Goal: Communication & Community: Answer question/provide support

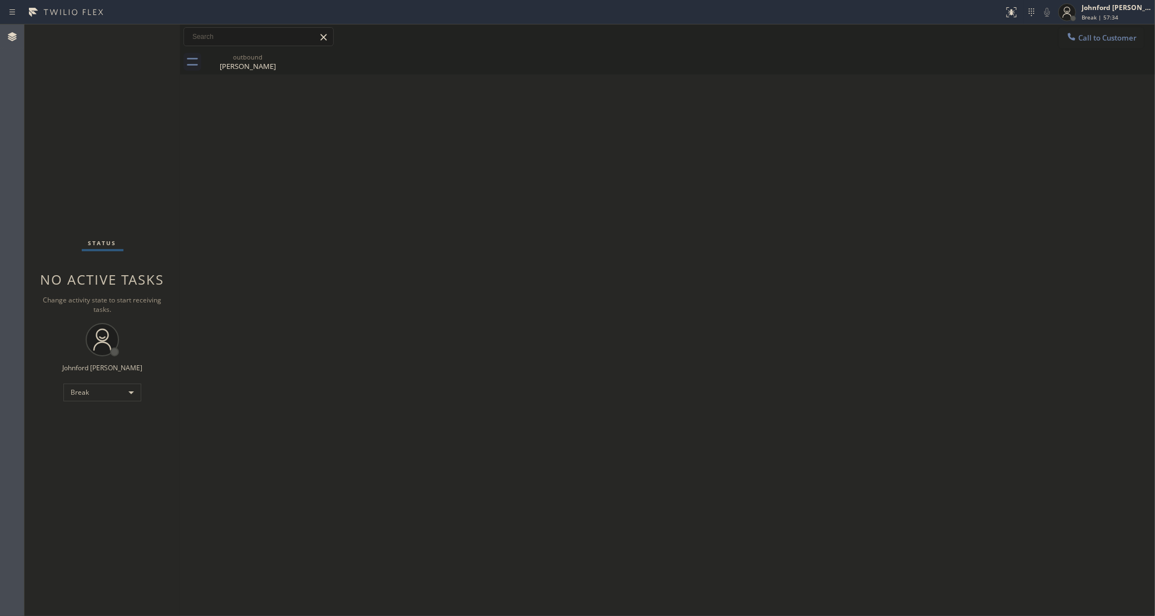
click at [734, 3] on div at bounding box center [501, 12] width 995 height 18
click at [101, 372] on div "Status No active tasks Change activity state to start receiving tasks. [PERSON_…" at bounding box center [102, 320] width 156 height 592
click at [94, 392] on div "Break" at bounding box center [102, 393] width 78 height 18
click at [98, 437] on li "Unavailable" at bounding box center [101, 435] width 75 height 13
drag, startPoint x: 249, startPoint y: 239, endPoint x: 264, endPoint y: 230, distance: 17.0
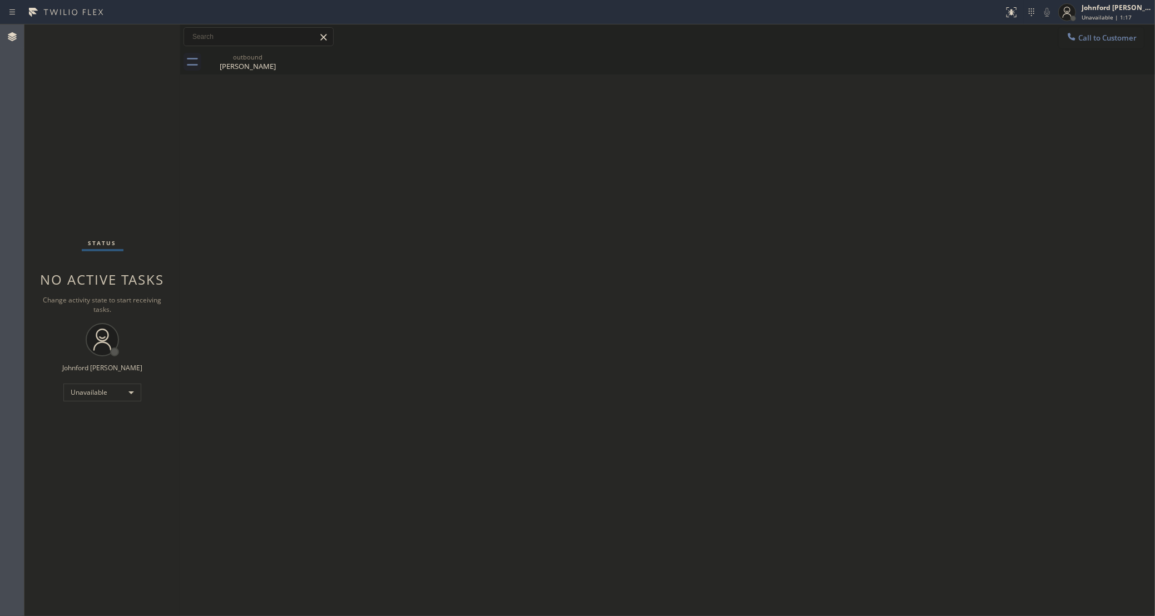
click at [249, 239] on div "Back to Dashboard Change Sender ID Customers Technicians Select a contact Outbo…" at bounding box center [667, 320] width 975 height 592
click at [1092, 41] on span "Call to Customer" at bounding box center [1107, 38] width 58 height 10
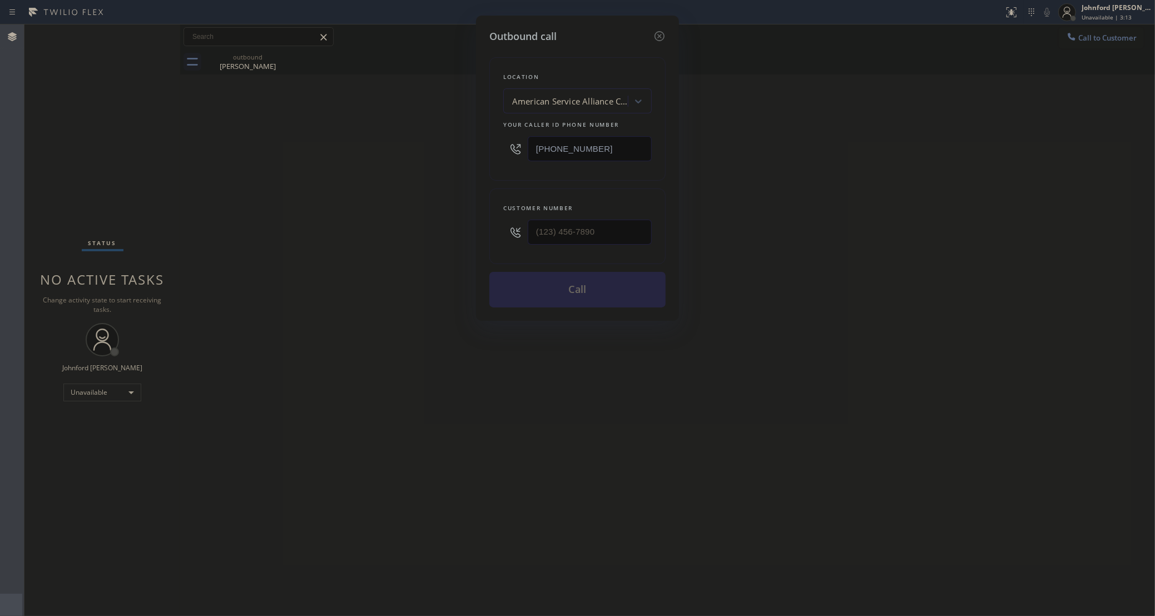
drag, startPoint x: 546, startPoint y: 154, endPoint x: 489, endPoint y: 157, distance: 56.3
click at [517, 159] on div "[PHONE_NUMBER]" at bounding box center [577, 149] width 149 height 36
paste input "213) 474-7849"
type input "[PHONE_NUMBER]"
drag, startPoint x: 528, startPoint y: 241, endPoint x: 392, endPoint y: 232, distance: 136.5
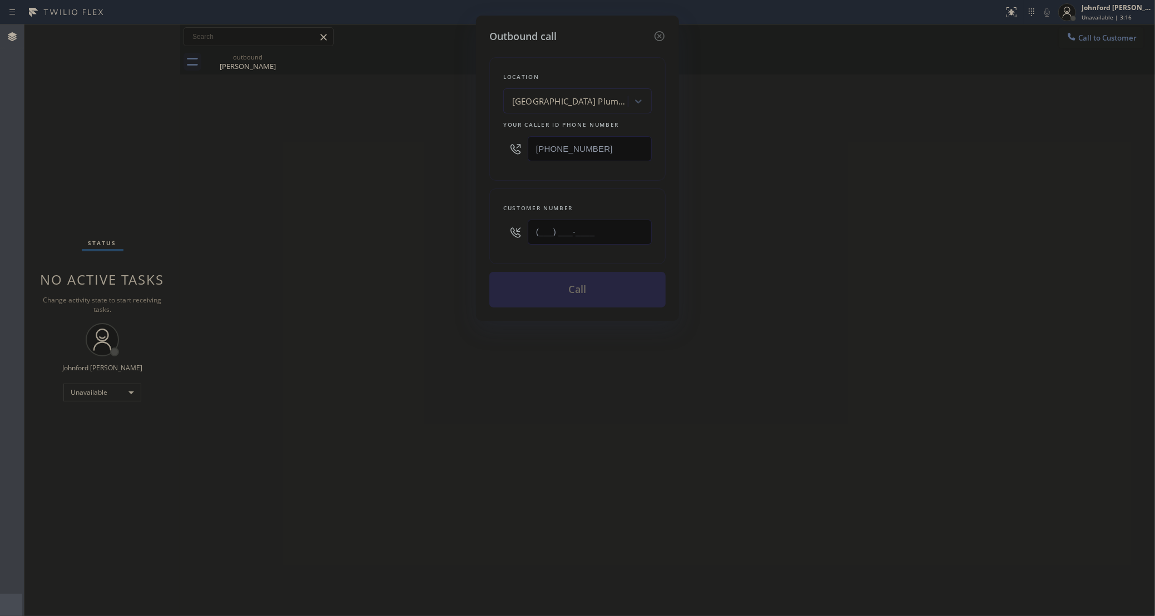
click at [475, 241] on div "Outbound call Location [GEOGRAPHIC_DATA] Plumbing Your caller id phone number […" at bounding box center [577, 308] width 1155 height 616
paste input "213) 222-7777"
click at [372, 230] on div "Outbound call Location [GEOGRAPHIC_DATA] Plumbing Your caller id phone number […" at bounding box center [577, 308] width 1155 height 616
drag, startPoint x: 485, startPoint y: 236, endPoint x: 476, endPoint y: 236, distance: 8.9
click at [479, 236] on div "Outbound call Location [GEOGRAPHIC_DATA] Plumbing Your caller id phone number […" at bounding box center [577, 168] width 203 height 305
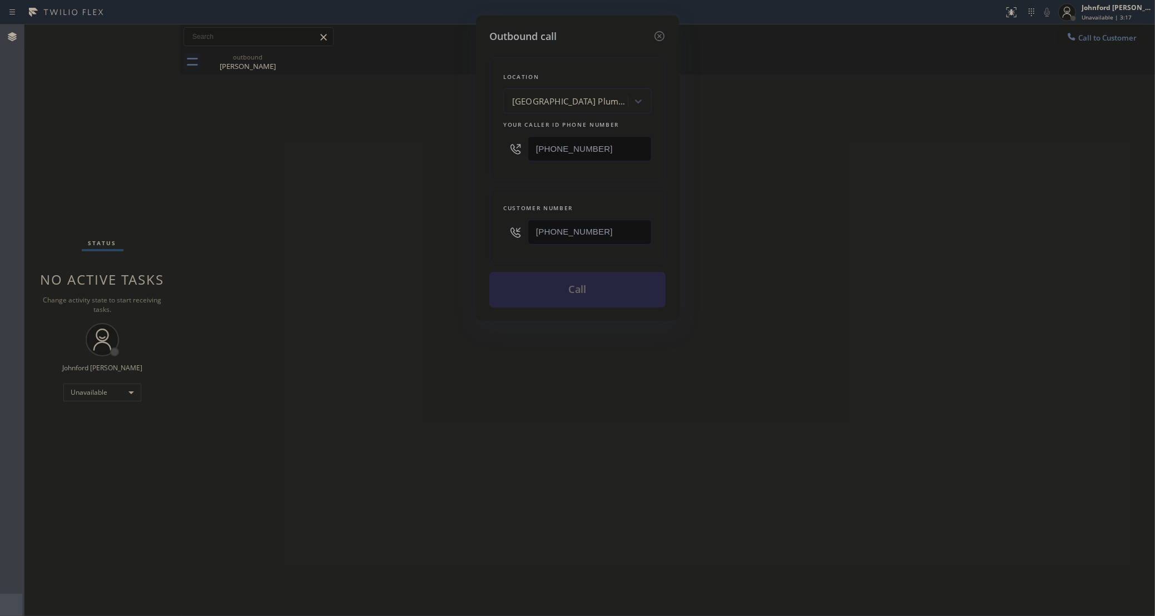
paste input "text"
type input "[PHONE_NUMBER]"
drag, startPoint x: 407, startPoint y: 239, endPoint x: 468, endPoint y: 270, distance: 68.7
click at [409, 241] on div "Outbound call Location [GEOGRAPHIC_DATA] Plumbing Your caller id phone number […" at bounding box center [577, 308] width 1155 height 616
click at [565, 303] on button "Call" at bounding box center [577, 290] width 176 height 36
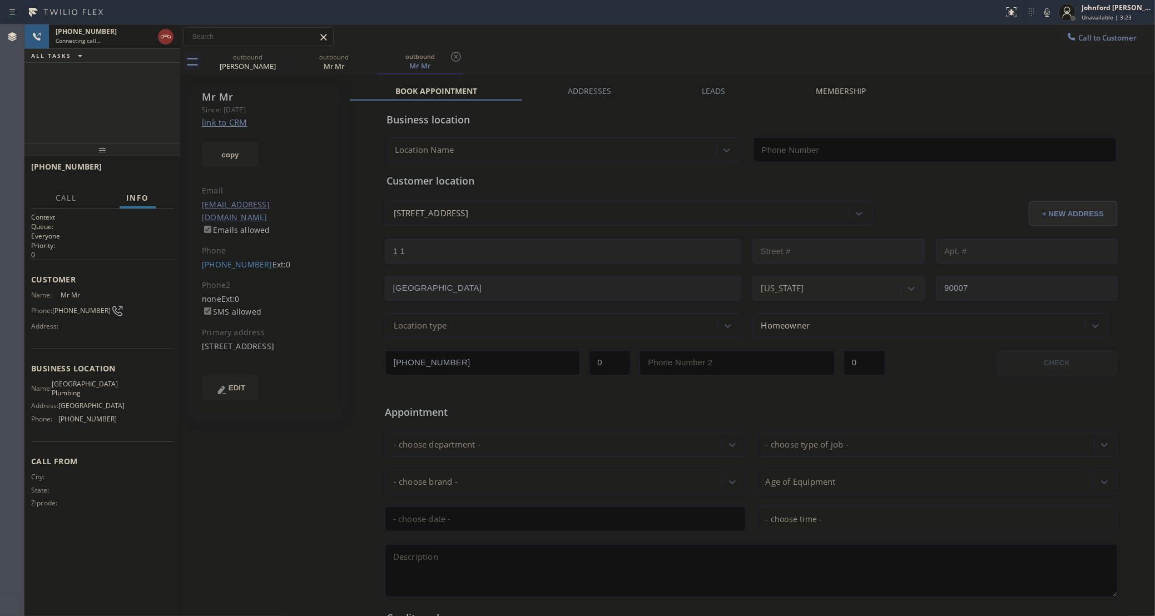
type input "[PHONE_NUMBER]"
click at [279, 55] on icon at bounding box center [284, 57] width 10 height 10
click at [1041, 9] on icon at bounding box center [1047, 12] width 13 height 13
click at [1049, 13] on icon at bounding box center [1047, 12] width 13 height 13
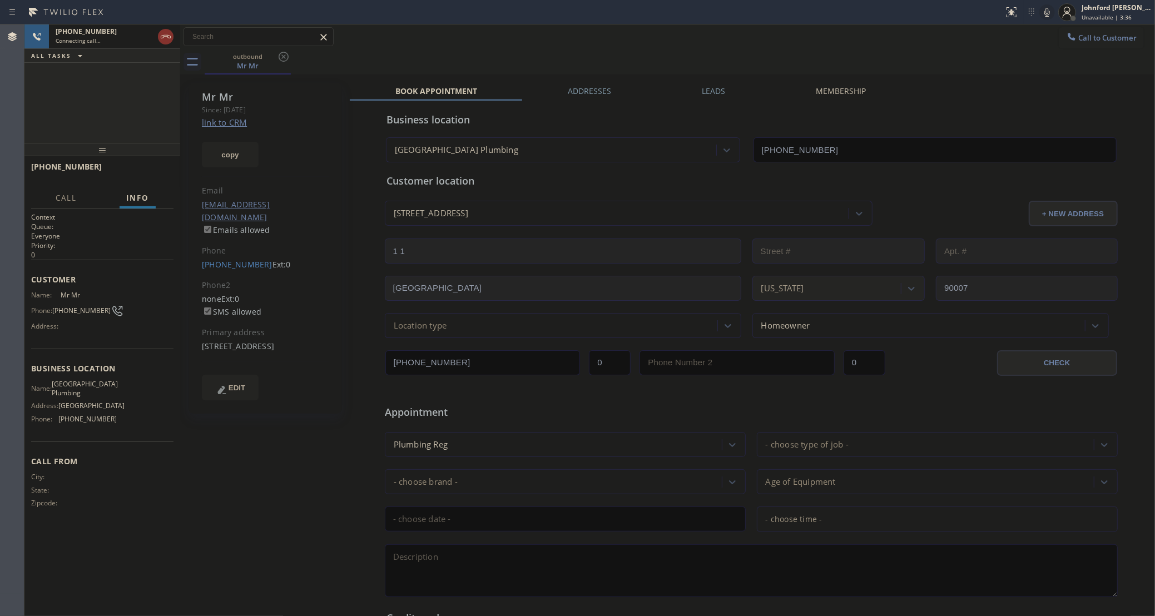
click at [29, 120] on div "[PHONE_NUMBER] Connecting call… ALL TASKS ALL TASKS ACTIVE TASKS TASKS IN WRAP …" at bounding box center [102, 83] width 156 height 118
click at [301, 474] on div "Mr Mr [PERSON_NAME]: [DATE] link to CRM copy Email [EMAIL_ADDRESS][DOMAIN_NAME]…" at bounding box center [266, 437] width 167 height 721
click at [37, 109] on div "[PHONE_NUMBER] Connecting call… ALL TASKS ALL TASKS ACTIVE TASKS TASKS IN WRAP …" at bounding box center [102, 83] width 156 height 118
drag, startPoint x: 55, startPoint y: 310, endPoint x: 100, endPoint y: 310, distance: 45.6
click at [100, 310] on div "Phone: [PHONE_NUMBER]" at bounding box center [74, 310] width 86 height 13
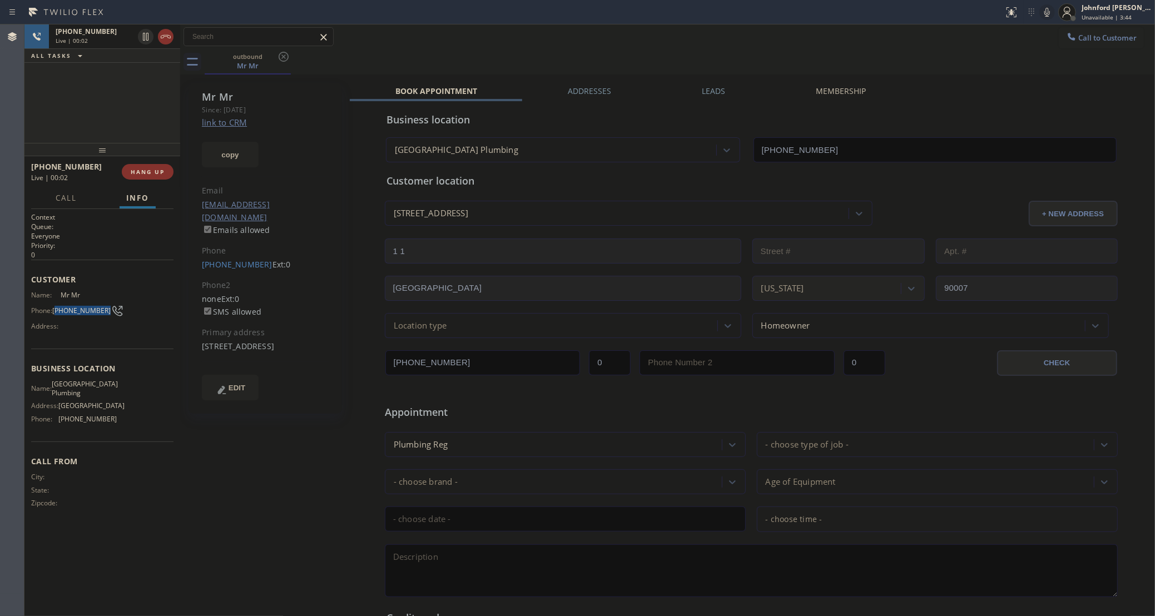
drag, startPoint x: 101, startPoint y: 310, endPoint x: 58, endPoint y: 310, distance: 43.4
click at [58, 310] on span "[PHONE_NUMBER]" at bounding box center [81, 310] width 58 height 8
copy span "213) 222-7777"
click at [121, 105] on div "[PHONE_NUMBER] Live | 00:04 ALL TASKS ALL TASKS ACTIVE TASKS TASKS IN WRAP UP" at bounding box center [102, 83] width 156 height 118
click at [112, 101] on div "[PHONE_NUMBER] Live | 00:10 ALL TASKS ALL TASKS ACTIVE TASKS TASKS IN WRAP UP" at bounding box center [102, 83] width 156 height 118
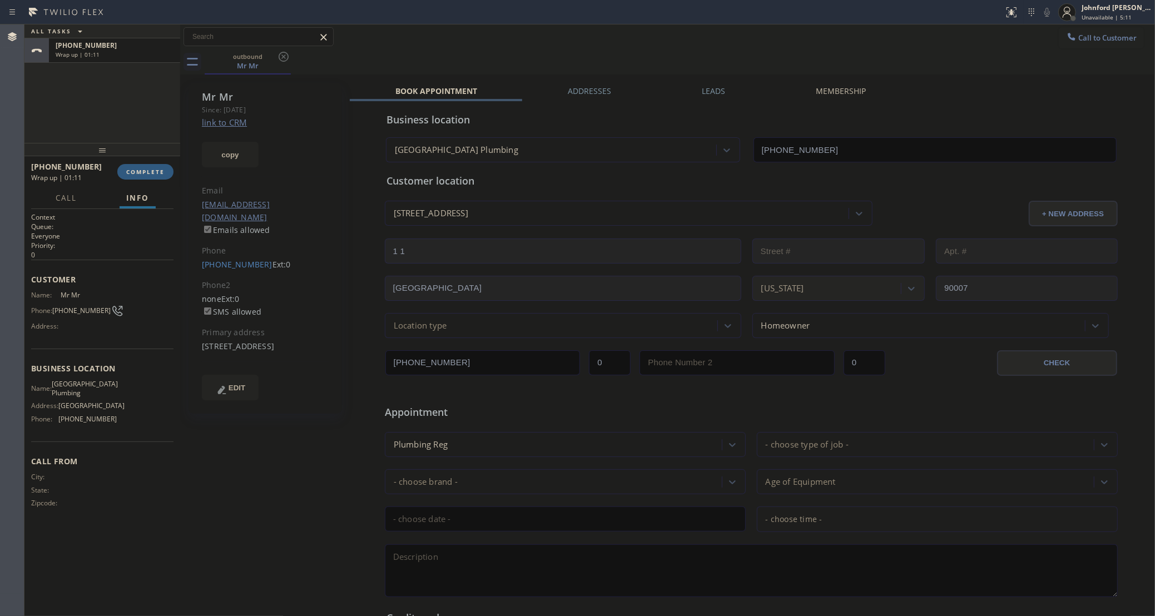
click at [152, 180] on div "[PHONE_NUMBER] Wrap up | 01:11 COMPLETE" at bounding box center [102, 171] width 142 height 29
click at [143, 174] on span "COMPLETE" at bounding box center [145, 172] width 38 height 8
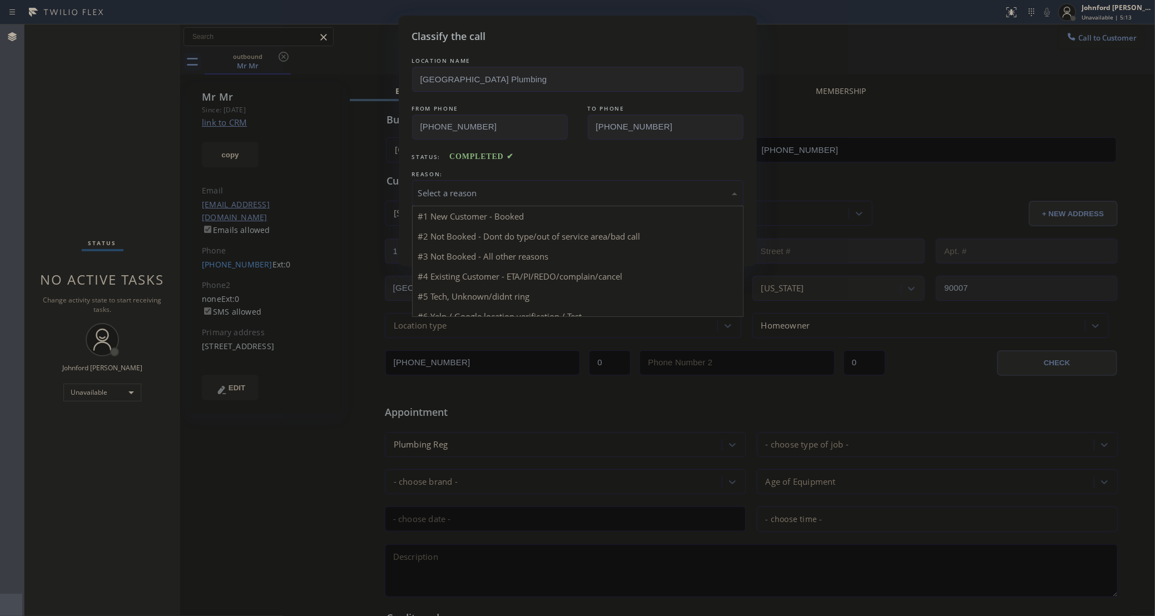
click at [439, 182] on div "Select a reason" at bounding box center [577, 193] width 331 height 26
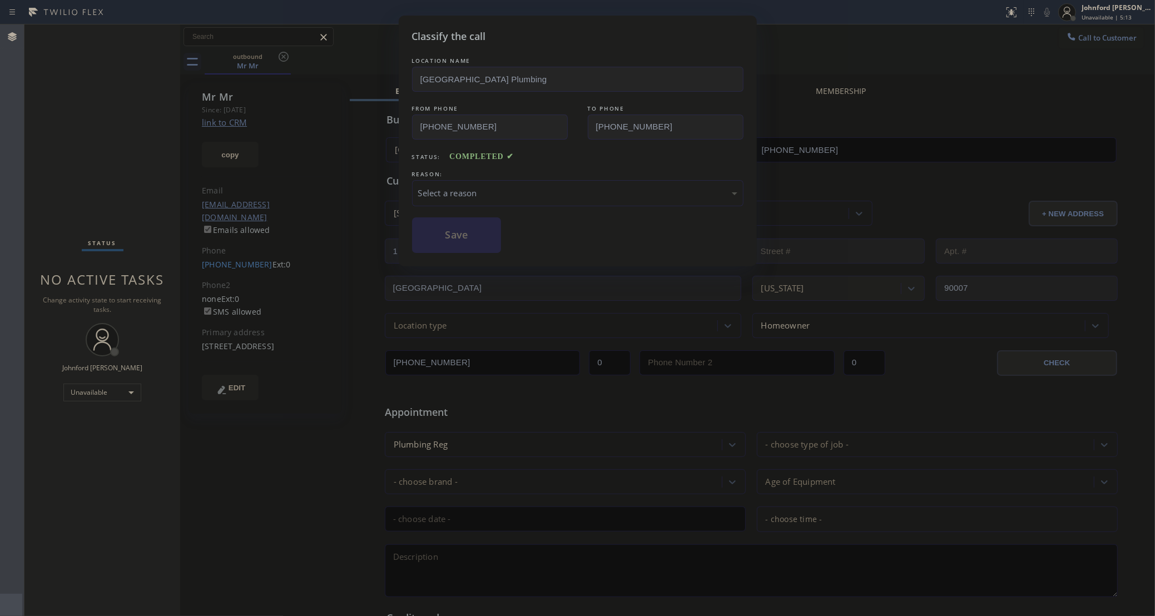
click at [447, 194] on div "Select a reason" at bounding box center [577, 193] width 319 height 13
click at [463, 243] on button "Save" at bounding box center [457, 235] width 90 height 36
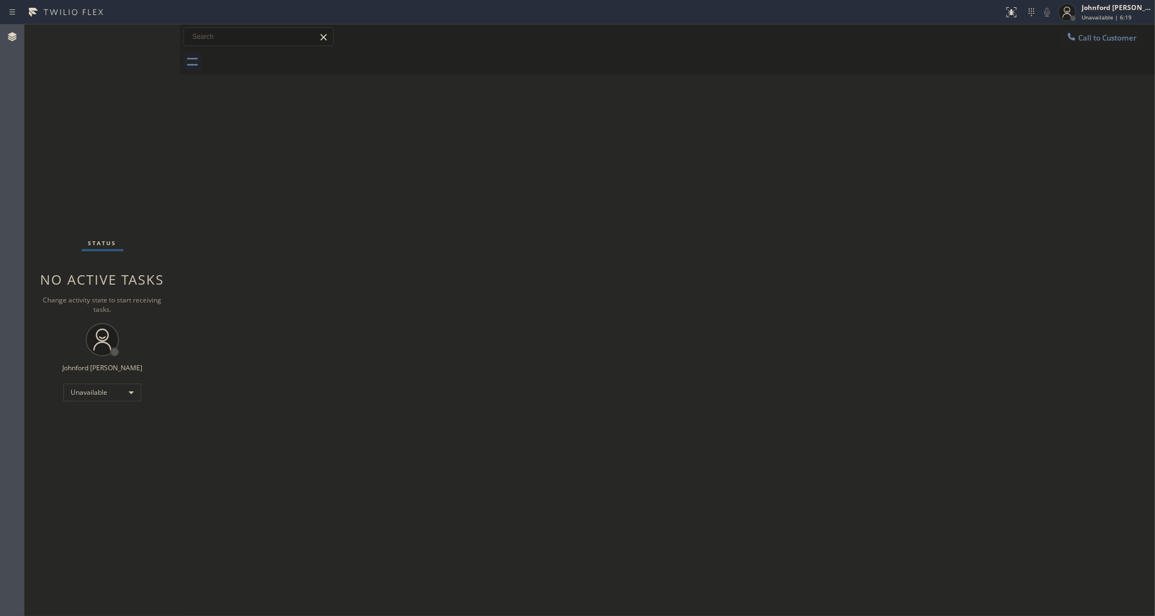
click at [831, 110] on div "Back to Dashboard Change Sender ID Customers Technicians Select a contact Outbo…" at bounding box center [667, 320] width 975 height 592
click at [829, 254] on div "Back to Dashboard Change Sender ID Customers Technicians Select a contact Outbo…" at bounding box center [667, 320] width 975 height 592
drag, startPoint x: 36, startPoint y: 197, endPoint x: 56, endPoint y: 195, distance: 20.1
click at [36, 197] on div "Status No active tasks Change activity state to start receiving tasks. [PERSON_…" at bounding box center [102, 320] width 156 height 592
click at [1099, 39] on span "Call to Customer" at bounding box center [1107, 38] width 58 height 10
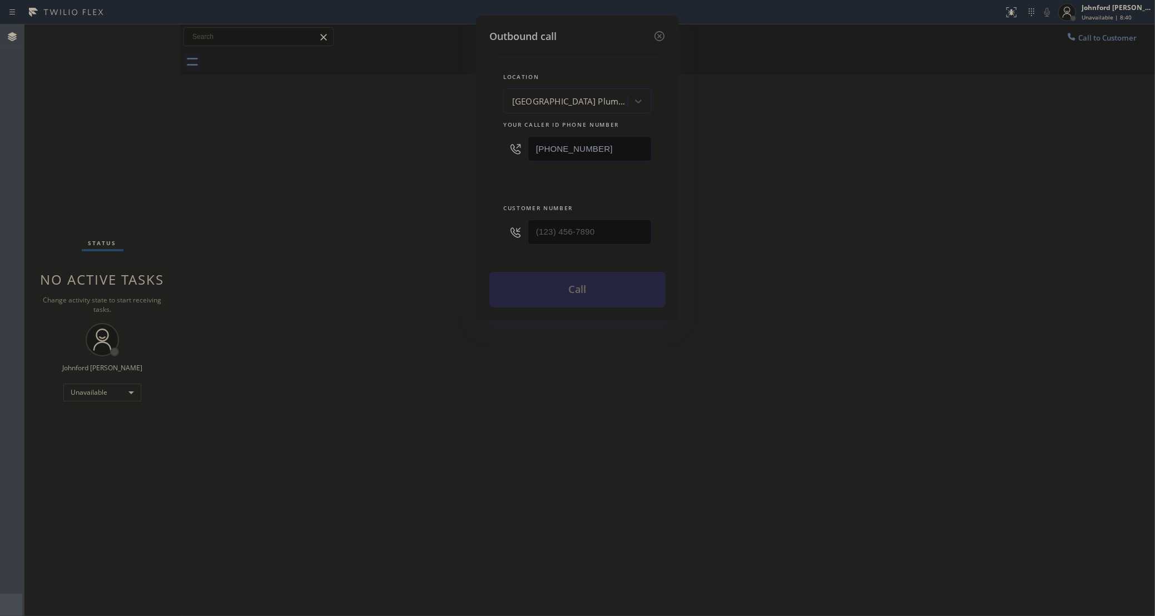
drag, startPoint x: 595, startPoint y: 141, endPoint x: 465, endPoint y: 150, distance: 130.5
click at [465, 150] on div "Outbound call Location [GEOGRAPHIC_DATA] Plumbing Your caller id phone number […" at bounding box center [577, 308] width 1155 height 616
paste input "701) 609-903"
type input "[PHONE_NUMBER]"
drag, startPoint x: 595, startPoint y: 234, endPoint x: 470, endPoint y: 212, distance: 126.9
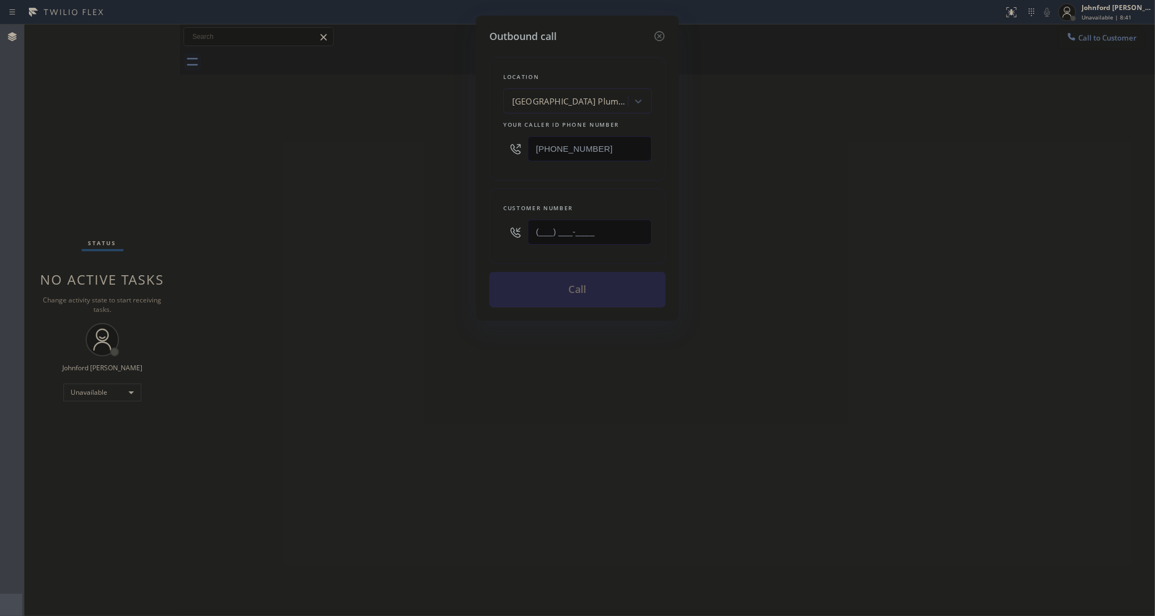
click at [470, 212] on div "Outbound call Location [GEOGRAPHIC_DATA] Plumbing Your caller id phone number […" at bounding box center [577, 308] width 1155 height 616
paste input "701) 609-9039"
type input "[PHONE_NUMBER]"
click at [891, 215] on div "Outbound call Location [GEOGRAPHIC_DATA] Plumbing Your caller id phone number […" at bounding box center [577, 308] width 1155 height 616
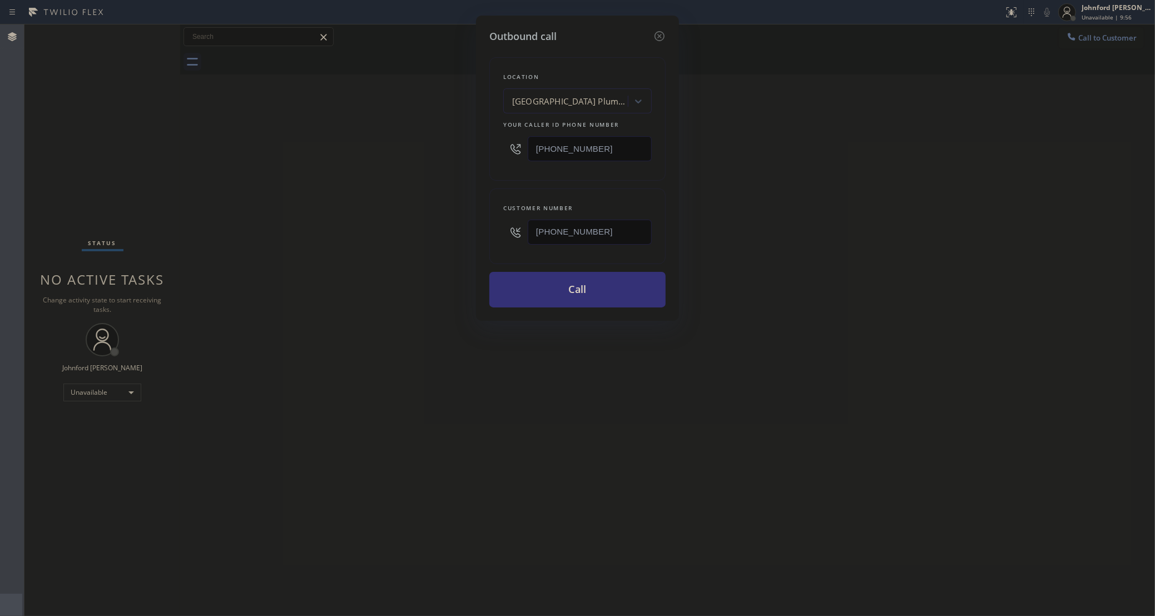
click at [812, 259] on div "Outbound call Location [GEOGRAPHIC_DATA] Plumbing Your caller id phone number […" at bounding box center [577, 308] width 1155 height 616
click at [1091, 45] on div "Outbound call Location [GEOGRAPHIC_DATA] Plumbing Your caller id phone number […" at bounding box center [577, 308] width 1155 height 616
drag, startPoint x: 600, startPoint y: 245, endPoint x: 437, endPoint y: 248, distance: 163.0
click at [482, 248] on div "Outbound call Location [GEOGRAPHIC_DATA] Plumbing Your caller id phone number […" at bounding box center [577, 168] width 203 height 305
paste input "323) 895-3705"
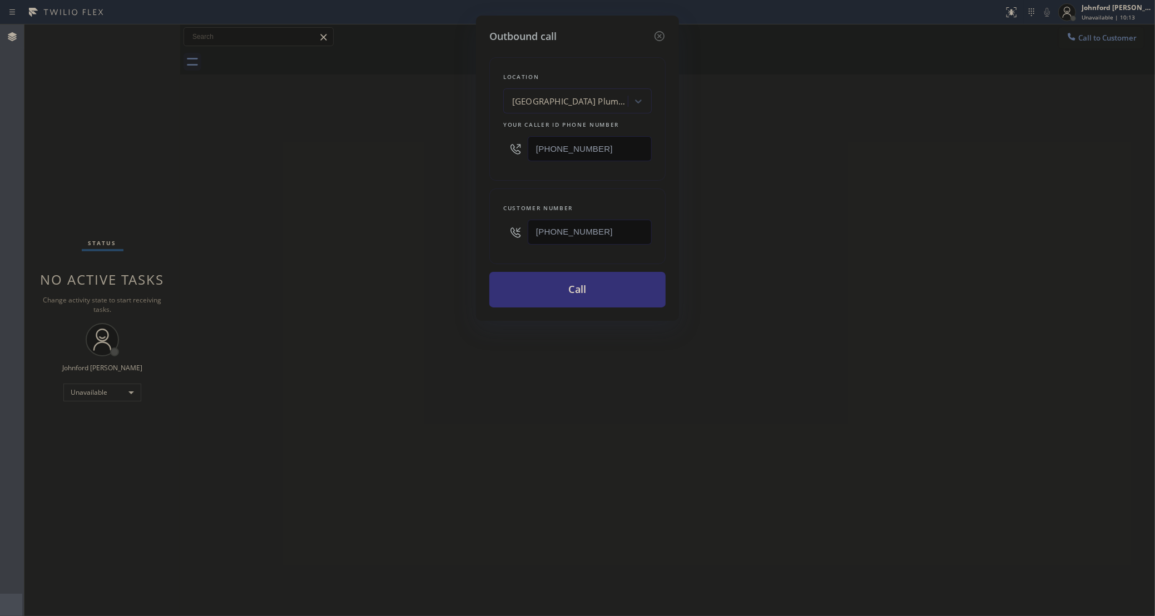
type input "[PHONE_NUMBER]"
click at [434, 248] on div "Outbound call Location [GEOGRAPHIC_DATA] Plumbing Your caller id phone number […" at bounding box center [577, 308] width 1155 height 616
drag, startPoint x: 551, startPoint y: 152, endPoint x: 445, endPoint y: 162, distance: 106.2
click at [463, 152] on div "Outbound call Location [GEOGRAPHIC_DATA] Plumbing Your caller id phone number […" at bounding box center [577, 308] width 1155 height 616
paste input "858) 800-3094"
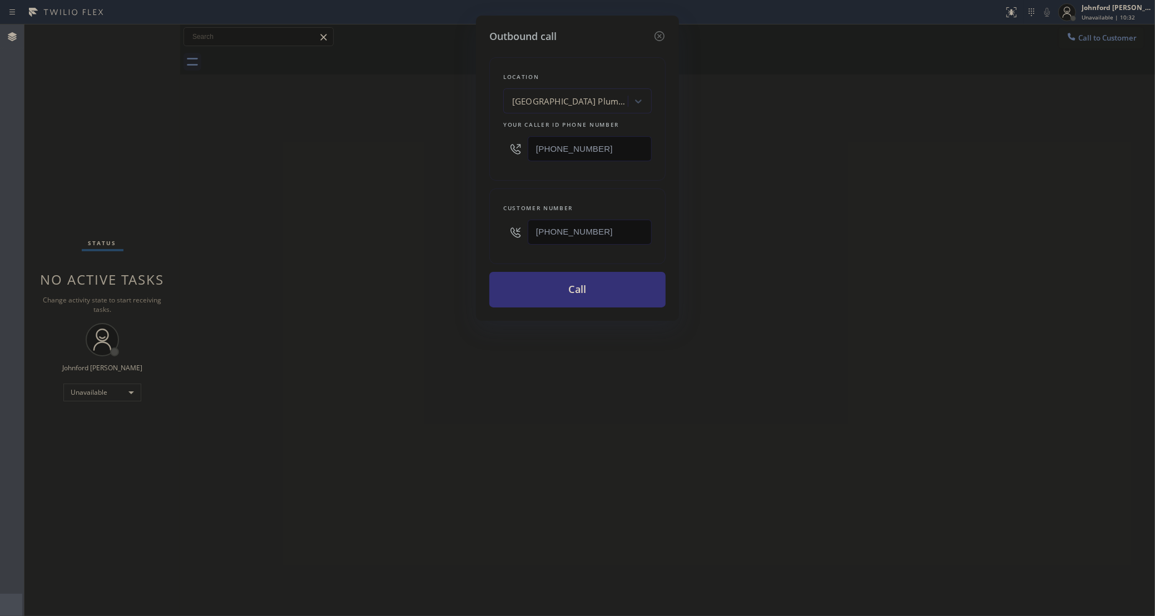
type input "[PHONE_NUMBER]"
click at [437, 166] on div "Outbound call Location [GEOGRAPHIC_DATA] Plumbing Your caller id phone number […" at bounding box center [577, 308] width 1155 height 616
click at [541, 290] on button "Call" at bounding box center [577, 290] width 176 height 36
drag, startPoint x: 810, startPoint y: 277, endPoint x: 851, endPoint y: 82, distance: 199.0
click at [810, 276] on div "Outbound call Location 5 Star Air Duct Cleaning Your caller id phone number [PH…" at bounding box center [577, 308] width 1155 height 616
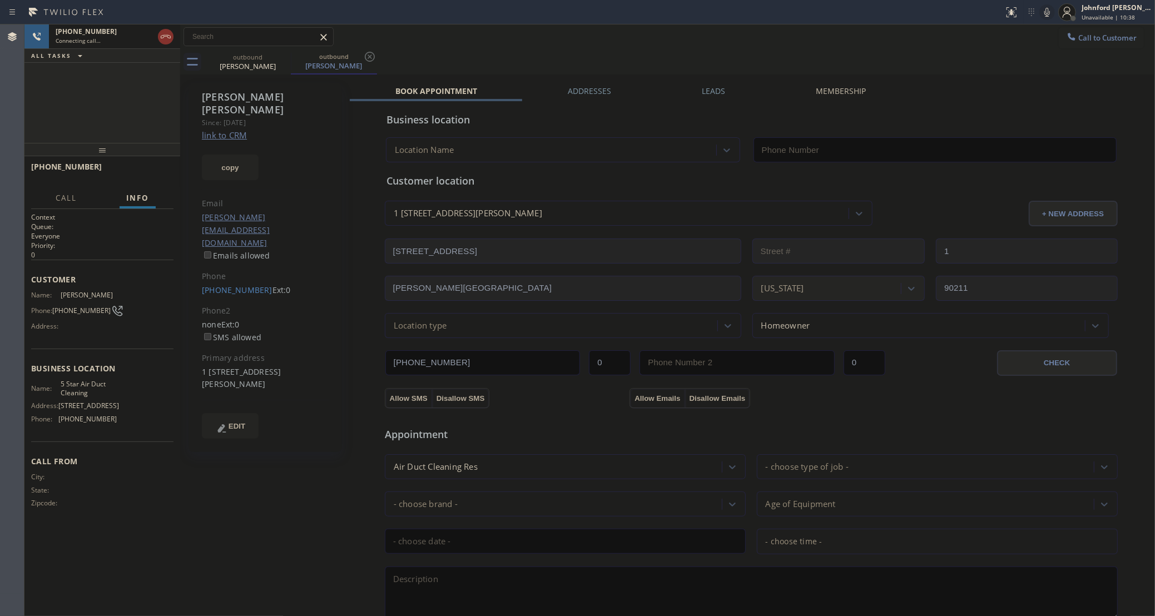
type input "[PHONE_NUMBER]"
drag, startPoint x: 780, startPoint y: 50, endPoint x: 806, endPoint y: 49, distance: 26.1
click at [780, 50] on div "outbound [PERSON_NAME] outbound [PERSON_NAME]" at bounding box center [680, 62] width 951 height 25
click at [1051, 14] on icon at bounding box center [1047, 12] width 13 height 13
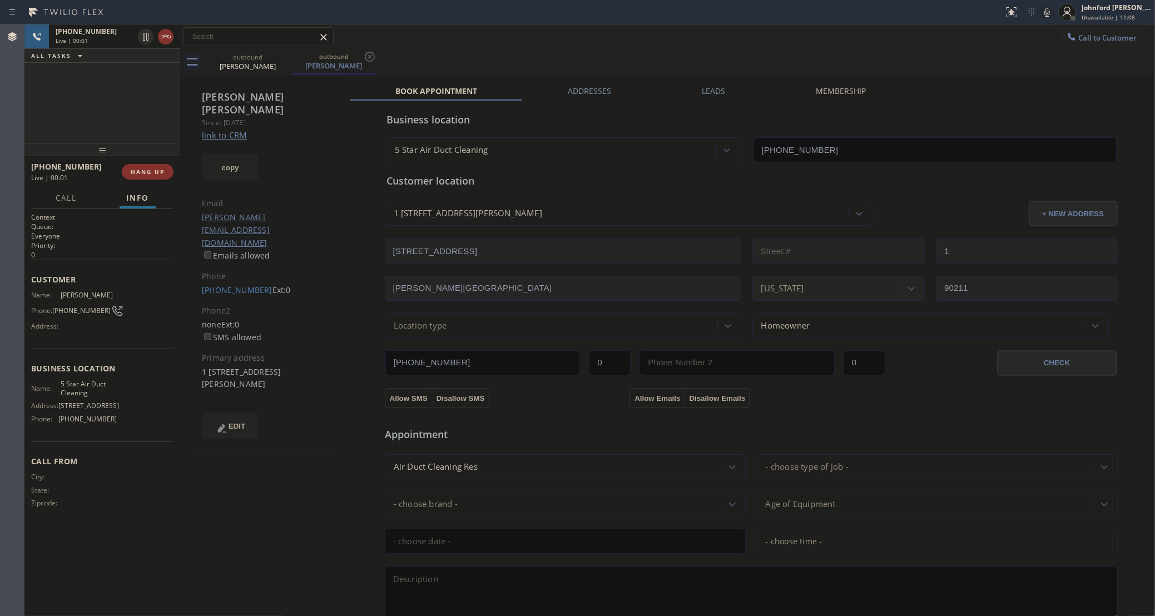
click at [151, 162] on div "[PHONE_NUMBER] Live | 00:01 HANG UP" at bounding box center [102, 171] width 142 height 29
click at [147, 174] on span "HANG UP" at bounding box center [148, 172] width 34 height 8
drag, startPoint x: 1102, startPoint y: 34, endPoint x: 652, endPoint y: 176, distance: 471.8
click at [1098, 36] on span "Call to Customer" at bounding box center [1107, 38] width 58 height 10
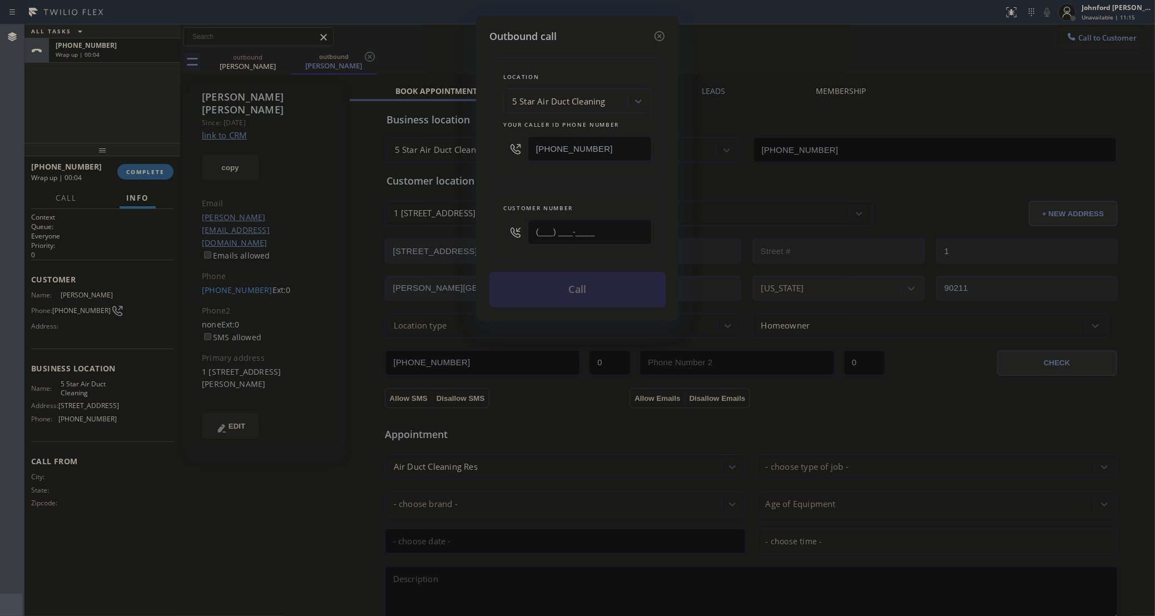
drag, startPoint x: 545, startPoint y: 247, endPoint x: 463, endPoint y: 239, distance: 82.7
click at [486, 246] on div "Outbound call Location 5 Star Air Duct Cleaning Your caller id phone number [PH…" at bounding box center [577, 168] width 203 height 305
paste input "925) 719-2515"
type input "[PHONE_NUMBER]"
drag, startPoint x: 491, startPoint y: 184, endPoint x: 531, endPoint y: 214, distance: 50.4
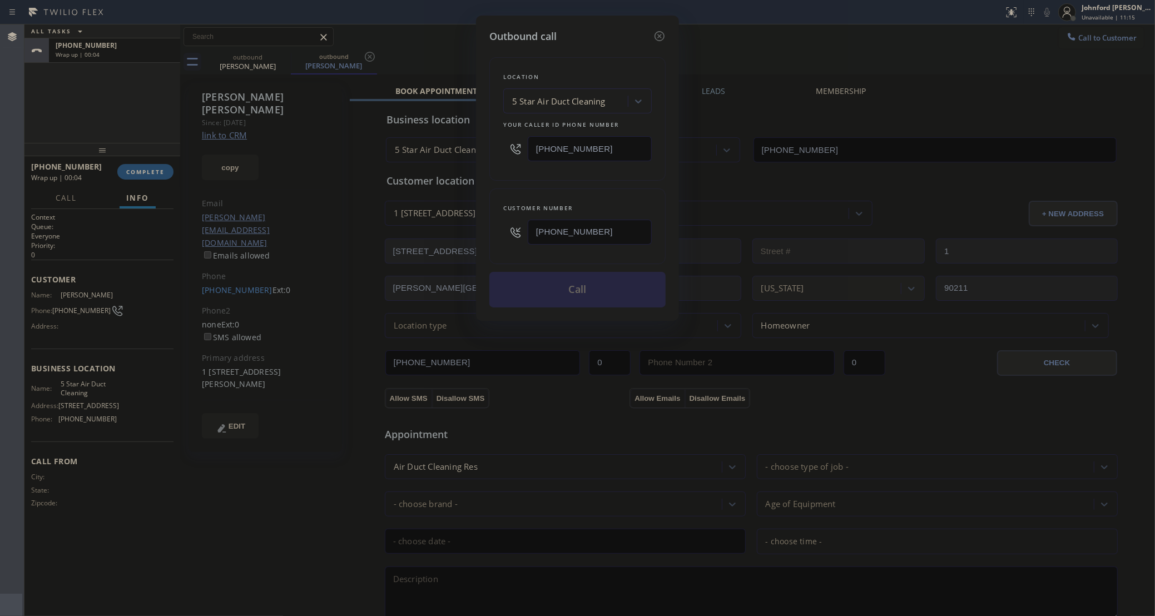
click at [494, 185] on div "Location 5 Star Air Duct Cleaning Your caller id phone number [PHONE_NUMBER] Cu…" at bounding box center [577, 176] width 176 height 264
click at [561, 283] on button "Call" at bounding box center [577, 290] width 176 height 36
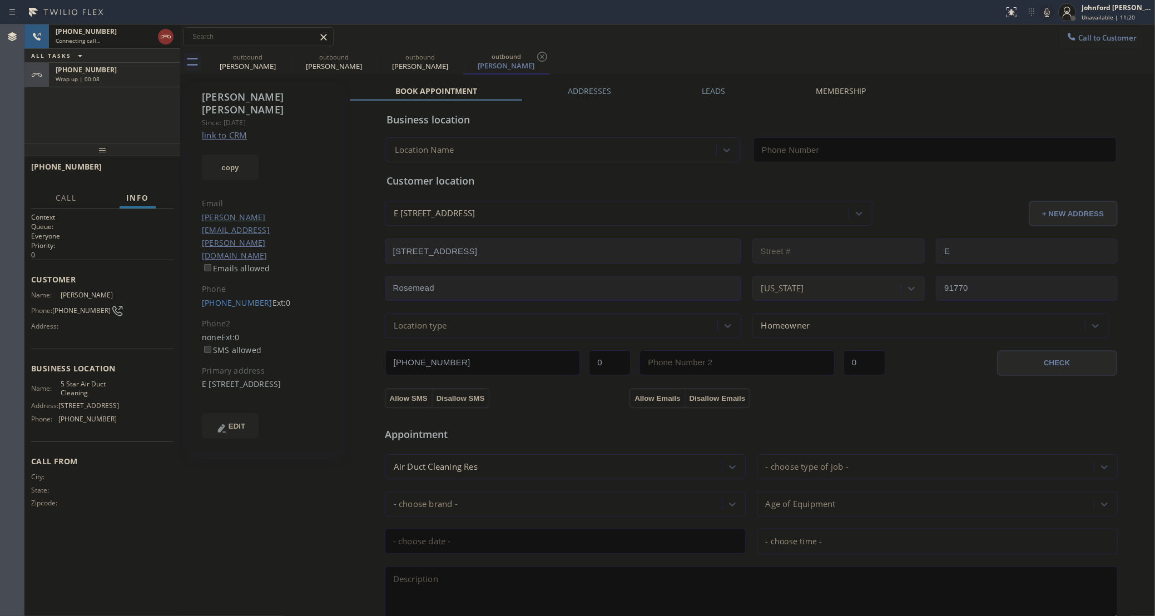
type input "[PHONE_NUMBER]"
click at [160, 38] on icon at bounding box center [165, 36] width 13 height 13
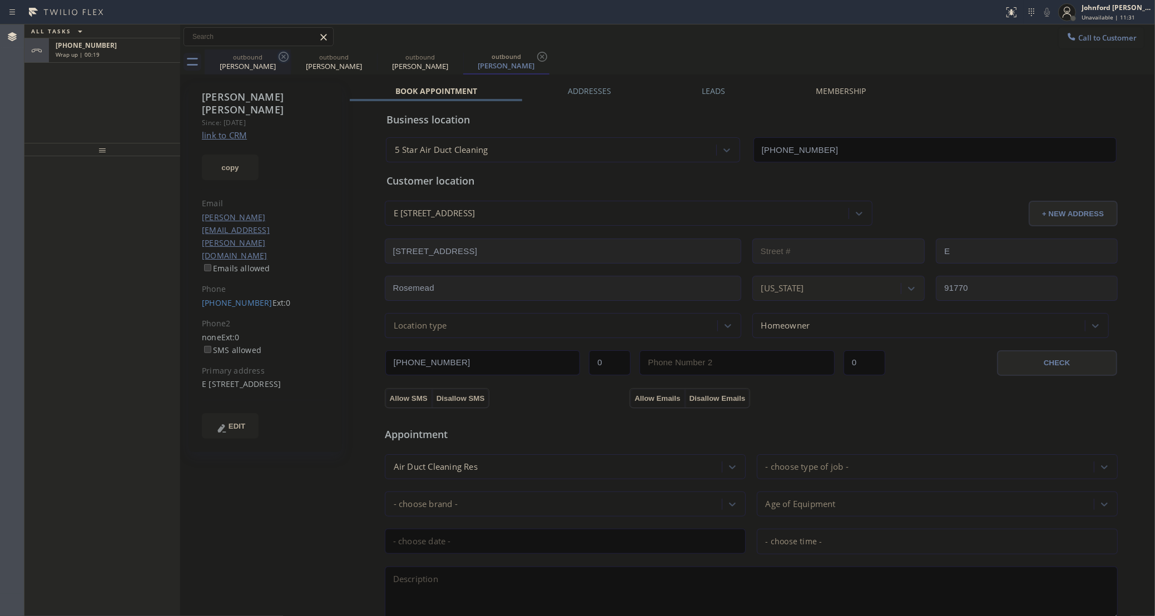
click at [279, 62] on icon at bounding box center [283, 56] width 13 height 13
click at [363, 56] on icon at bounding box center [369, 56] width 13 height 13
click at [280, 56] on icon at bounding box center [283, 56] width 13 height 13
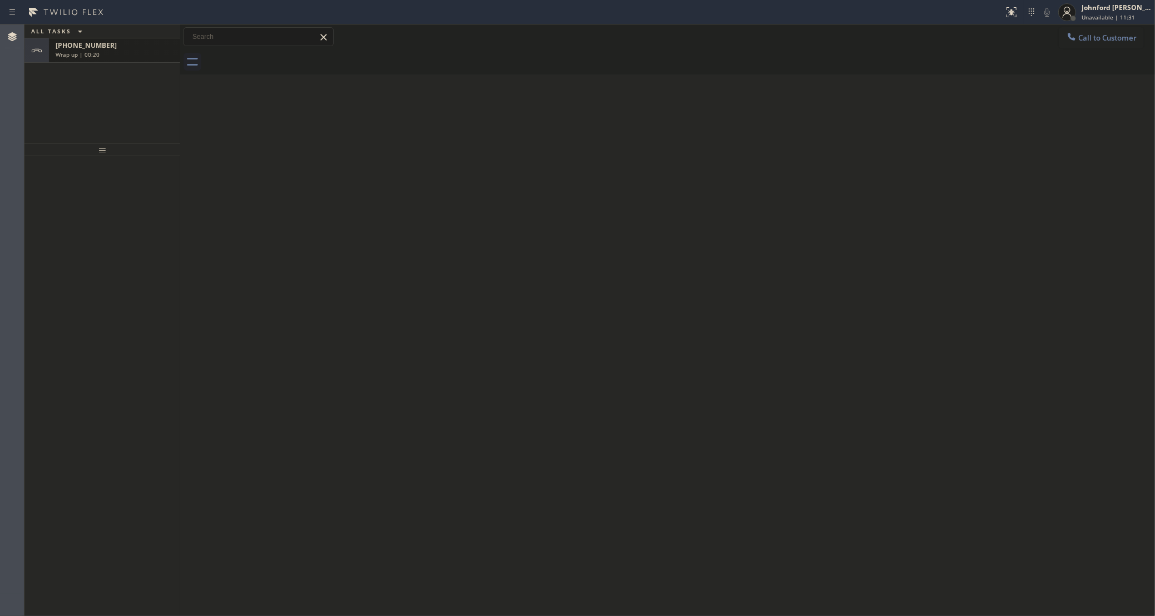
click at [130, 45] on div "[PHONE_NUMBER]" at bounding box center [115, 45] width 118 height 9
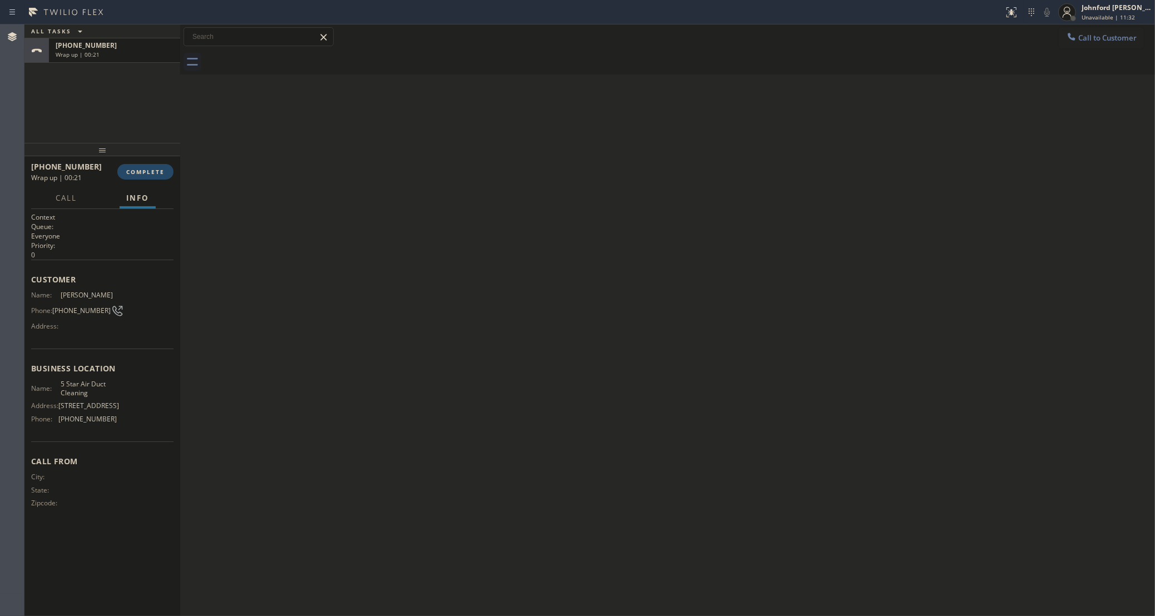
click at [156, 165] on button "COMPLETE" at bounding box center [145, 172] width 56 height 16
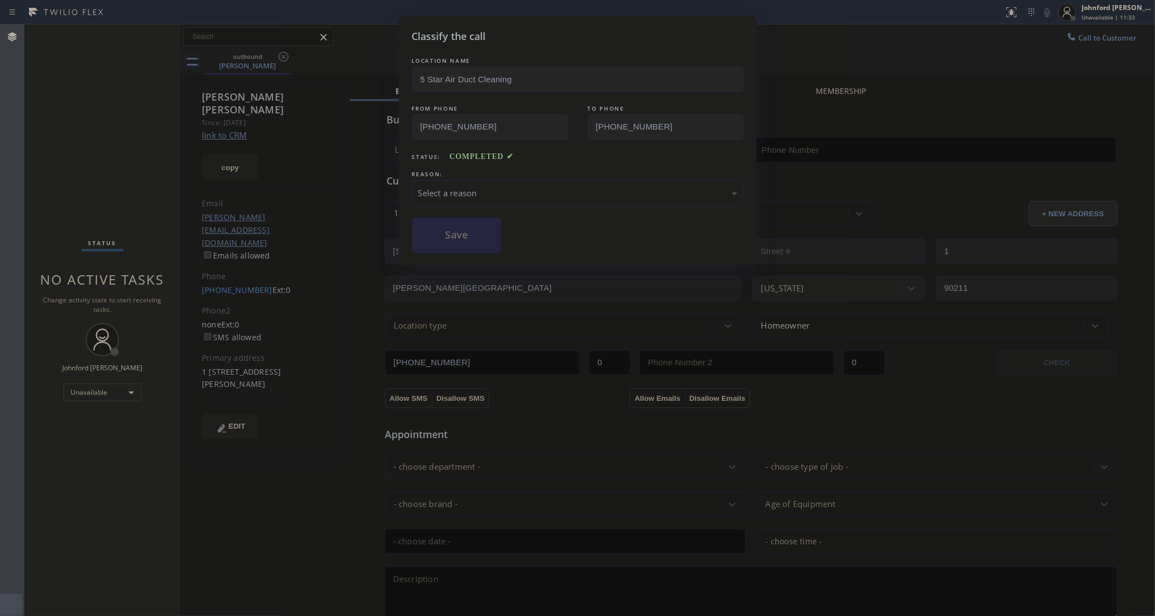
type input "[PHONE_NUMBER]"
click at [508, 195] on div "Select a reason" at bounding box center [577, 193] width 319 height 13
click at [465, 230] on button "Save" at bounding box center [457, 235] width 90 height 36
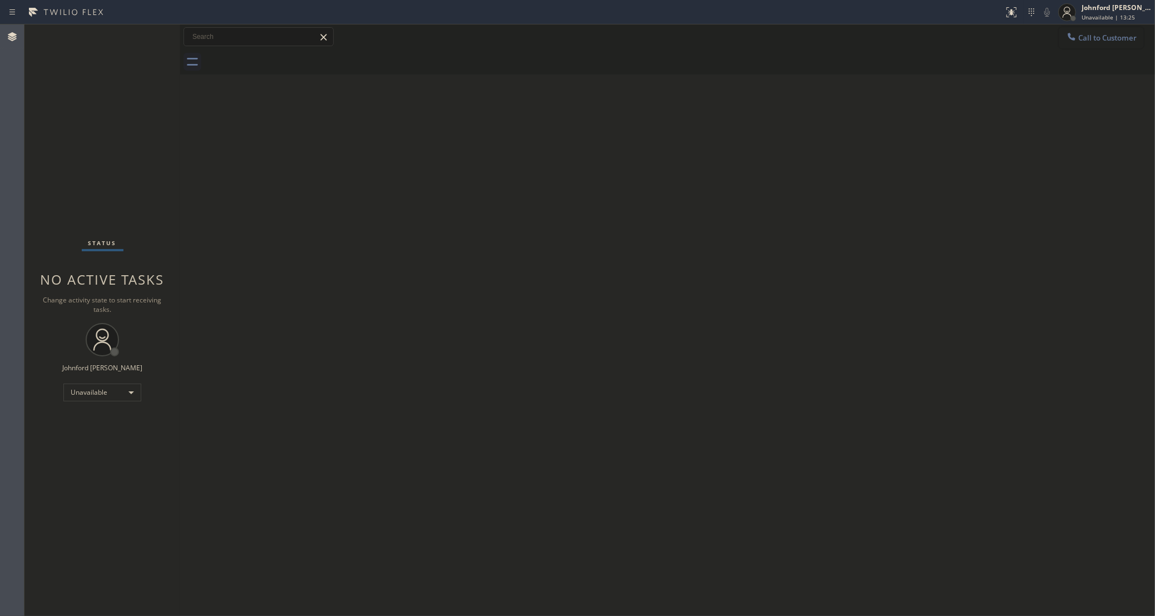
click at [1064, 38] on button "Call to Customer" at bounding box center [1101, 37] width 85 height 21
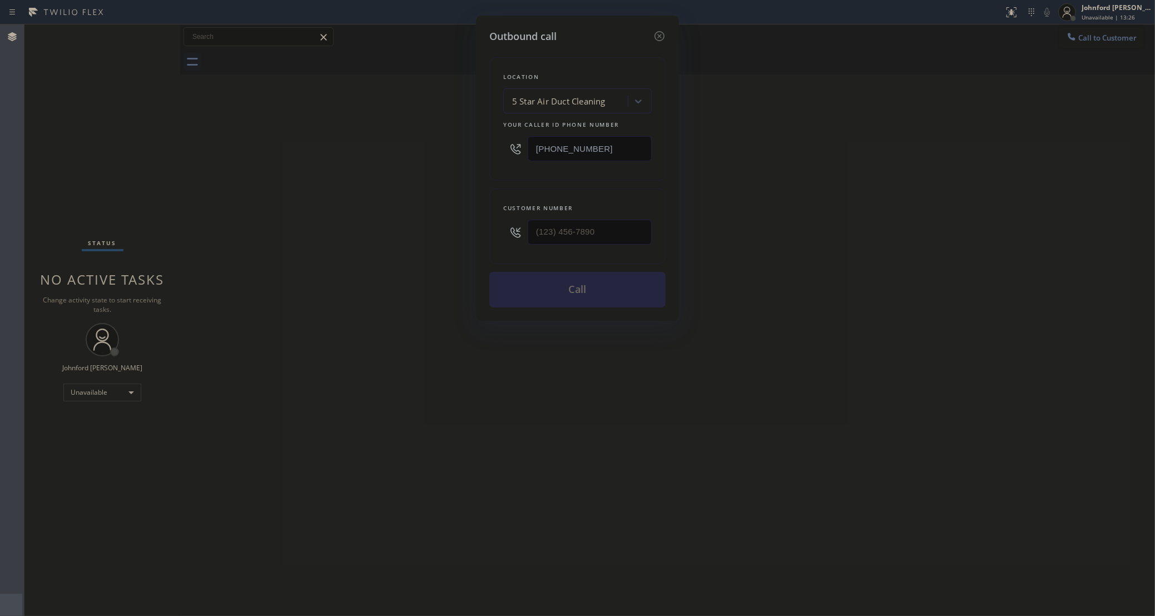
drag, startPoint x: 608, startPoint y: 218, endPoint x: 445, endPoint y: 225, distance: 163.1
click at [446, 225] on div "Outbound call Location 5 Star Air Duct Cleaning Your caller id phone number [PH…" at bounding box center [577, 308] width 1155 height 616
drag, startPoint x: 650, startPoint y: 254, endPoint x: 626, endPoint y: 236, distance: 30.3
click at [650, 254] on div "Customer number" at bounding box center [577, 227] width 176 height 76
paste input "678) 428-2465"
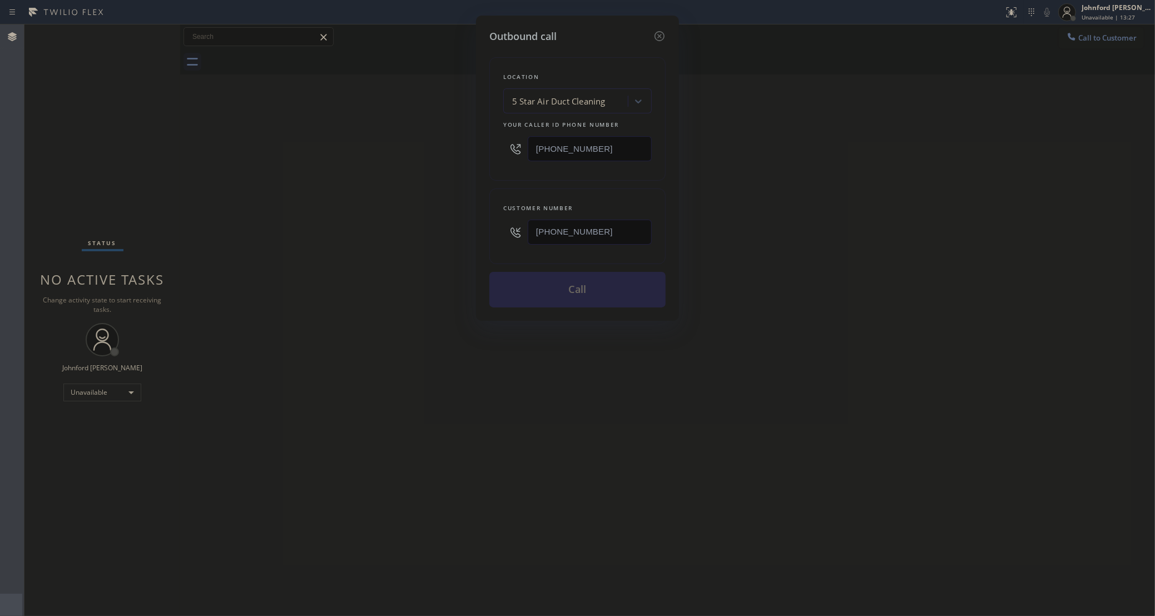
drag, startPoint x: 626, startPoint y: 236, endPoint x: 359, endPoint y: 226, distance: 267.2
click at [359, 226] on div "Outbound call Location 5 Star Air Duct Cleaning Your caller id phone number [PH…" at bounding box center [577, 308] width 1155 height 616
type input "[PHONE_NUMBER]"
click at [359, 226] on div "Outbound call Location 5 Star Air Duct Cleaning Your caller id phone number [PH…" at bounding box center [577, 308] width 1155 height 616
drag, startPoint x: 842, startPoint y: 207, endPoint x: 814, endPoint y: 145, distance: 68.2
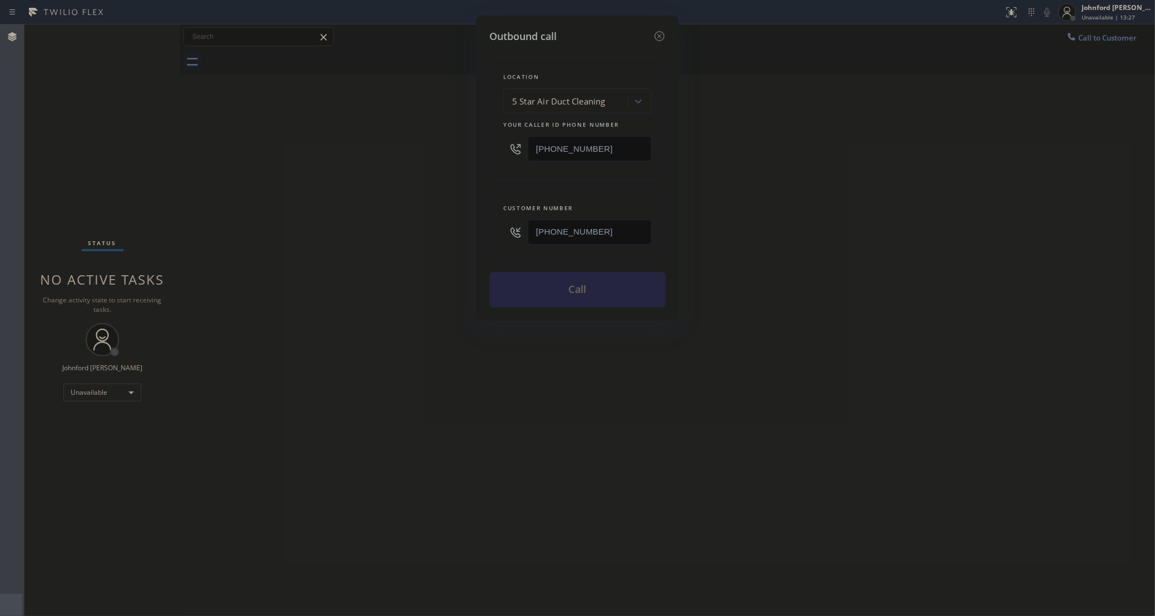
click at [842, 205] on div "Outbound call Location 5 Star Air Duct Cleaning Your caller id phone number [PH…" at bounding box center [577, 308] width 1155 height 616
click at [530, 300] on button "Call" at bounding box center [577, 290] width 176 height 36
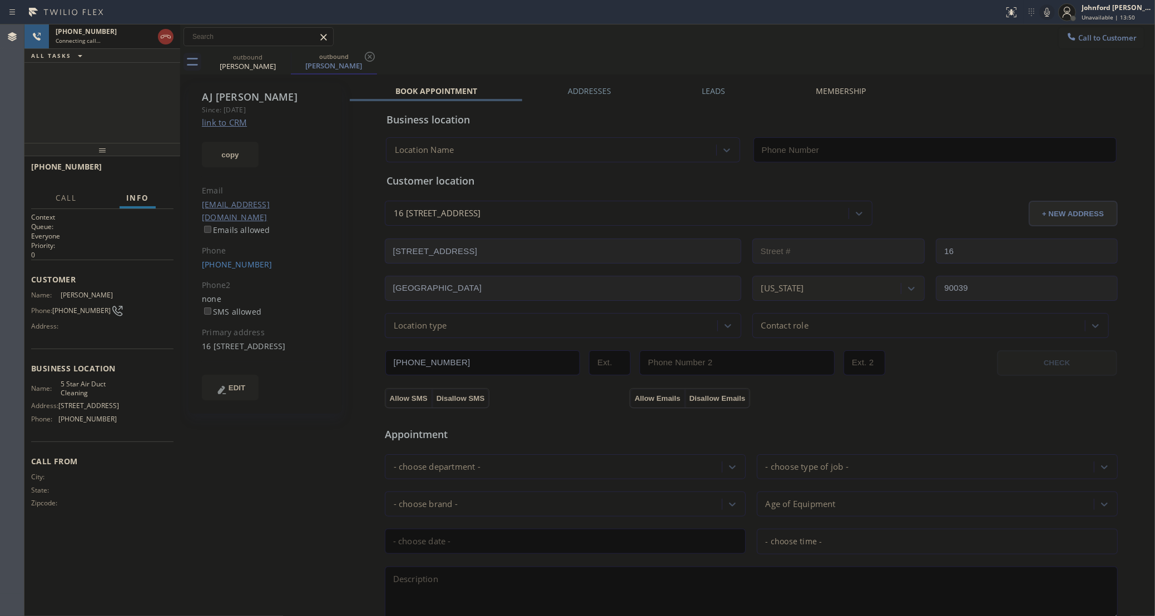
type input "[PHONE_NUMBER]"
click at [1040, 42] on div "Call to Customer Outbound call Location 5 Star Air Duct Cleaning Your caller id…" at bounding box center [667, 36] width 975 height 19
click at [1046, 13] on icon at bounding box center [1047, 12] width 13 height 13
click at [162, 168] on span "HANG UP" at bounding box center [148, 172] width 34 height 8
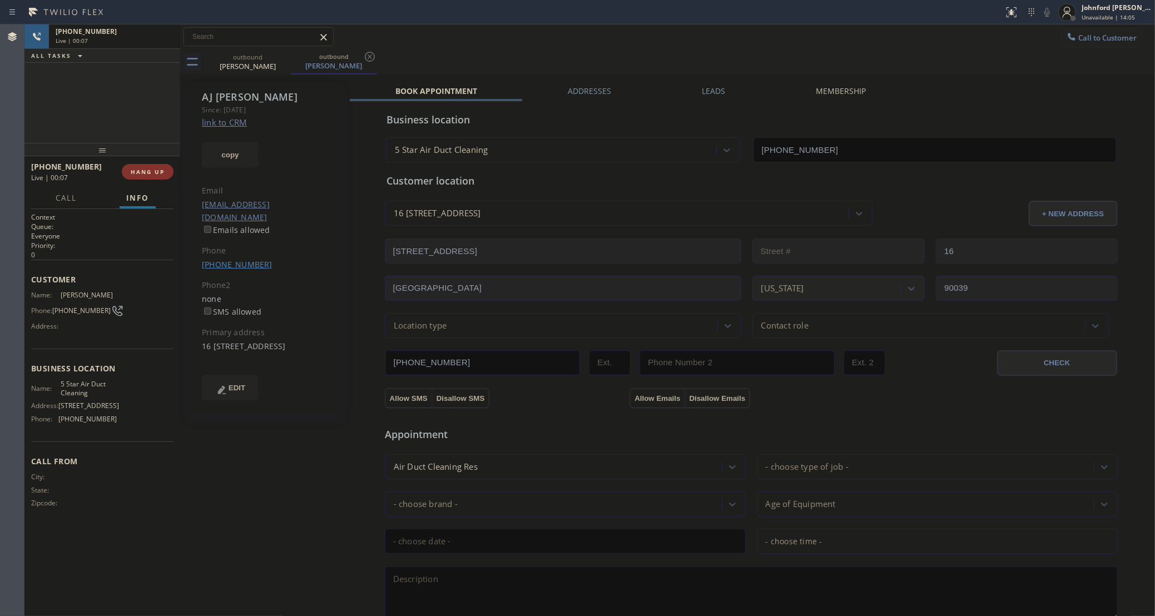
click at [239, 259] on link "[PHONE_NUMBER]" at bounding box center [237, 264] width 71 height 11
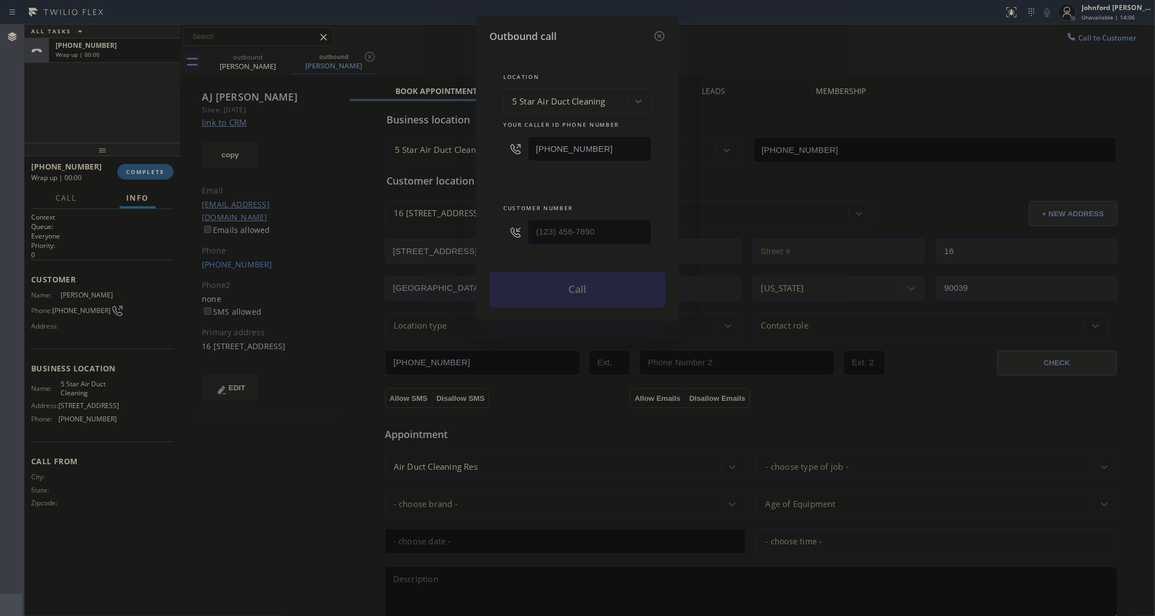
type input "[PHONE_NUMBER]"
drag, startPoint x: 608, startPoint y: 147, endPoint x: 463, endPoint y: 157, distance: 144.9
click at [463, 157] on div "Outbound call Location 5 Star Air Duct Cleaning Your caller id phone number [PH…" at bounding box center [577, 308] width 1155 height 616
paste input "88) 909-0120"
type input "[PHONE_NUMBER]"
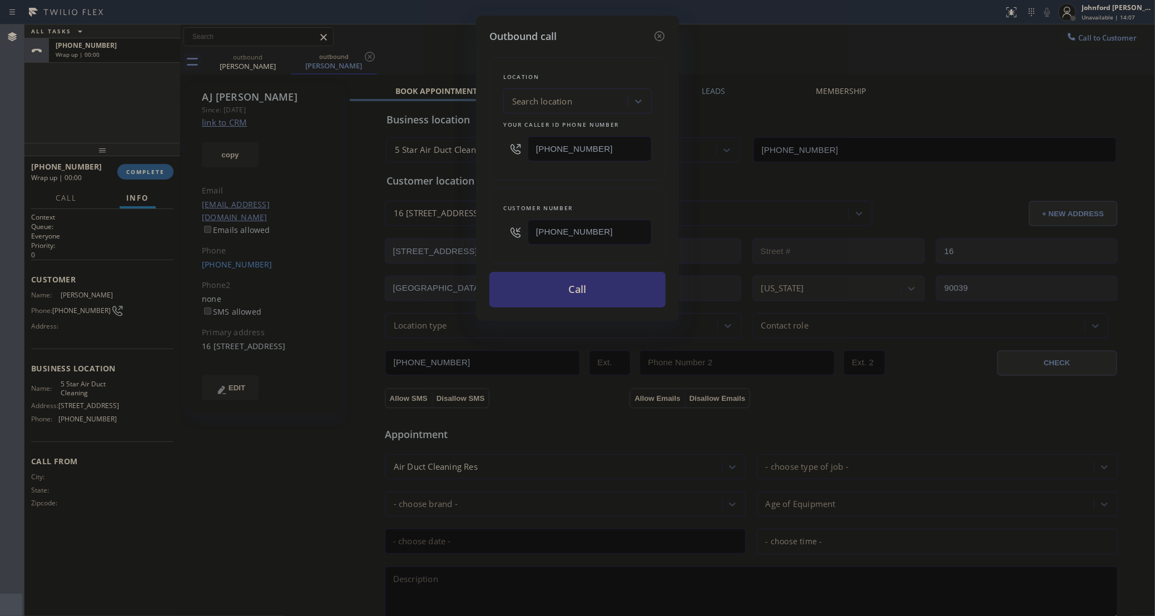
click at [568, 296] on button "Call" at bounding box center [577, 290] width 176 height 36
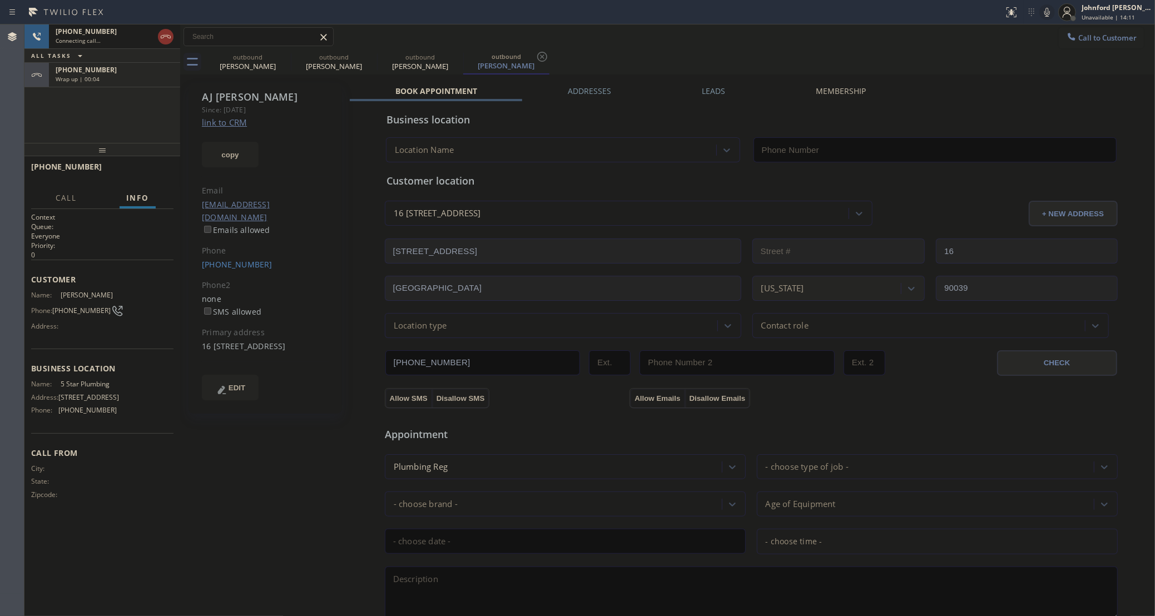
type input "[PHONE_NUMBER]"
click at [281, 57] on icon at bounding box center [283, 56] width 13 height 13
type input "[PHONE_NUMBER]"
click at [281, 57] on icon at bounding box center [283, 56] width 13 height 13
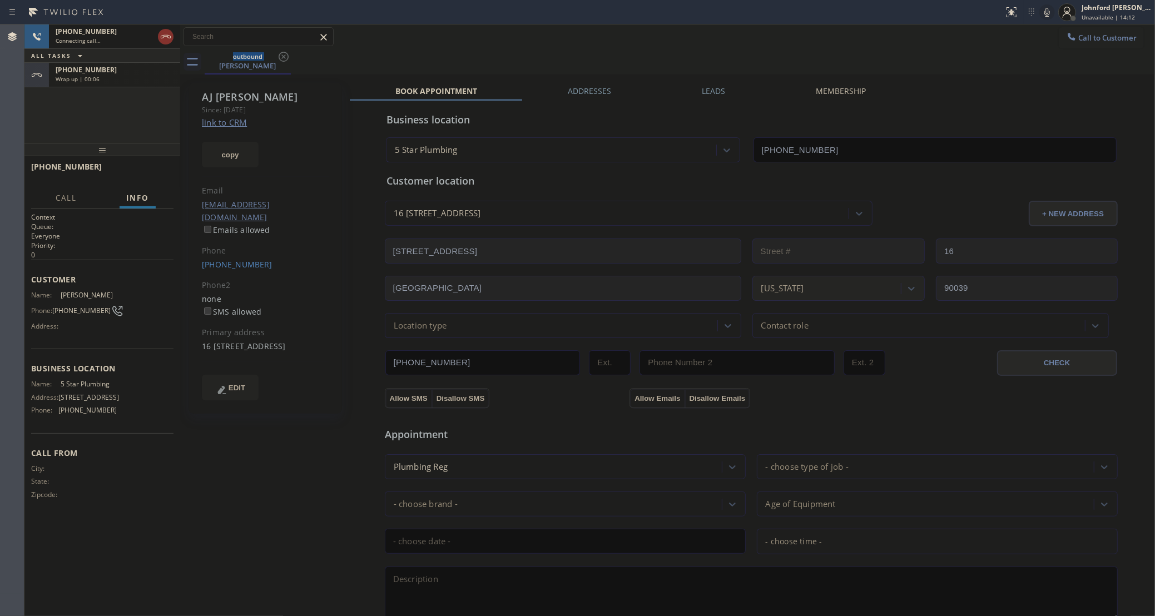
click at [103, 83] on div "[PHONE_NUMBER] Wrap up | 00:06" at bounding box center [112, 75] width 127 height 24
click at [149, 167] on button "COMPLETE" at bounding box center [145, 172] width 56 height 16
type input "[PHONE_NUMBER]"
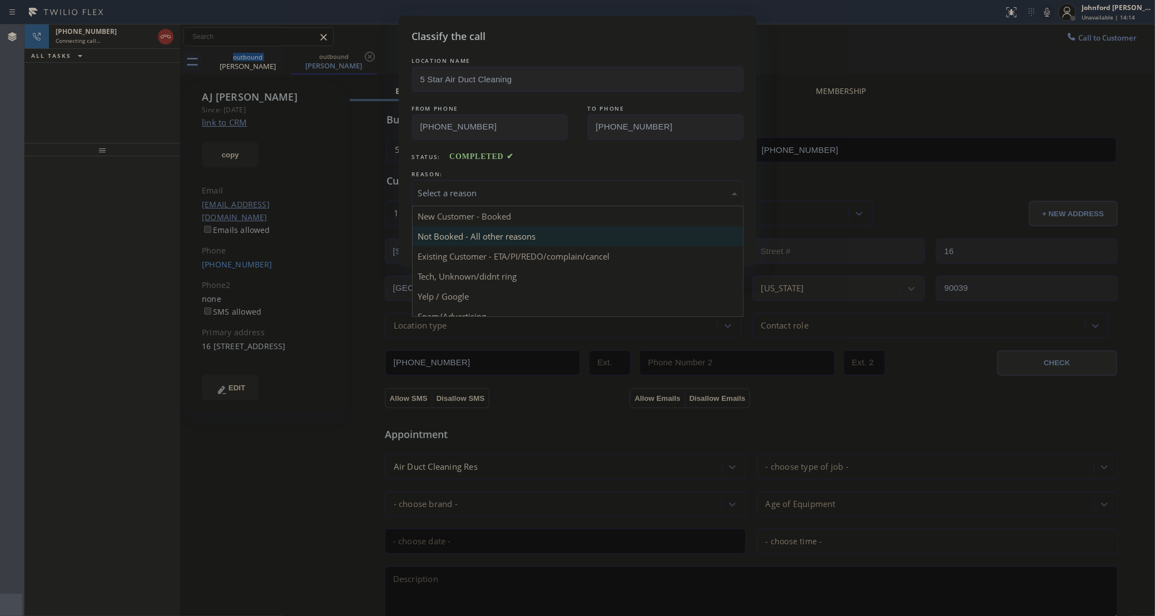
drag, startPoint x: 454, startPoint y: 191, endPoint x: 528, endPoint y: 236, distance: 86.8
click at [463, 192] on div "Select a reason" at bounding box center [577, 193] width 319 height 13
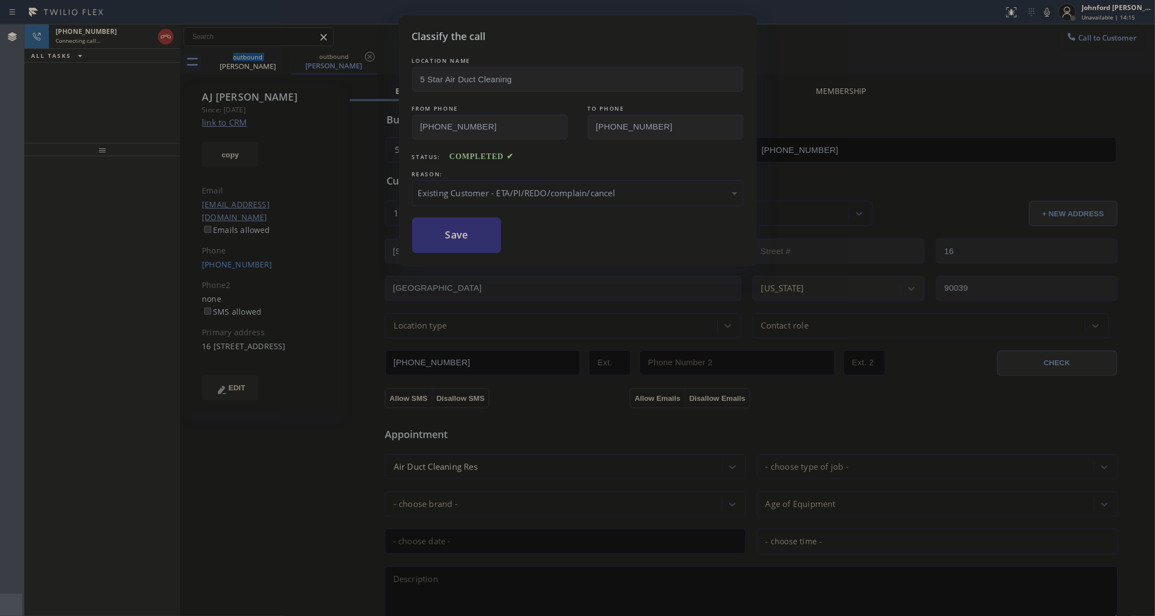
click at [472, 243] on button "Save" at bounding box center [457, 235] width 90 height 36
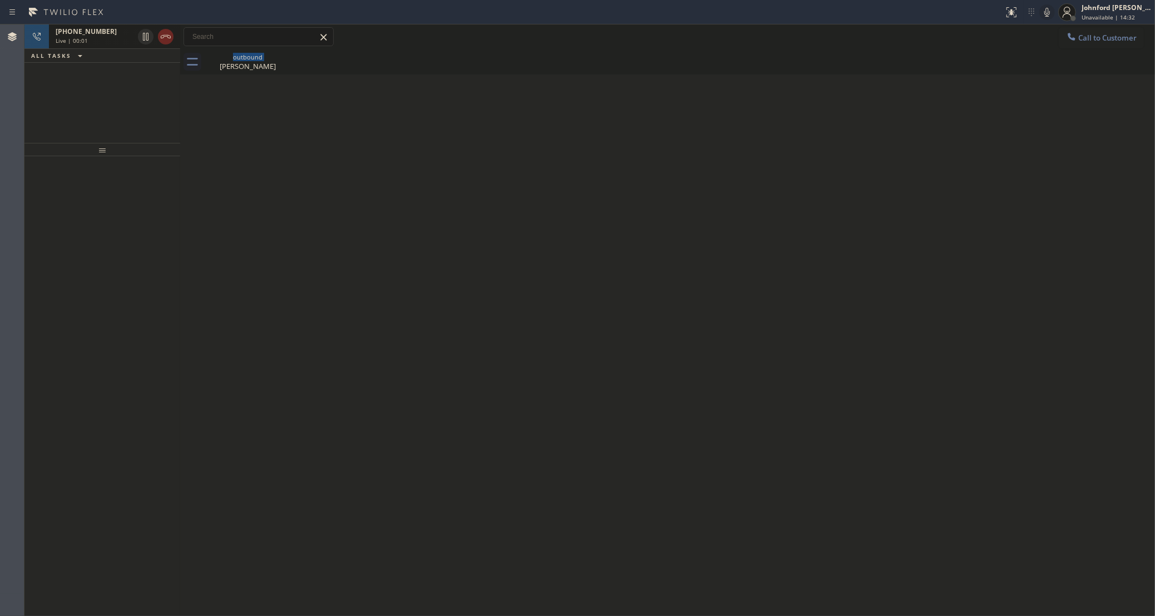
click at [160, 43] on icon at bounding box center [165, 36] width 13 height 13
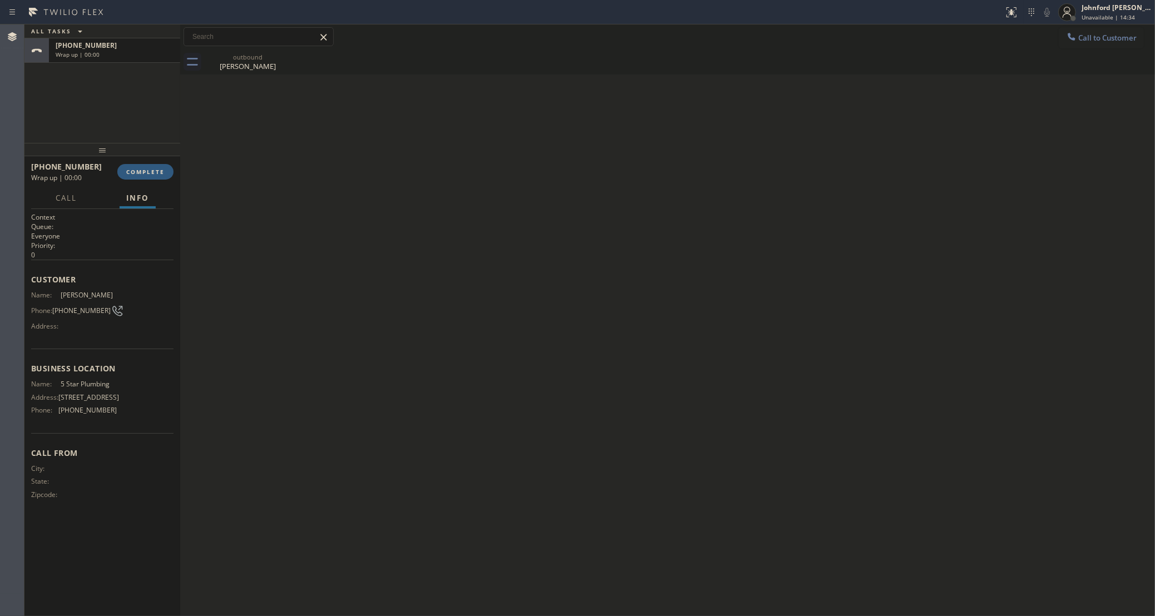
drag, startPoint x: 801, startPoint y: 77, endPoint x: 995, endPoint y: 61, distance: 194.7
click at [801, 77] on div "Back to Dashboard Change Sender ID Customers Technicians Select a contact Outbo…" at bounding box center [667, 320] width 975 height 592
click at [1115, 45] on button "Call to Customer" at bounding box center [1101, 37] width 85 height 21
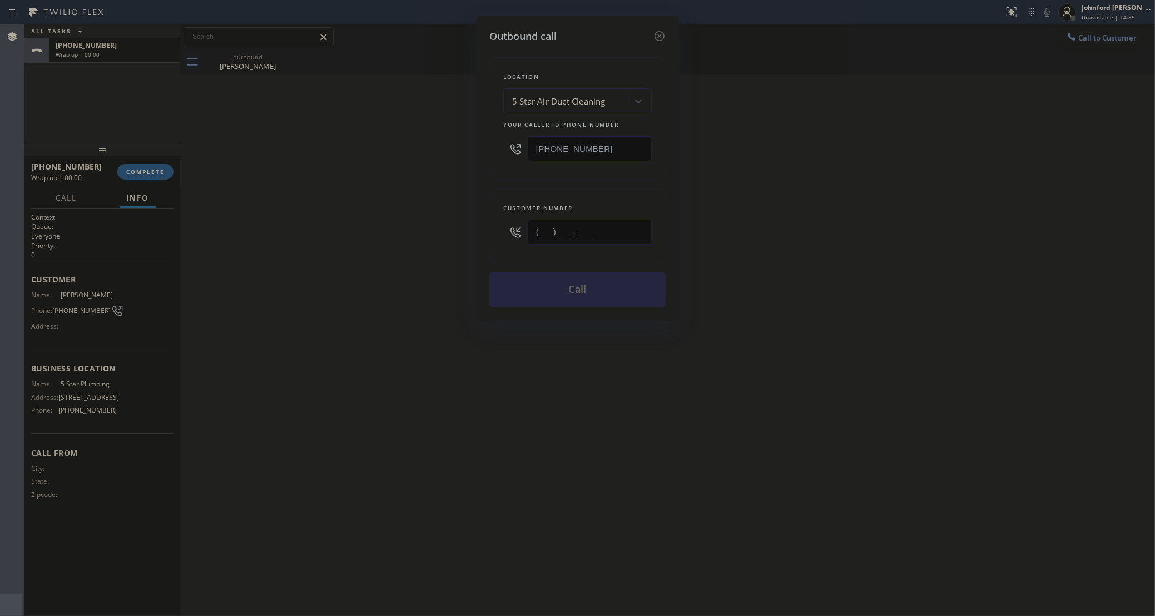
drag, startPoint x: 579, startPoint y: 234, endPoint x: 418, endPoint y: 239, distance: 160.8
click at [420, 239] on div "Outbound call Location 5 Star Air Duct Cleaning Your caller id phone number [PH…" at bounding box center [577, 308] width 1155 height 616
paste input "166) 160-7589"
drag, startPoint x: 614, startPoint y: 228, endPoint x: 448, endPoint y: 227, distance: 166.3
click at [448, 229] on div "Outbound call Location 5 Star Air Duct Cleaning Your caller id phone number [PH…" at bounding box center [577, 308] width 1155 height 616
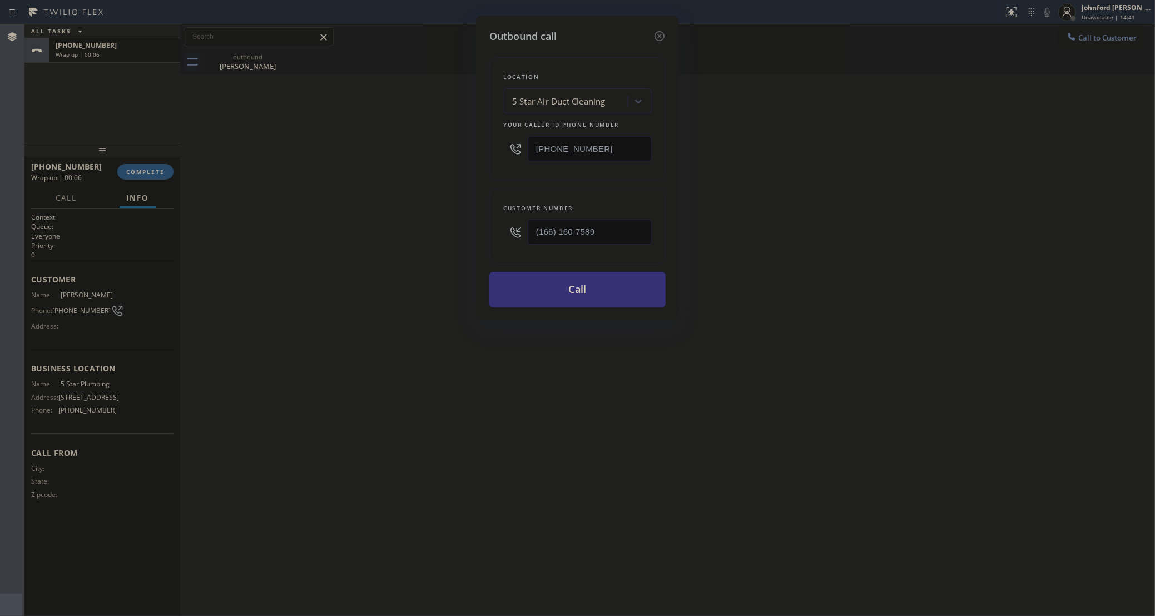
paste input "661) 607-5898"
type input "[PHONE_NUMBER]"
click at [815, 210] on div "Outbound call Location 5 Star Air Duct Cleaning Your caller id phone number [PH…" at bounding box center [577, 308] width 1155 height 616
click at [559, 150] on input "[PHONE_NUMBER]" at bounding box center [590, 148] width 124 height 25
click at [561, 90] on div "5 Star Air Duct Cleaning" at bounding box center [577, 100] width 149 height 25
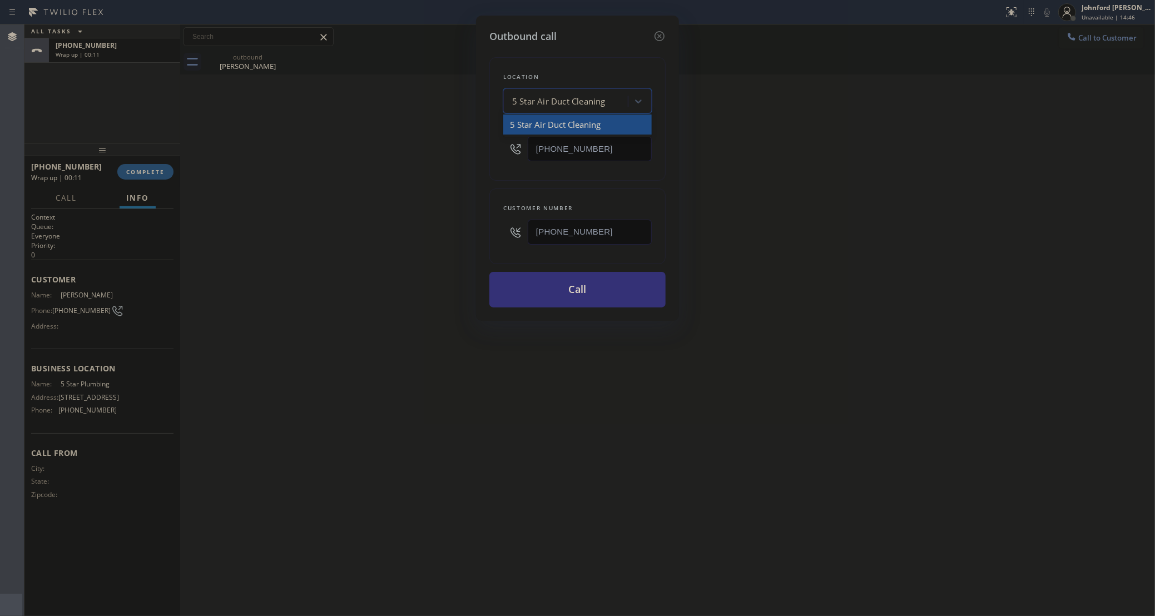
paste input "[PERSON_NAME]'s Appliance Repair"
drag, startPoint x: 515, startPoint y: 97, endPoint x: 467, endPoint y: 103, distance: 48.2
click at [467, 103] on div "Outbound call Location 0 results available for search term [PERSON_NAME]'s Appl…" at bounding box center [577, 308] width 1155 height 616
type input "[PERSON_NAME]'s Appliance Repair"
click at [603, 101] on div "5 Star Air Duct Cleaning" at bounding box center [567, 101] width 121 height 19
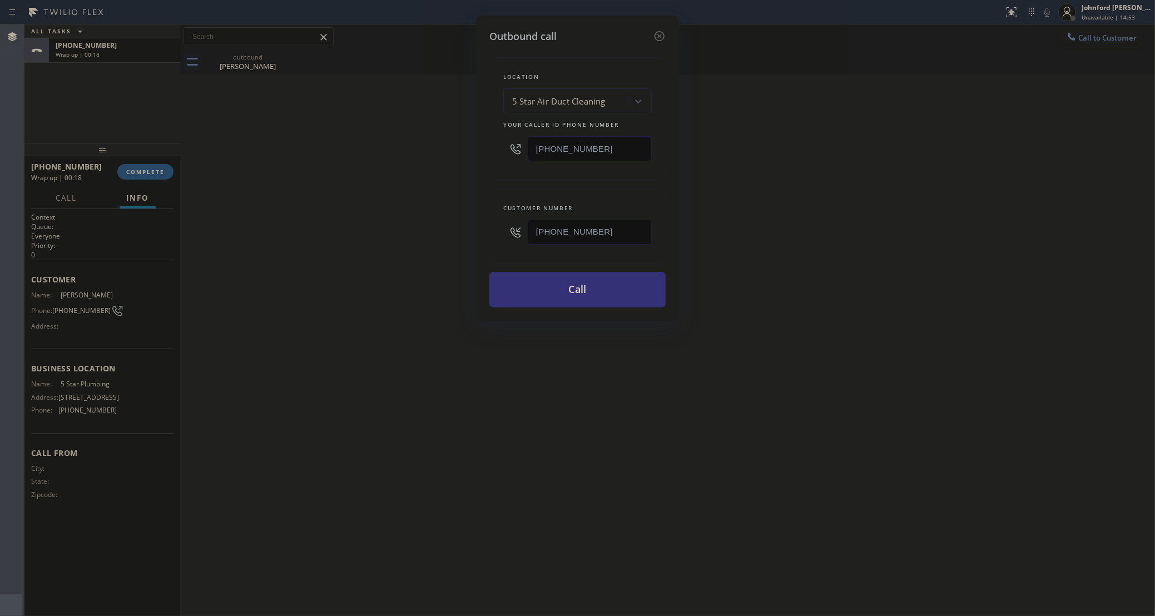
drag, startPoint x: 599, startPoint y: 234, endPoint x: 499, endPoint y: 229, distance: 99.7
click at [499, 229] on div "Customer number [PHONE_NUMBER]" at bounding box center [577, 227] width 176 height 76
drag, startPoint x: 603, startPoint y: 141, endPoint x: 439, endPoint y: 145, distance: 164.1
click at [439, 145] on div "Outbound call Location 5 Star Air Duct Cleaning Your caller id phone number [PH…" at bounding box center [577, 308] width 1155 height 616
paste input "661) 344-1558"
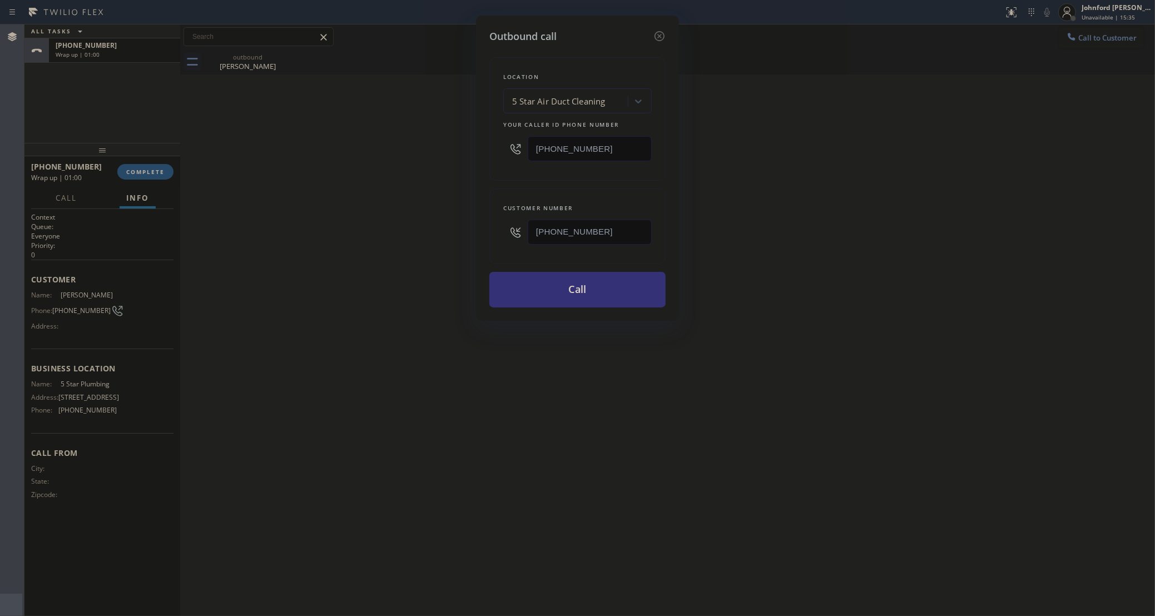
type input "[PHONE_NUMBER]"
click at [437, 145] on div "Outbound call Location 5 Star Air Duct Cleaning Your caller id phone number [PH…" at bounding box center [577, 308] width 1155 height 616
click at [538, 295] on button "Call" at bounding box center [577, 290] width 176 height 36
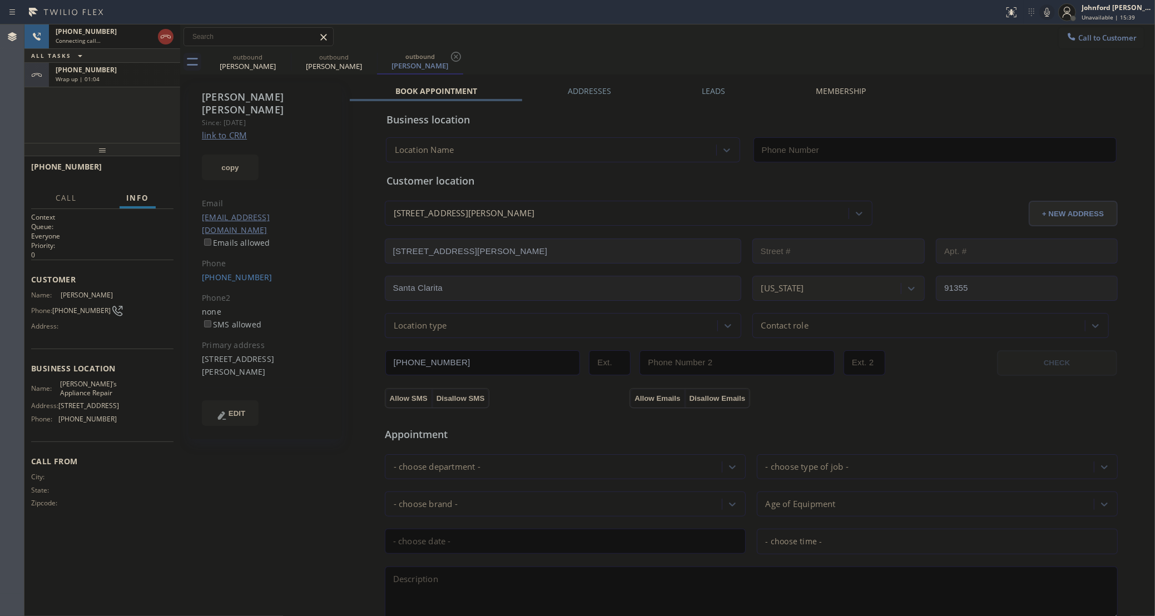
click at [113, 68] on div "[PHONE_NUMBER]" at bounding box center [115, 69] width 118 height 9
type input "[PHONE_NUMBER]"
click at [134, 168] on span "COMPLETE" at bounding box center [145, 172] width 38 height 8
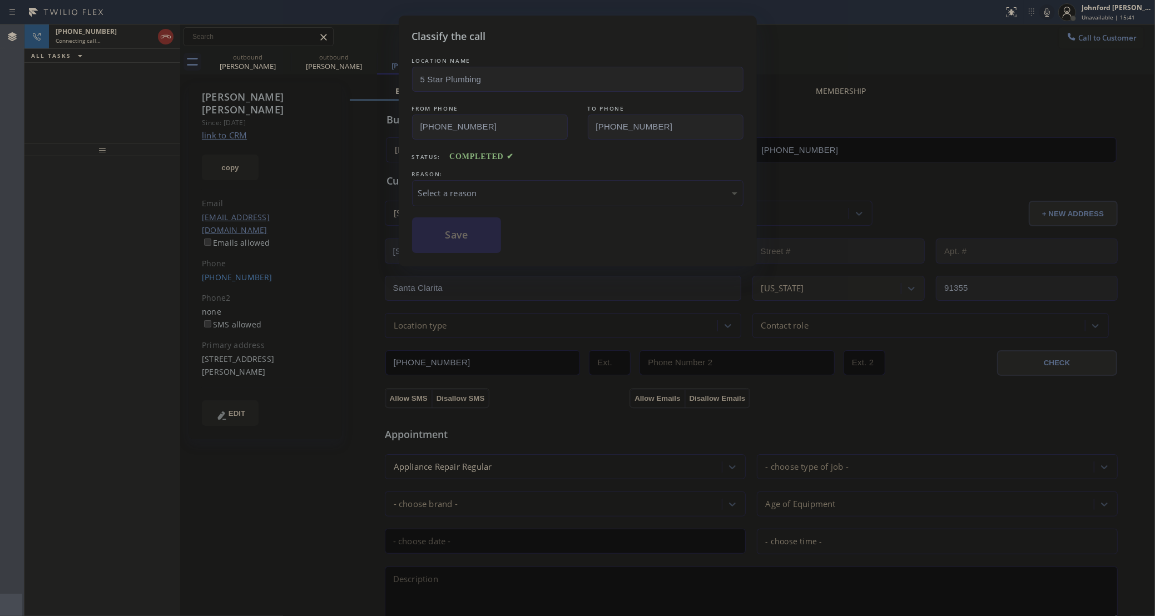
drag, startPoint x: 453, startPoint y: 195, endPoint x: 474, endPoint y: 201, distance: 22.5
click at [454, 194] on div "Select a reason" at bounding box center [577, 193] width 319 height 13
click at [471, 235] on button "Save" at bounding box center [457, 235] width 90 height 36
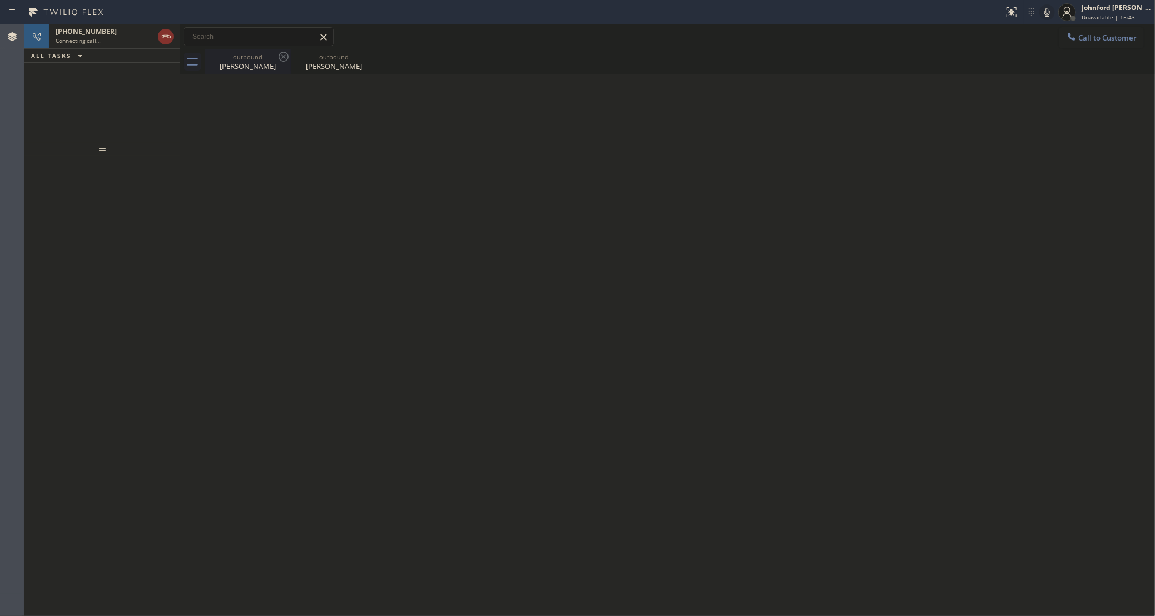
click at [286, 57] on icon at bounding box center [283, 56] width 13 height 13
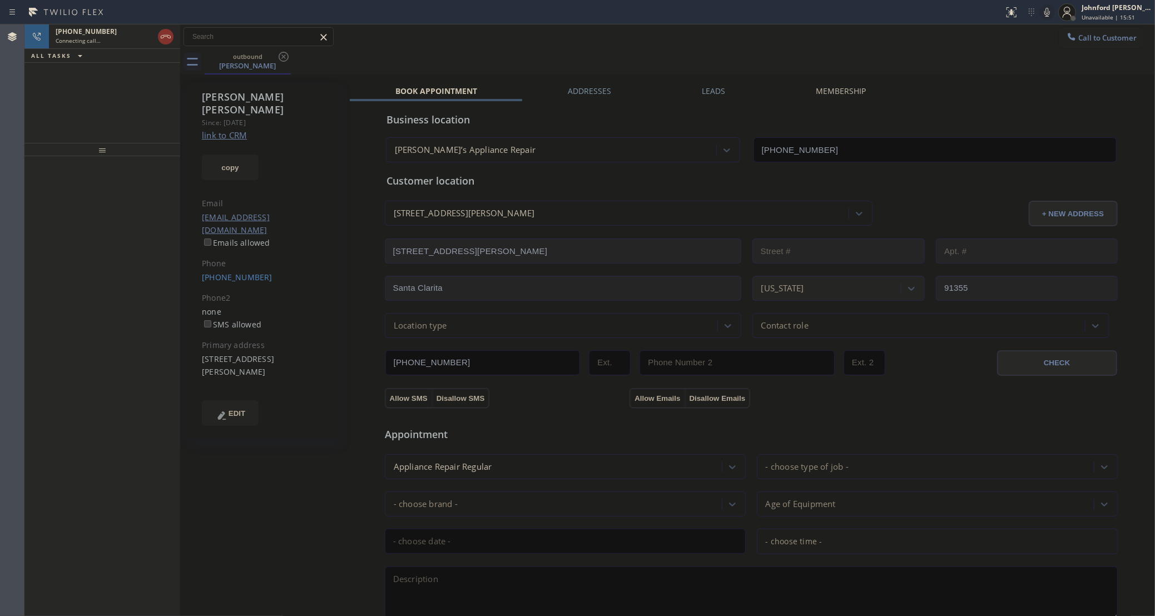
click at [1046, 14] on icon at bounding box center [1048, 12] width 6 height 9
click at [1046, 9] on icon at bounding box center [1048, 12] width 6 height 9
drag, startPoint x: 1044, startPoint y: 16, endPoint x: 1041, endPoint y: 0, distance: 15.8
click at [1044, 16] on icon at bounding box center [1047, 12] width 13 height 13
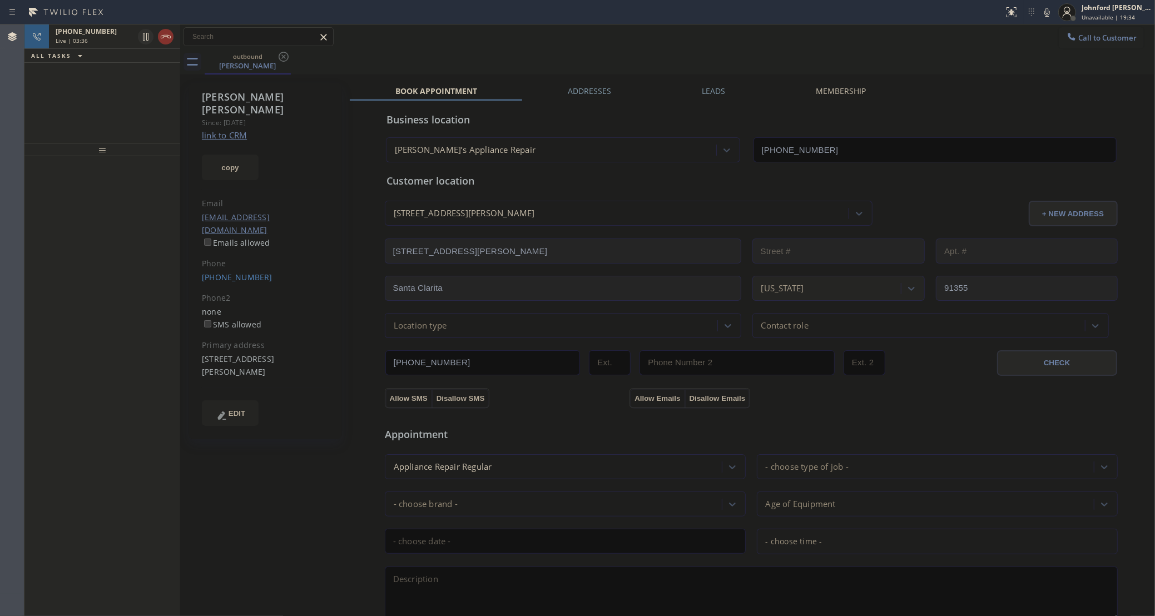
click at [612, 63] on div "outbound [PERSON_NAME]" at bounding box center [680, 62] width 951 height 25
click at [1048, 13] on icon at bounding box center [1047, 12] width 13 height 13
click at [155, 36] on div at bounding box center [156, 36] width 40 height 24
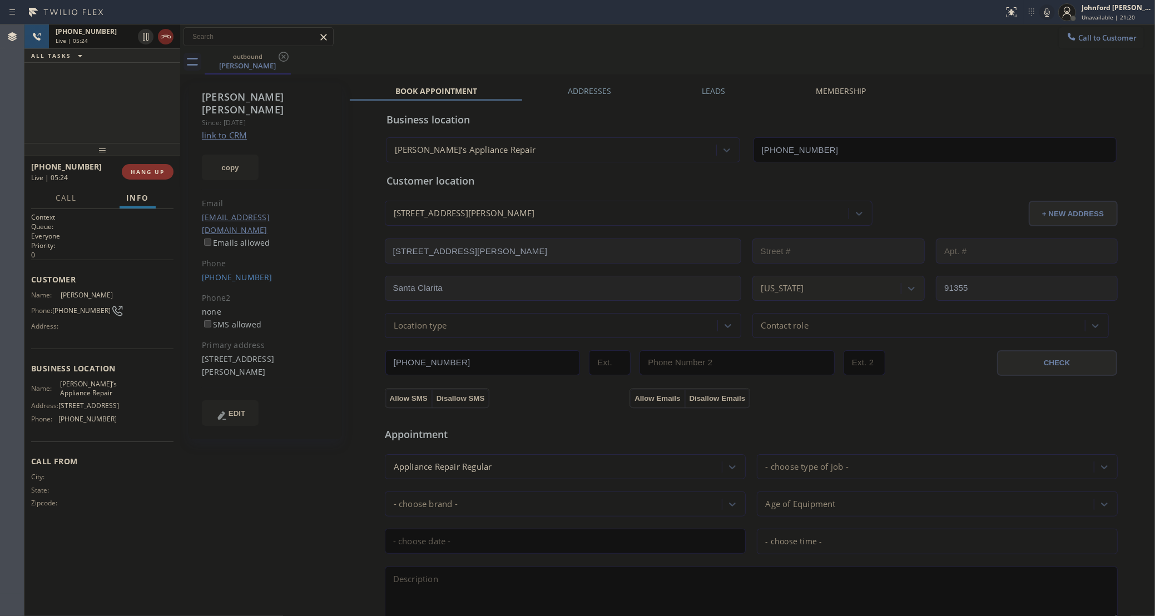
click at [161, 38] on icon at bounding box center [165, 36] width 13 height 13
click at [87, 385] on span "[PERSON_NAME]’s Appliance Repair" at bounding box center [88, 388] width 57 height 17
copy span "[PERSON_NAME]’s Appliance Repair"
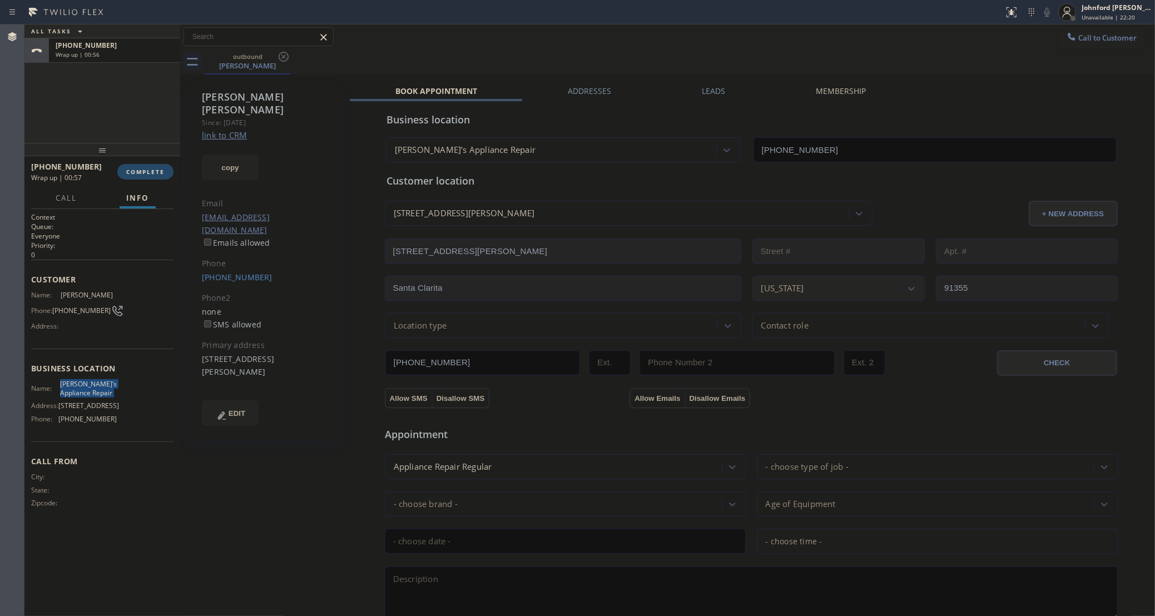
click at [145, 175] on span "COMPLETE" at bounding box center [145, 172] width 38 height 8
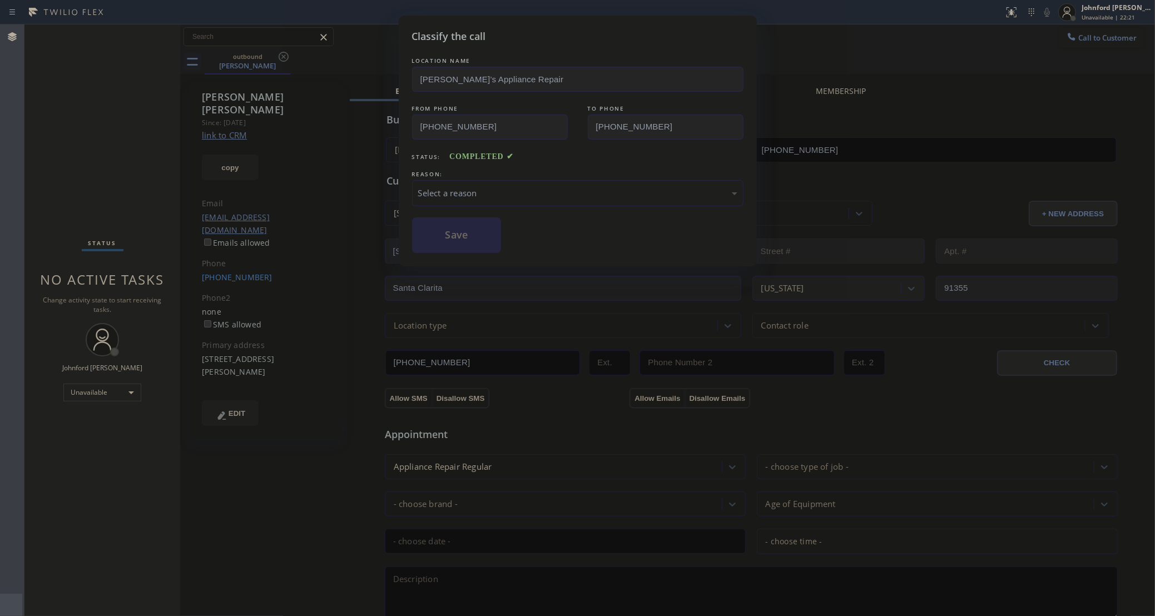
click at [488, 190] on div "Select a reason" at bounding box center [577, 193] width 319 height 13
click at [461, 230] on button "Save" at bounding box center [457, 235] width 90 height 36
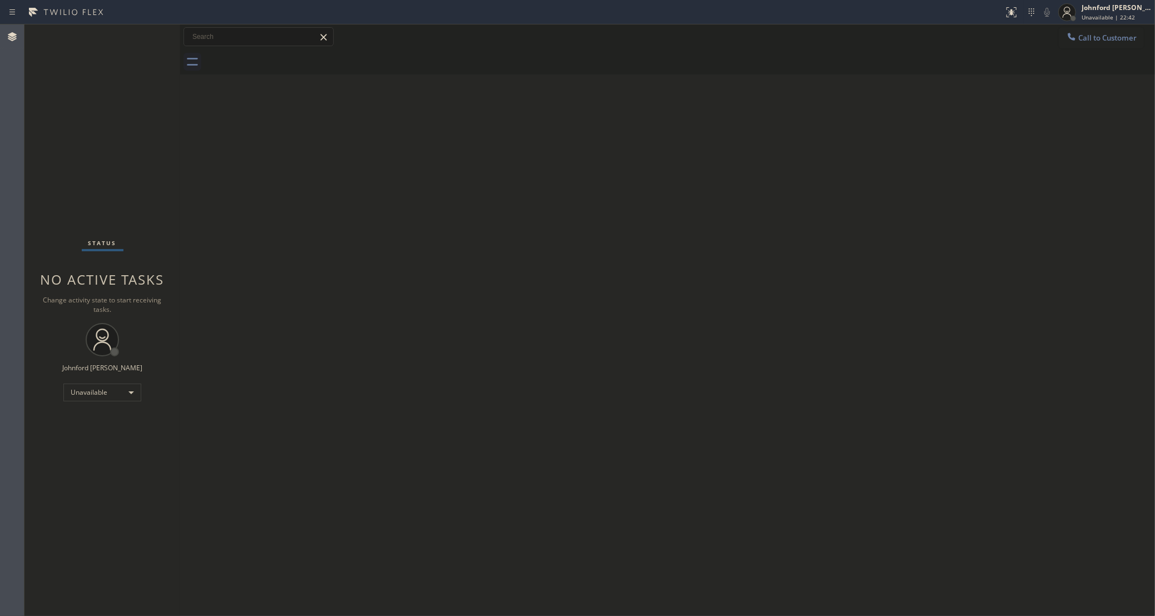
click at [800, 312] on div "Back to Dashboard Change Sender ID Customers Technicians Select a contact Outbo…" at bounding box center [667, 320] width 975 height 592
click at [36, 143] on div "Status No active tasks Change activity state to start receiving tasks. [PERSON_…" at bounding box center [102, 320] width 156 height 592
click at [25, 303] on div "Status No active tasks Change activity state to start receiving tasks. [PERSON_…" at bounding box center [102, 320] width 156 height 592
click at [1089, 39] on span "Call to Customer" at bounding box center [1107, 38] width 58 height 10
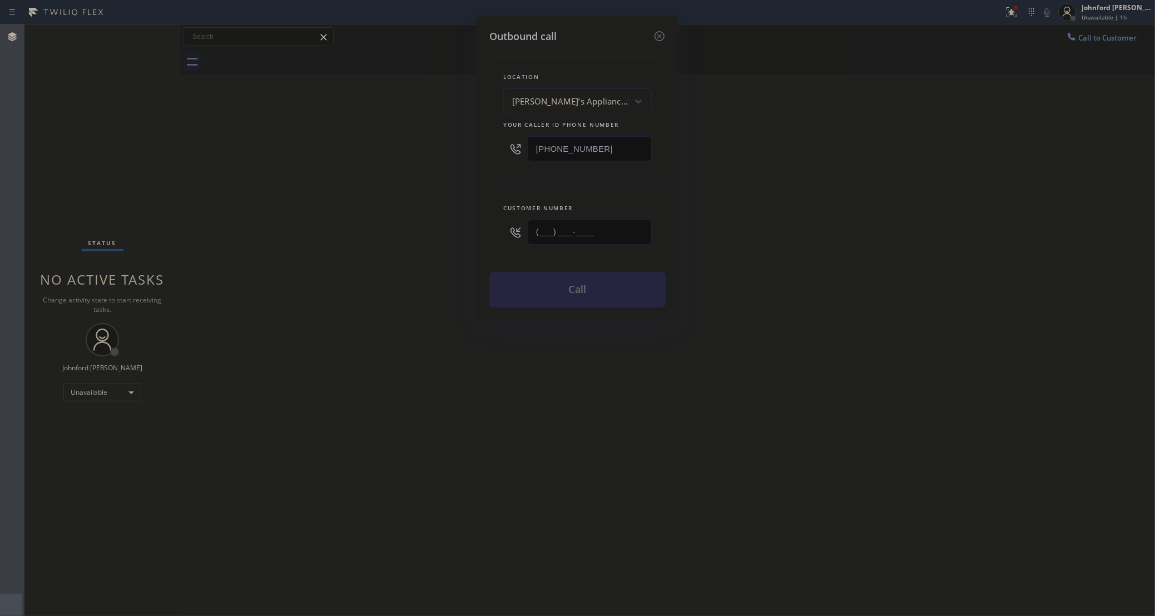
drag, startPoint x: 505, startPoint y: 243, endPoint x: 432, endPoint y: 248, distance: 73.0
click at [467, 246] on div "Outbound call Location [PERSON_NAME]’s Appliance Repair Your caller id phone nu…" at bounding box center [577, 308] width 1155 height 616
paste input "818) 321-1234"
type input "[PHONE_NUMBER]"
click at [414, 248] on div "Outbound call Location [PERSON_NAME]’s Appliance Repair Your caller id phone nu…" at bounding box center [577, 308] width 1155 height 616
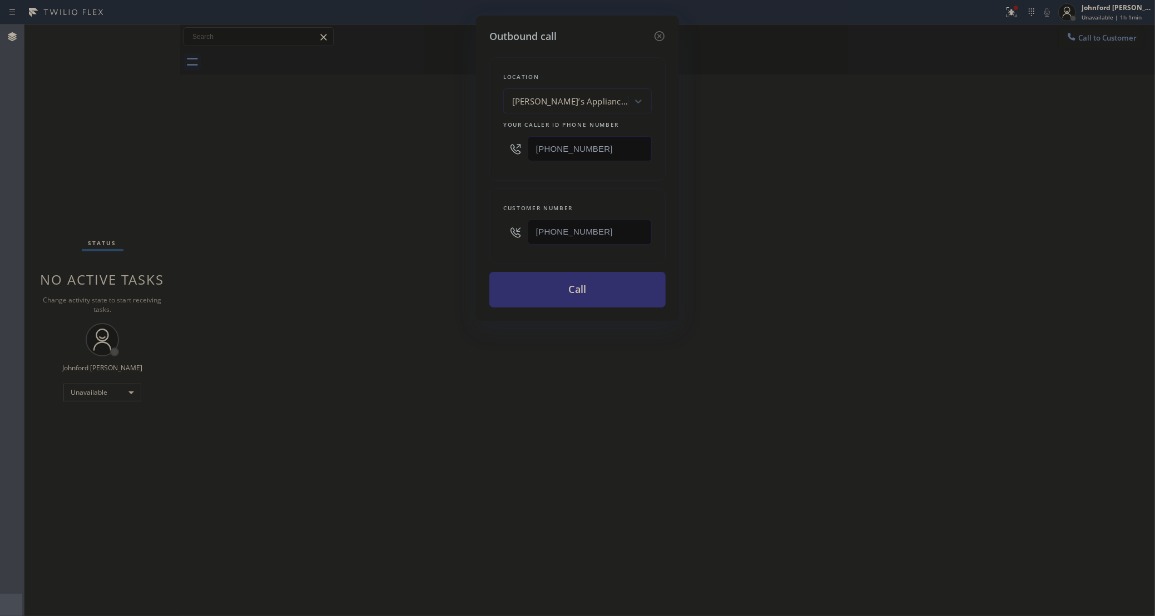
click at [597, 291] on button "Call" at bounding box center [577, 290] width 176 height 36
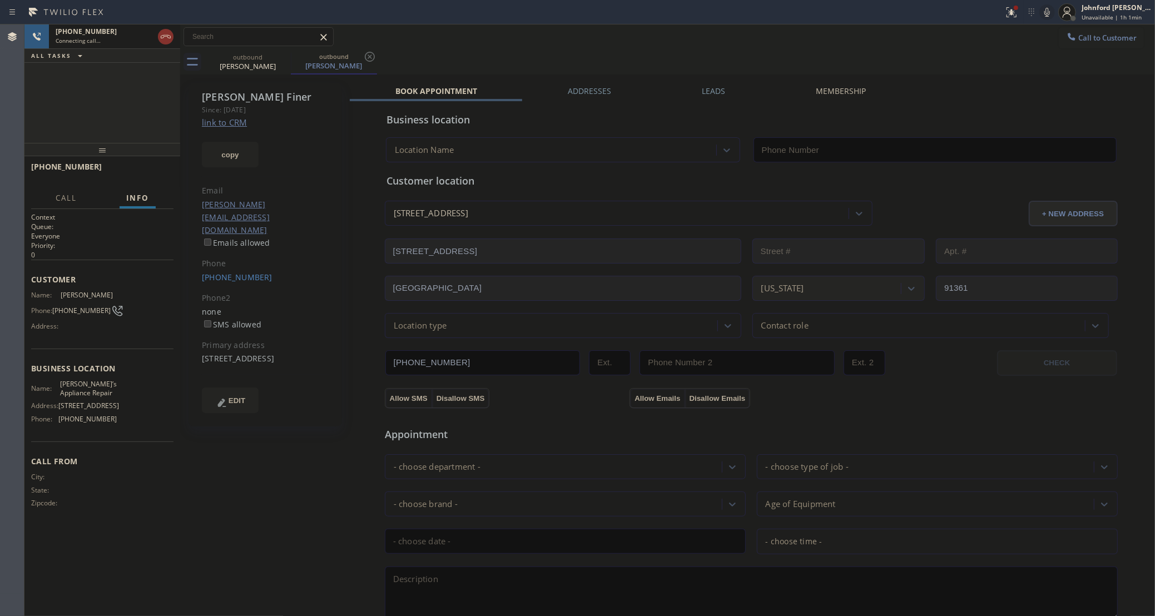
type input "[PHONE_NUMBER]"
click at [168, 171] on button "HANG UP" at bounding box center [148, 172] width 52 height 16
click at [1068, 38] on icon at bounding box center [1071, 36] width 7 height 7
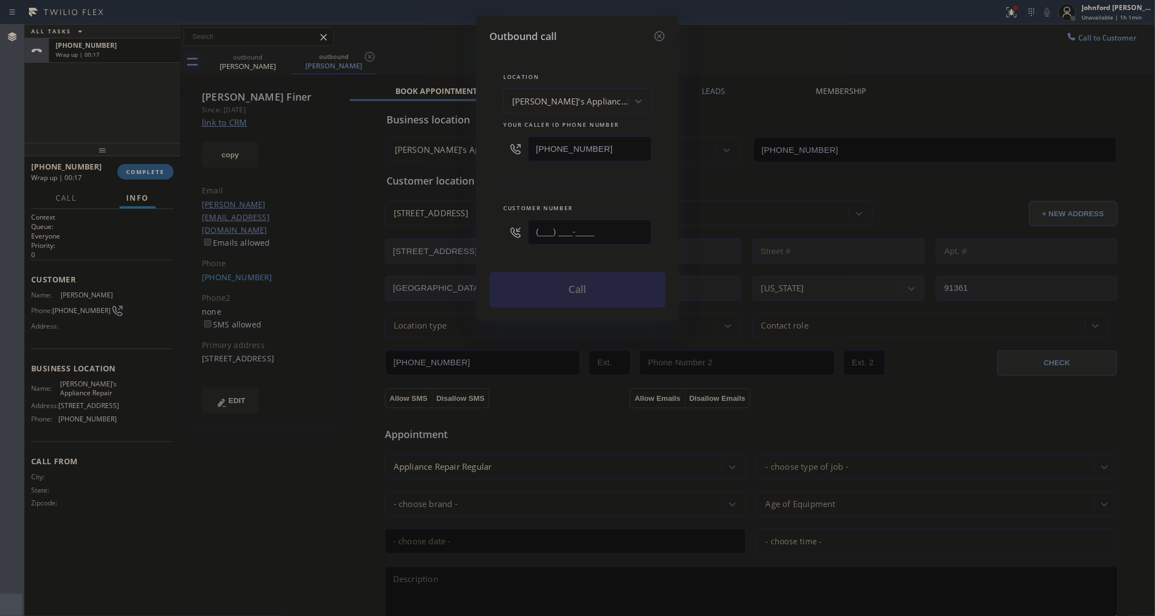
drag, startPoint x: 606, startPoint y: 237, endPoint x: 491, endPoint y: 249, distance: 115.8
click at [498, 249] on div "Customer number (___) ___-____" at bounding box center [577, 227] width 176 height 76
paste input "404) 725-8409"
type input "[PHONE_NUMBER]"
click at [557, 290] on button "Call" at bounding box center [577, 290] width 176 height 36
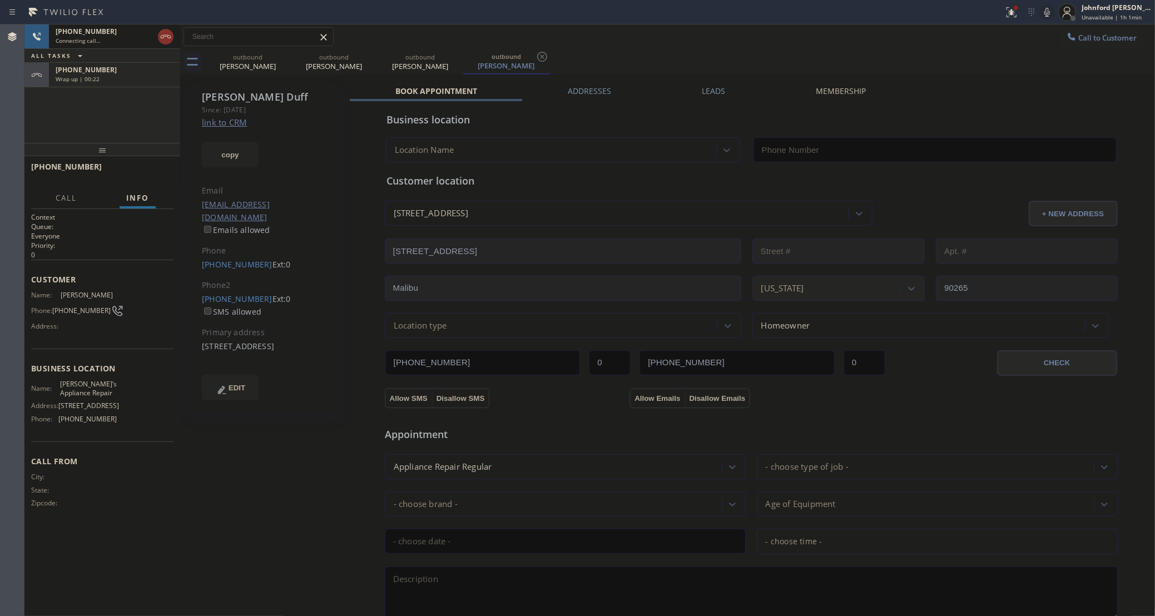
type input "[PHONE_NUMBER]"
click at [165, 38] on icon at bounding box center [165, 36] width 13 height 13
click at [0, 0] on icon at bounding box center [0, 0] width 0 height 0
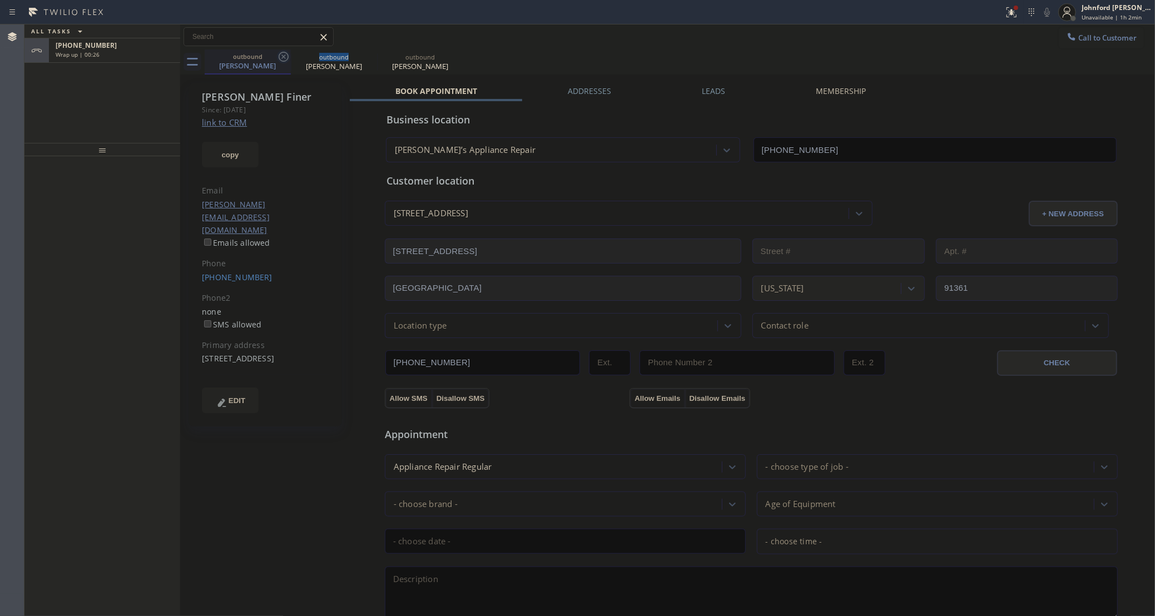
click at [290, 55] on icon at bounding box center [283, 56] width 13 height 13
click at [289, 55] on icon at bounding box center [283, 56] width 13 height 13
click at [284, 56] on icon at bounding box center [284, 57] width 10 height 10
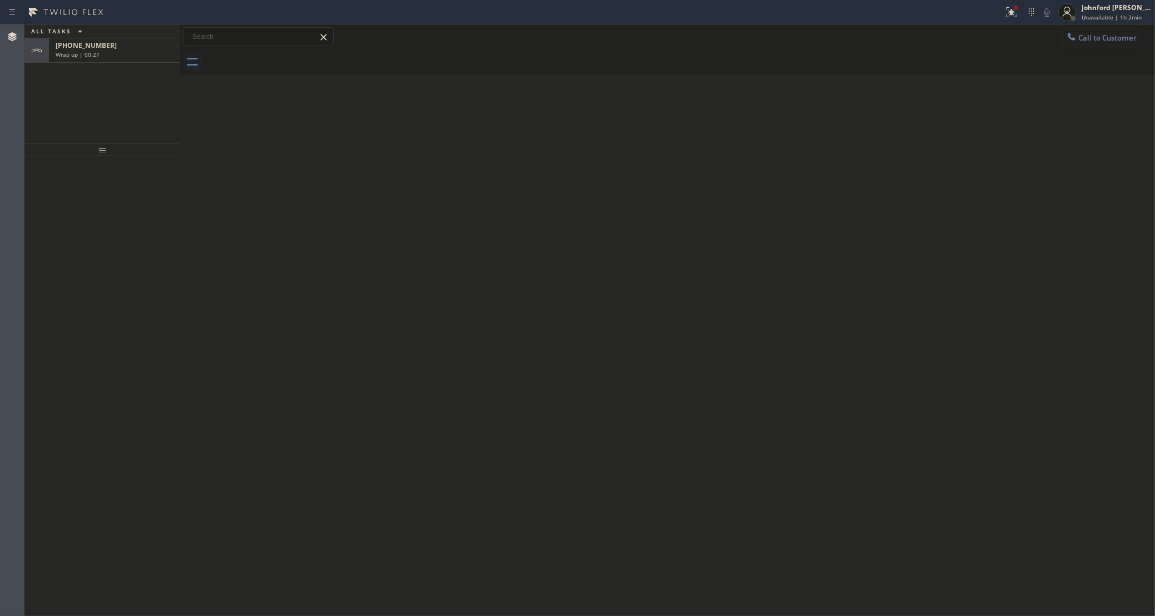
click at [284, 56] on div at bounding box center [680, 62] width 951 height 25
click at [152, 51] on div "Wrap up | 00:27" at bounding box center [115, 55] width 118 height 8
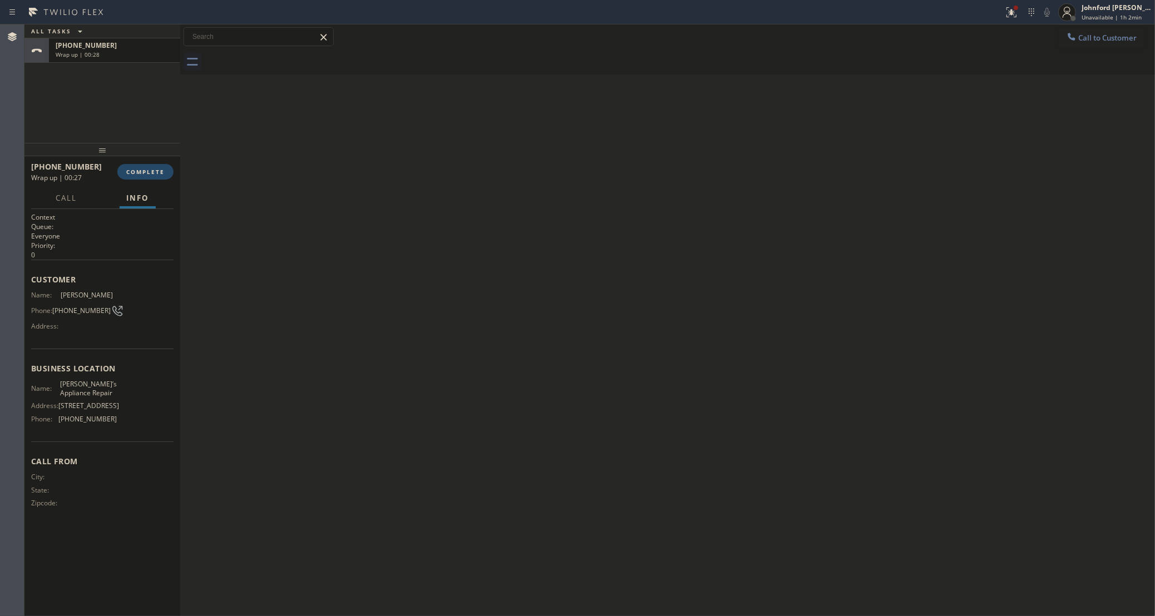
click at [169, 177] on button "COMPLETE" at bounding box center [145, 172] width 56 height 16
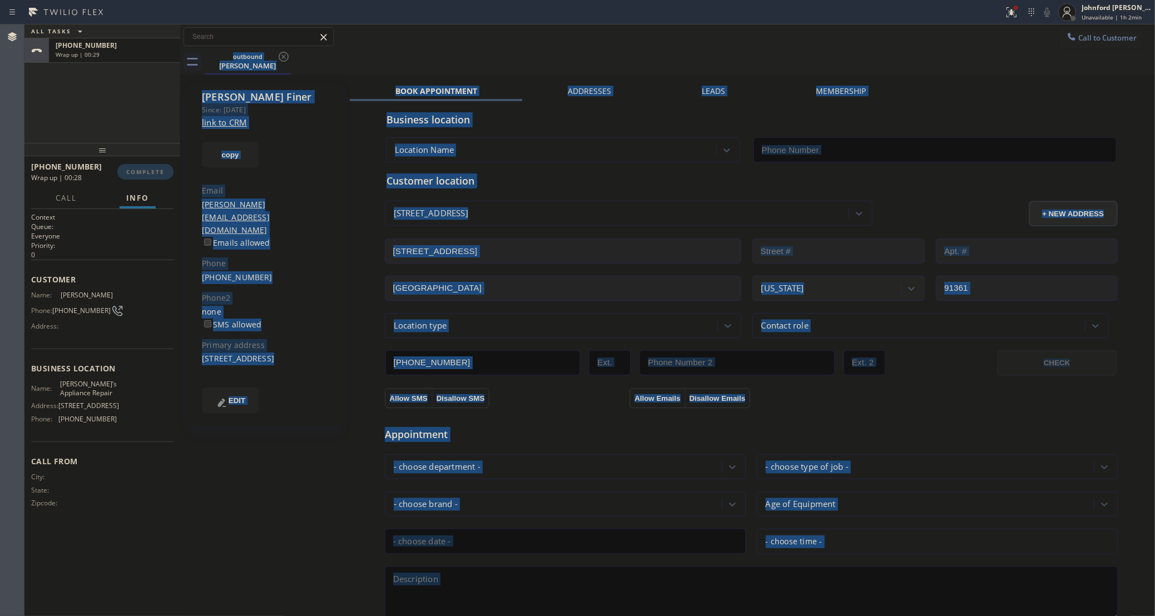
type input "[PHONE_NUMBER]"
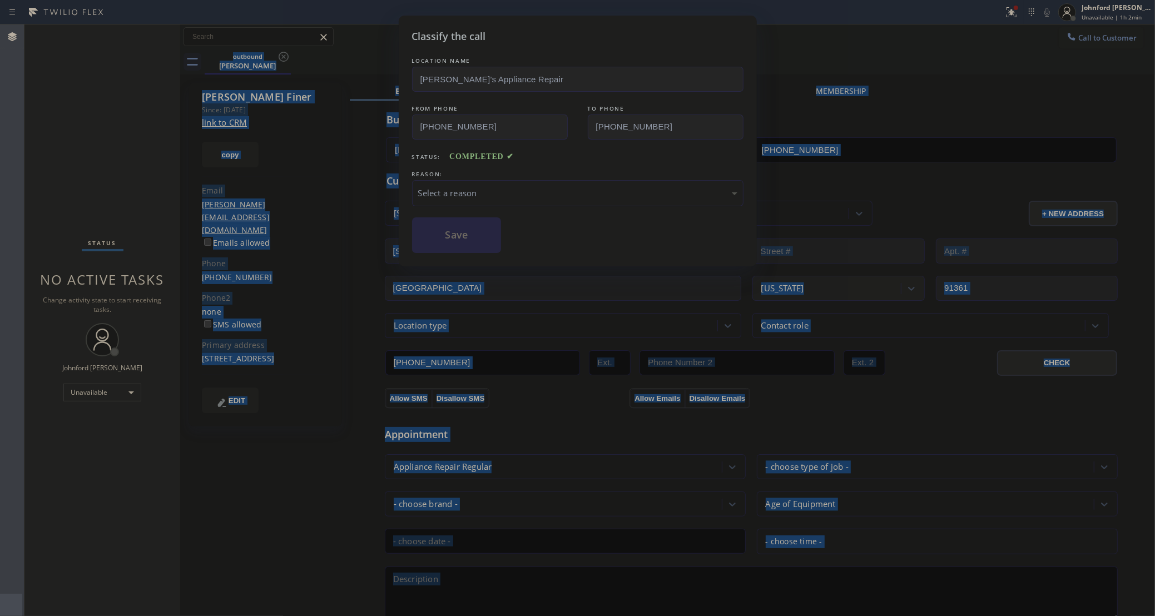
click at [535, 192] on div "Select a reason" at bounding box center [577, 193] width 319 height 13
click at [474, 244] on button "Save" at bounding box center [457, 235] width 90 height 36
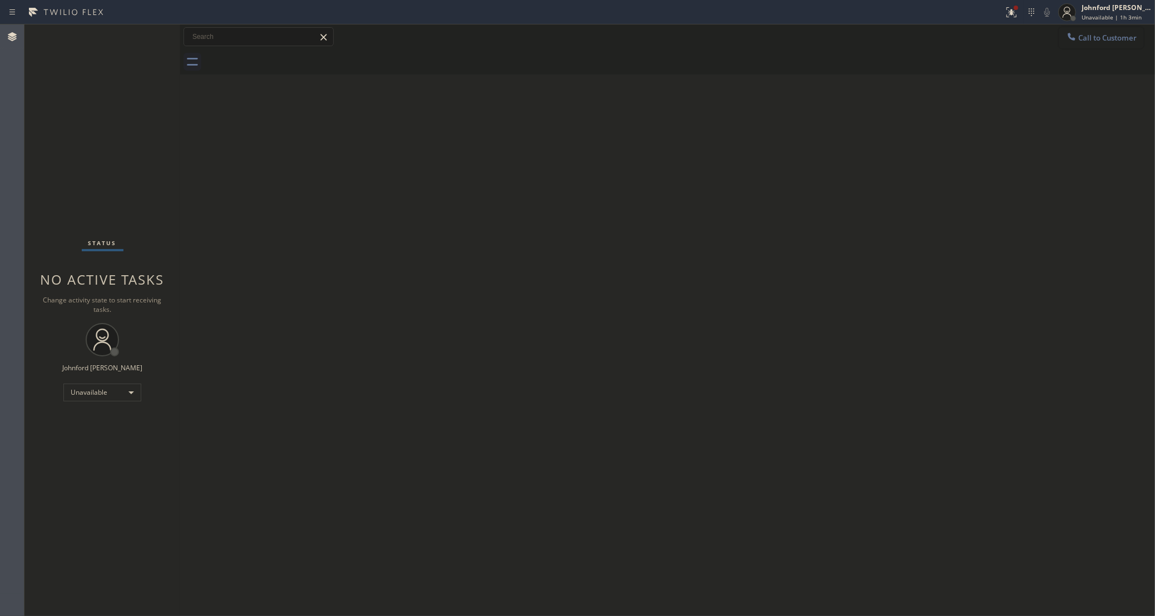
click at [1085, 44] on button "Call to Customer" at bounding box center [1101, 37] width 85 height 21
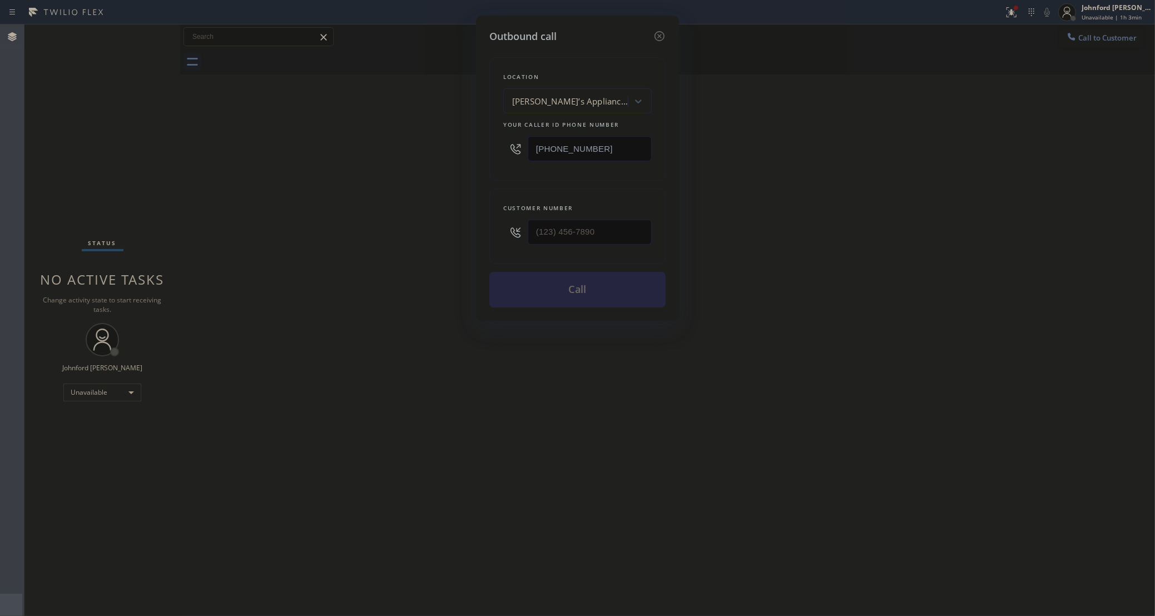
drag, startPoint x: 577, startPoint y: 152, endPoint x: 396, endPoint y: 147, distance: 181.4
click at [421, 146] on div "Outbound call Location [PERSON_NAME]’s Appliance Repair Your caller id phone nu…" at bounding box center [577, 308] width 1155 height 616
paste input "50) 229-6946"
type input "[PHONE_NUMBER]"
click at [615, 241] on input "(___) ___-____" at bounding box center [590, 232] width 124 height 25
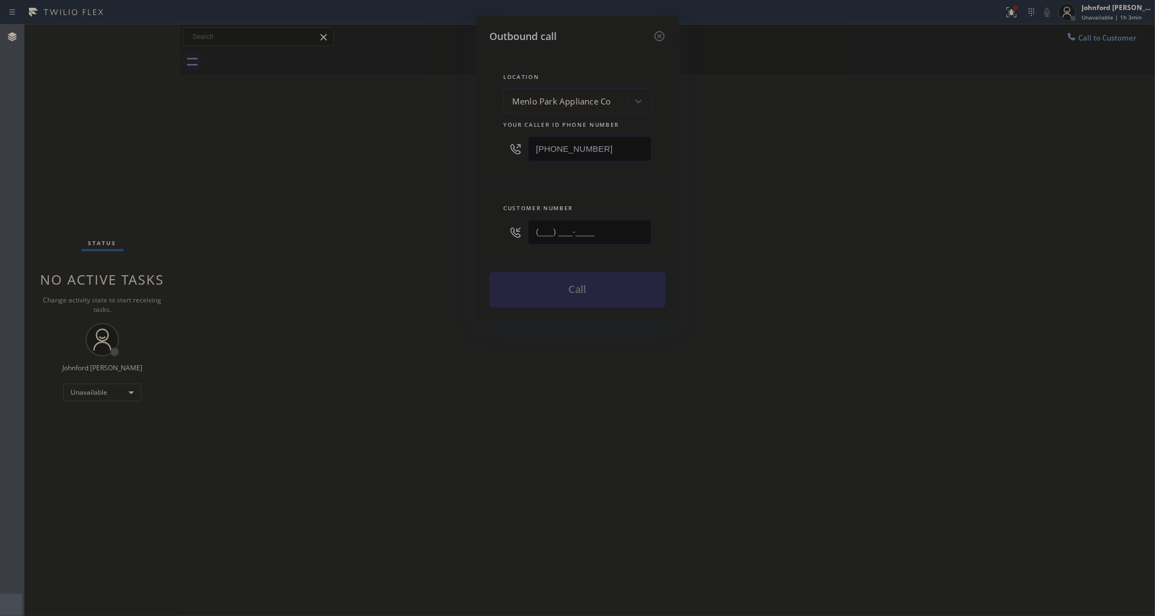
paste input "650) 787-3508"
type input "[PHONE_NUMBER]"
click at [412, 232] on div "Outbound call Location [GEOGRAPHIC_DATA] Appliance Co Your caller id phone numb…" at bounding box center [577, 308] width 1155 height 616
click at [540, 287] on button "Call" at bounding box center [577, 290] width 176 height 36
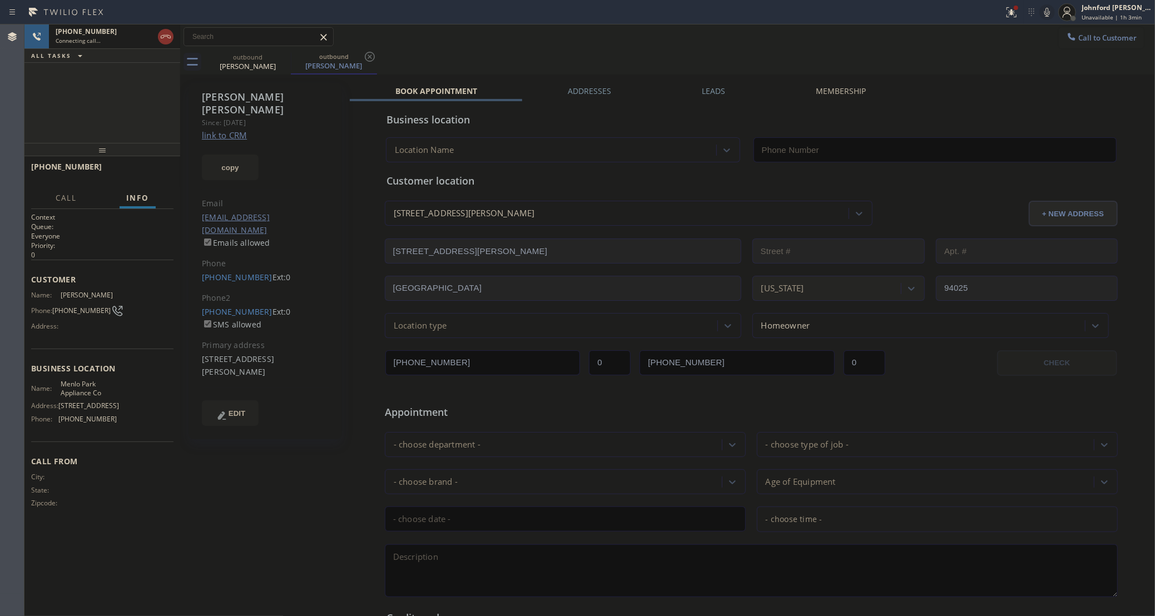
click at [237, 130] on link "link to CRM" at bounding box center [224, 135] width 45 height 11
type input "[PHONE_NUMBER]"
click at [1046, 13] on icon at bounding box center [1047, 12] width 13 height 13
click at [1046, 13] on rect at bounding box center [1047, 11] width 8 height 8
drag, startPoint x: 260, startPoint y: 157, endPoint x: 254, endPoint y: 156, distance: 6.1
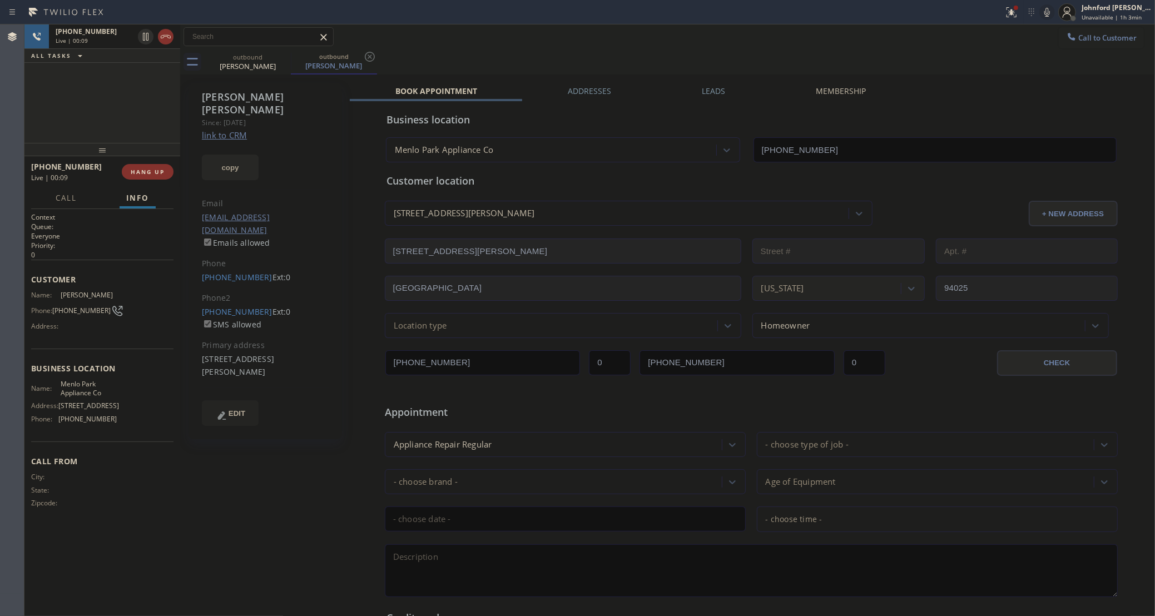
click at [256, 157] on div "copy" at bounding box center [265, 161] width 127 height 38
click at [254, 156] on button "copy" at bounding box center [230, 168] width 57 height 26
drag, startPoint x: 738, startPoint y: 53, endPoint x: 744, endPoint y: 38, distance: 16.9
click at [738, 52] on div "outbound [PERSON_NAME] outbound [PERSON_NAME]" at bounding box center [680, 62] width 951 height 25
click at [147, 98] on div "[PHONE_NUMBER] Live | 00:51 ALL TASKS ALL TASKS ACTIVE TASKS TASKS IN WRAP UP" at bounding box center [102, 83] width 156 height 118
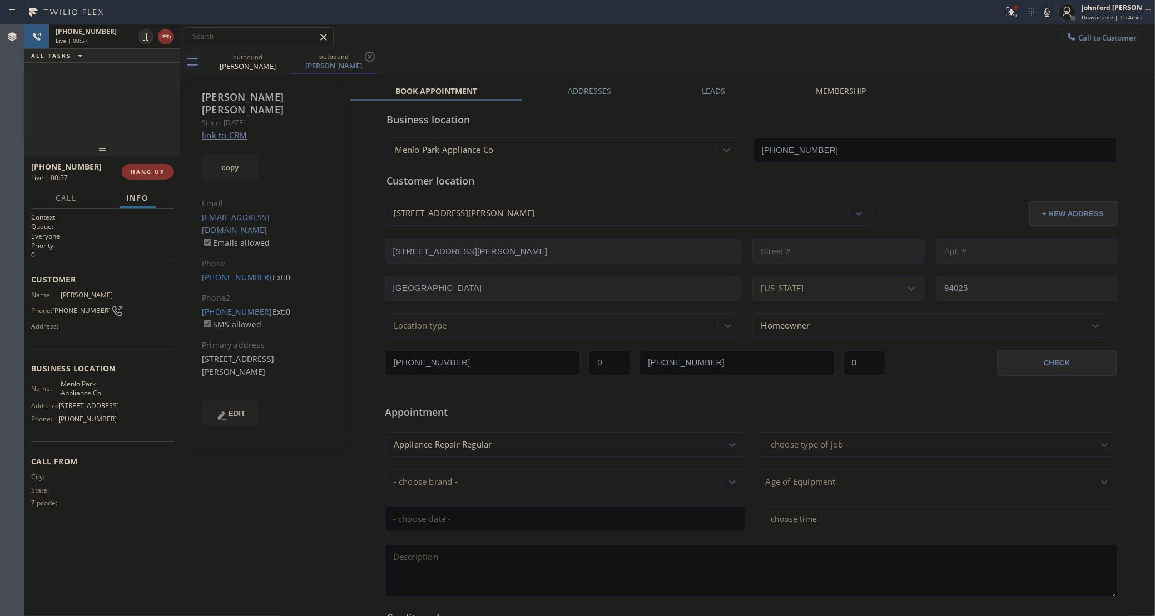
click at [162, 162] on div "[PHONE_NUMBER] Live | 00:57 HANG UP" at bounding box center [102, 171] width 142 height 29
click at [156, 174] on span "HANG UP" at bounding box center [148, 172] width 34 height 8
click at [212, 155] on button "copy" at bounding box center [230, 168] width 57 height 26
click at [770, 46] on div "Call to Customer Outbound call Location [GEOGRAPHIC_DATA] Appliance Co Your cal…" at bounding box center [667, 36] width 975 height 19
click at [231, 130] on link "link to CRM" at bounding box center [224, 135] width 45 height 11
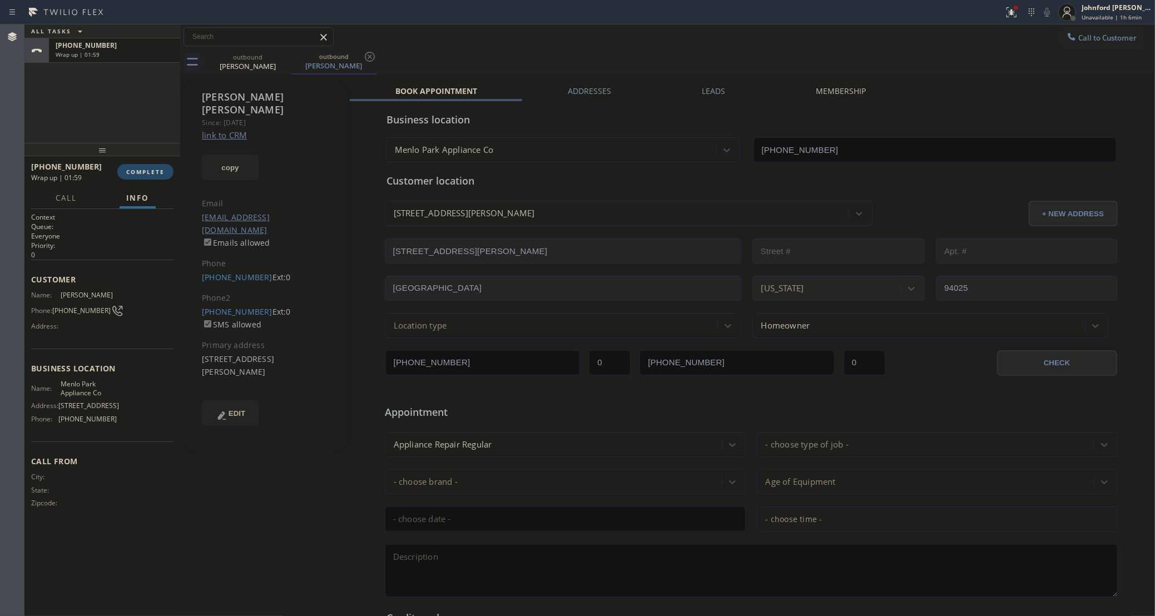
click at [139, 172] on span "COMPLETE" at bounding box center [145, 172] width 38 height 8
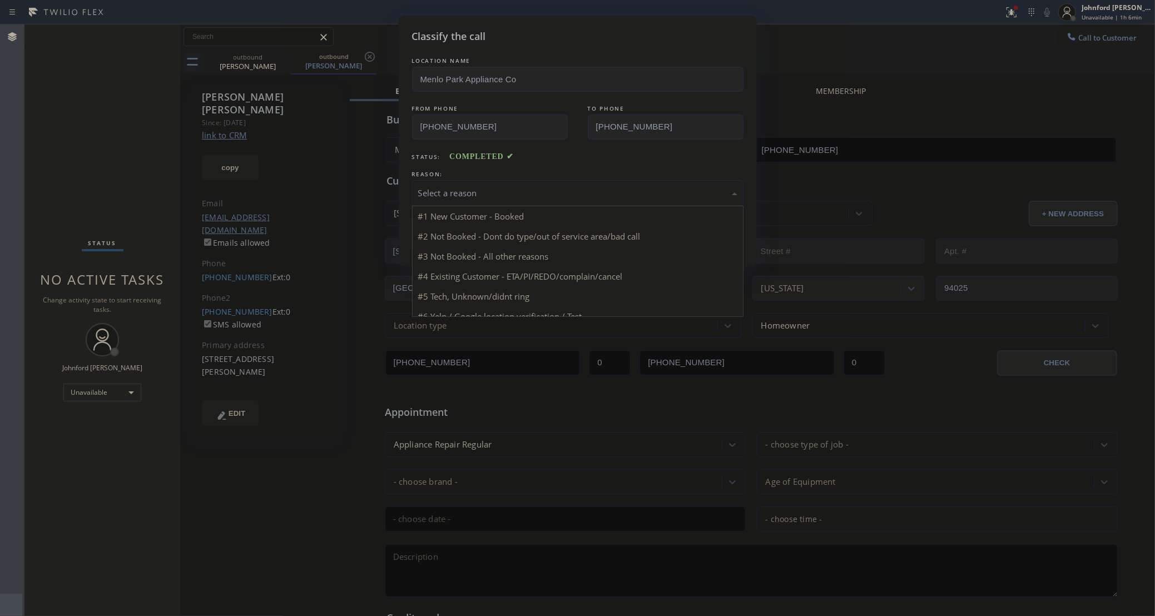
click at [572, 201] on div "Select a reason" at bounding box center [577, 193] width 331 height 26
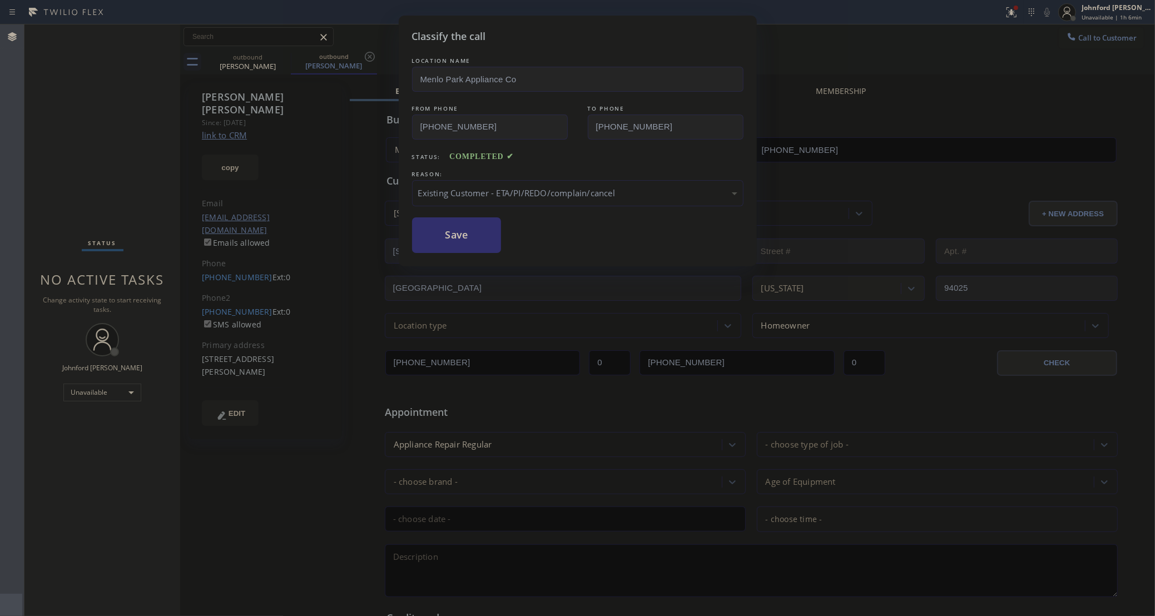
click at [494, 248] on button "Save" at bounding box center [457, 235] width 90 height 36
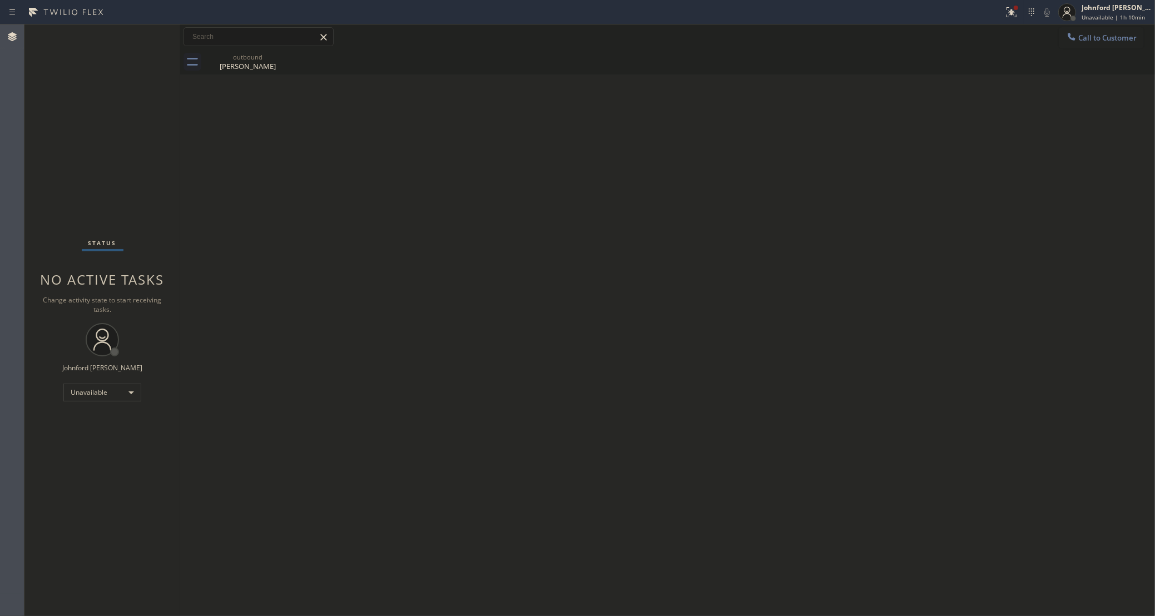
click at [872, 279] on div "Back to Dashboard Change Sender ID Customers Technicians Select a contact Outbo…" at bounding box center [667, 320] width 975 height 592
drag, startPoint x: 1106, startPoint y: 34, endPoint x: 582, endPoint y: 172, distance: 541.6
click at [1104, 34] on span "Call to Customer" at bounding box center [1107, 38] width 58 height 10
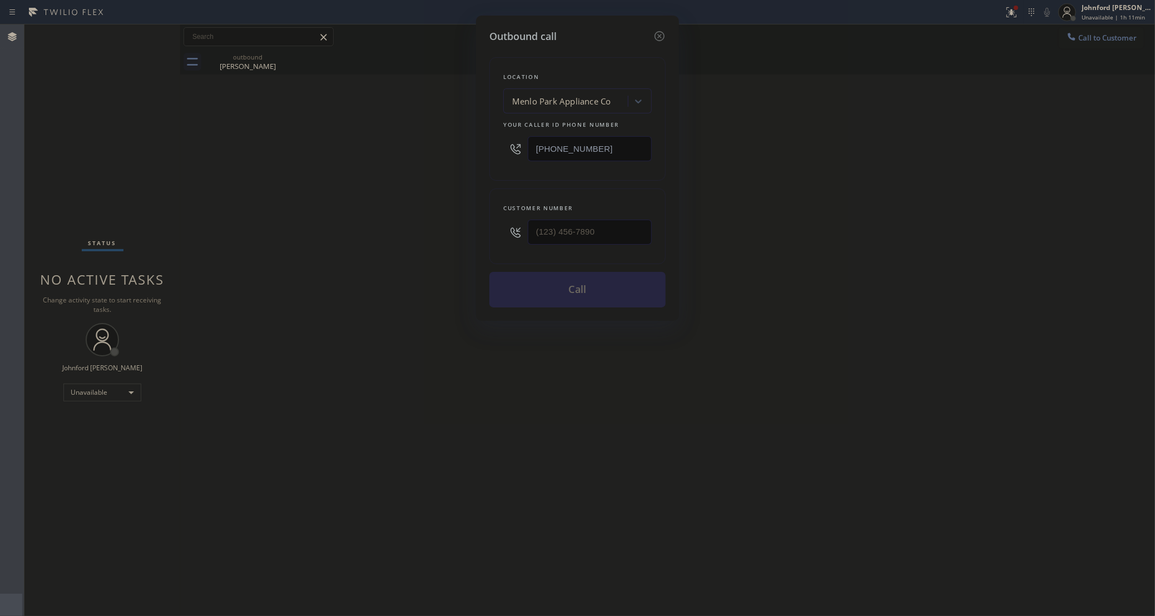
drag, startPoint x: 603, startPoint y: 154, endPoint x: 437, endPoint y: 157, distance: 166.9
click at [442, 156] on div "Outbound call Location [GEOGRAPHIC_DATA] Appliance Co Your caller id phone numb…" at bounding box center [577, 308] width 1155 height 616
paste input "09) 710-8354"
type input "[PHONE_NUMBER]"
click at [575, 248] on div at bounding box center [590, 232] width 124 height 36
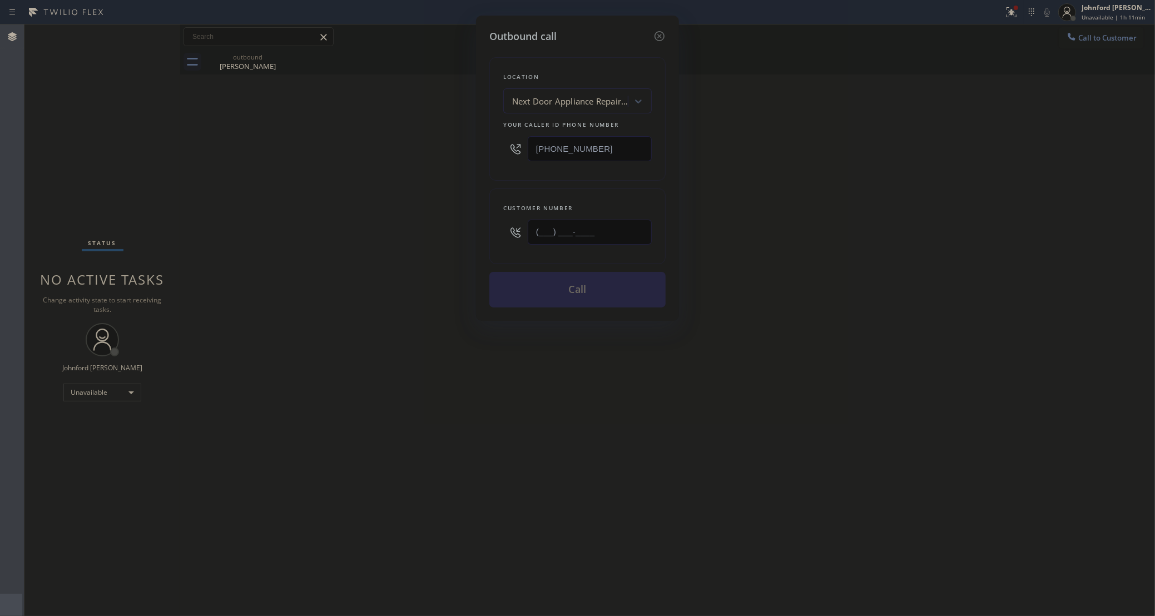
click at [577, 232] on input "(___) ___-____" at bounding box center [590, 232] width 124 height 25
paste input "609) 757-6232"
type input "[PHONE_NUMBER]"
click at [444, 231] on div "Outbound call Location Next Door Appliance Repair [GEOGRAPHIC_DATA] Your caller…" at bounding box center [577, 308] width 1155 height 616
click at [538, 279] on button "Call" at bounding box center [577, 290] width 176 height 36
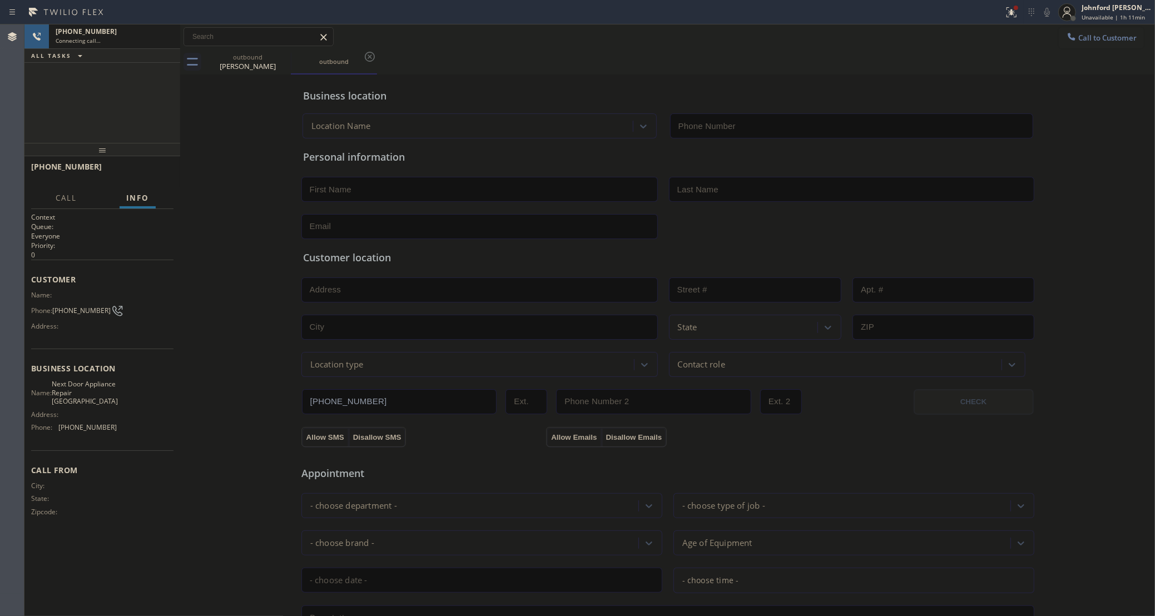
type input "[PHONE_NUMBER]"
click at [287, 59] on icon at bounding box center [284, 57] width 10 height 10
click at [587, 32] on div "Call to Customer Outbound call Location Next Door Appliance Repair [GEOGRAPHIC_…" at bounding box center [667, 36] width 975 height 19
click at [1046, 14] on icon at bounding box center [1047, 12] width 13 height 13
click at [1095, 42] on span "Call to Customer" at bounding box center [1107, 38] width 58 height 10
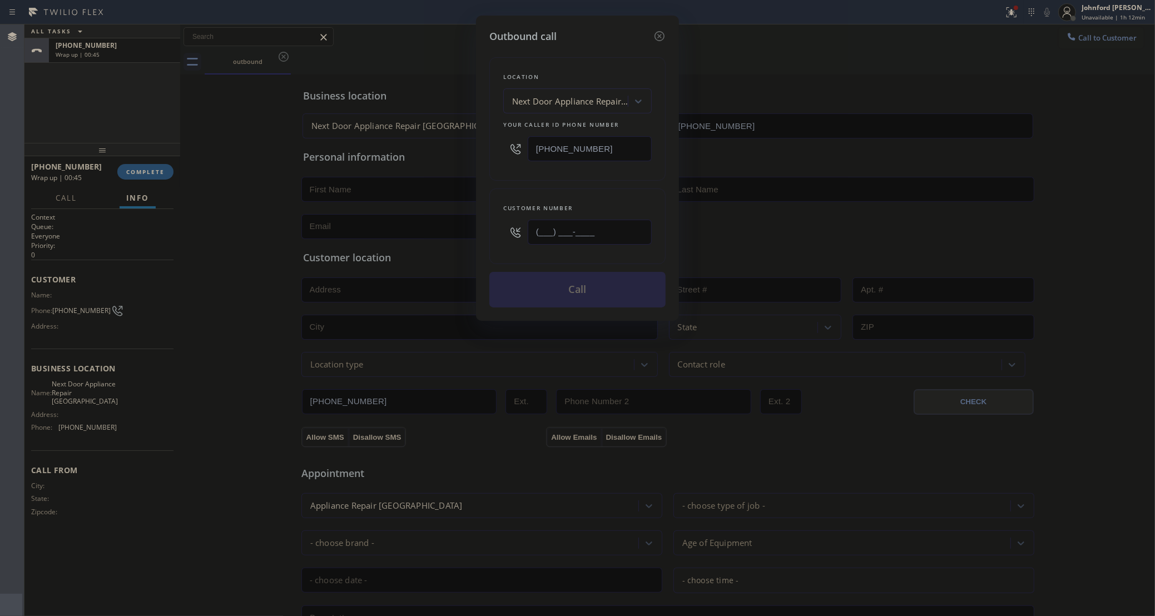
drag, startPoint x: 608, startPoint y: 229, endPoint x: 510, endPoint y: 219, distance: 98.4
click at [511, 219] on div "(___) ___-____" at bounding box center [577, 232] width 149 height 36
paste input "609) 757-6232"
type input "[PHONE_NUMBER]"
drag, startPoint x: 522, startPoint y: 181, endPoint x: 529, endPoint y: 191, distance: 13.1
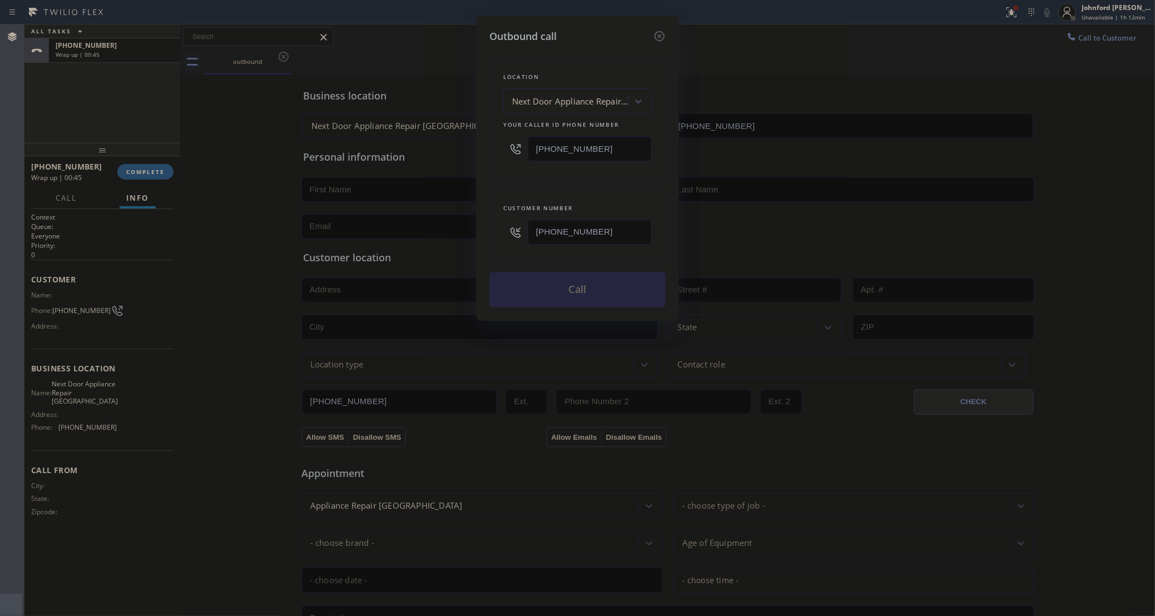
click at [529, 191] on div "Location Next Door Appliance Repair [GEOGRAPHIC_DATA] Your caller id phone numb…" at bounding box center [577, 176] width 176 height 264
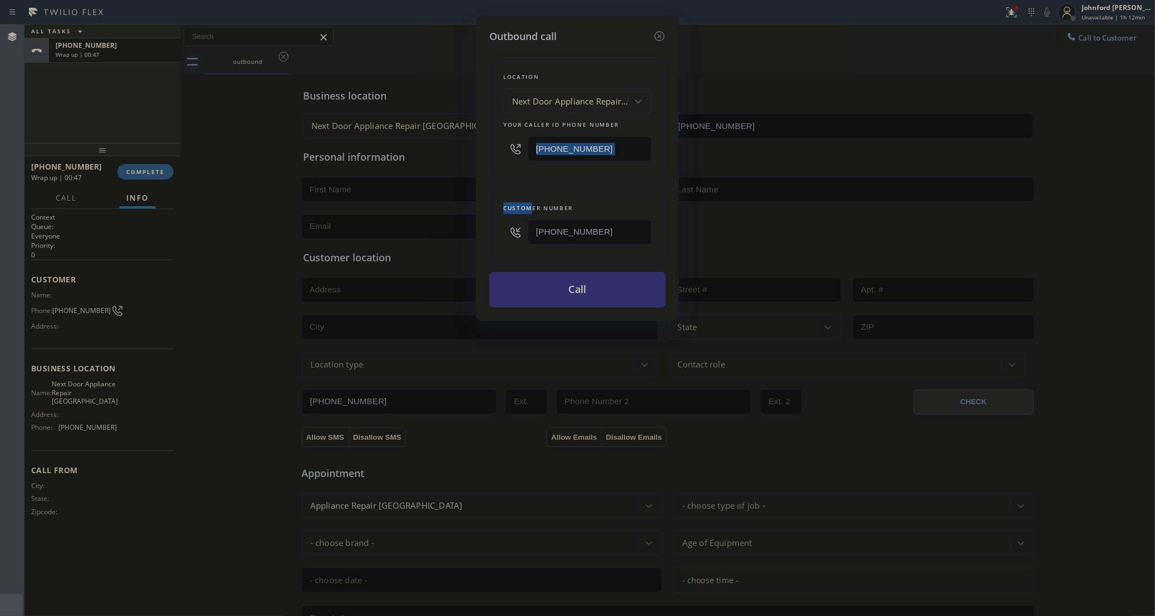
click at [577, 288] on button "Call" at bounding box center [577, 290] width 176 height 36
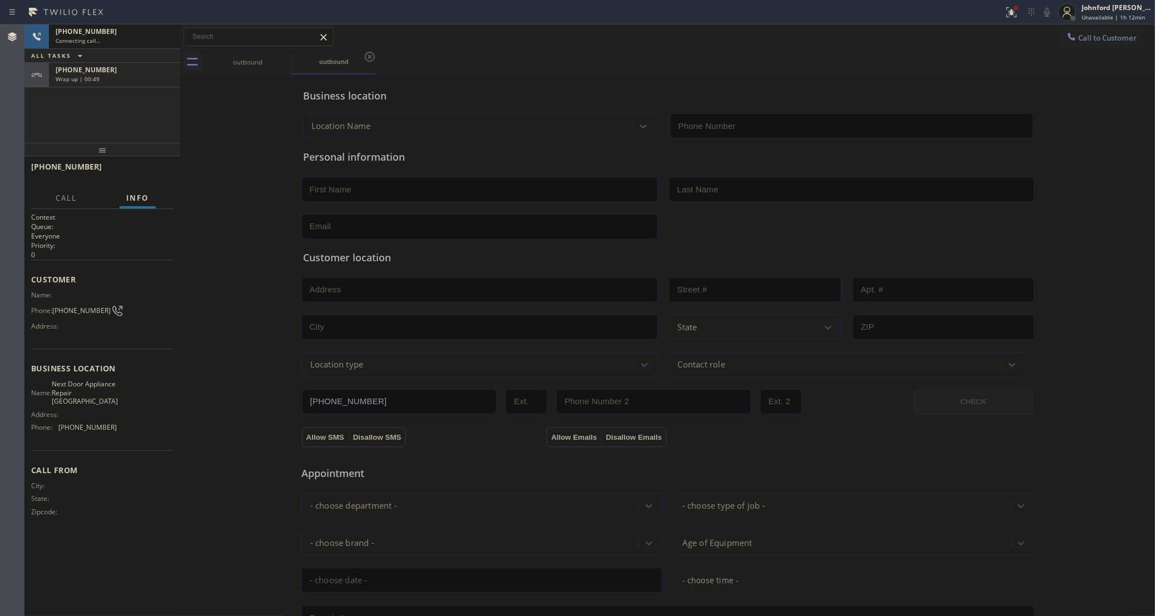
type input "[PHONE_NUMBER]"
drag, startPoint x: 162, startPoint y: 87, endPoint x: 159, endPoint y: 80, distance: 7.5
click at [159, 80] on div "[PHONE_NUMBER] Connecting call… ALL TASKS ALL TASKS ACTIVE TASKS TASKS IN WRAP …" at bounding box center [102, 83] width 156 height 118
click at [159, 80] on div "Wrap up | 00:51" at bounding box center [115, 79] width 118 height 8
click at [167, 178] on button "COMPLETE" at bounding box center [145, 172] width 56 height 16
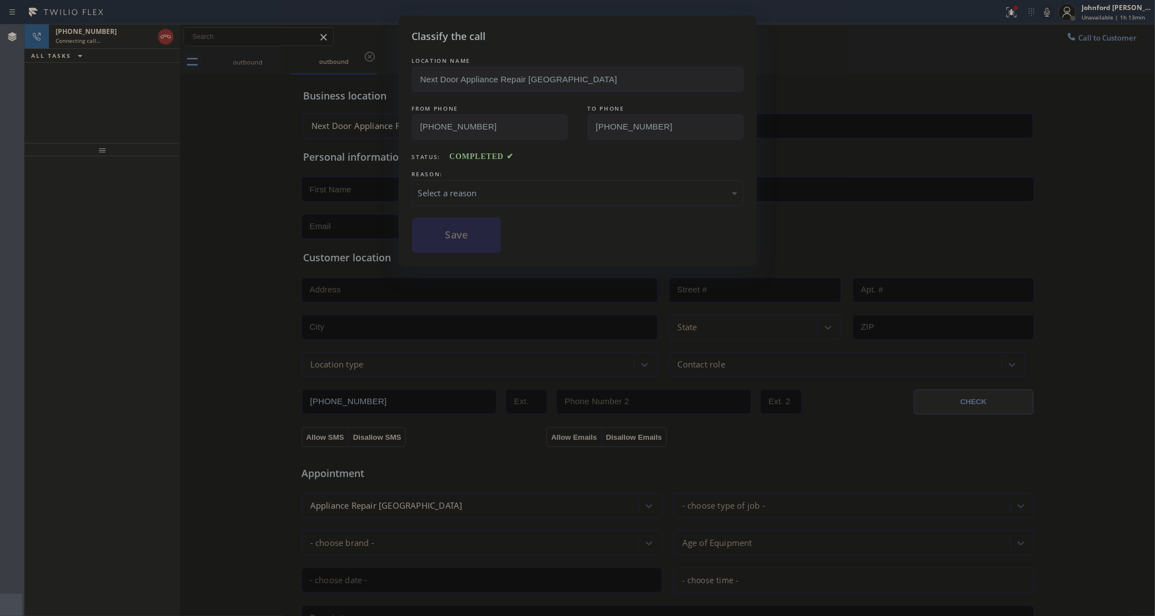
click at [417, 184] on div "Select a reason" at bounding box center [577, 193] width 331 height 26
drag, startPoint x: 476, startPoint y: 187, endPoint x: 474, endPoint y: 205, distance: 17.9
click at [476, 187] on div "Yelp / Google" at bounding box center [577, 193] width 319 height 13
click at [470, 227] on button "Save" at bounding box center [457, 235] width 90 height 36
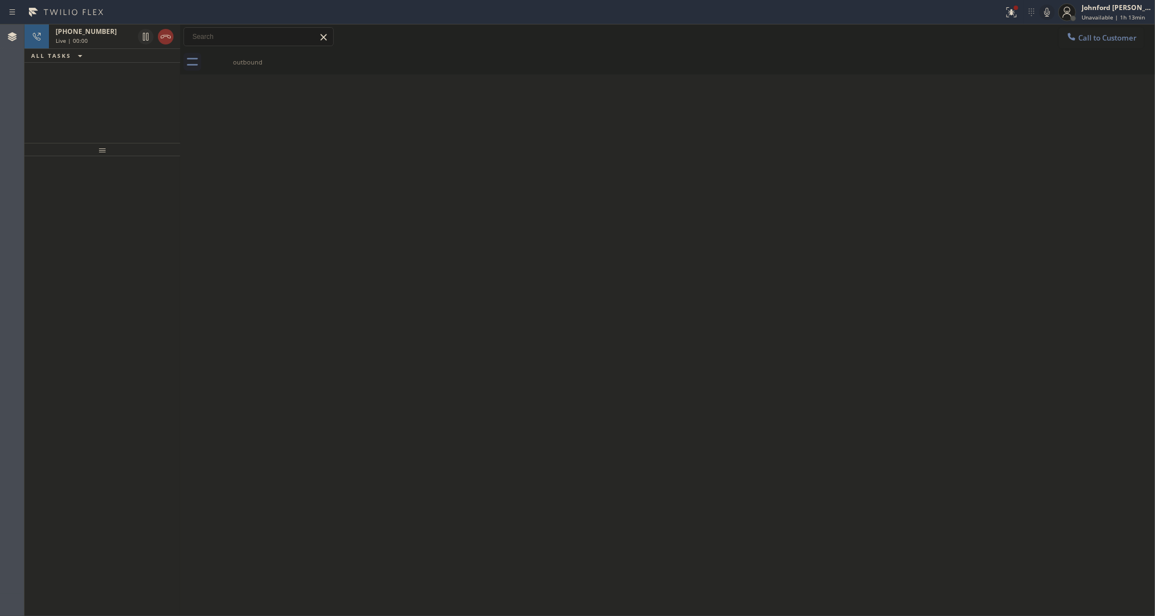
click at [738, 210] on div "Back to Dashboard Change Sender ID Customers Technicians Select a contact Outbo…" at bounding box center [667, 320] width 975 height 592
click at [123, 37] on div "Live | 00:03" at bounding box center [95, 41] width 78 height 8
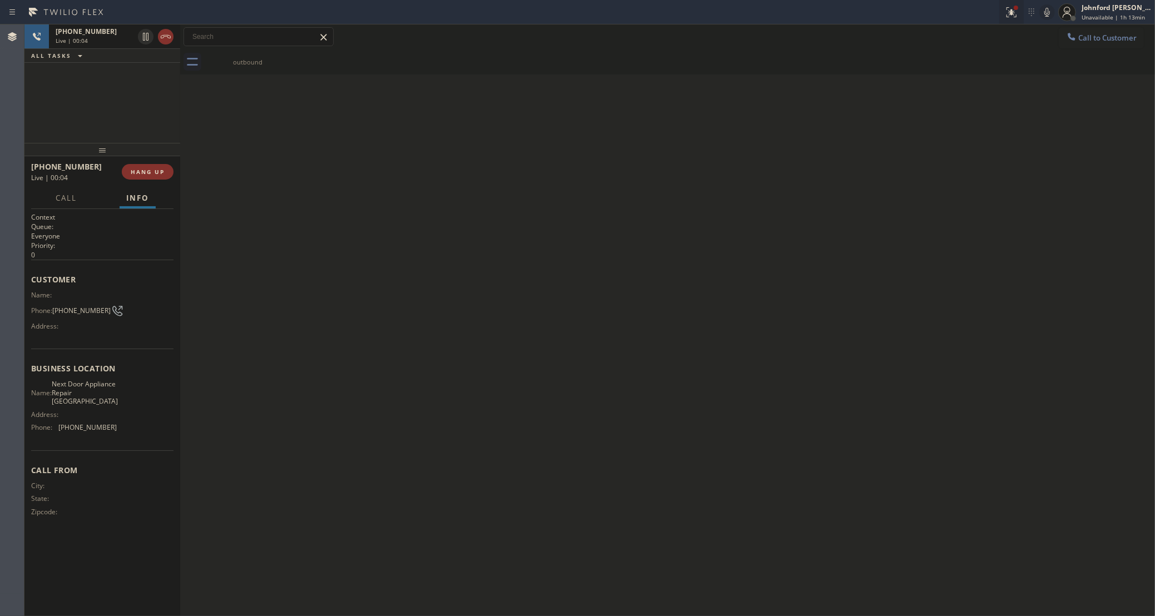
click at [1002, 18] on button at bounding box center [1011, 12] width 24 height 24
drag, startPoint x: 913, startPoint y: 148, endPoint x: 1014, endPoint y: 81, distance: 121.7
click at [914, 147] on button "Clear issues" at bounding box center [952, 146] width 130 height 16
click at [405, 174] on div "Back to Dashboard Change Sender ID Customers Technicians Select a contact Outbo…" at bounding box center [667, 320] width 975 height 592
click at [98, 96] on div "[PHONE_NUMBER] Live | 00:45 ALL TASKS ALL TASKS ACTIVE TASKS TASKS IN WRAP UP" at bounding box center [102, 83] width 156 height 118
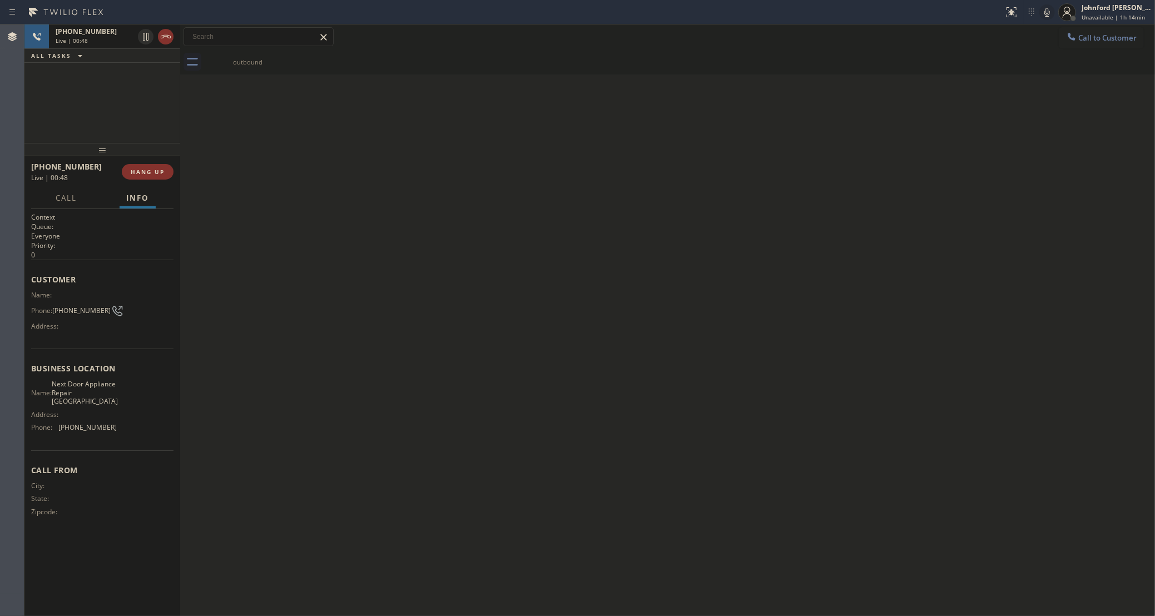
click at [814, 181] on div "Back to Dashboard Change Sender ID Customers Technicians Select a contact Outbo…" at bounding box center [667, 320] width 975 height 592
click at [158, 174] on span "COMPLETE" at bounding box center [145, 172] width 38 height 8
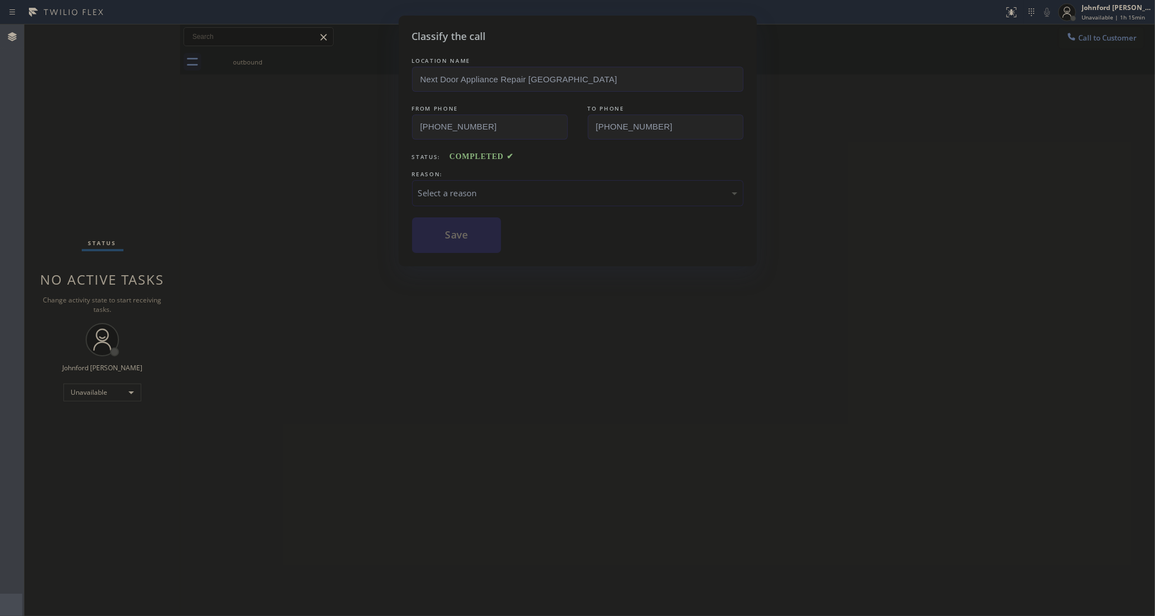
click at [482, 206] on div "Select a reason" at bounding box center [577, 193] width 331 height 26
click at [472, 240] on button "Save" at bounding box center [457, 235] width 90 height 36
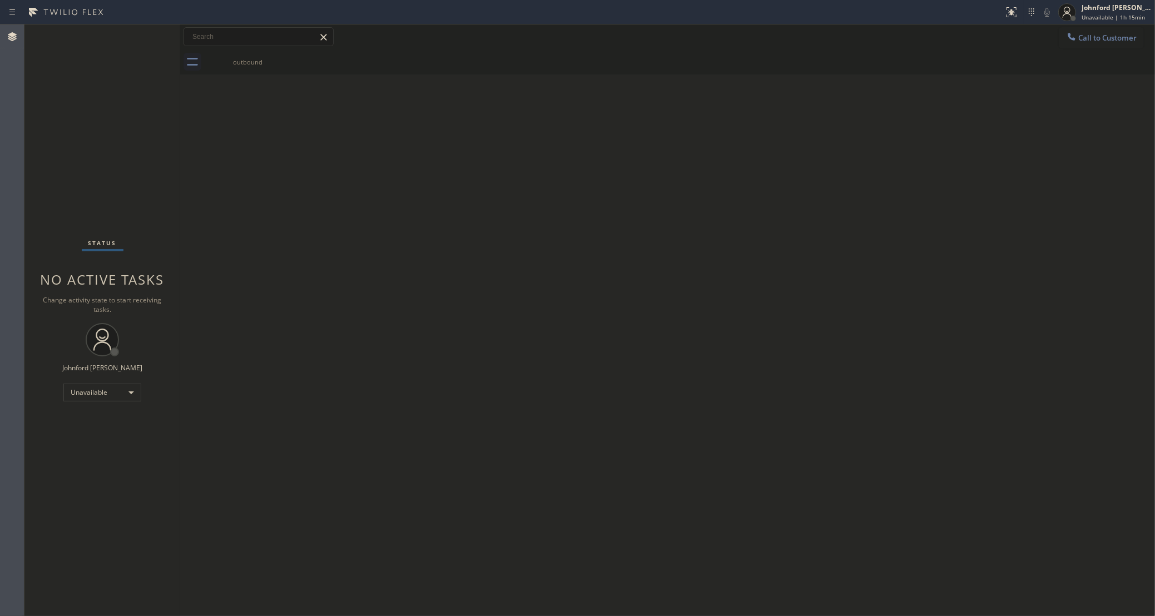
click at [923, 368] on div "Back to Dashboard Change Sender ID Customers Technicians Select a contact Outbo…" at bounding box center [667, 320] width 975 height 592
drag, startPoint x: 591, startPoint y: 176, endPoint x: 603, endPoint y: 17, distance: 159.6
click at [590, 175] on div "Back to Dashboard Change Sender ID Customers Technicians Select a contact Outbo…" at bounding box center [667, 320] width 975 height 592
click at [1097, 42] on span "Call to Customer" at bounding box center [1107, 38] width 58 height 10
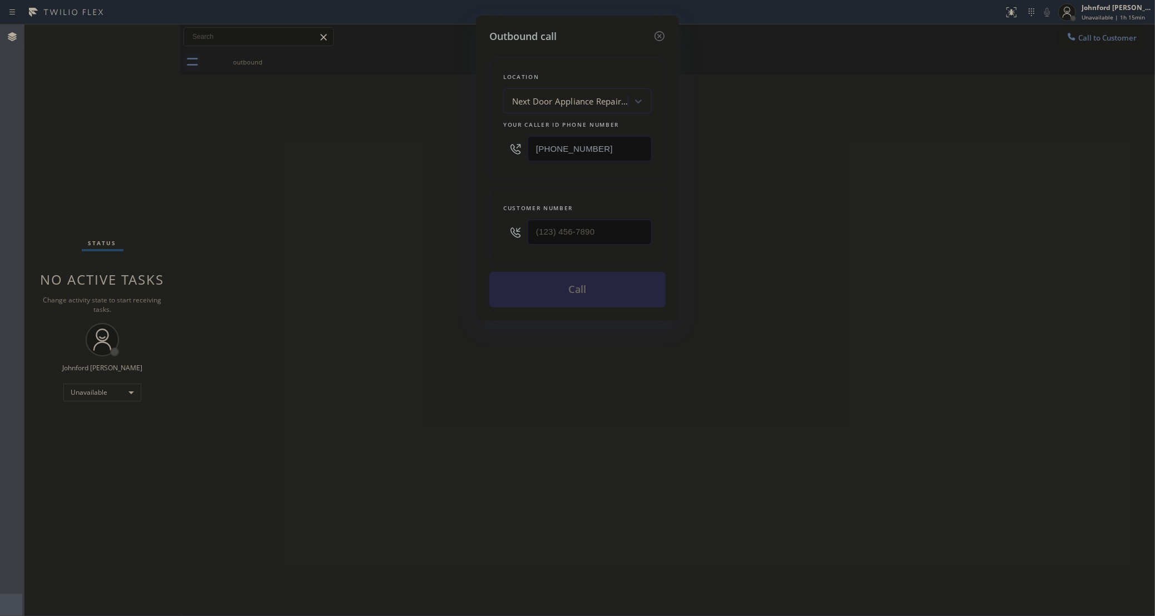
click at [544, 254] on div "Customer number" at bounding box center [577, 227] width 176 height 76
click at [522, 239] on icon at bounding box center [515, 232] width 13 height 13
click at [558, 232] on input "(___) ___-____" at bounding box center [590, 232] width 124 height 25
paste input "626) 665-0238"
type input "[PHONE_NUMBER]"
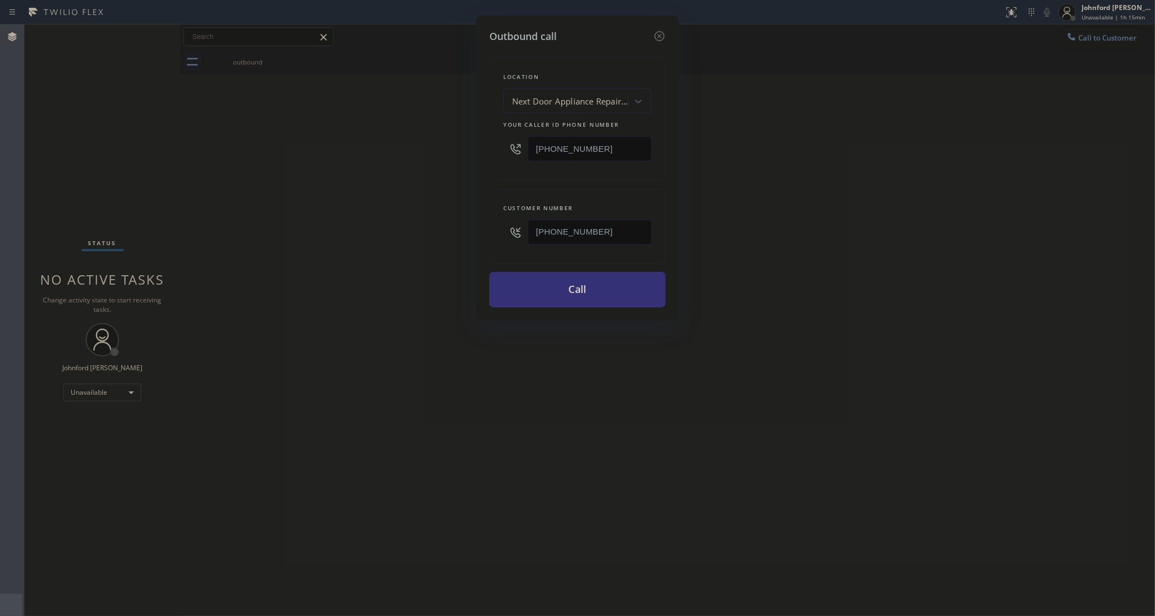
drag, startPoint x: 607, startPoint y: 154, endPoint x: 419, endPoint y: 143, distance: 188.3
click at [425, 141] on div "Outbound call Location Next Door Appliance Repair [GEOGRAPHIC_DATA] Your caller…" at bounding box center [577, 308] width 1155 height 616
paste input "858) 800-309"
type input "[PHONE_NUMBER]"
click at [419, 143] on div "Outbound call Location Next Door Appliance Repair [GEOGRAPHIC_DATA] Your caller…" at bounding box center [577, 308] width 1155 height 616
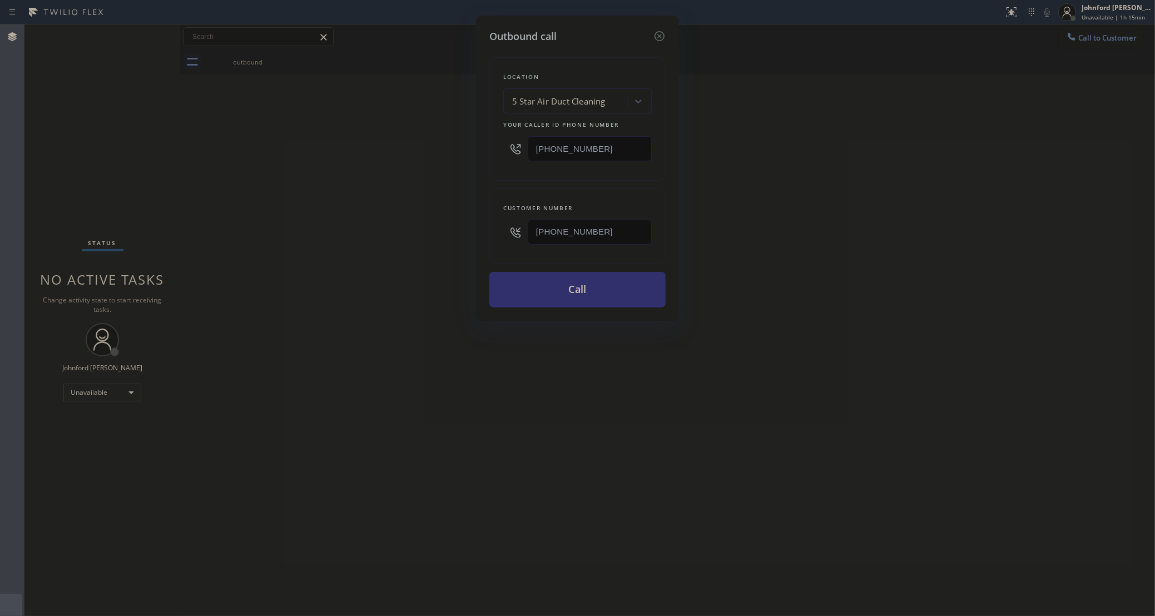
click at [537, 280] on button "Call" at bounding box center [577, 290] width 176 height 36
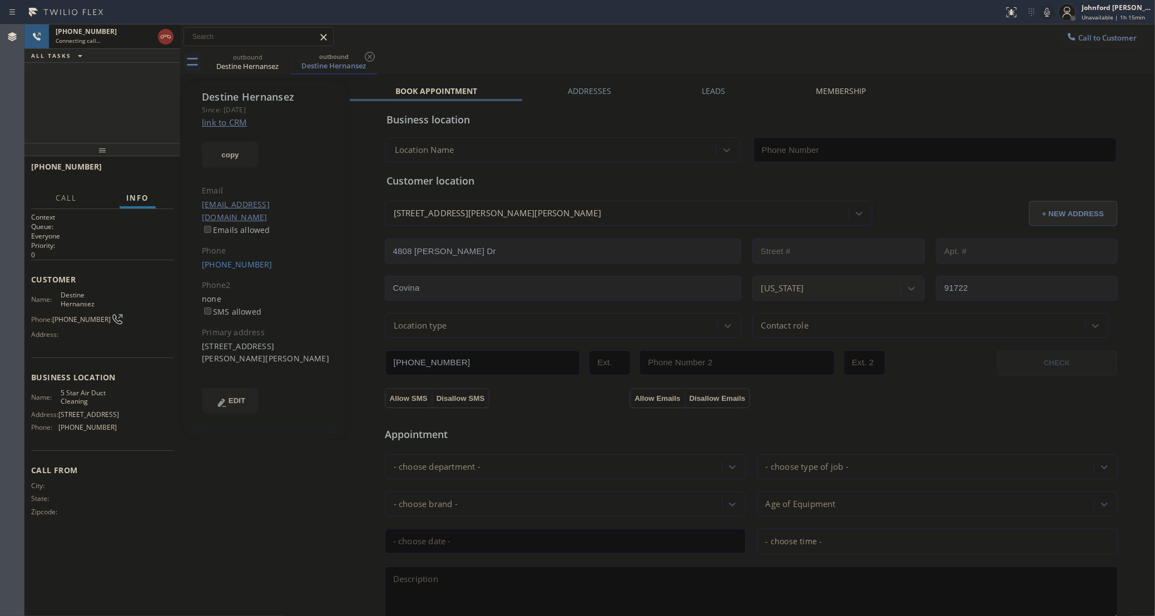
type input "[PHONE_NUMBER]"
click at [1045, 14] on icon at bounding box center [1047, 12] width 13 height 13
click at [1045, 14] on rect at bounding box center [1047, 11] width 8 height 8
drag, startPoint x: 21, startPoint y: 97, endPoint x: 61, endPoint y: 69, distance: 48.8
click at [21, 97] on div "Agent Desktop" at bounding box center [12, 320] width 24 height 592
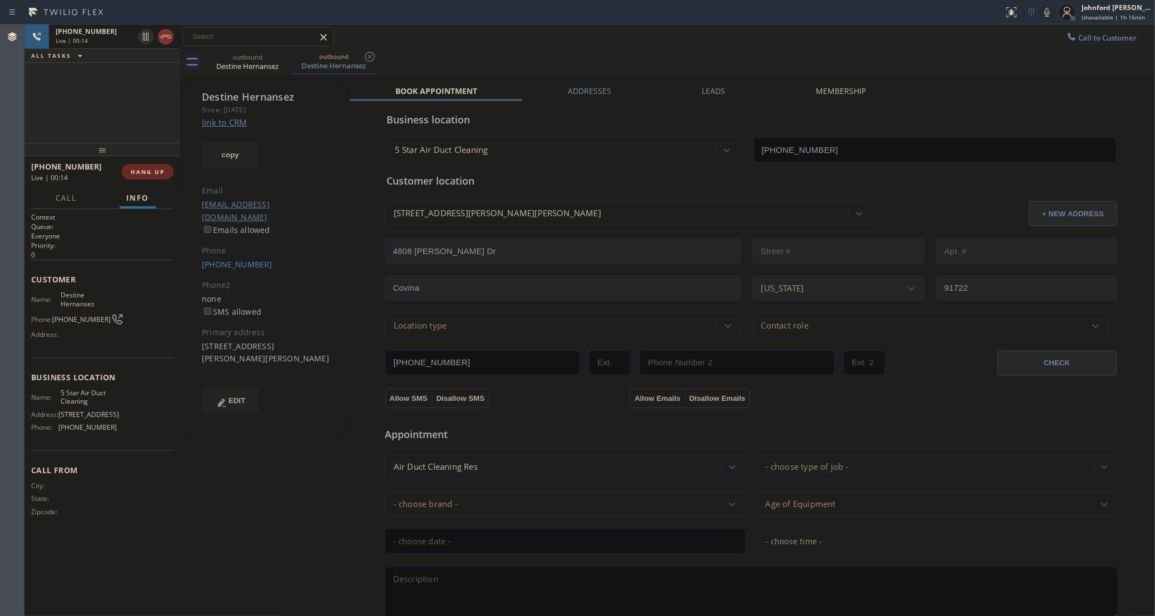
click at [154, 174] on span "HANG UP" at bounding box center [148, 172] width 34 height 8
click at [221, 259] on link "[PHONE_NUMBER]" at bounding box center [237, 264] width 71 height 11
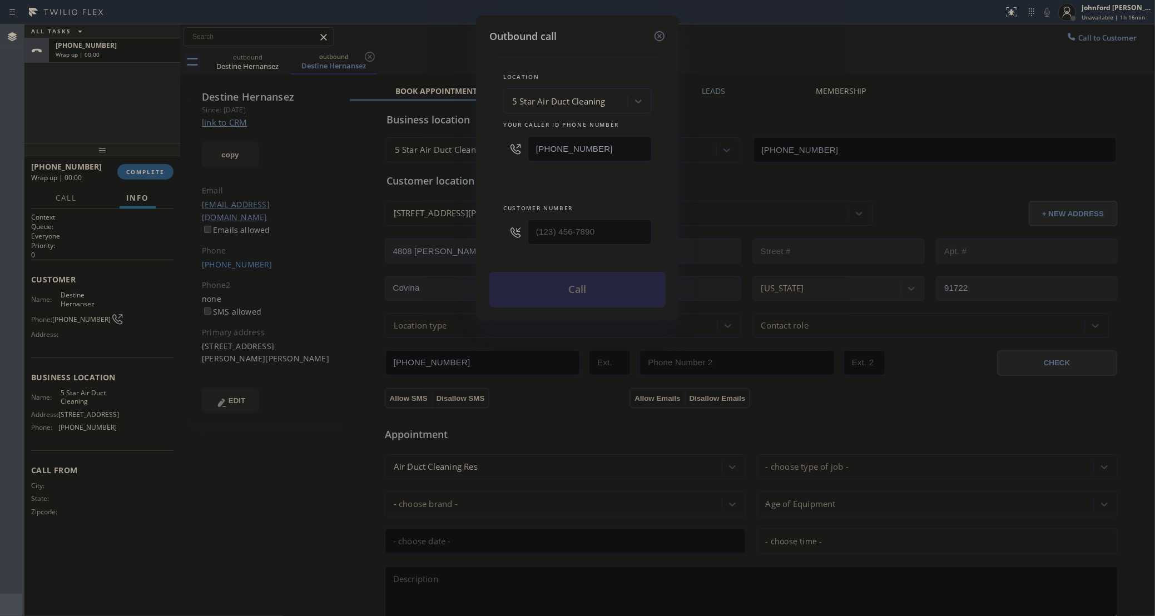
type input "[PHONE_NUMBER]"
click at [661, 33] on icon at bounding box center [659, 35] width 13 height 13
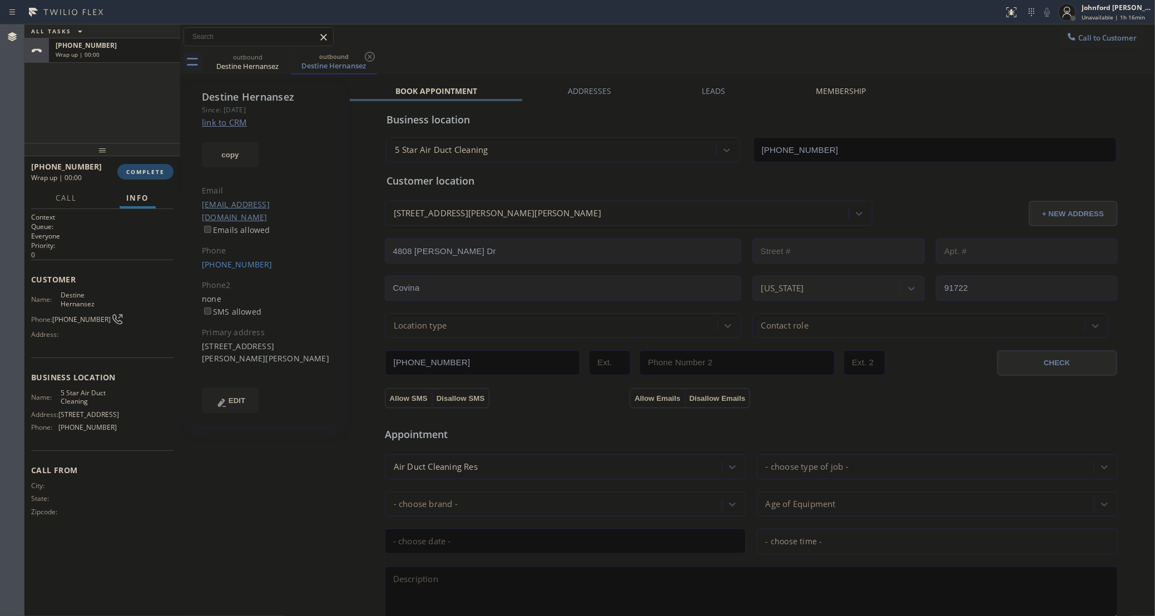
click at [158, 174] on span "COMPLETE" at bounding box center [145, 172] width 38 height 8
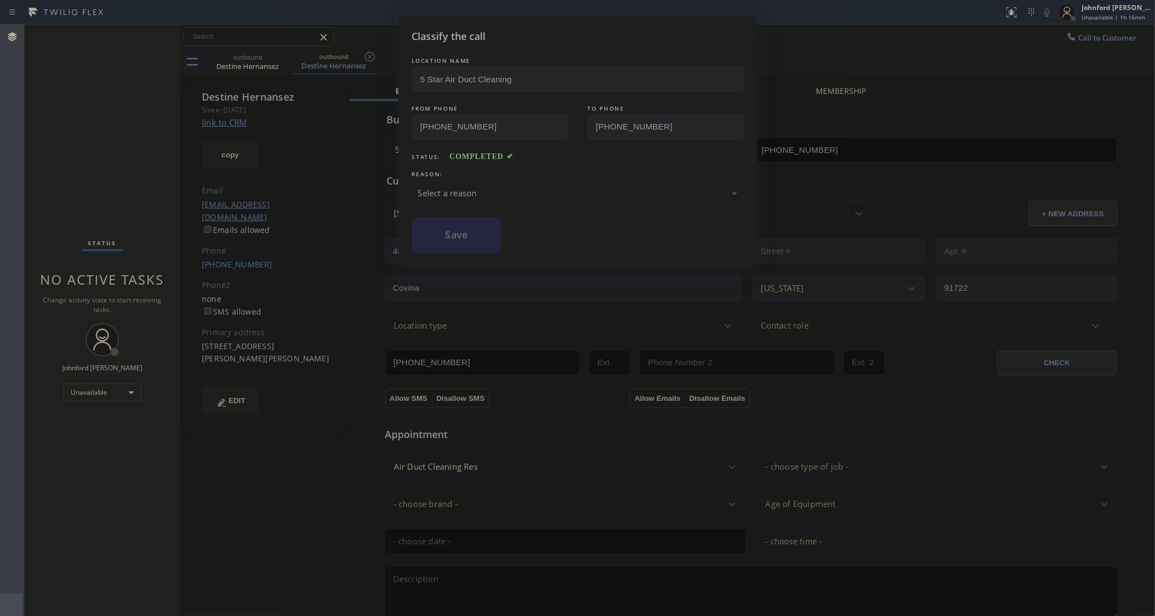
drag, startPoint x: 472, startPoint y: 191, endPoint x: 521, endPoint y: 199, distance: 49.0
click at [474, 191] on div "Select a reason" at bounding box center [577, 193] width 319 height 13
click at [481, 241] on button "Save" at bounding box center [457, 235] width 90 height 36
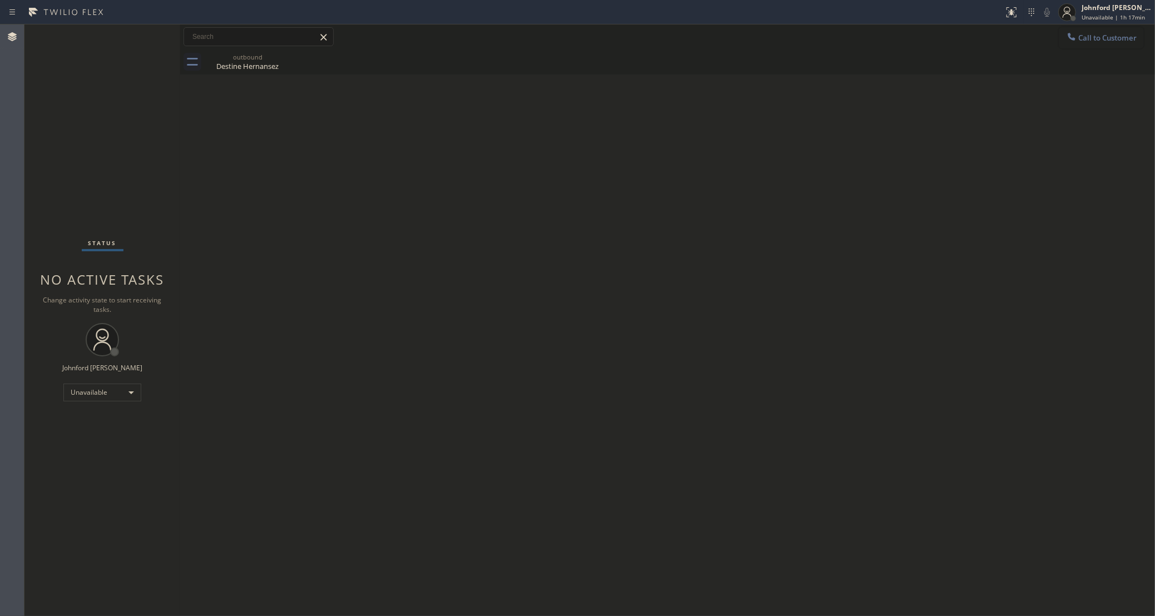
click at [1063, 40] on button "Call to Customer" at bounding box center [1101, 37] width 85 height 21
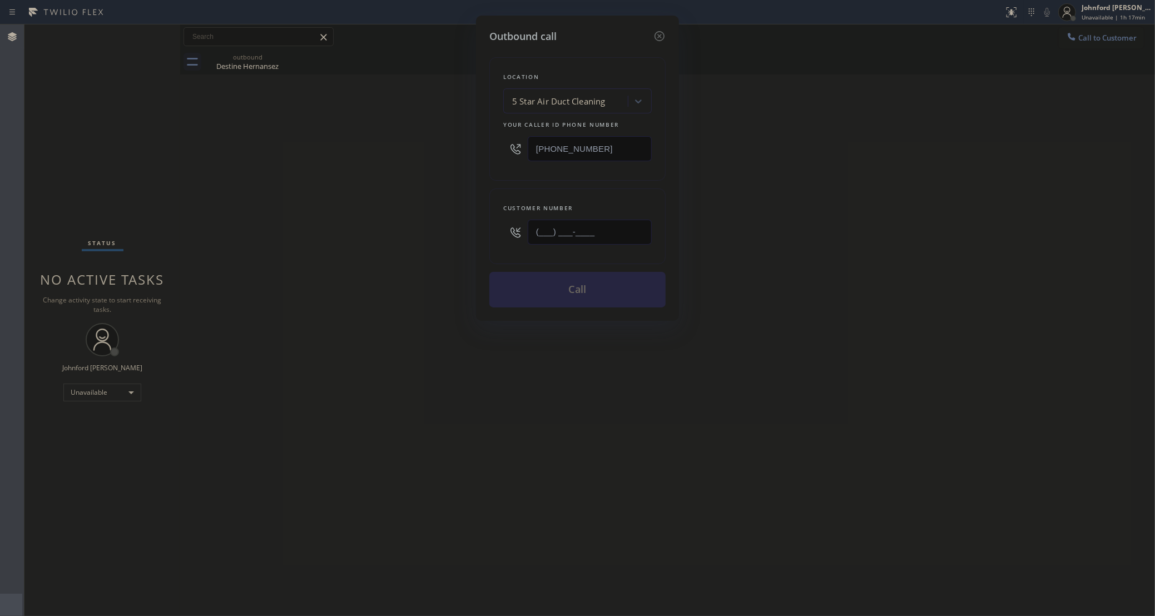
drag, startPoint x: 603, startPoint y: 234, endPoint x: 509, endPoint y: 240, distance: 94.2
click at [513, 239] on div "(___) ___-____" at bounding box center [577, 232] width 149 height 36
paste input "360) 393-2080"
type input "[PHONE_NUMBER]"
drag, startPoint x: 614, startPoint y: 150, endPoint x: 501, endPoint y: 157, distance: 113.1
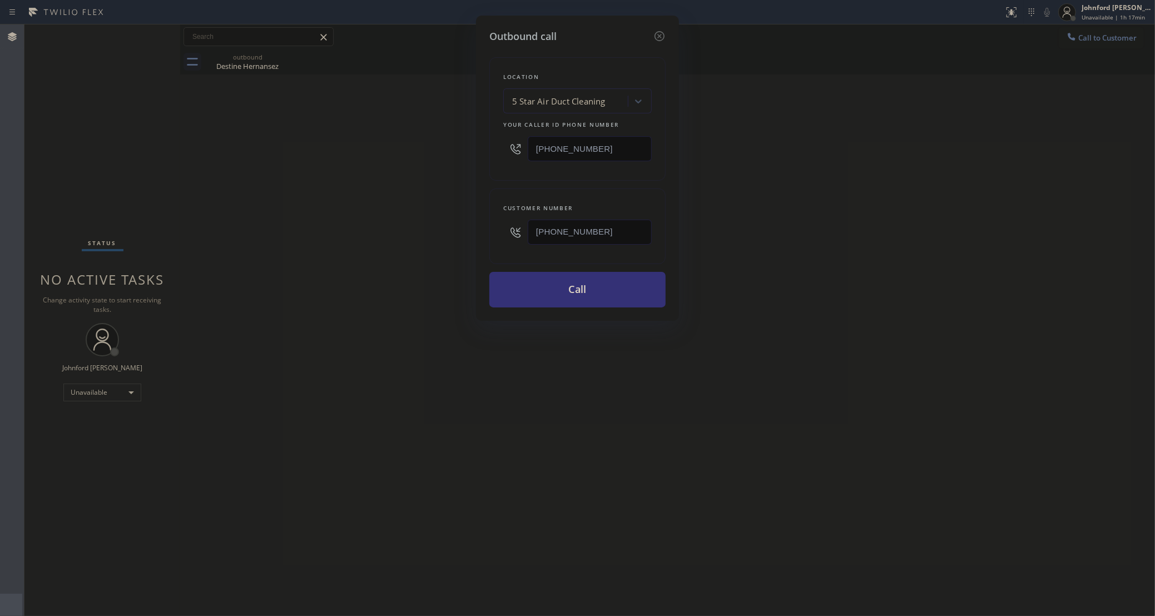
click at [501, 157] on div "Location 5 Star Air Duct Cleaning Your caller id phone number [PHONE_NUMBER]" at bounding box center [577, 118] width 176 height 123
paste input "360) 205-1831"
type input "[PHONE_NUMBER]"
drag, startPoint x: 406, startPoint y: 152, endPoint x: 461, endPoint y: 219, distance: 86.5
click at [406, 156] on div "Outbound call Location 5 Star Air Duct Cleaning Your caller id phone number [PH…" at bounding box center [577, 308] width 1155 height 616
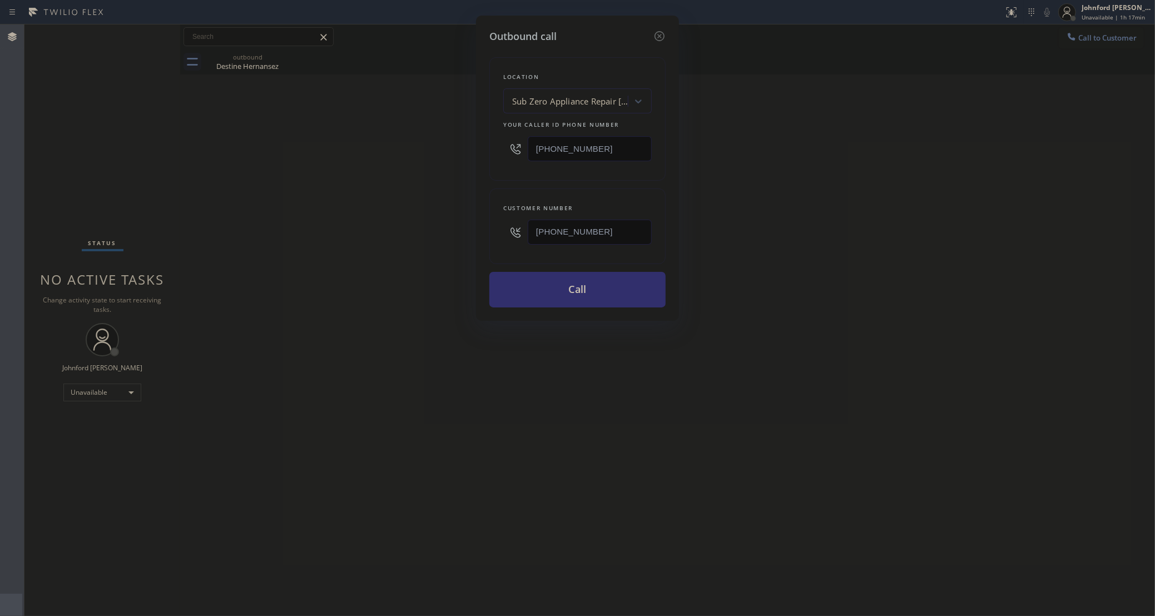
click at [540, 294] on button "Call" at bounding box center [577, 290] width 176 height 36
click at [762, 243] on div "Outbound call Location Sub Zero Appliance Repair [GEOGRAPHIC_DATA] Your caller …" at bounding box center [577, 308] width 1155 height 616
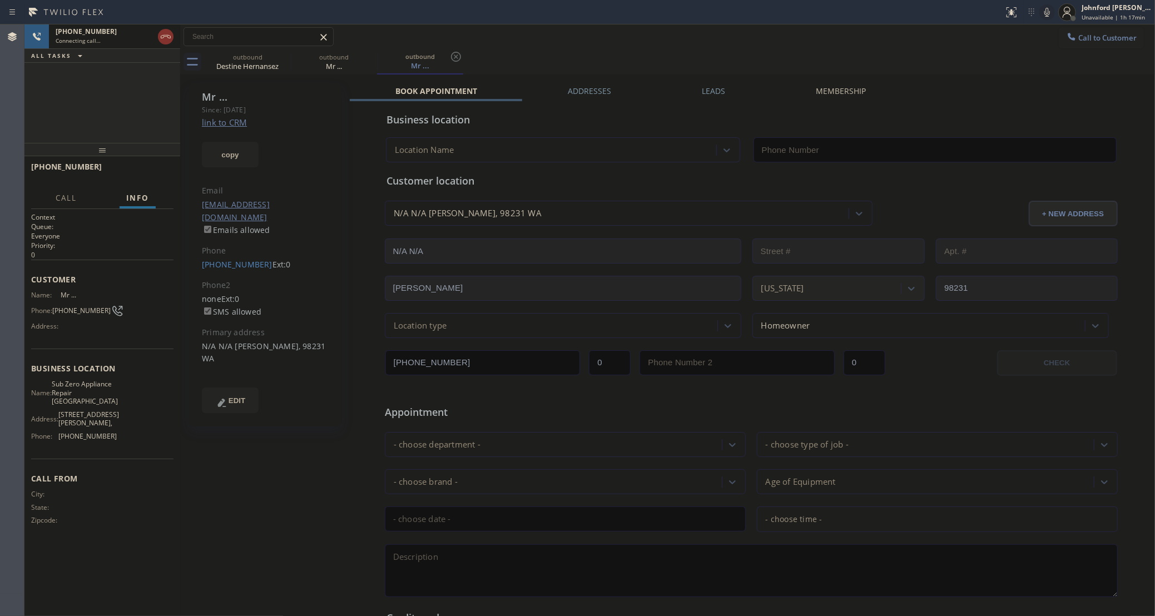
type input "[PHONE_NUMBER]"
click at [563, 41] on div "Call to Customer Outbound call Location Sub Zero Appliance Repair [GEOGRAPHIC_D…" at bounding box center [667, 36] width 975 height 19
click at [1048, 14] on icon at bounding box center [1047, 12] width 13 height 13
click at [1047, 14] on icon at bounding box center [1047, 12] width 13 height 13
click at [150, 175] on span "HANG UP" at bounding box center [148, 172] width 34 height 8
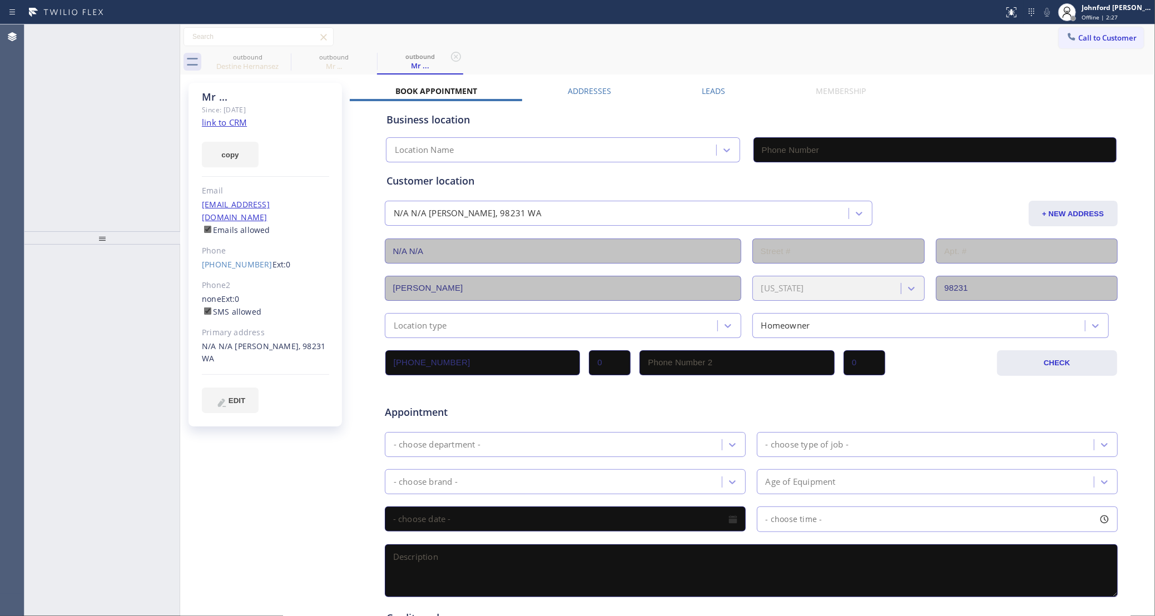
type input "[PHONE_NUMBER]"
drag, startPoint x: 1070, startPoint y: 42, endPoint x: 683, endPoint y: 152, distance: 402.3
click at [1069, 43] on button "Call to Customer" at bounding box center [1101, 37] width 85 height 21
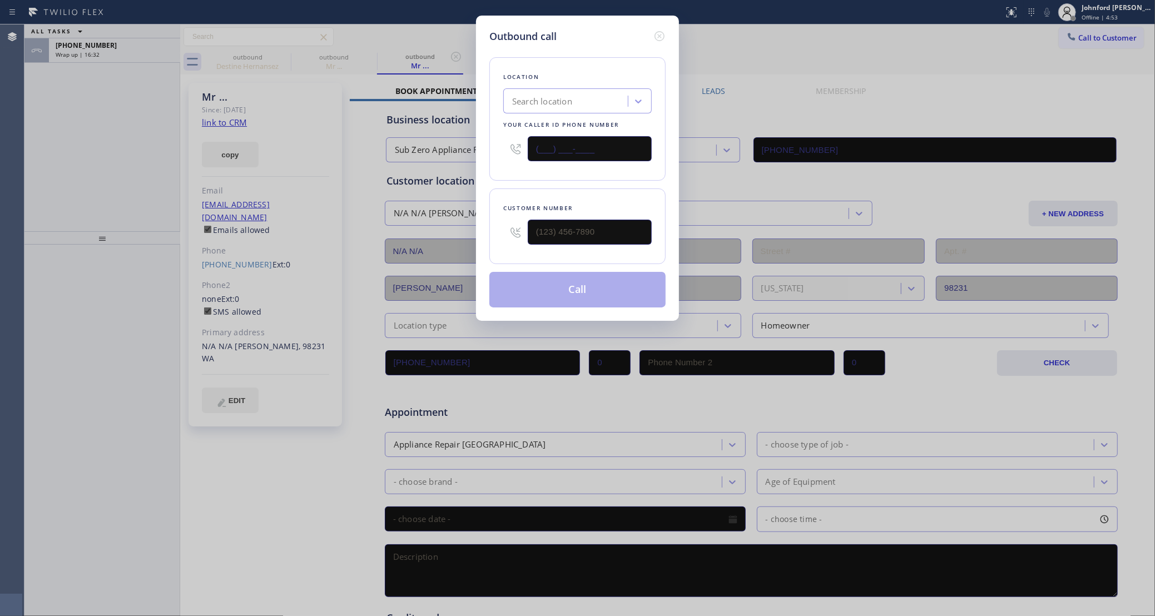
drag, startPoint x: 561, startPoint y: 157, endPoint x: 521, endPoint y: 158, distance: 40.1
click at [528, 160] on div "(___) ___-____" at bounding box center [577, 149] width 149 height 36
paste input "949) 635-7337"
type input "(949) 635-7337"
drag, startPoint x: 597, startPoint y: 239, endPoint x: 505, endPoint y: 227, distance: 92.4
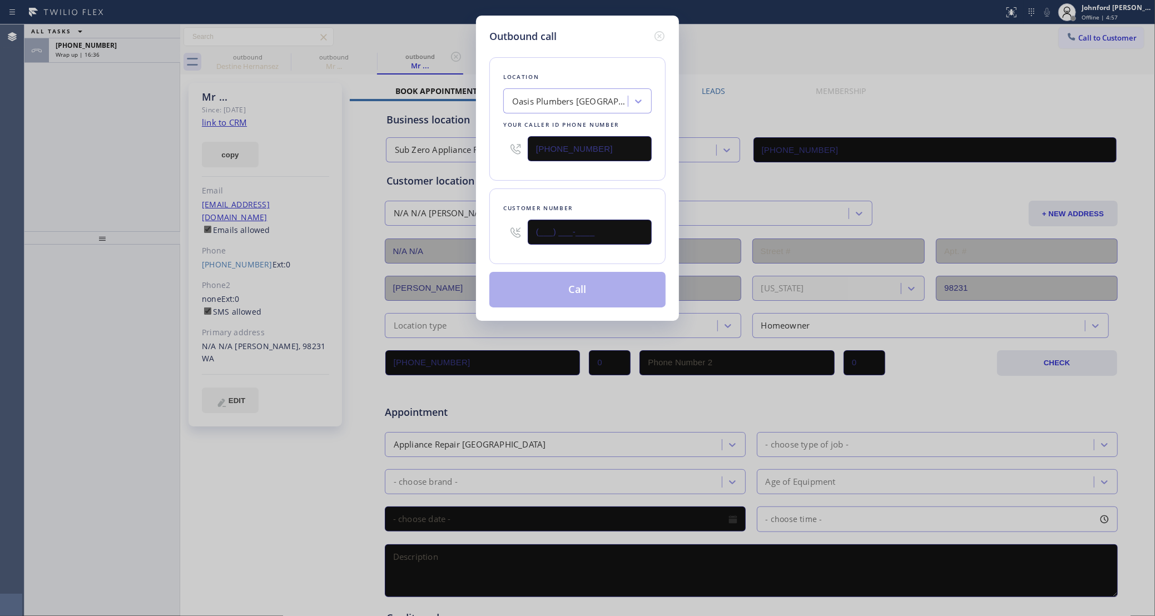
click at [507, 229] on div "(___) ___-____" at bounding box center [577, 232] width 149 height 36
paste input "949) 933-0088"
click at [494, 188] on div "Location Oasis Plumbers Mission Viejo Your caller id phone number (949) 635-733…" at bounding box center [577, 176] width 176 height 264
click at [577, 296] on button "Call" at bounding box center [577, 290] width 176 height 36
click at [1115, 4] on div "Outbound call Location Oasis Plumbers Mission Viejo Your caller id phone number…" at bounding box center [577, 308] width 1155 height 616
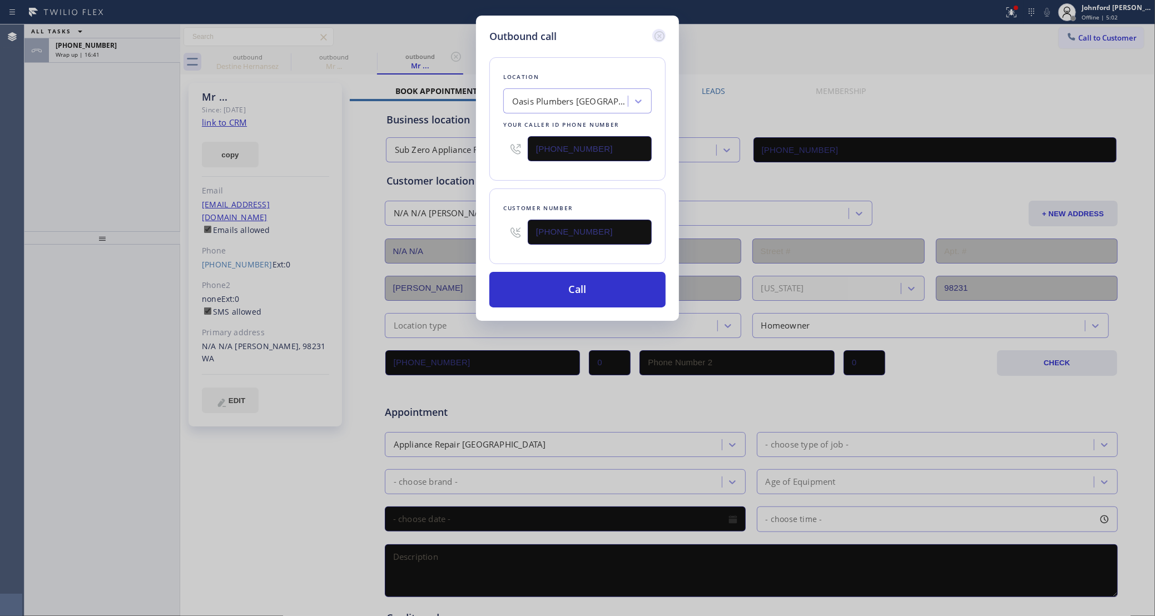
click at [664, 34] on icon at bounding box center [660, 36] width 10 height 10
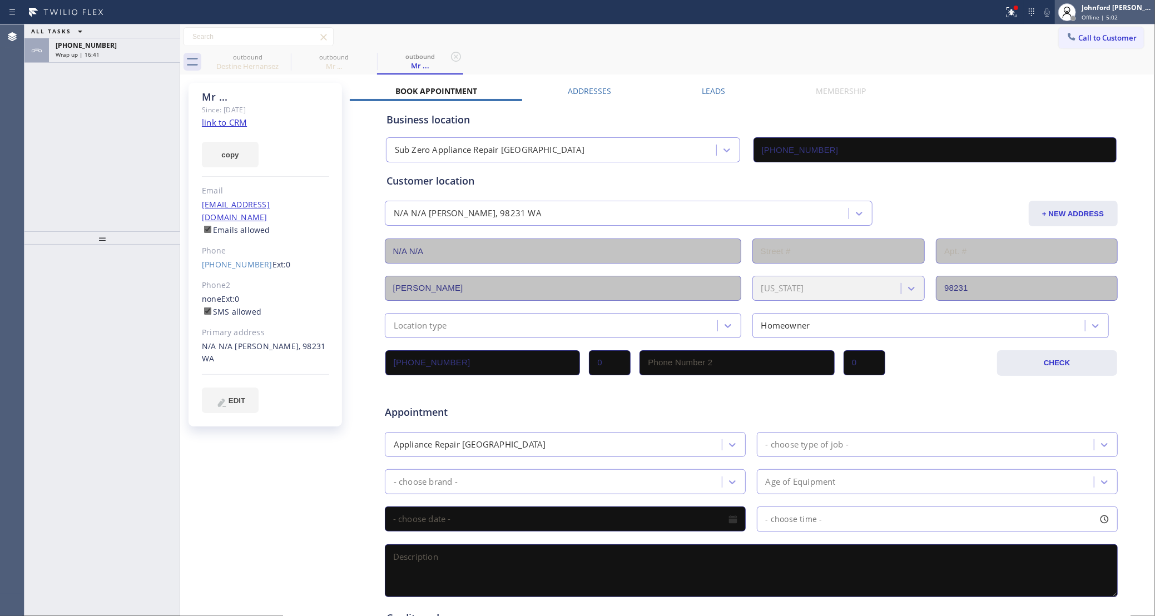
drag, startPoint x: 1064, startPoint y: 6, endPoint x: 1088, endPoint y: 16, distance: 26.1
click at [1065, 6] on icon at bounding box center [1067, 12] width 13 height 13
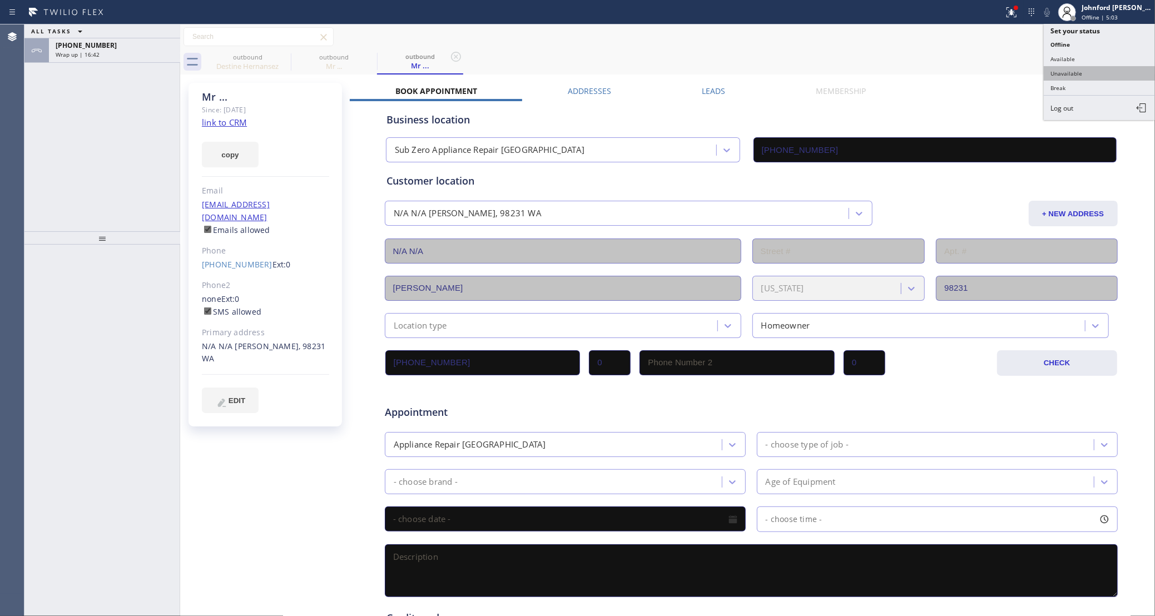
click at [1061, 72] on button "Unavailable" at bounding box center [1099, 73] width 111 height 14
click at [125, 112] on div "ALL TASKS ALL TASKS ACTIVE TASKS TASKS IN WRAP UP +13603932080 Wrap up | 16:46" at bounding box center [102, 127] width 156 height 207
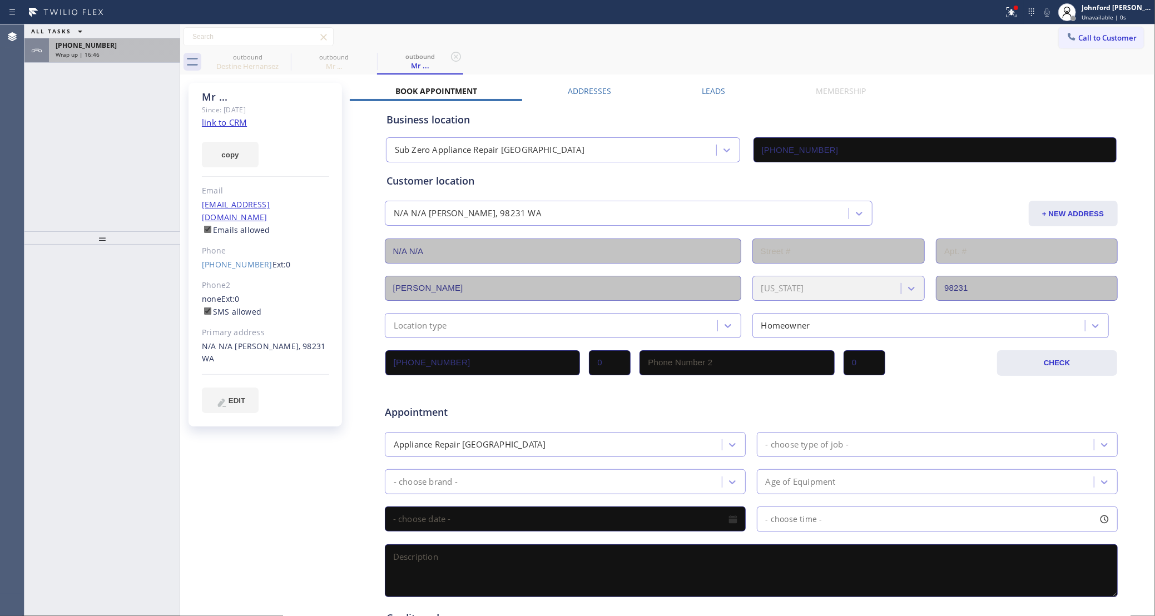
click at [112, 51] on div "Wrap up | 16:46" at bounding box center [115, 55] width 118 height 8
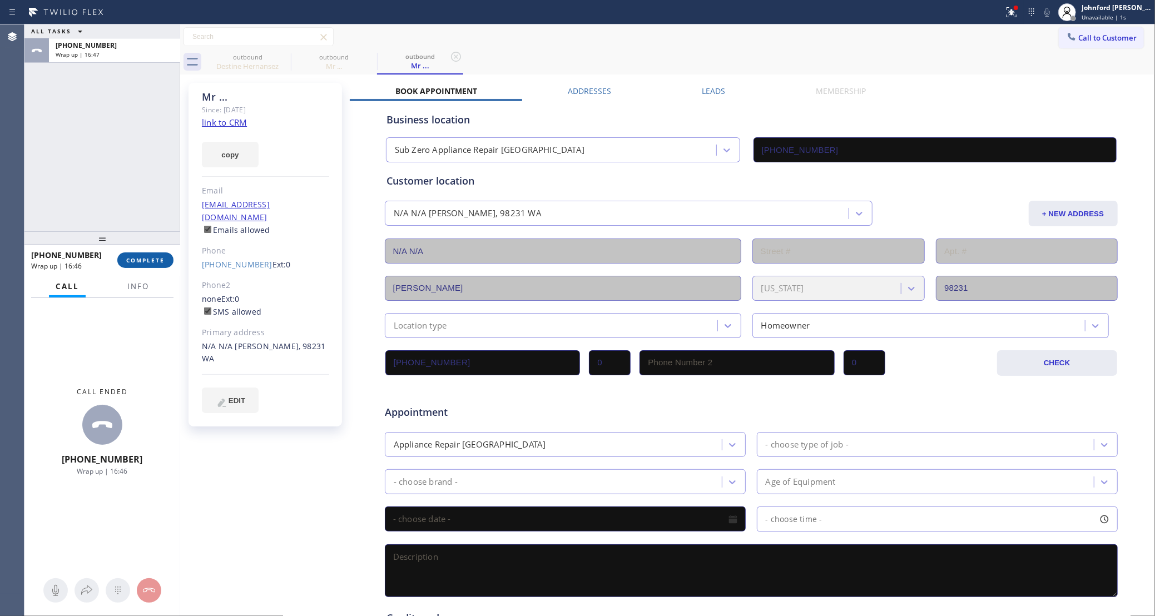
click at [143, 263] on span "COMPLETE" at bounding box center [145, 260] width 38 height 8
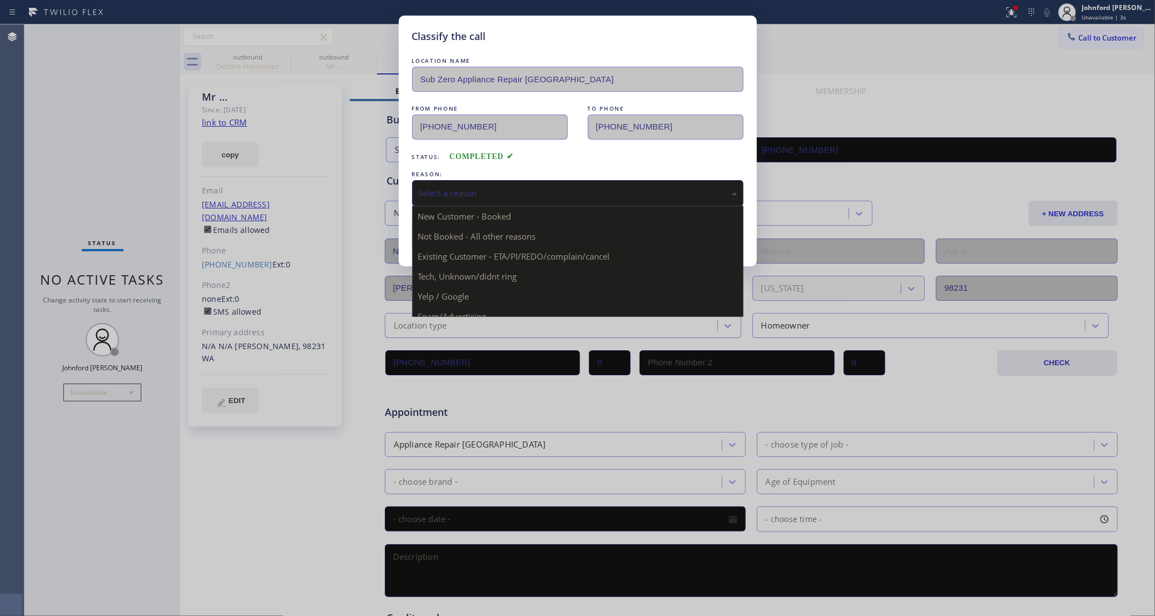
click at [502, 201] on div "Select a reason" at bounding box center [577, 193] width 331 height 26
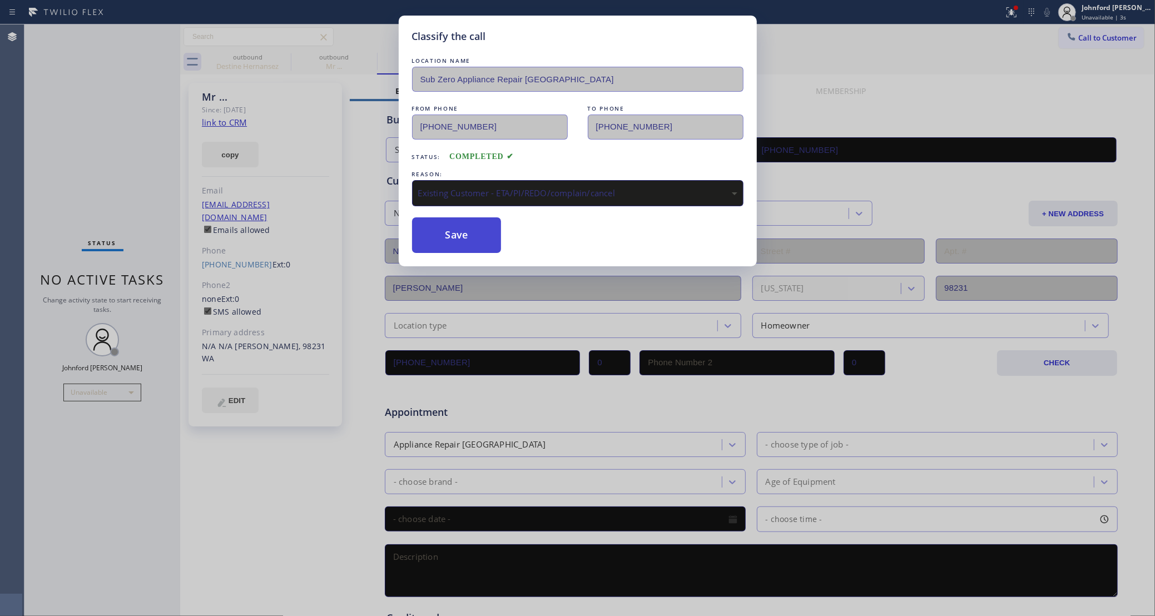
click at [477, 245] on button "Save" at bounding box center [457, 235] width 90 height 36
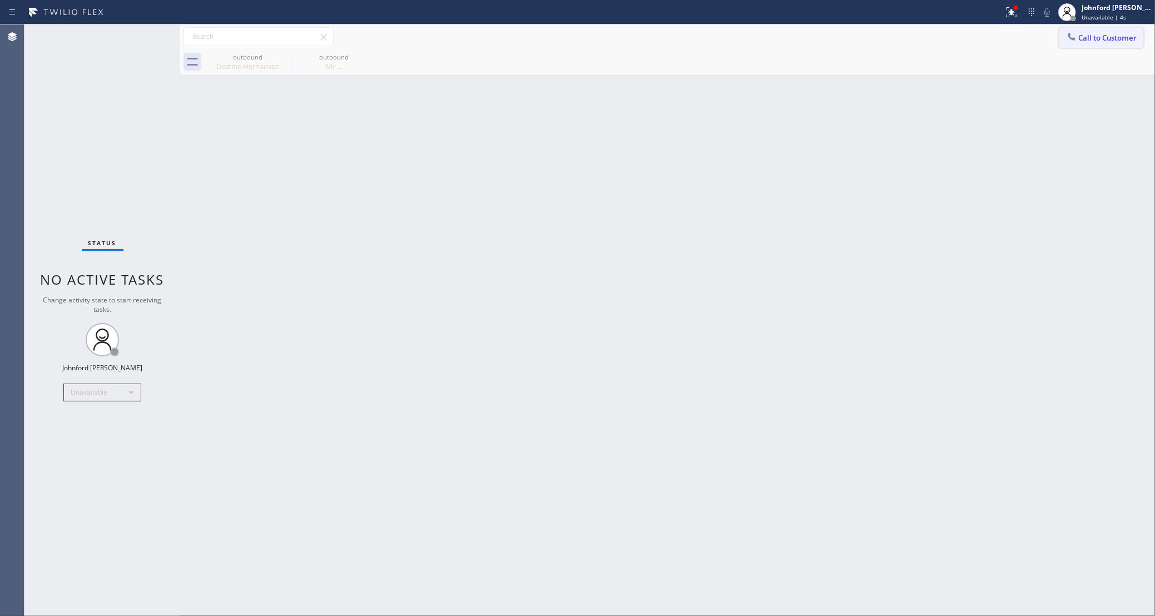
click at [1076, 40] on icon at bounding box center [1071, 36] width 11 height 11
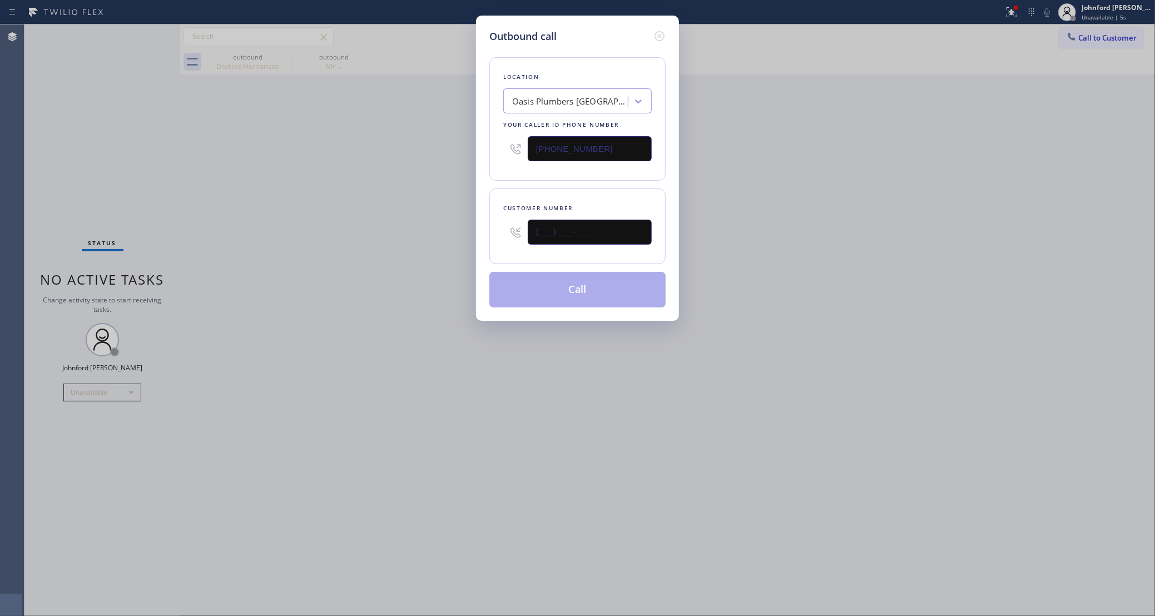
drag, startPoint x: 579, startPoint y: 231, endPoint x: 424, endPoint y: 231, distance: 155.2
click at [491, 232] on div "Customer number (___) ___-____" at bounding box center [577, 227] width 176 height 76
paste input "949) 933-0088"
type input "(949) 933-0088"
click at [395, 230] on div "Outbound call Location Oasis Plumbers Mission Viejo Your caller id phone number…" at bounding box center [577, 308] width 1155 height 616
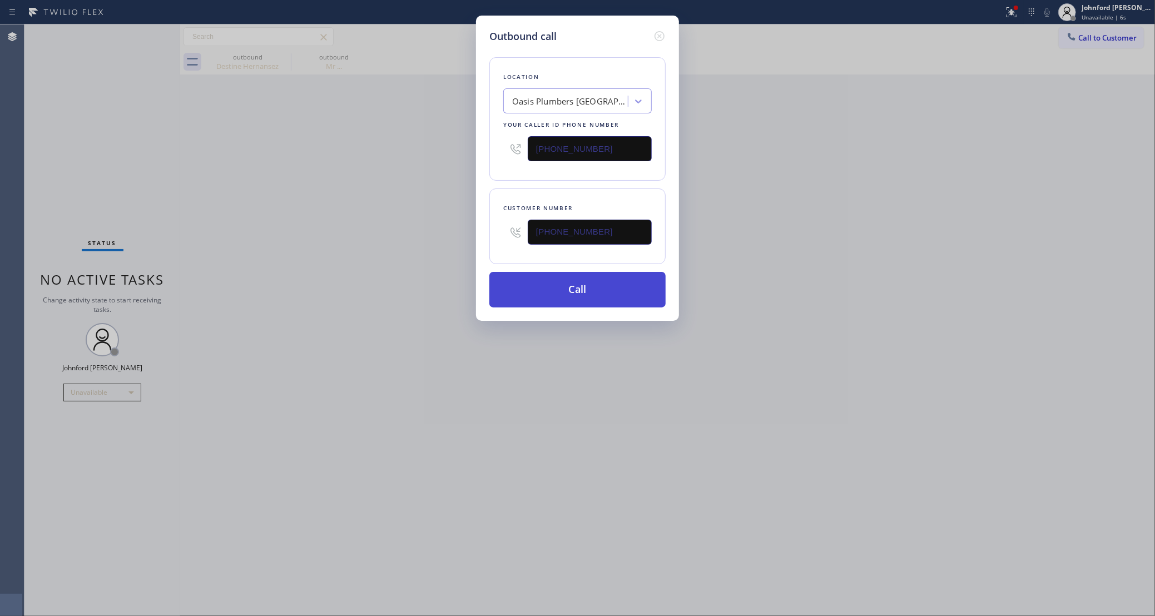
click at [562, 292] on button "Call" at bounding box center [577, 290] width 176 height 36
drag, startPoint x: 819, startPoint y: 274, endPoint x: 841, endPoint y: 53, distance: 221.4
click at [821, 268] on div "Outbound call Location Oasis Plumbers Mission Viejo Your caller id phone number…" at bounding box center [577, 308] width 1155 height 616
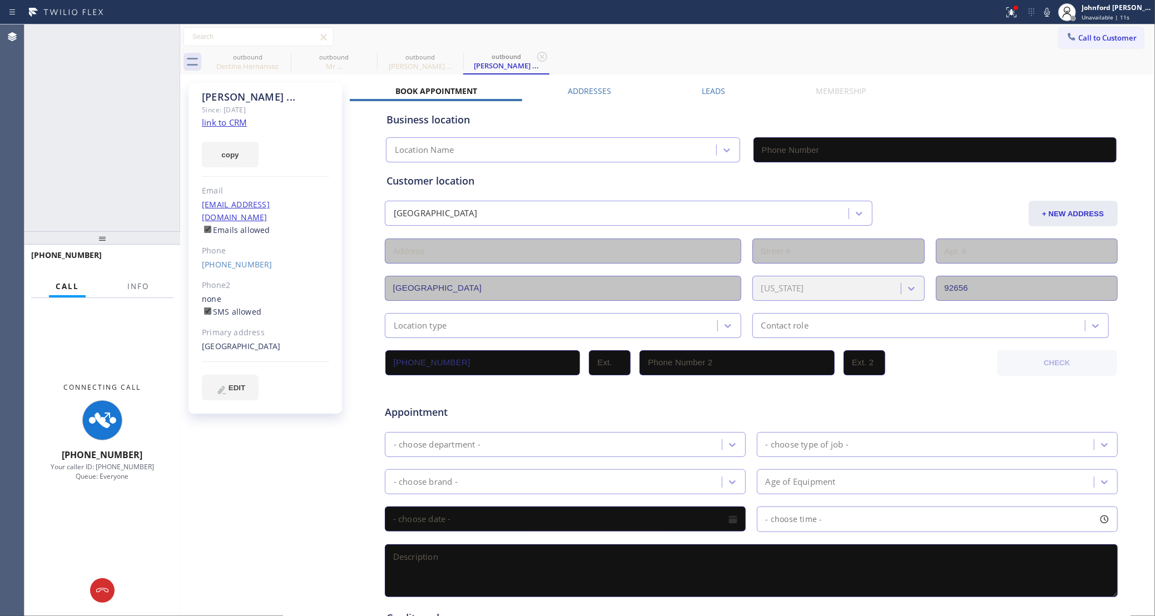
type input "(949) 635-7337"
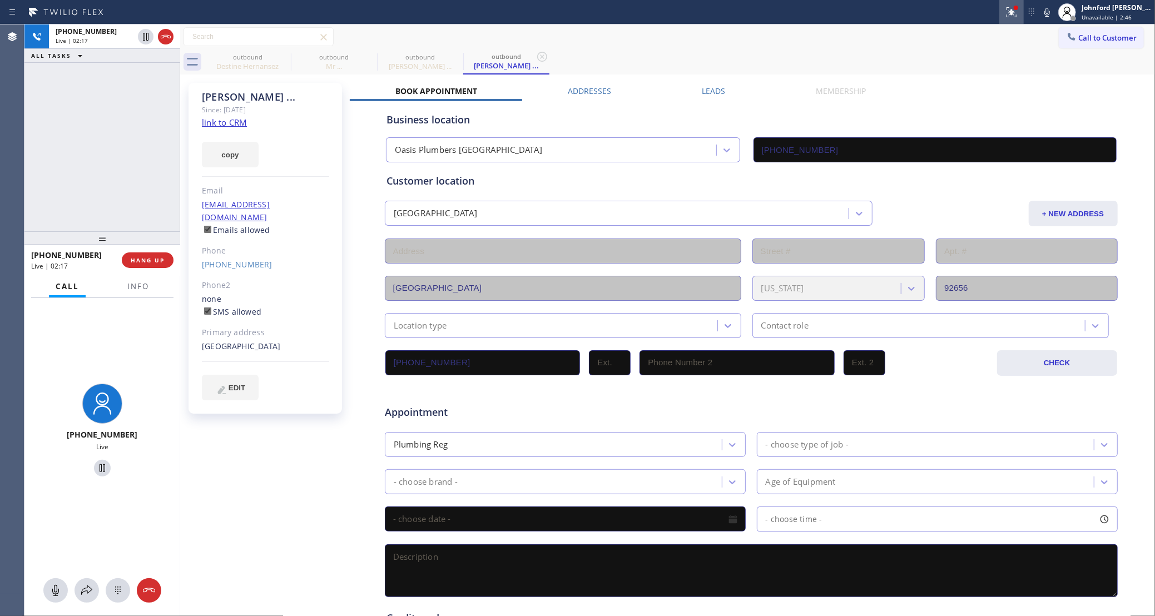
click at [1012, 9] on icon at bounding box center [1011, 11] width 7 height 4
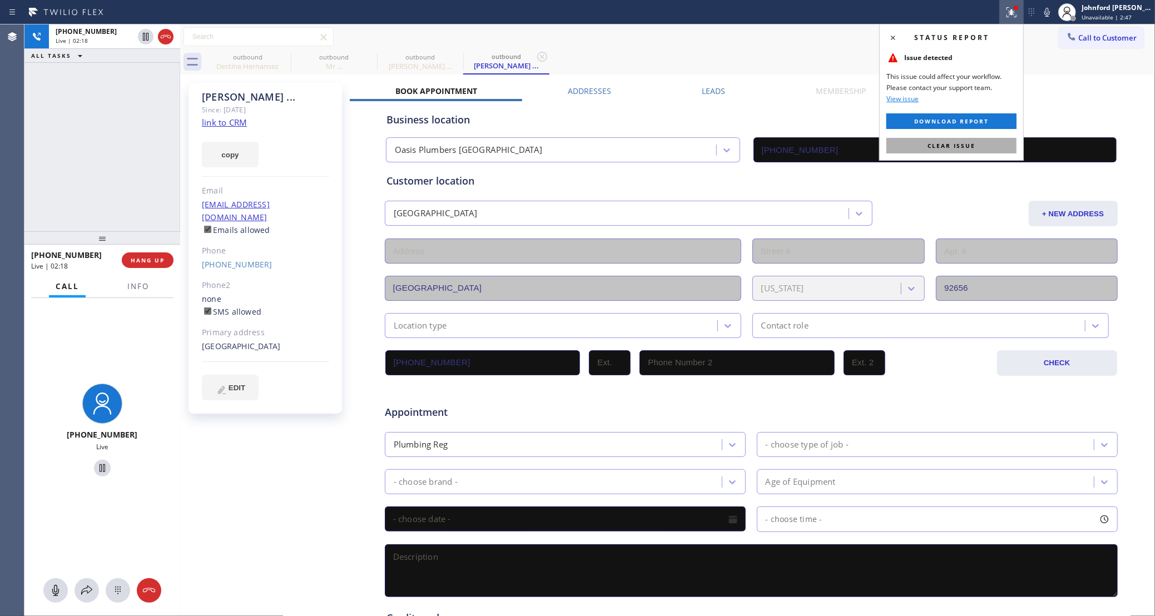
click at [975, 143] on button "Clear issue" at bounding box center [952, 146] width 130 height 16
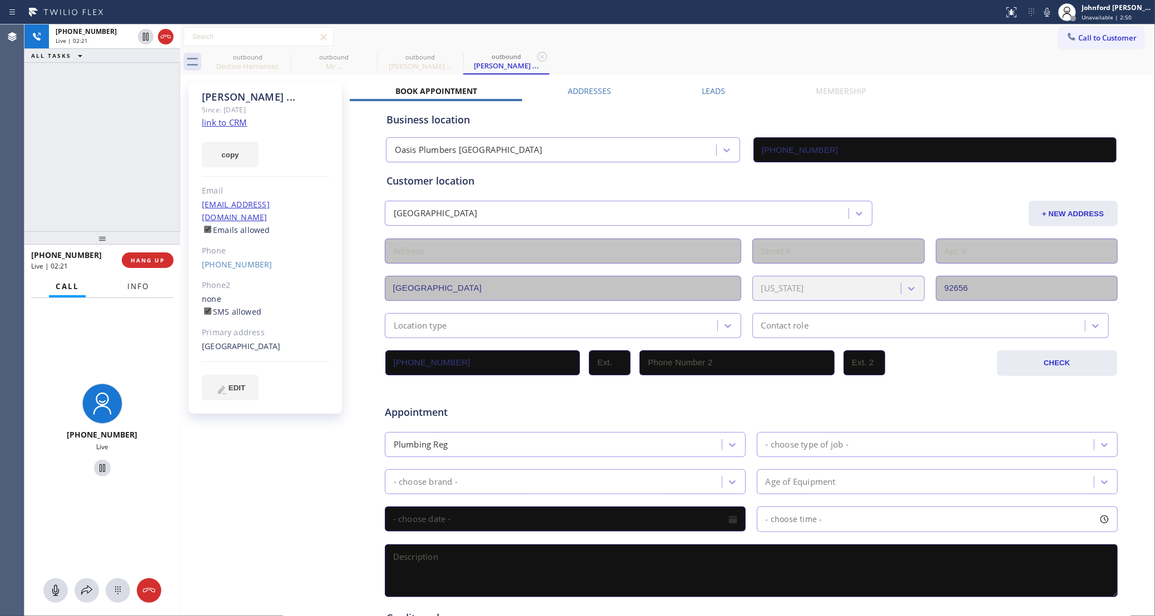
click at [145, 288] on span "Info" at bounding box center [138, 286] width 22 height 10
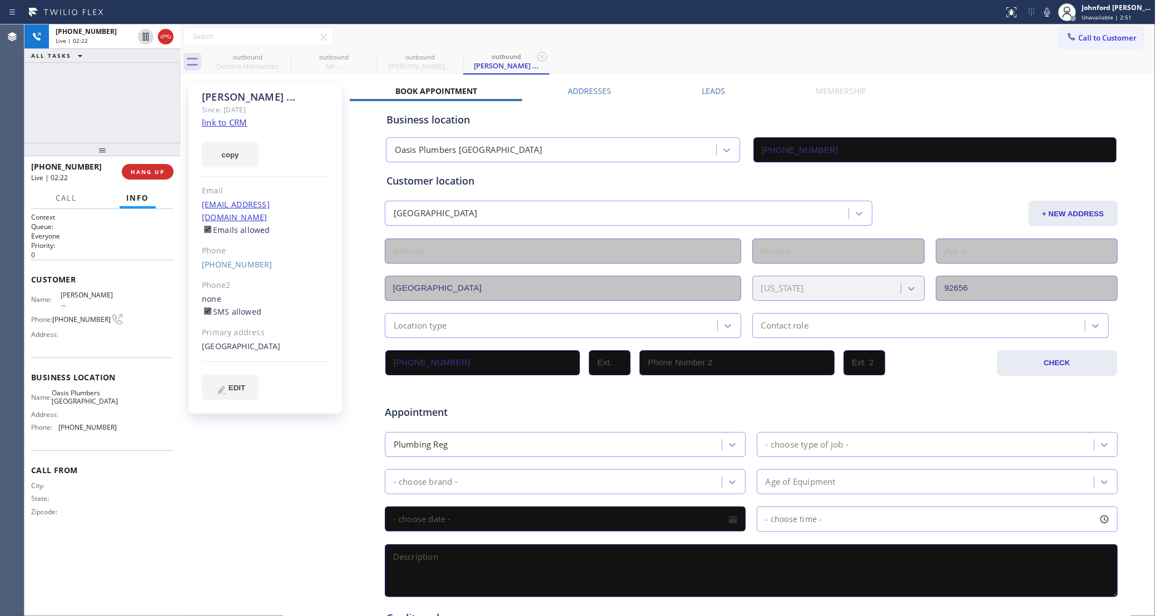
drag, startPoint x: 105, startPoint y: 241, endPoint x: 87, endPoint y: 107, distance: 135.2
click at [87, 107] on div "+19499330088 Live | 02:22 ALL TASKS ALL TASKS ACTIVE TASKS TASKS IN WRAP UP +19…" at bounding box center [102, 320] width 156 height 592
click at [285, 58] on icon at bounding box center [284, 57] width 10 height 10
type input "[PHONE_NUMBER]"
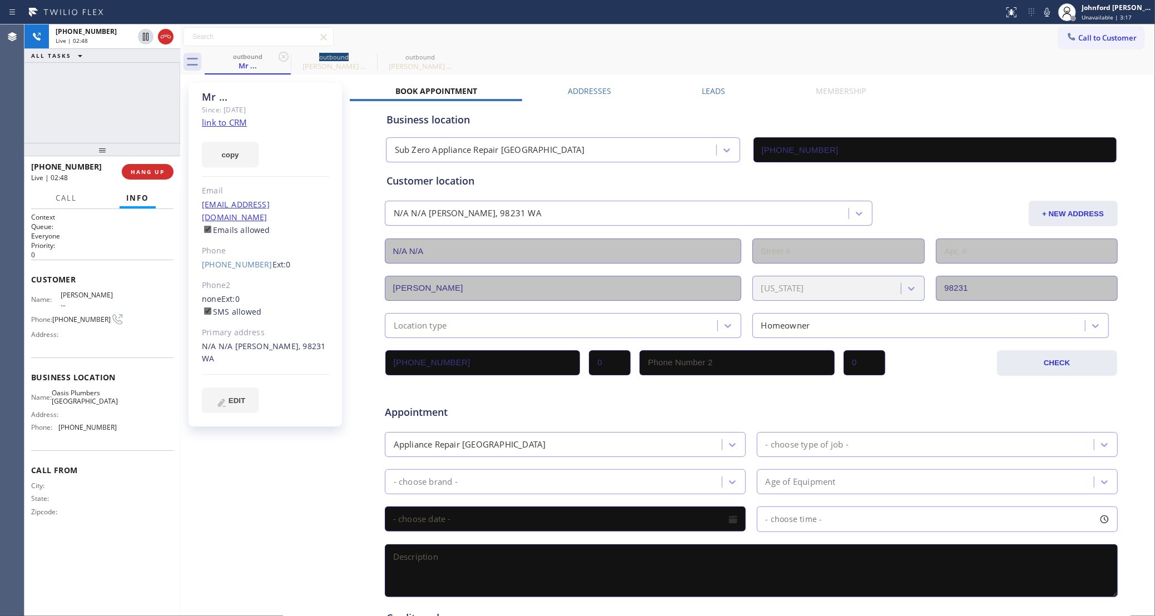
click at [285, 58] on icon at bounding box center [284, 57] width 10 height 10
type input "(949) 635-7337"
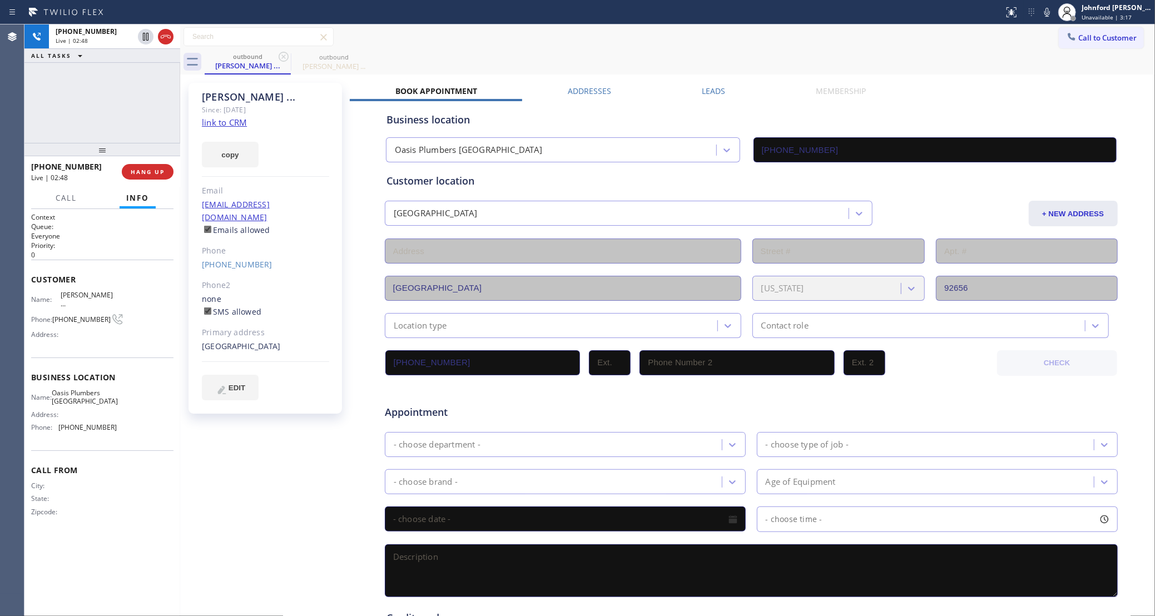
click at [544, 52] on div "outbound Lee ... outbound Lee ..." at bounding box center [680, 62] width 951 height 25
click at [602, 56] on div "outbound Lee ... outbound Lee ..." at bounding box center [680, 62] width 951 height 25
click at [1046, 12] on icon at bounding box center [1047, 12] width 13 height 13
click at [1046, 10] on icon at bounding box center [1047, 12] width 13 height 13
click at [604, 55] on div "outbound Lee ... outbound Lee ..." at bounding box center [680, 62] width 951 height 25
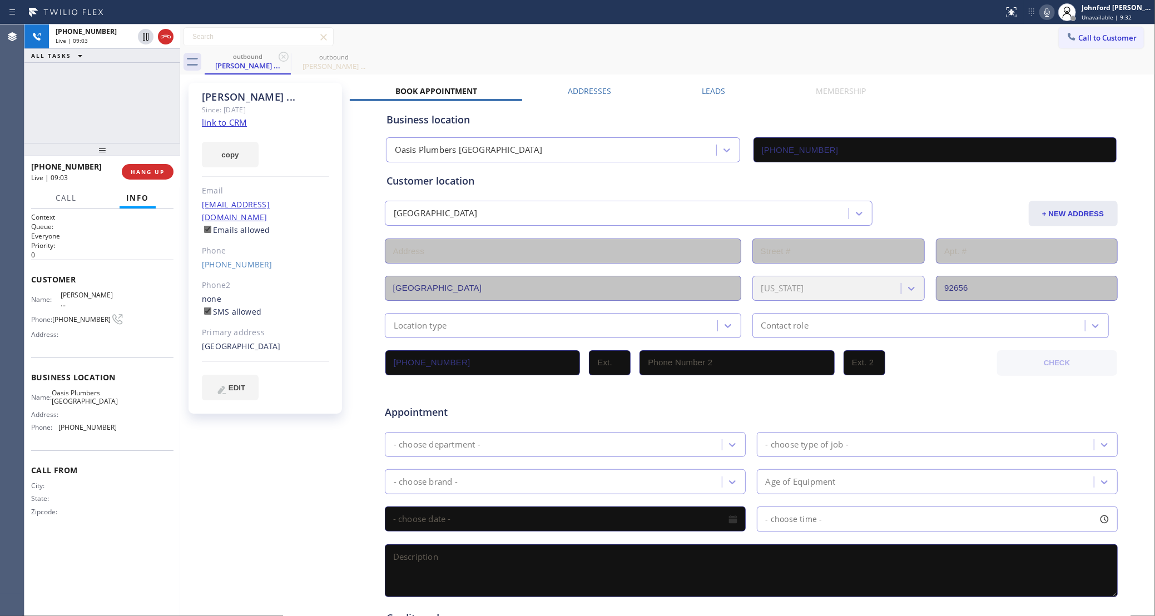
click at [635, 51] on div "outbound Lee ... outbound Lee ..." at bounding box center [680, 62] width 951 height 25
click at [1043, 8] on icon at bounding box center [1047, 12] width 13 height 13
click at [1047, 11] on icon at bounding box center [1047, 12] width 13 height 13
click at [429, 56] on div "outbound Lee ... outbound Lee ..." at bounding box center [680, 62] width 951 height 25
click at [141, 125] on div "+19499330088 Live | 09:38 ALL TASKS ALL TASKS ACTIVE TASKS TASKS IN WRAP UP" at bounding box center [102, 83] width 156 height 118
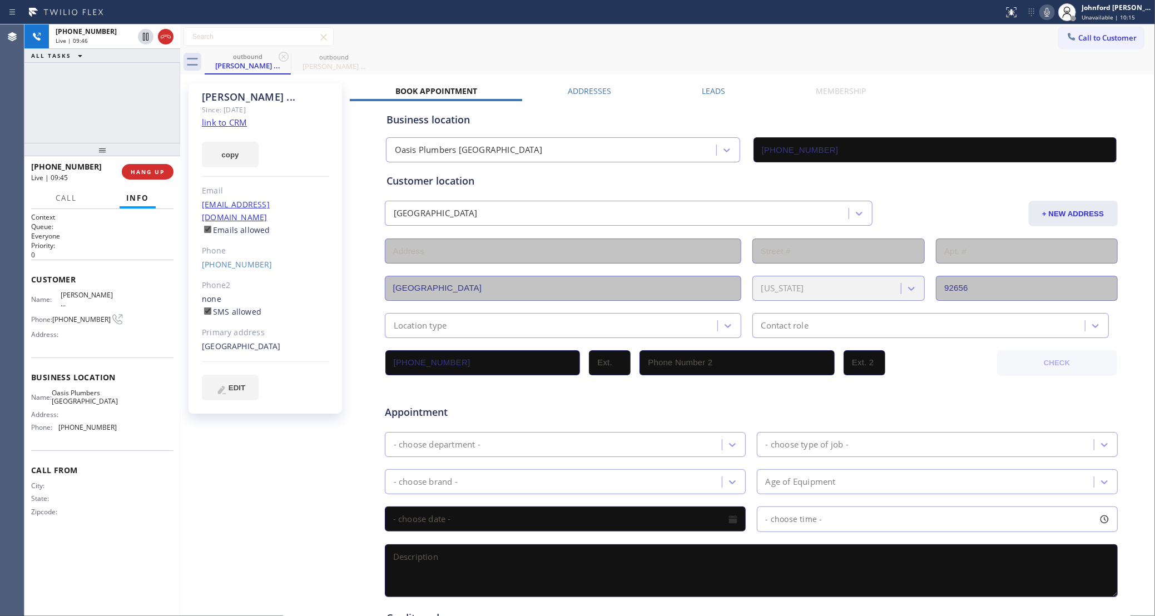
click at [86, 389] on span "Oasis Plumbers Mission Viejo" at bounding box center [85, 397] width 66 height 17
copy span "Oasis Plumbers Mission Viejo"
click at [127, 105] on div "+19499330088 Live | 09:57 ALL TASKS ALL TASKS ACTIVE TASKS TASKS IN WRAP UP" at bounding box center [102, 83] width 156 height 118
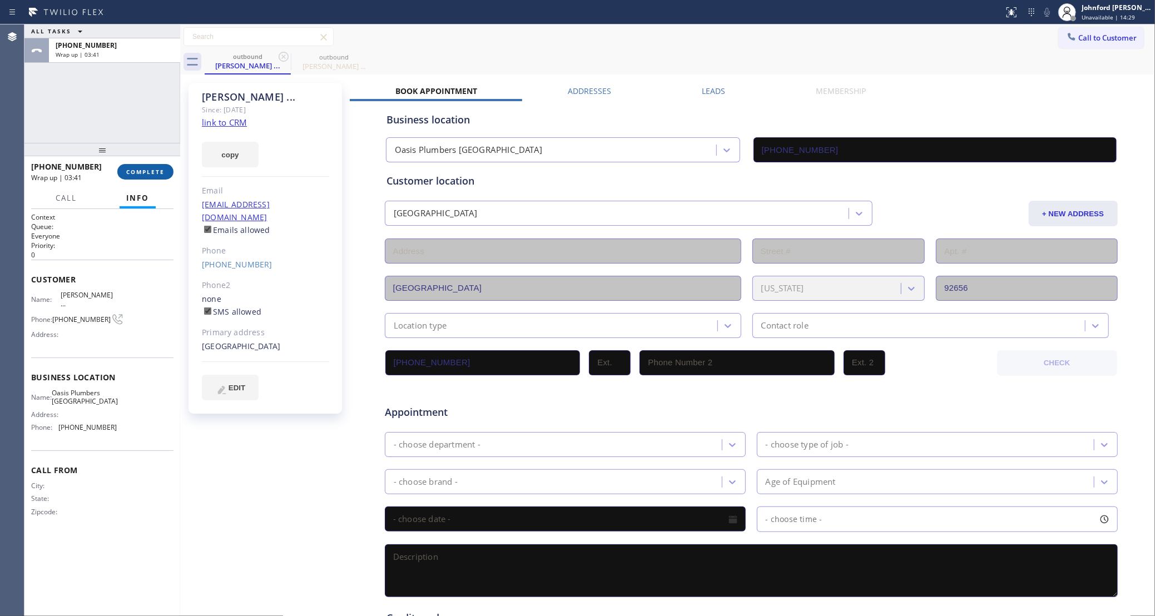
click at [170, 170] on button "COMPLETE" at bounding box center [145, 172] width 56 height 16
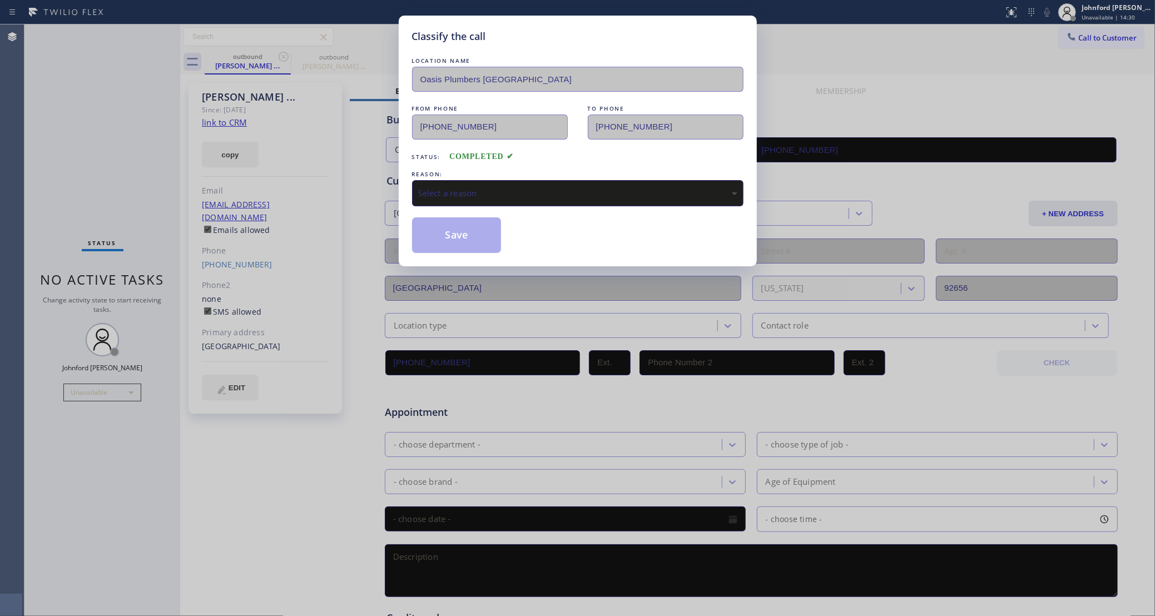
click at [491, 192] on div "Select a reason" at bounding box center [577, 193] width 319 height 13
click at [468, 239] on button "Save" at bounding box center [457, 235] width 90 height 36
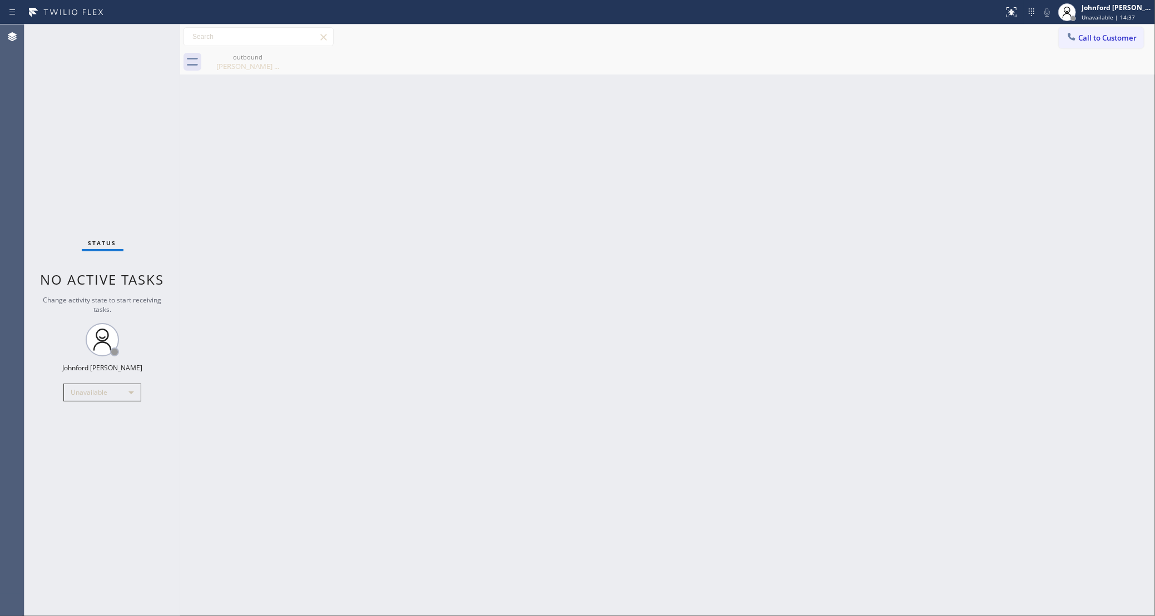
click at [430, 305] on div "Back to Dashboard Change Sender ID Customers Technicians Select a contact Outbo…" at bounding box center [667, 320] width 975 height 592
click at [430, 297] on div "Back to Dashboard Change Sender ID Customers Technicians Select a contact Outbo…" at bounding box center [667, 320] width 975 height 592
click at [1088, 43] on button "Call to Customer" at bounding box center [1101, 37] width 85 height 21
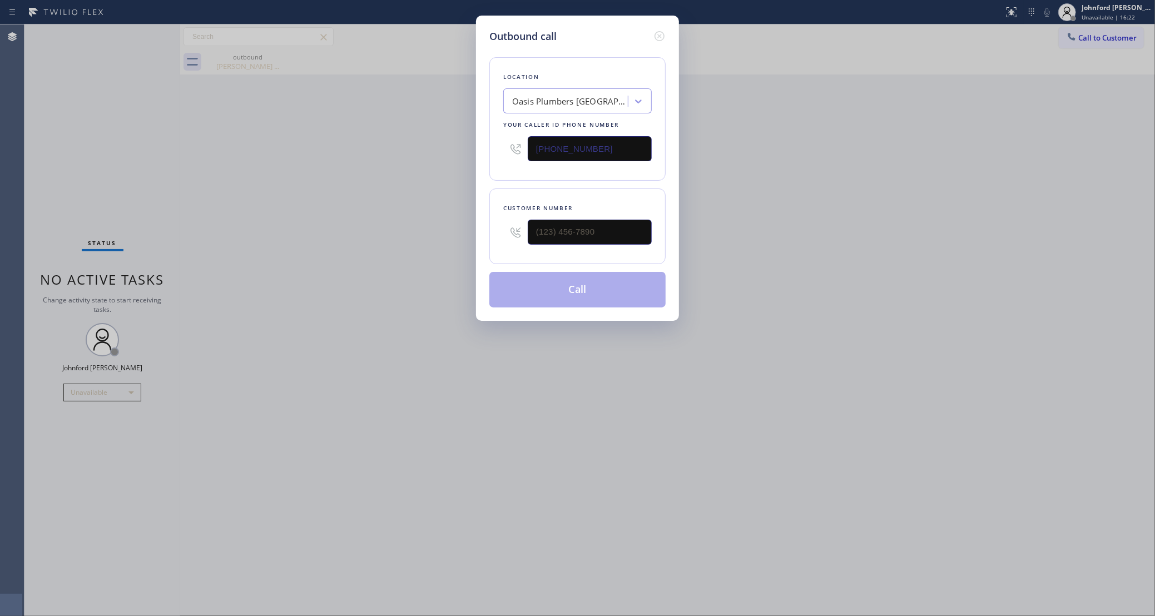
drag, startPoint x: 537, startPoint y: 152, endPoint x: 486, endPoint y: 152, distance: 50.6
click at [488, 152] on div "Outbound call Location Oasis Plumbers Mission Viejo Your caller id phone number…" at bounding box center [577, 168] width 203 height 305
paste input "510) 756-4242"
type input "(510) 756-4242"
drag, startPoint x: 546, startPoint y: 243, endPoint x: 467, endPoint y: 248, distance: 78.5
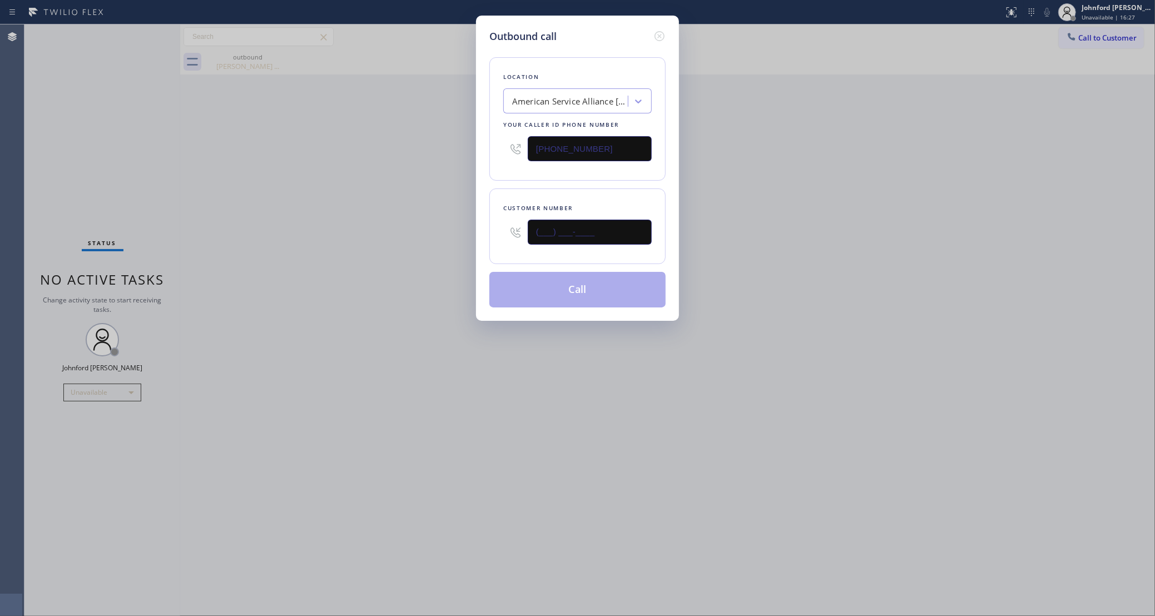
click at [467, 248] on div "Outbound call Location American Service Alliance Oakland Your caller id phone n…" at bounding box center [577, 308] width 1155 height 616
paste input "510) 692-2120"
type input "(510) 692-2120"
click at [461, 248] on div "Outbound call Location American Service Alliance Oakland Your caller id phone n…" at bounding box center [577, 308] width 1155 height 616
click at [523, 283] on button "Call" at bounding box center [577, 290] width 176 height 36
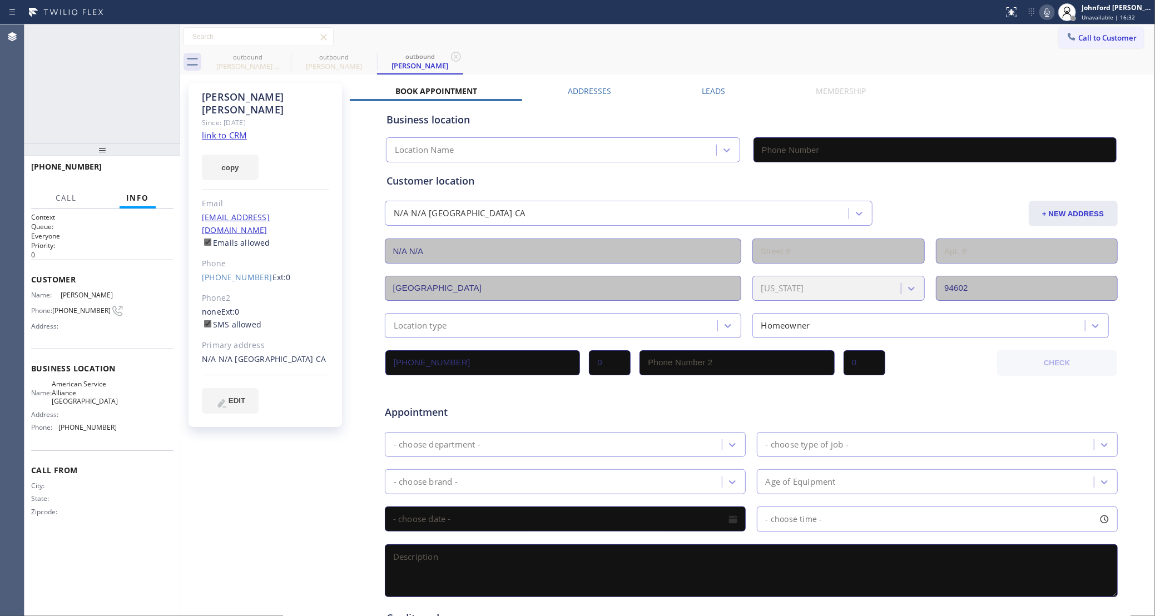
type input "(510) 756-4242"
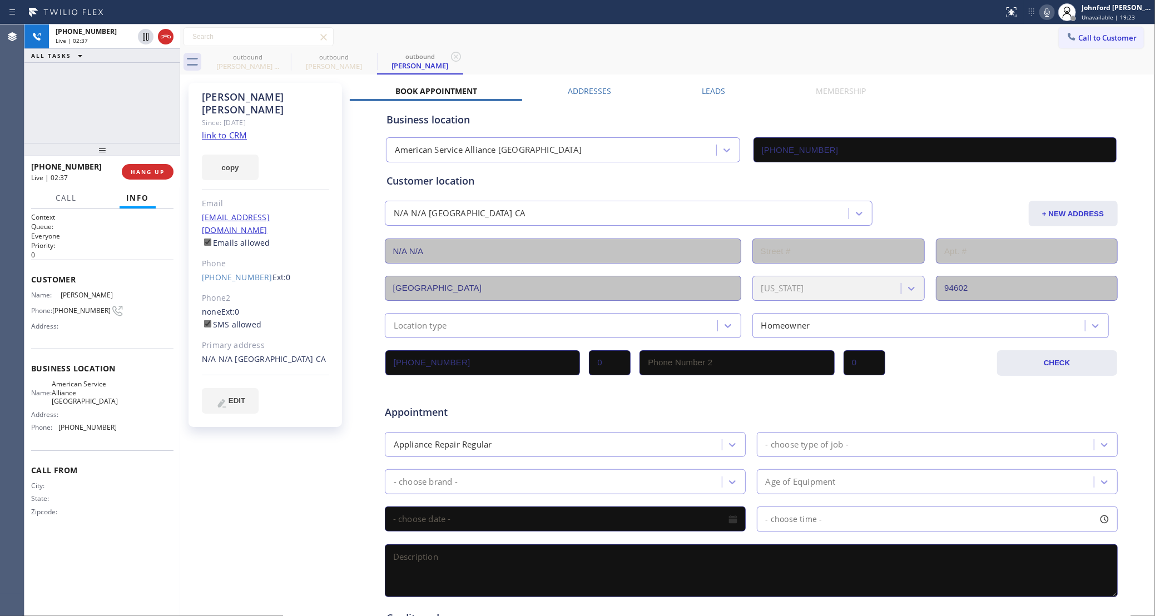
click at [92, 387] on span "American Service Alliance Oakland" at bounding box center [85, 393] width 66 height 26
copy span "American Service Alliance Oakland"
click at [580, 58] on div "outbound Lee ... outbound Owen Dunson outbound Owen Dunson" at bounding box center [680, 62] width 951 height 25
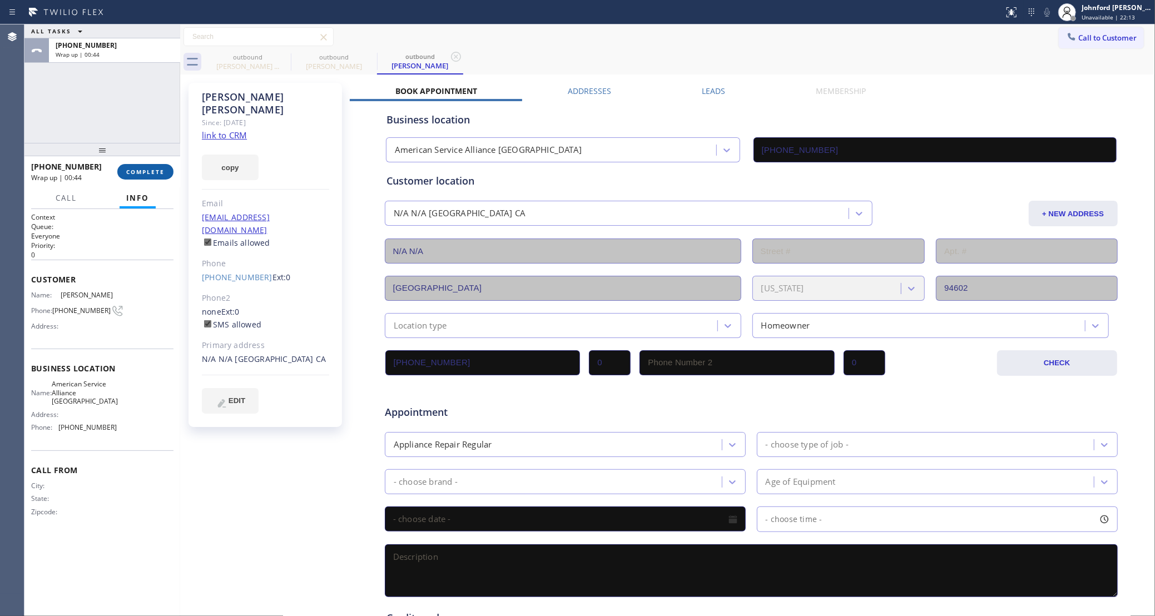
click at [159, 174] on span "COMPLETE" at bounding box center [145, 172] width 38 height 8
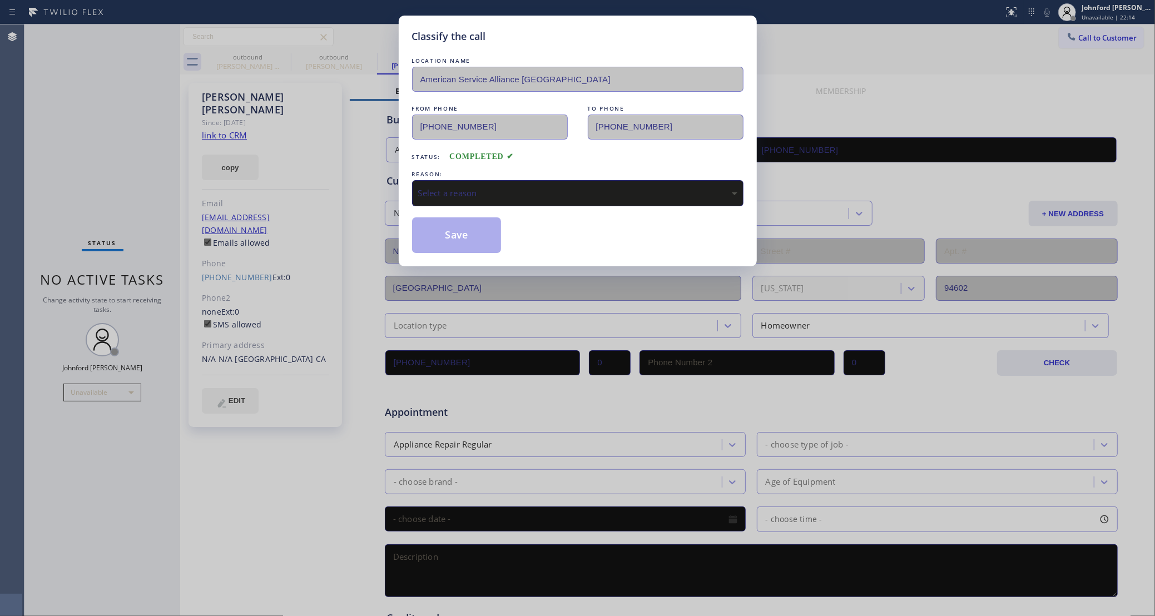
click at [409, 198] on div "Classify the call LOCATION NAME American Service Alliance Oakland FROM PHONE (5…" at bounding box center [578, 141] width 358 height 251
click at [429, 198] on div "Select a reason" at bounding box center [577, 193] width 319 height 13
click at [437, 255] on div "Classify the call LOCATION NAME American Service Alliance Oakland FROM PHONE (5…" at bounding box center [578, 141] width 358 height 251
click at [465, 239] on button "Save" at bounding box center [457, 235] width 90 height 36
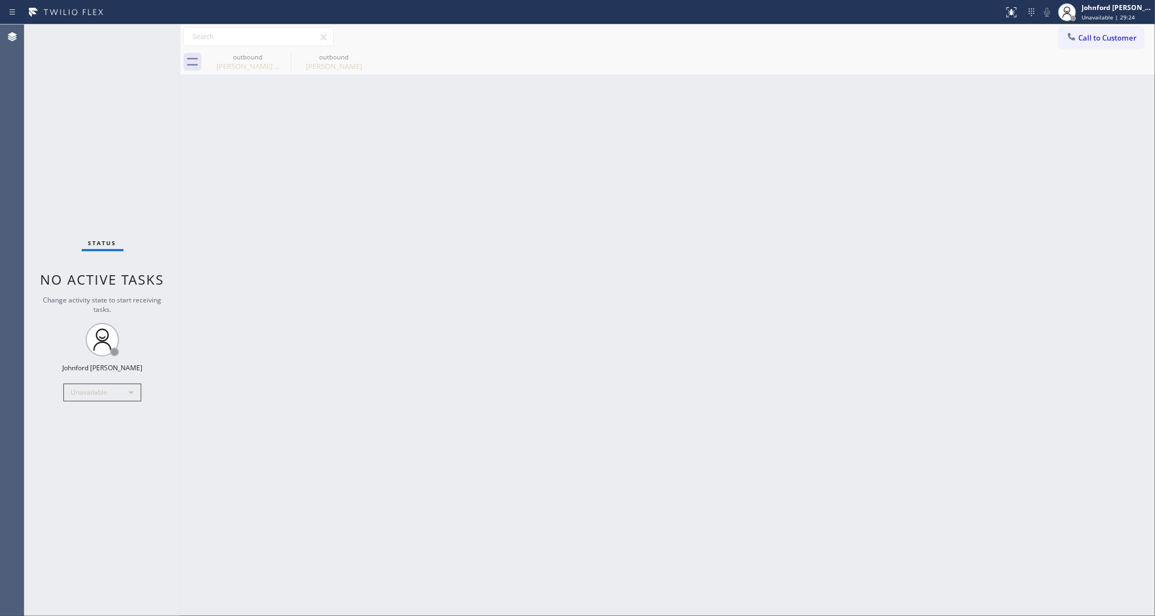
click at [785, 54] on div "outbound Lee ... outbound Owen Dunson" at bounding box center [680, 62] width 951 height 25
click at [540, 304] on div "Back to Dashboard Change Sender ID Customers Technicians Select a contact Outbo…" at bounding box center [667, 320] width 975 height 592
drag, startPoint x: 775, startPoint y: 247, endPoint x: 546, endPoint y: 129, distance: 257.7
click at [775, 247] on div "Back to Dashboard Change Sender ID Customers Technicians Select a contact Outbo…" at bounding box center [667, 320] width 975 height 592
click at [274, 61] on div "Lee ..." at bounding box center [248, 66] width 84 height 10
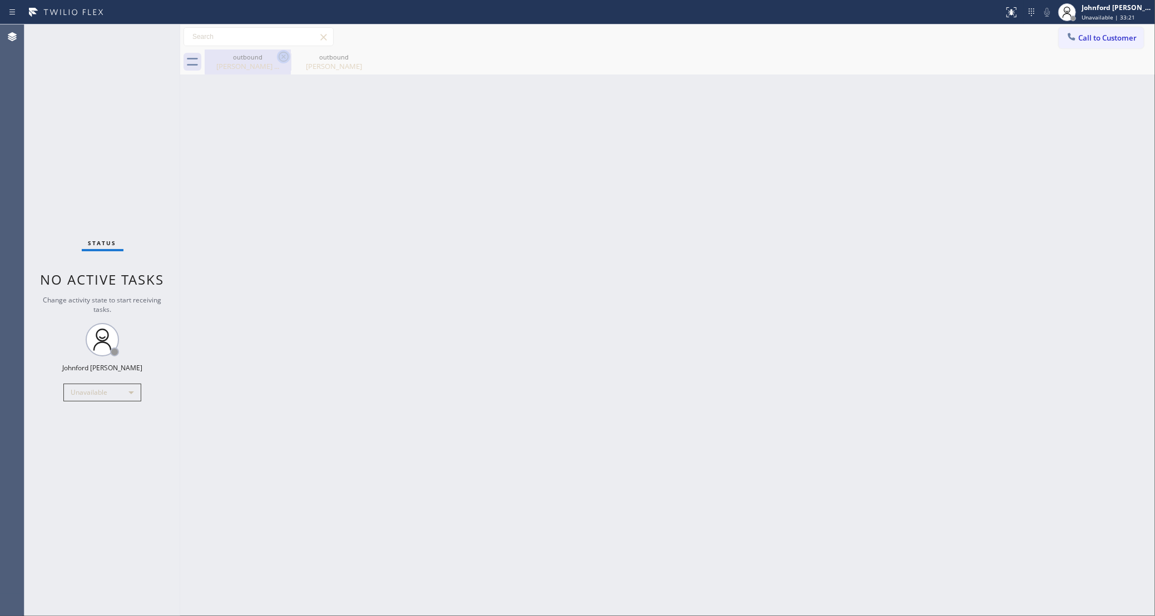
type input "(949) 635-7337"
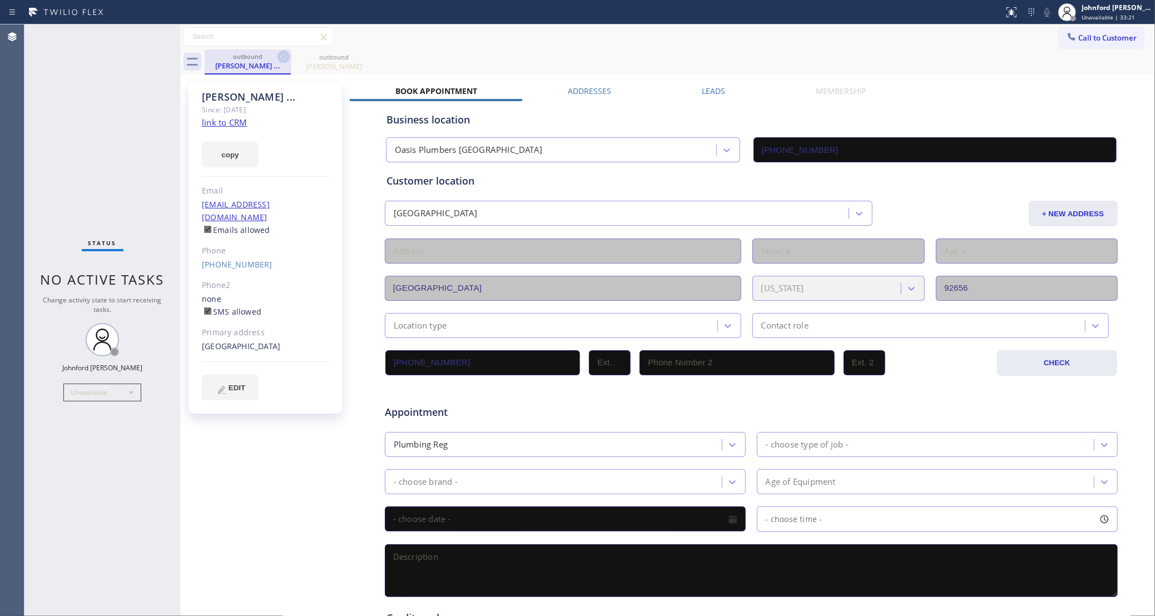
click at [281, 58] on icon at bounding box center [283, 56] width 13 height 13
type input "(510) 756-4242"
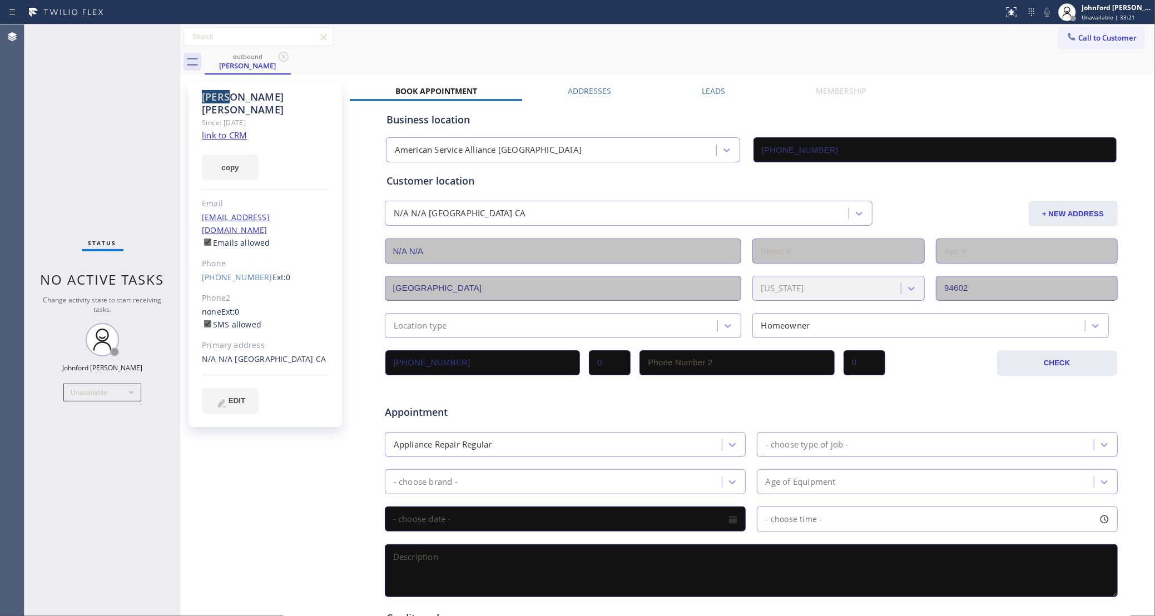
click at [281, 58] on icon at bounding box center [283, 56] width 13 height 13
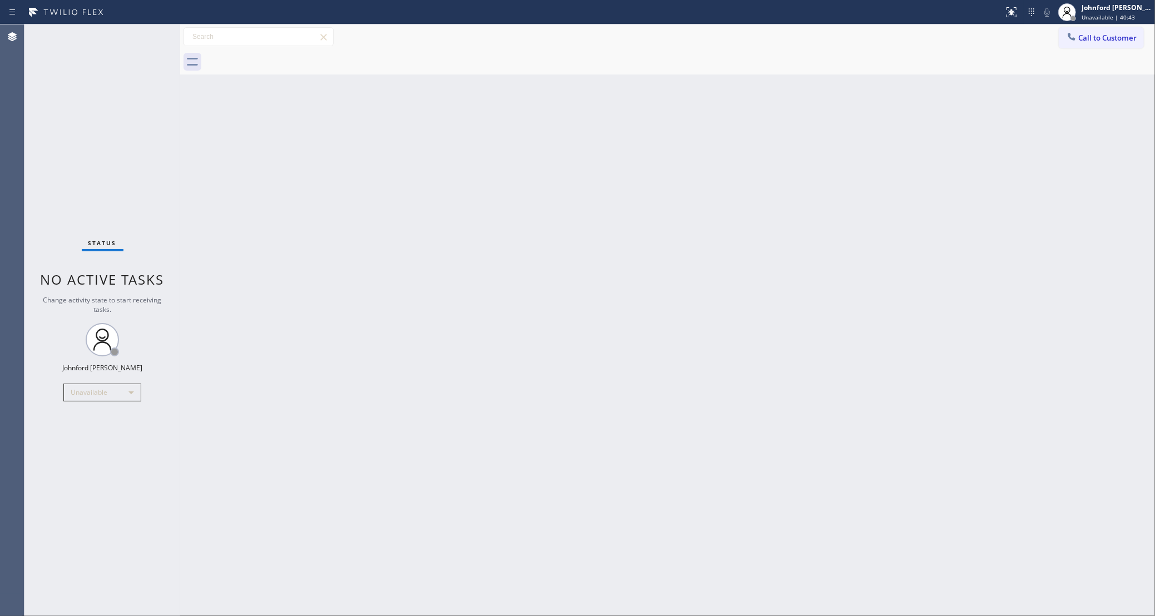
click at [850, 278] on div "Back to Dashboard Change Sender ID Customers Technicians Select a contact Outbo…" at bounding box center [667, 320] width 975 height 592
click at [918, 308] on div "Back to Dashboard Change Sender ID Customers Technicians Select a contact Outbo…" at bounding box center [667, 320] width 975 height 592
click at [116, 386] on div "Unavailable" at bounding box center [102, 393] width 78 height 18
click at [83, 451] on li "Break" at bounding box center [101, 449] width 75 height 13
click at [904, 308] on div "Back to Dashboard Change Sender ID Customers Technicians Select a contact Outbo…" at bounding box center [667, 320] width 975 height 592
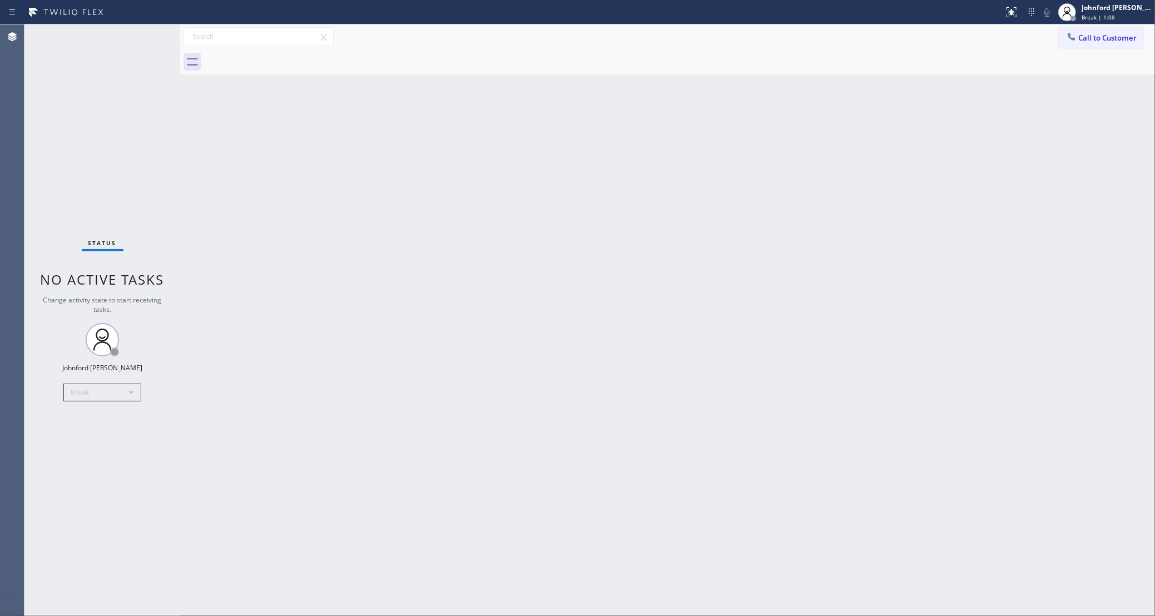
click at [701, 334] on div "Back to Dashboard Change Sender ID Customers Technicians Select a contact Outbo…" at bounding box center [667, 320] width 975 height 592
click at [41, 159] on div "Status No active tasks Change activity state to start receiving tasks. [PERSON_…" at bounding box center [102, 320] width 156 height 592
click at [721, 230] on div "Back to Dashboard Change Sender ID Customers Technicians Select a contact Outbo…" at bounding box center [667, 320] width 975 height 592
click at [715, 363] on div "Back to Dashboard Change Sender ID Customers Technicians Select a contact Outbo…" at bounding box center [667, 320] width 975 height 592
click at [100, 403] on div "Status No active tasks Change activity state to start receiving tasks. [PERSON_…" at bounding box center [102, 320] width 156 height 592
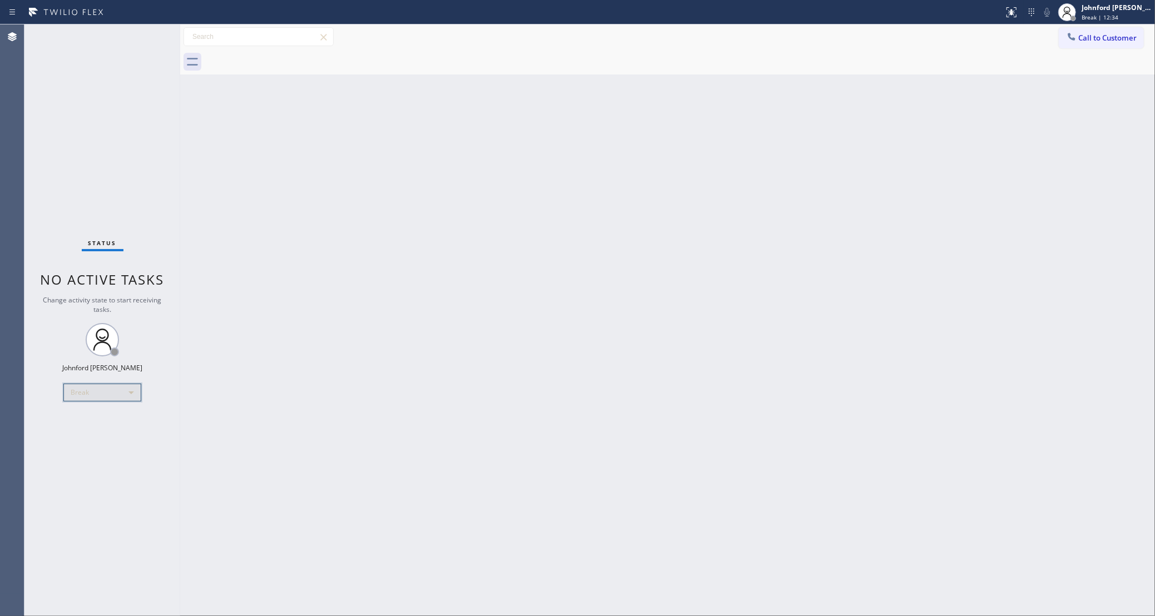
click at [103, 399] on div "Break" at bounding box center [102, 393] width 78 height 18
click at [101, 434] on li "Unavailable" at bounding box center [101, 435] width 75 height 13
click at [1013, 241] on div "Back to Dashboard Change Sender ID Customers Technicians Select a contact Outbo…" at bounding box center [667, 320] width 975 height 592
drag, startPoint x: 865, startPoint y: 151, endPoint x: 886, endPoint y: 135, distance: 26.5
click at [865, 151] on div "Back to Dashboard Change Sender ID Customers Technicians Select a contact Outbo…" at bounding box center [667, 320] width 975 height 592
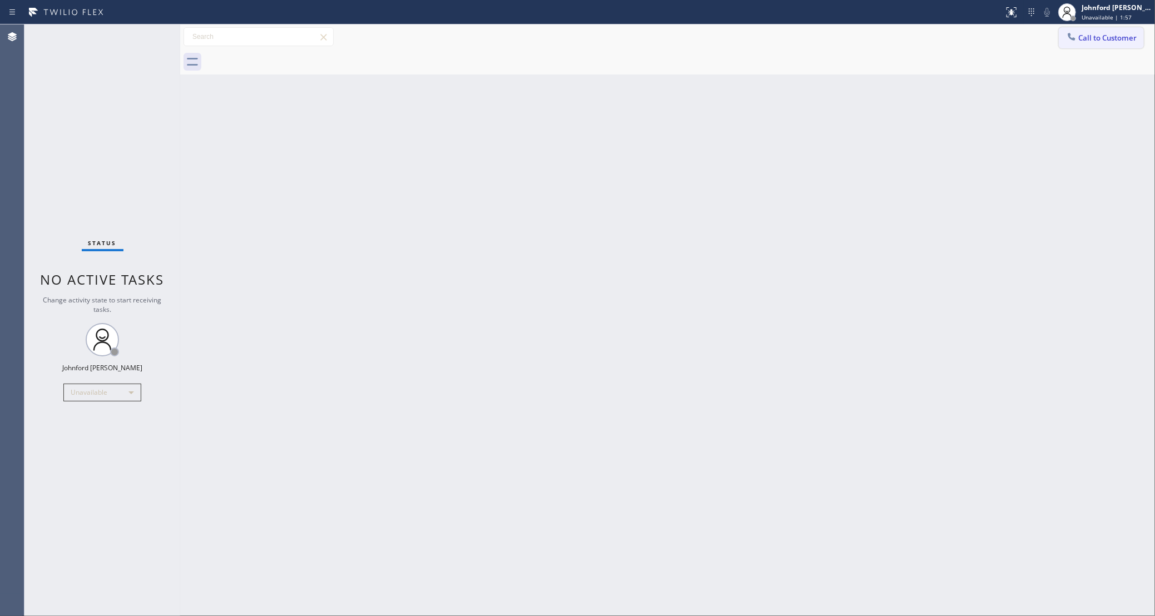
click at [1105, 34] on span "Call to Customer" at bounding box center [1107, 38] width 58 height 10
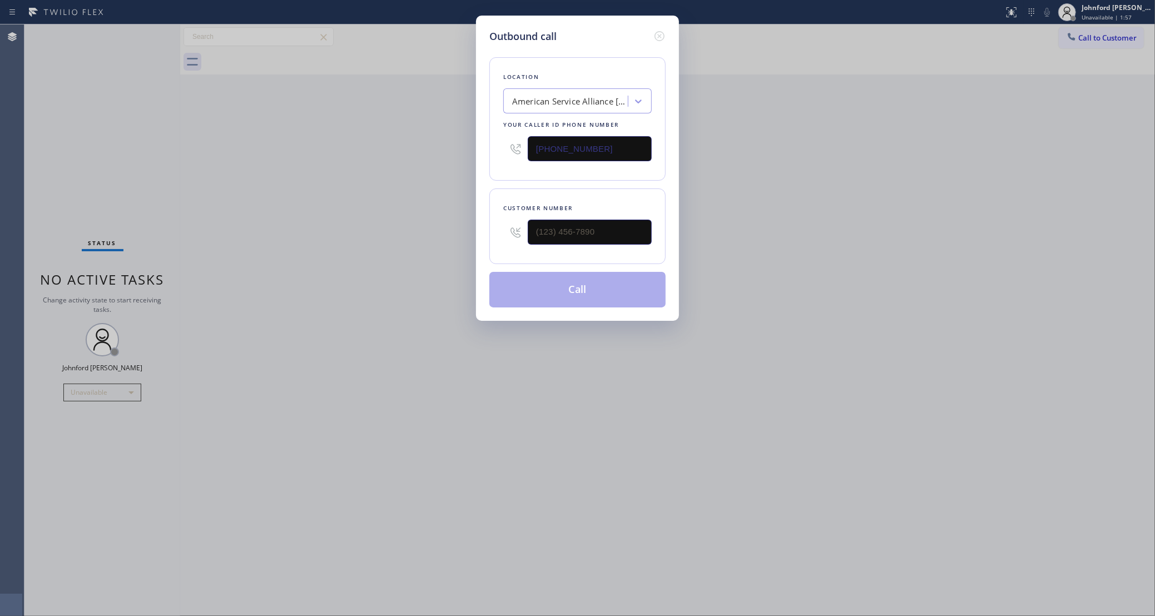
drag, startPoint x: 610, startPoint y: 154, endPoint x: 508, endPoint y: 189, distance: 107.8
click at [513, 154] on div "(510) 756-4242" at bounding box center [577, 149] width 149 height 36
click at [483, 156] on div "Outbound call Location American Service Alliance Oakland Your caller id phone n…" at bounding box center [577, 168] width 203 height 305
drag, startPoint x: 623, startPoint y: 139, endPoint x: 505, endPoint y: 154, distance: 118.8
click at [505, 154] on div "(510) 756-4242" at bounding box center [577, 149] width 149 height 36
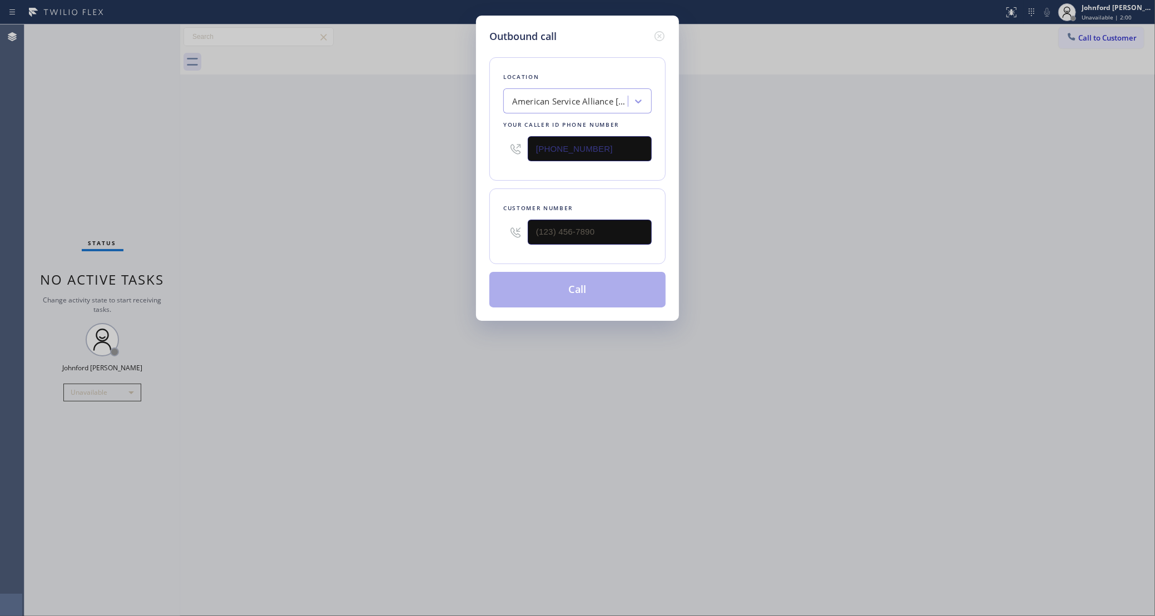
paste input "619) 257-1900"
type input "(619) 257-1900"
drag, startPoint x: 582, startPoint y: 248, endPoint x: 485, endPoint y: 232, distance: 98.0
click at [528, 239] on div at bounding box center [577, 232] width 149 height 36
click at [485, 232] on div "Outbound call Location Dryer Vent Cleanings Your caller id phone number (619) 2…" at bounding box center [577, 168] width 203 height 305
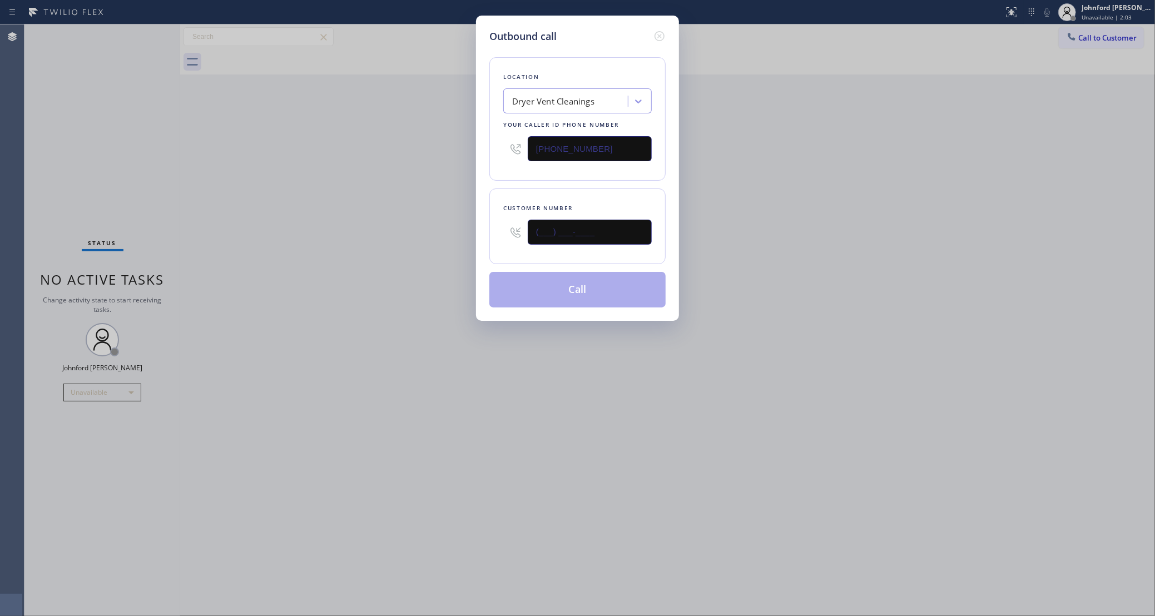
click at [570, 236] on input "(___) ___-____" at bounding box center [590, 232] width 124 height 25
paste input "626) 558-0282"
type input "(626) 558-0282"
drag, startPoint x: 293, startPoint y: 225, endPoint x: 472, endPoint y: 295, distance: 192.1
click at [299, 230] on div "Outbound call Location Dryer Vent Cleanings Your caller id phone number (619) 2…" at bounding box center [577, 308] width 1155 height 616
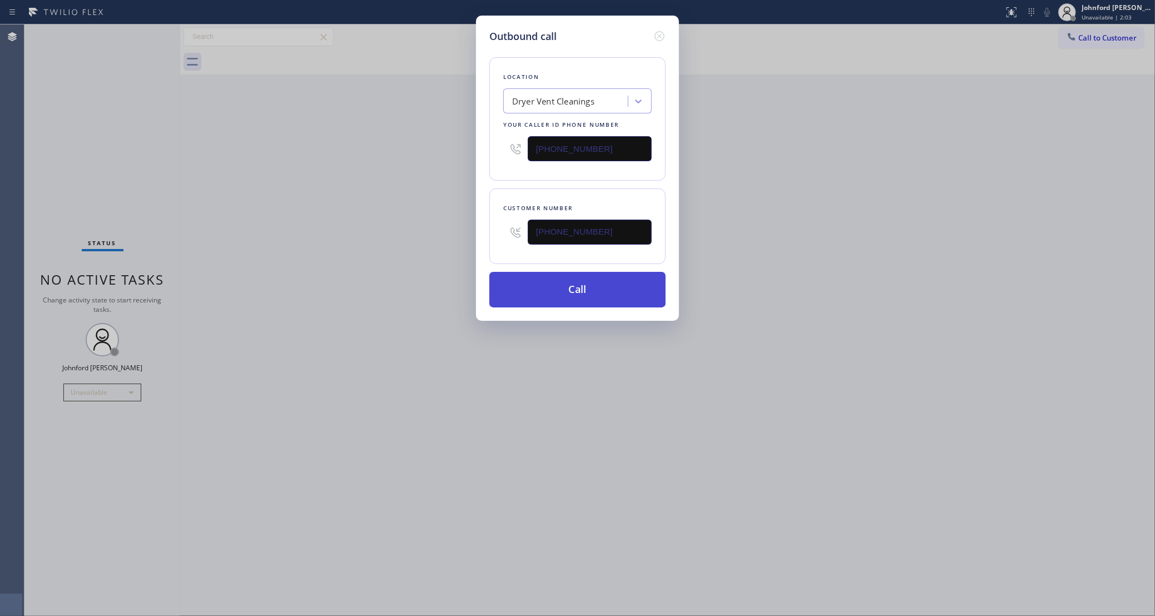
click at [508, 299] on button "Call" at bounding box center [577, 290] width 176 height 36
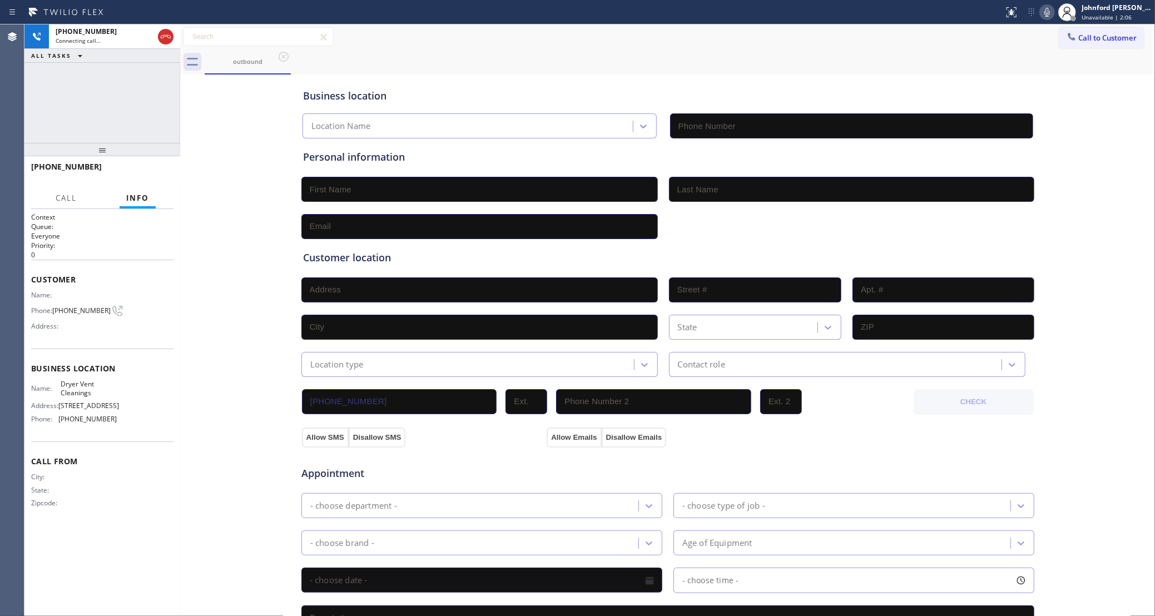
type input "(619) 257-1900"
click at [483, 100] on div "Business location" at bounding box center [668, 95] width 730 height 15
click at [36, 90] on div "+16265580282 Connecting call… ALL TASKS ALL TASKS ACTIVE TASKS TASKS IN WRAP UP" at bounding box center [102, 83] width 156 height 118
click at [140, 164] on button "HANG UP" at bounding box center [148, 172] width 52 height 16
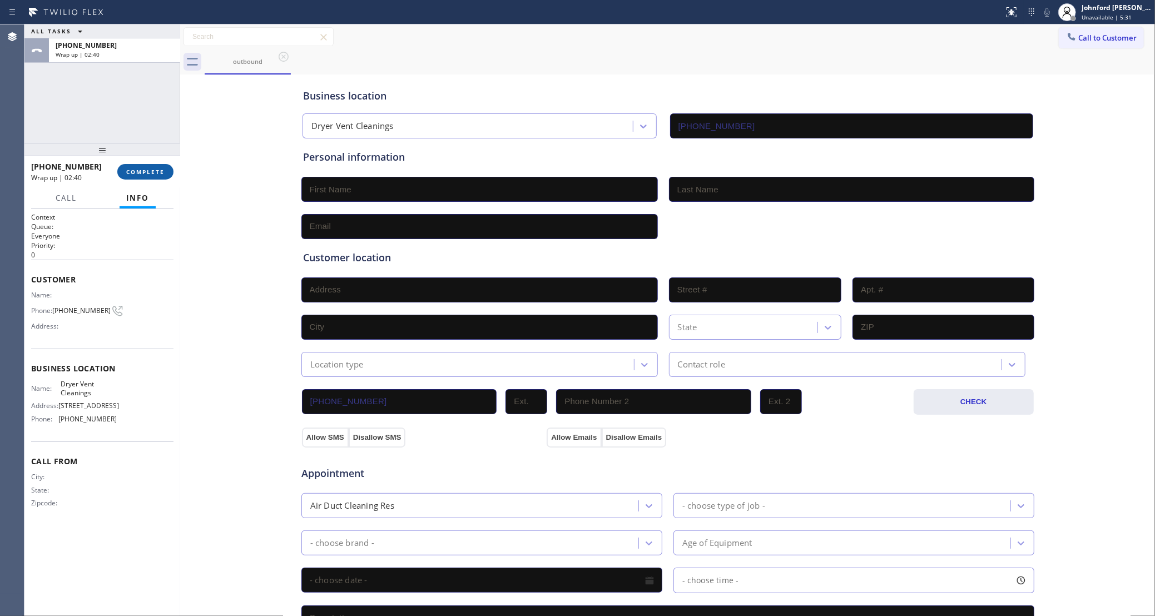
click at [164, 170] on span "COMPLETE" at bounding box center [145, 172] width 38 height 8
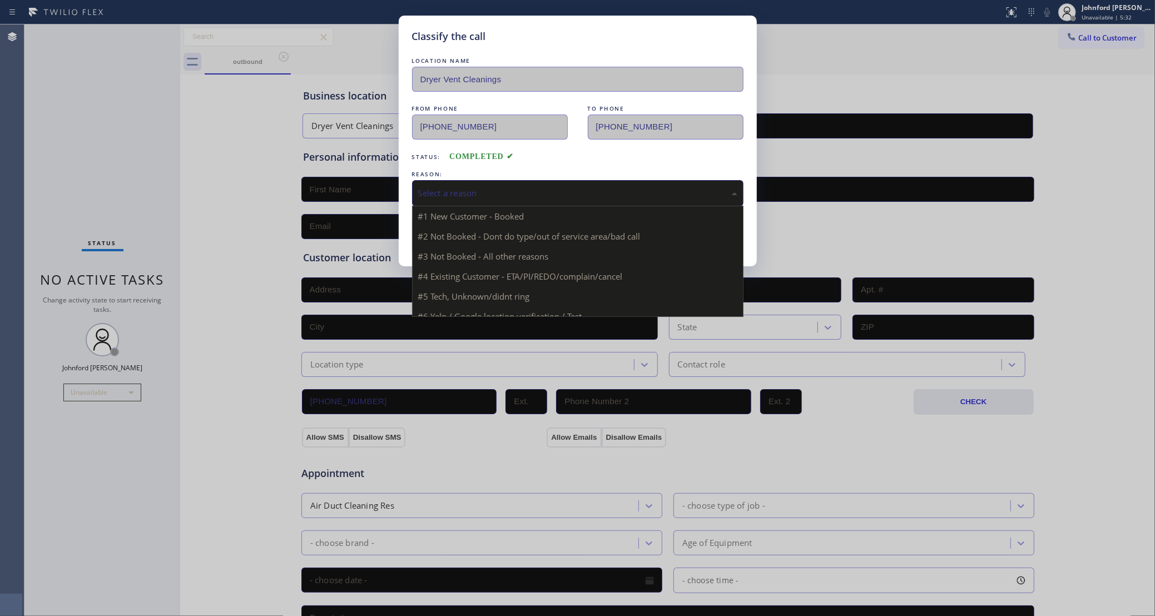
click at [470, 192] on div "Select a reason" at bounding box center [577, 193] width 319 height 13
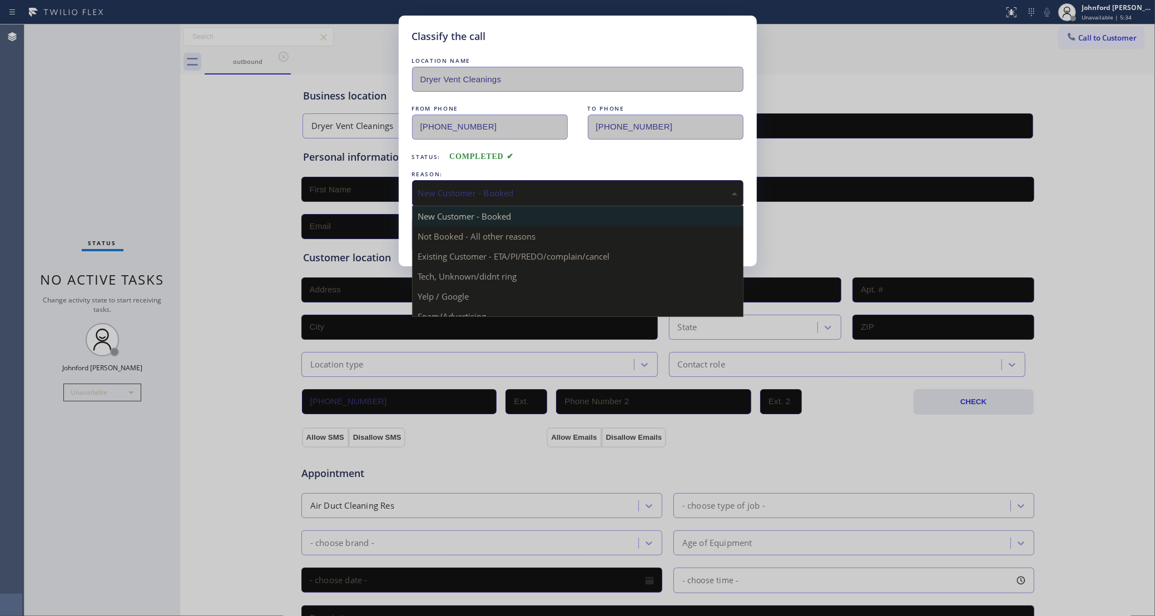
click at [479, 205] on div "New Customer - Booked" at bounding box center [577, 193] width 331 height 26
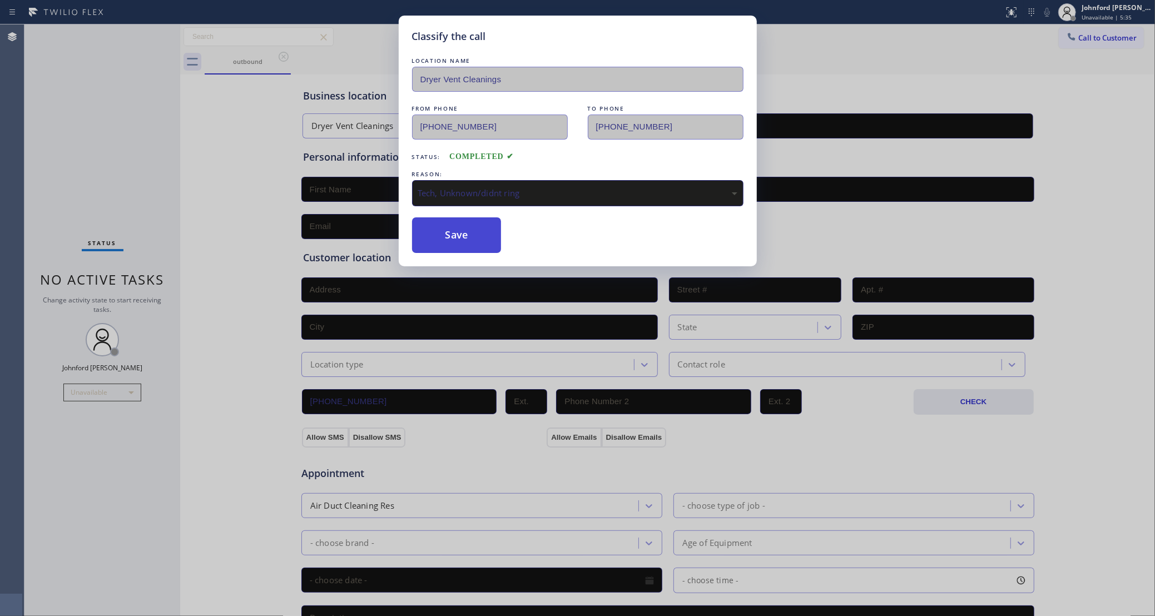
click at [461, 235] on button "Save" at bounding box center [457, 235] width 90 height 36
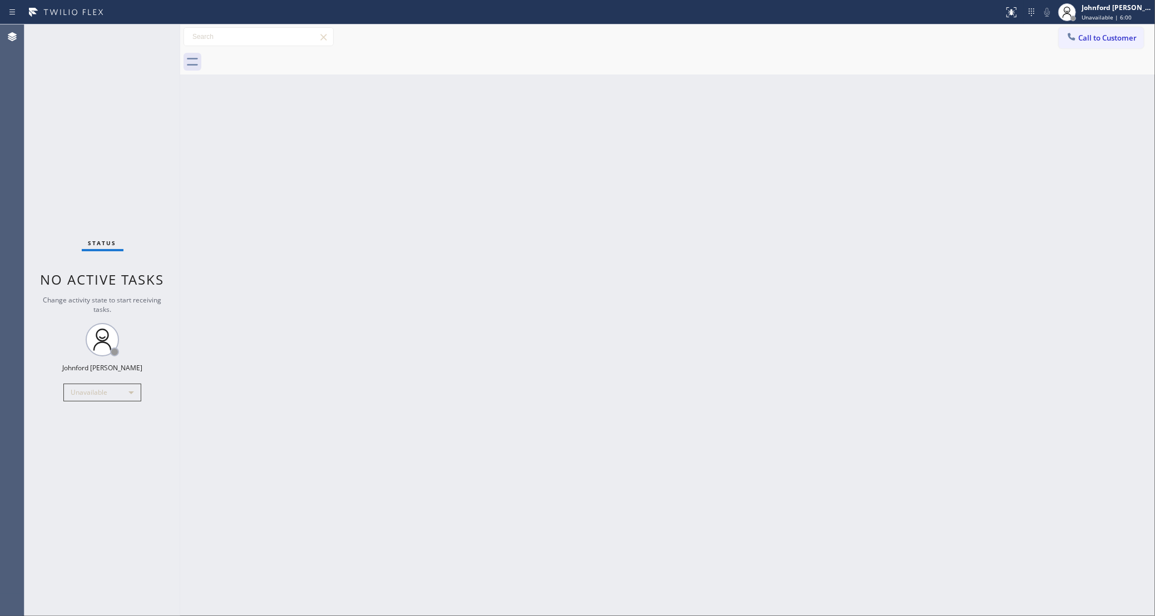
click at [11, 385] on div "Agent Desktop" at bounding box center [12, 320] width 24 height 592
click at [1069, 38] on icon at bounding box center [1071, 36] width 11 height 11
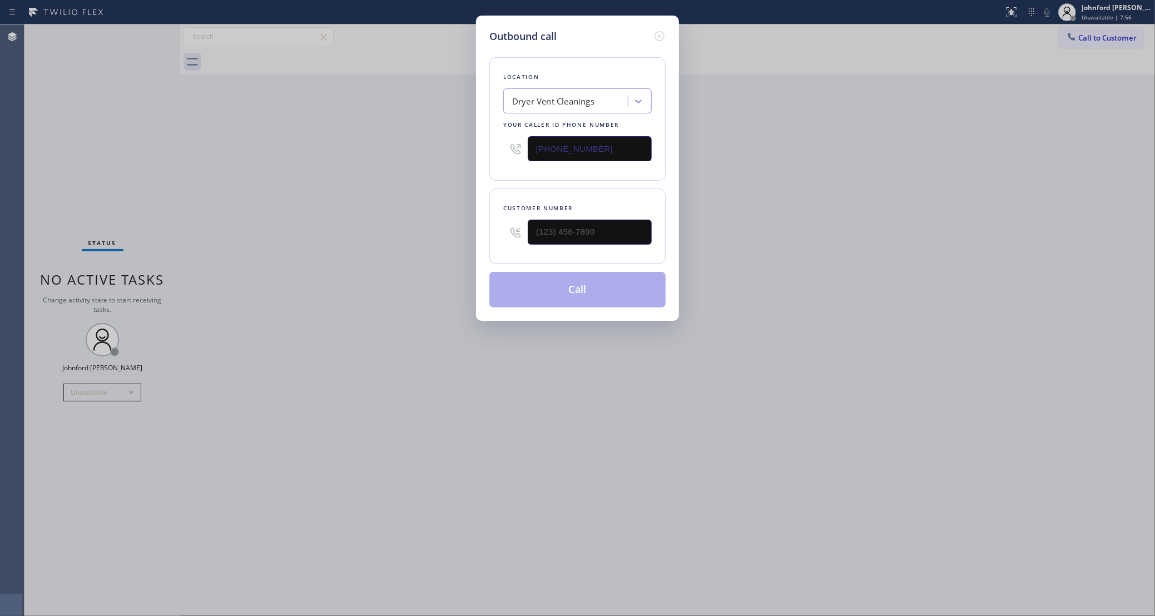
drag, startPoint x: 623, startPoint y: 139, endPoint x: 419, endPoint y: 141, distance: 203.6
click at [419, 141] on div "Outbound call Location Dryer Vent Cleanings Your caller id phone number (619) 2…" at bounding box center [577, 308] width 1155 height 616
paste input "857) 355-0854"
type input "(857) 355-0854"
drag, startPoint x: 566, startPoint y: 231, endPoint x: 394, endPoint y: 241, distance: 172.7
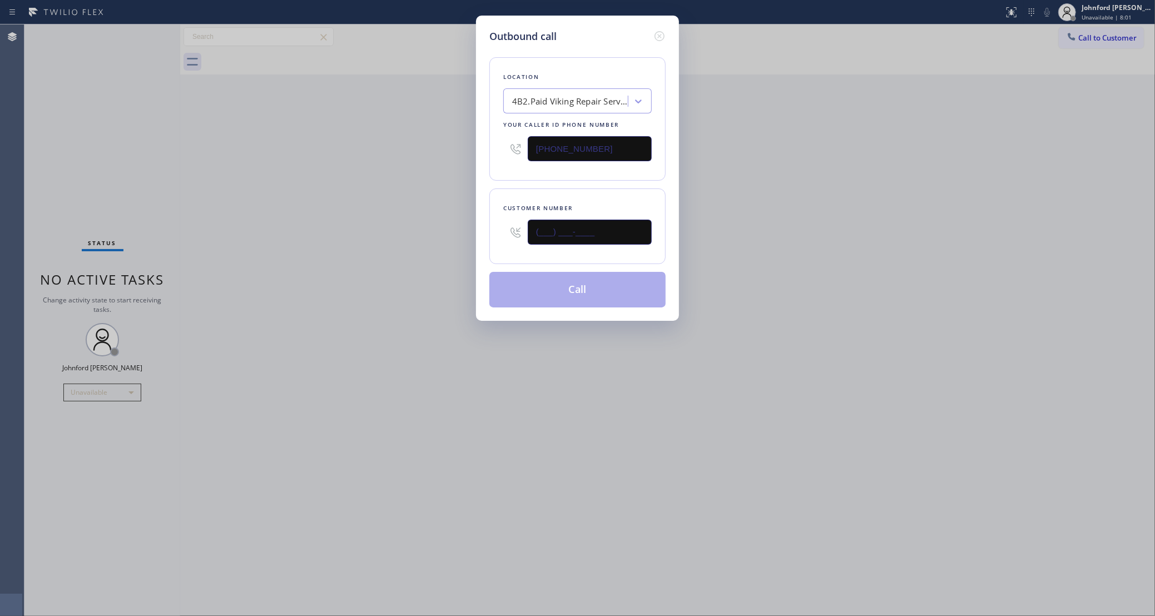
click at [448, 236] on div "Outbound call Location 4B2.Paid Viking Repair Service (Boston, Google Ads) Your…" at bounding box center [577, 308] width 1155 height 616
paste input "617) 842-5003"
type input "[PHONE_NUMBER]"
drag, startPoint x: 380, startPoint y: 243, endPoint x: 544, endPoint y: 291, distance: 170.7
click at [387, 245] on div "Outbound call Location 4B2.Paid Viking Repair Service (Boston, Google Ads) Your…" at bounding box center [577, 308] width 1155 height 616
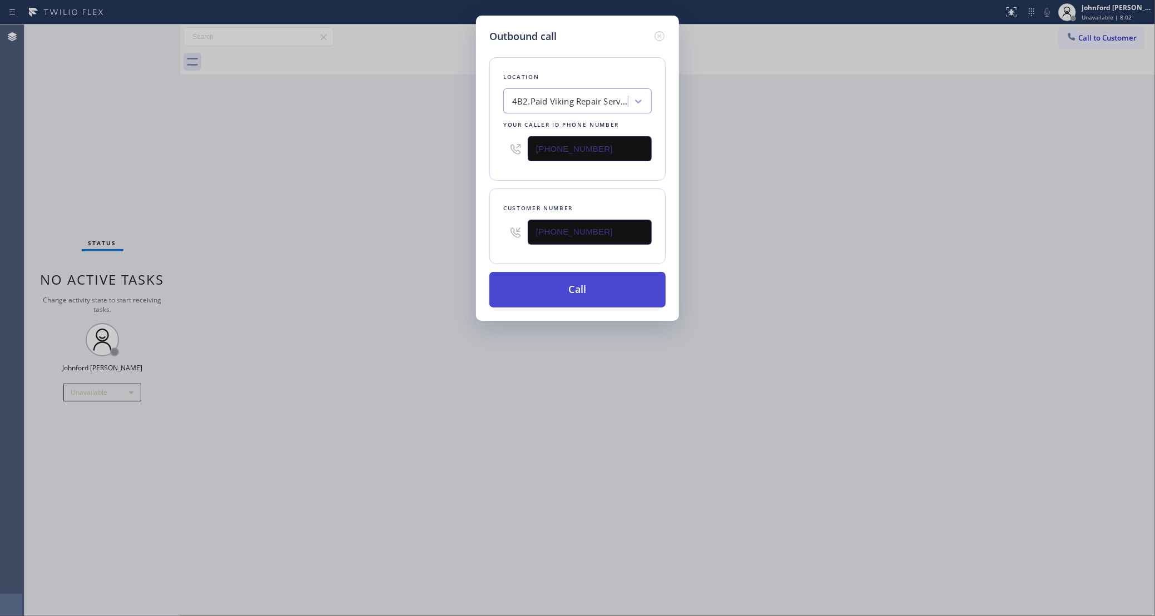
click at [546, 293] on button "Call" at bounding box center [577, 290] width 176 height 36
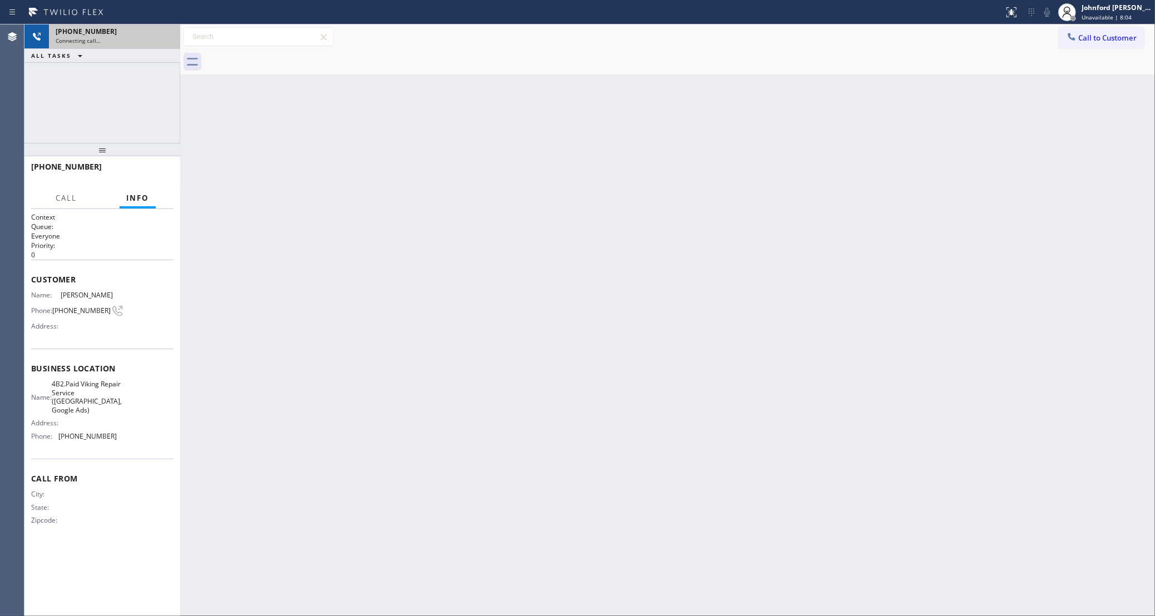
click at [159, 40] on div "Connecting call…" at bounding box center [115, 41] width 118 height 8
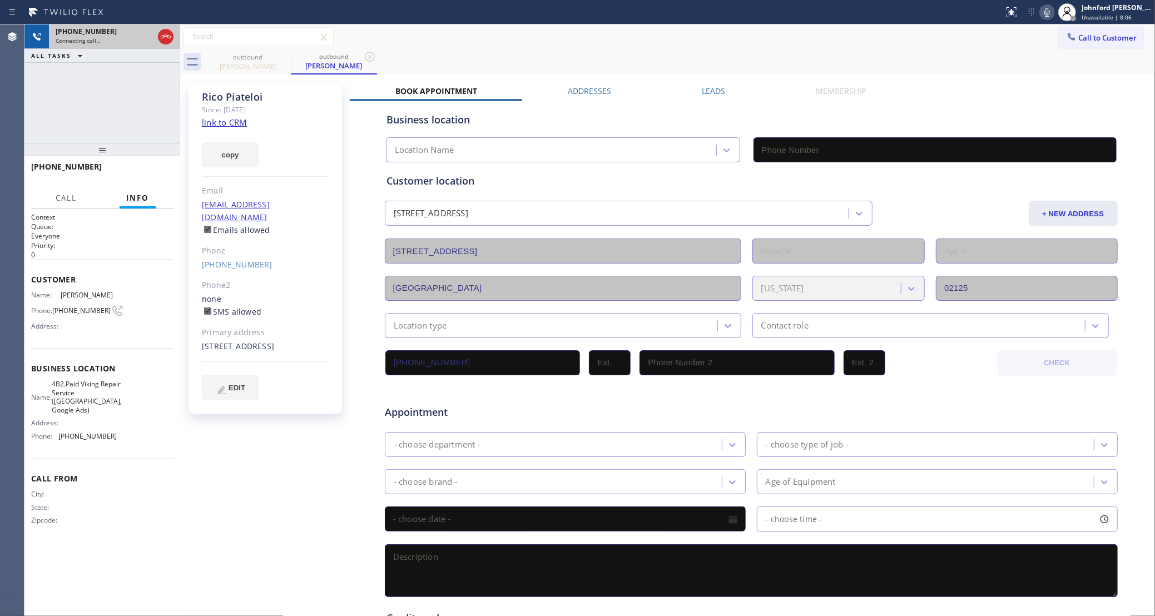
click at [162, 38] on icon at bounding box center [165, 36] width 13 height 13
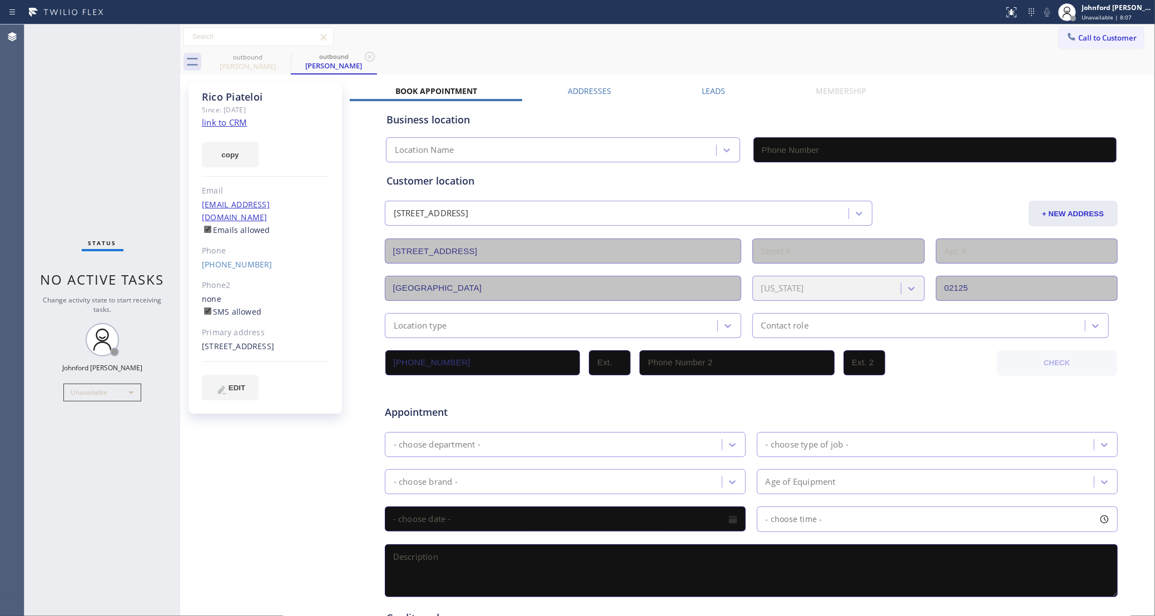
click at [221, 121] on link "link to CRM" at bounding box center [224, 122] width 45 height 11
type input "(857) 355-0854"
click at [232, 123] on link "link to CRM" at bounding box center [224, 122] width 45 height 11
click at [1078, 43] on button "Call to Customer" at bounding box center [1101, 37] width 85 height 21
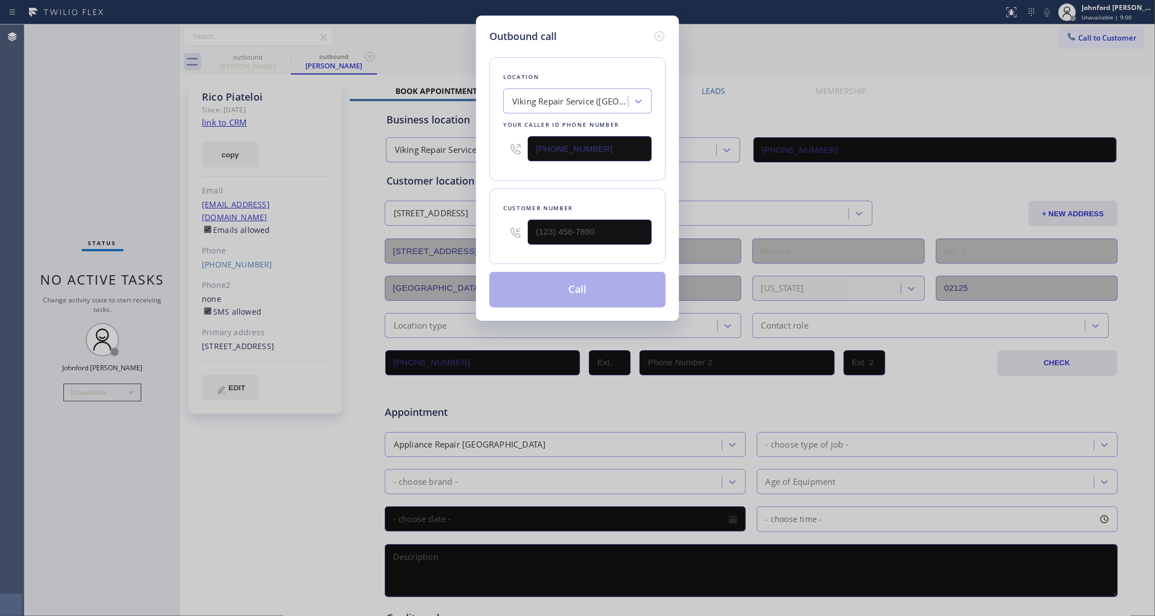
drag, startPoint x: 448, startPoint y: 154, endPoint x: 363, endPoint y: 165, distance: 85.8
click at [383, 158] on div "Outbound call Location Viking Repair Service (Boston, Google Ads) Your caller i…" at bounding box center [577, 308] width 1155 height 616
paste input "619) 257-1900"
type input "(619) 257-1900"
drag, startPoint x: 618, startPoint y: 234, endPoint x: 452, endPoint y: 236, distance: 166.9
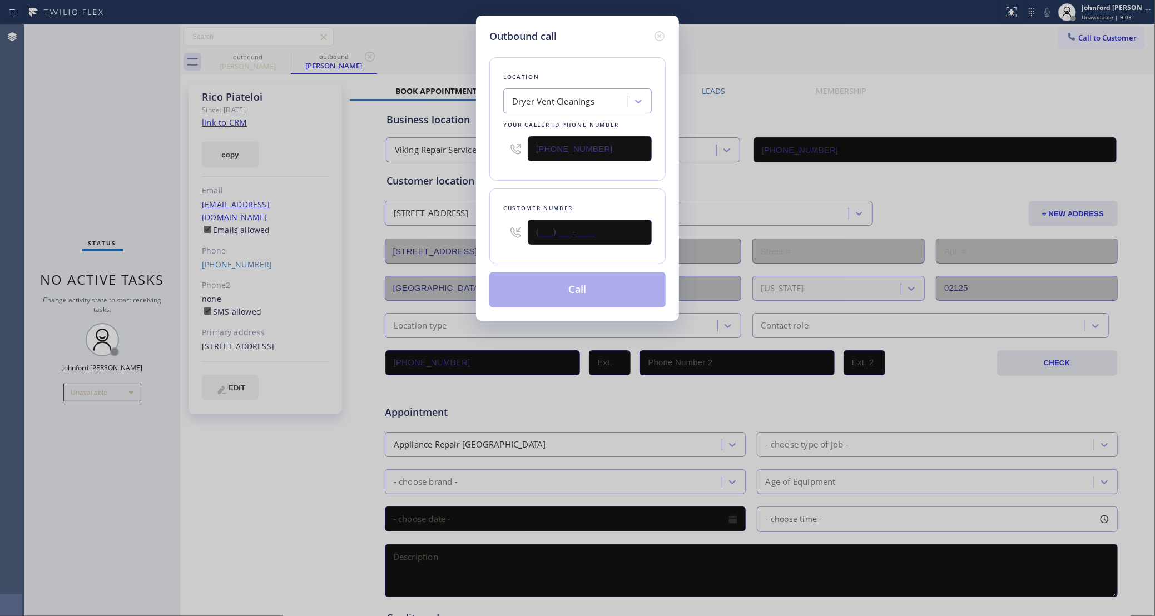
click at [452, 236] on div "Outbound call Location Dryer Vent Cleanings Your caller id phone number (619) 2…" at bounding box center [577, 308] width 1155 height 616
paste input "626) 558-0282"
type input "(626) 558-0282"
click at [532, 190] on div "Location Dryer Vent Cleanings Your caller id phone number (619) 257-1900 Custom…" at bounding box center [577, 176] width 176 height 264
click at [555, 305] on button "Call" at bounding box center [577, 290] width 176 height 36
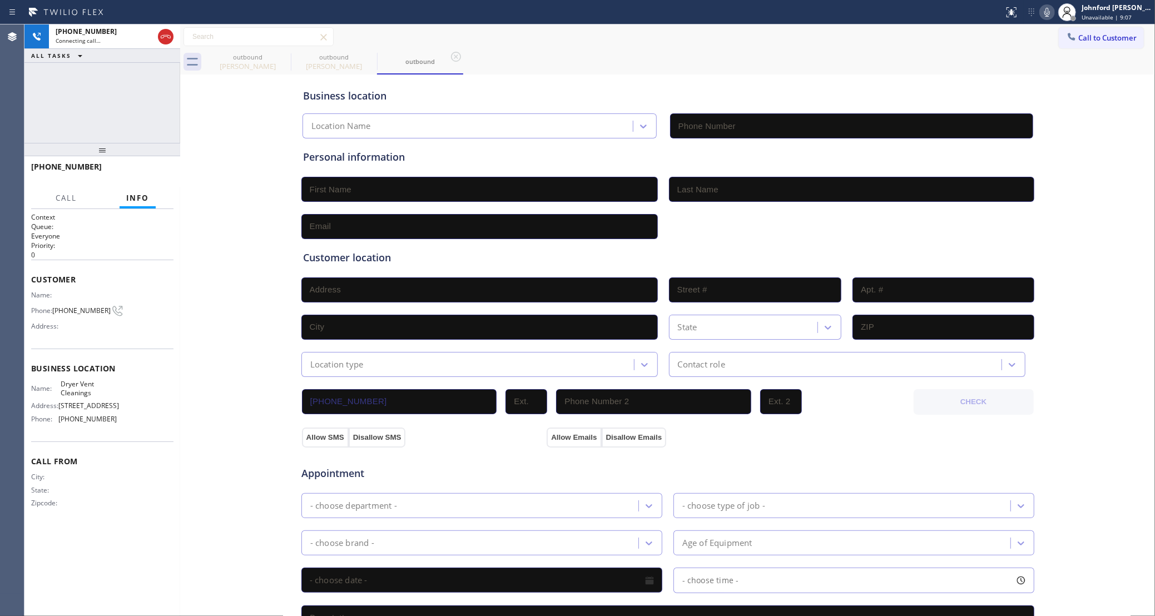
type input "(619) 257-1900"
click at [31, 126] on div "+16265580282 Live | 00:00 ALL TASKS ALL TASKS ACTIVE TASKS TASKS IN WRAP UP" at bounding box center [102, 83] width 156 height 118
click at [1053, 16] on icon at bounding box center [1047, 12] width 13 height 13
click at [1051, 13] on icon at bounding box center [1047, 12] width 13 height 13
click at [102, 108] on div "+16265580282 Live | 00:09 ALL TASKS ALL TASKS ACTIVE TASKS TASKS IN WRAP UP" at bounding box center [102, 83] width 156 height 118
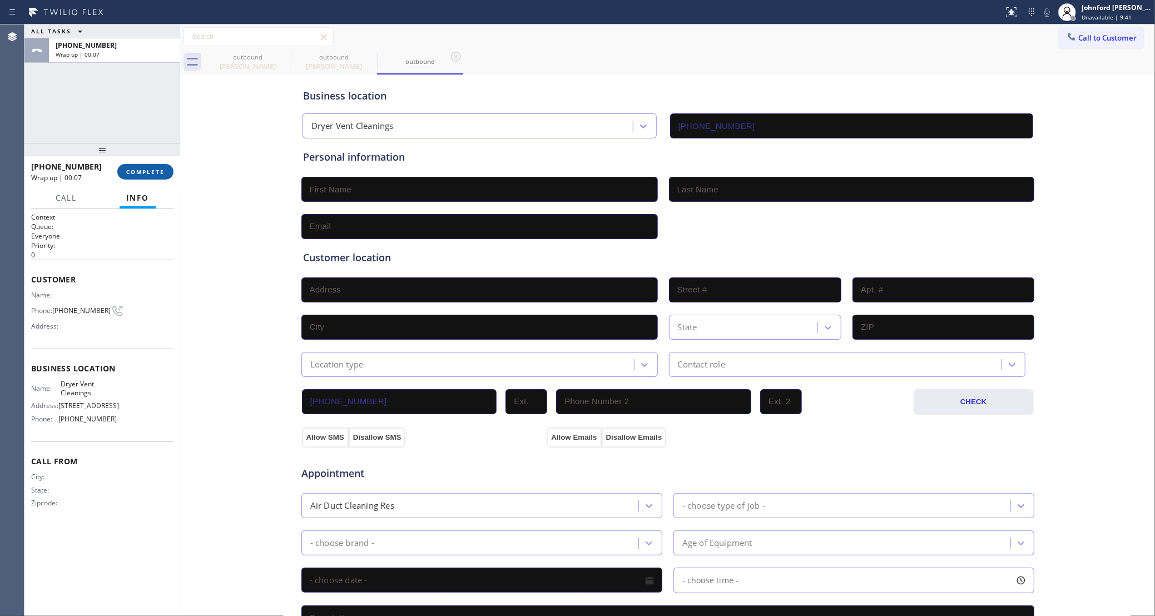
click at [139, 177] on button "COMPLETE" at bounding box center [145, 172] width 56 height 16
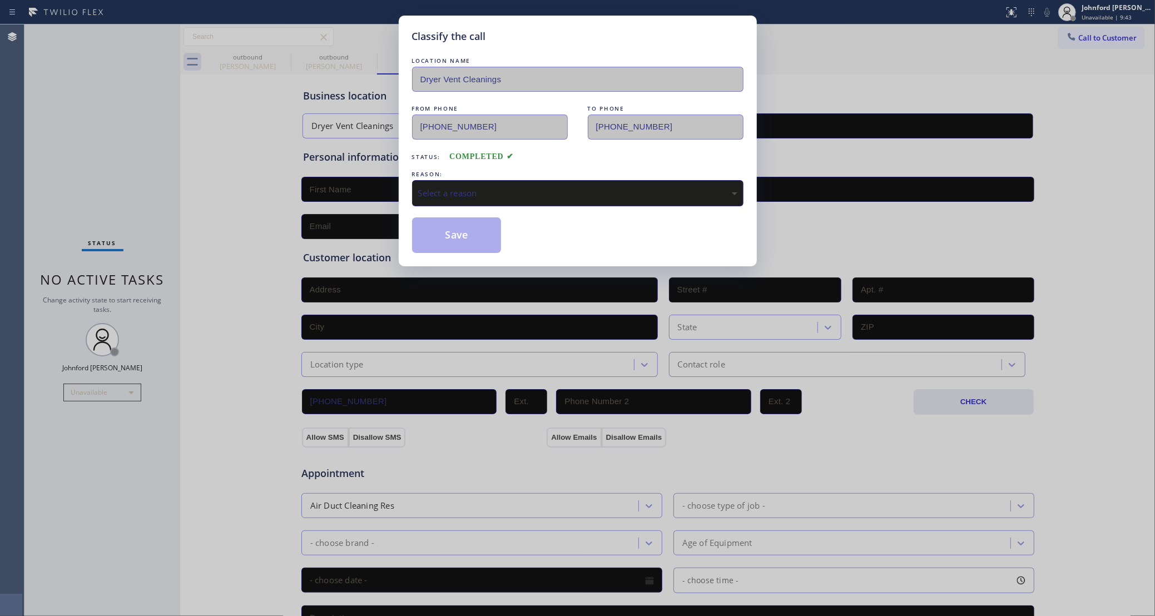
click at [502, 201] on div "Select a reason" at bounding box center [577, 193] width 331 height 26
click at [475, 240] on button "Save" at bounding box center [457, 235] width 90 height 36
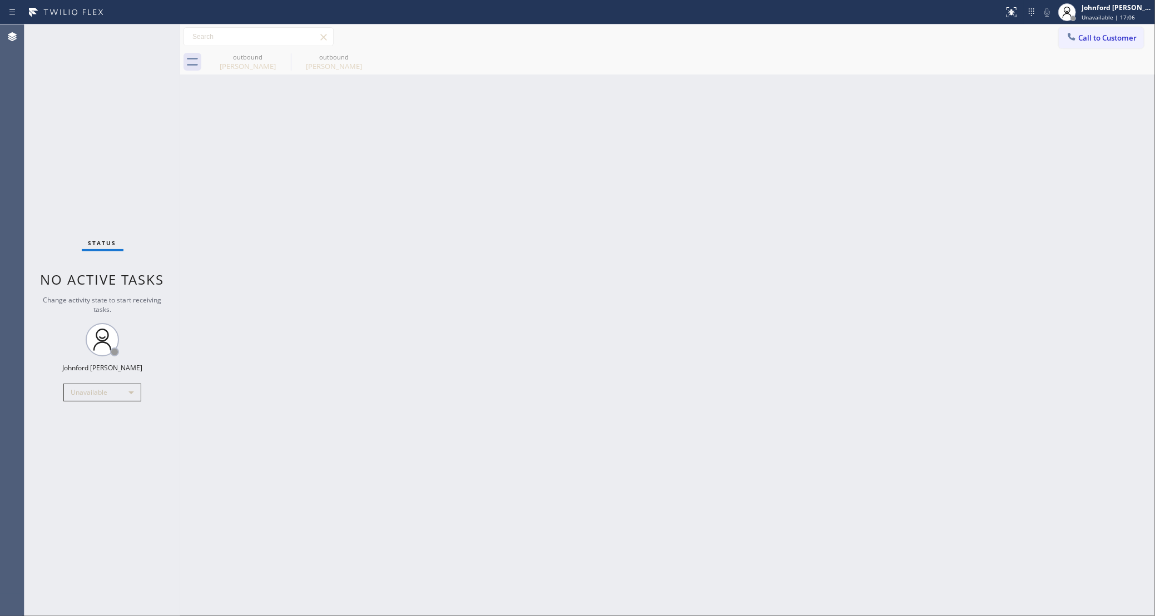
click at [928, 343] on div "Back to Dashboard Change Sender ID Customers Technicians Select a contact Outbo…" at bounding box center [667, 320] width 975 height 592
click at [1062, 34] on button "Call to Customer" at bounding box center [1101, 37] width 85 height 21
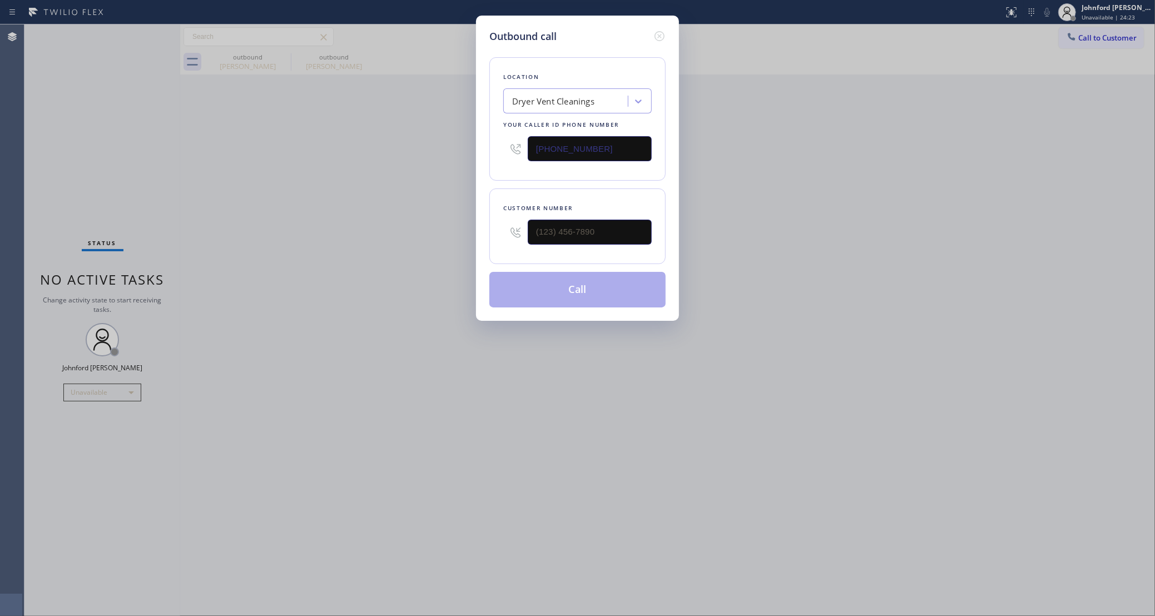
drag, startPoint x: 608, startPoint y: 145, endPoint x: 487, endPoint y: 145, distance: 121.3
click at [487, 145] on div "Outbound call Location Dryer Vent Cleanings Your caller id phone number (619) 2…" at bounding box center [577, 168] width 203 height 305
click at [798, 127] on div "Outbound call Location Dryer Vent Cleanings Your caller id phone number (619) 2…" at bounding box center [577, 308] width 1155 height 616
drag, startPoint x: 611, startPoint y: 409, endPoint x: 719, endPoint y: 176, distance: 256.8
click at [611, 409] on div "Outbound call Location Dryer Vent Cleanings Your caller id phone number (619) 2…" at bounding box center [577, 308] width 1155 height 616
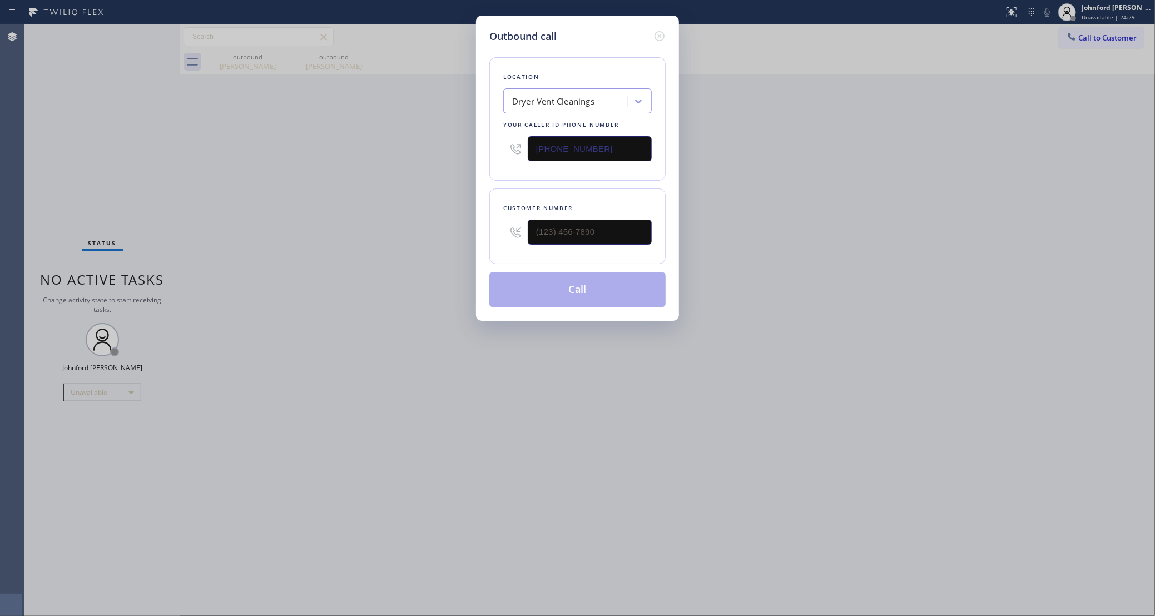
click at [1057, 67] on div "Outbound call Location Dryer Vent Cleanings Your caller id phone number (619) 2…" at bounding box center [577, 308] width 1155 height 616
click at [1059, 42] on div "Outbound call Location Dryer Vent Cleanings Your caller id phone number (619) 2…" at bounding box center [577, 308] width 1155 height 616
click at [430, 161] on div "Outbound call Location Dryer Vent Cleanings Your caller id phone number (619) 2…" at bounding box center [577, 308] width 1155 height 616
paste input "877) 777-0796"
type input "(877) 777-0796"
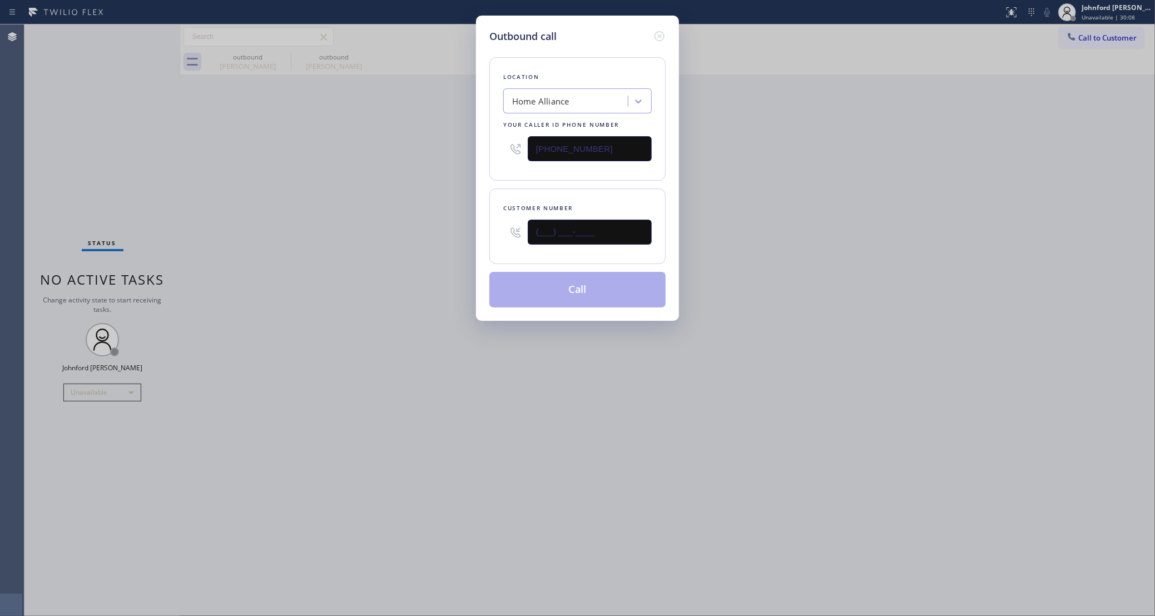
drag, startPoint x: 543, startPoint y: 227, endPoint x: 492, endPoint y: 222, distance: 52.0
click at [492, 222] on div "Customer number (___) ___-____" at bounding box center [577, 227] width 176 height 76
paste input "559) 613-6612"
type input "(559) 613-6612"
click at [392, 219] on div "Outbound call Location Home Alliance Your caller id phone number (877) 777-0796…" at bounding box center [577, 308] width 1155 height 616
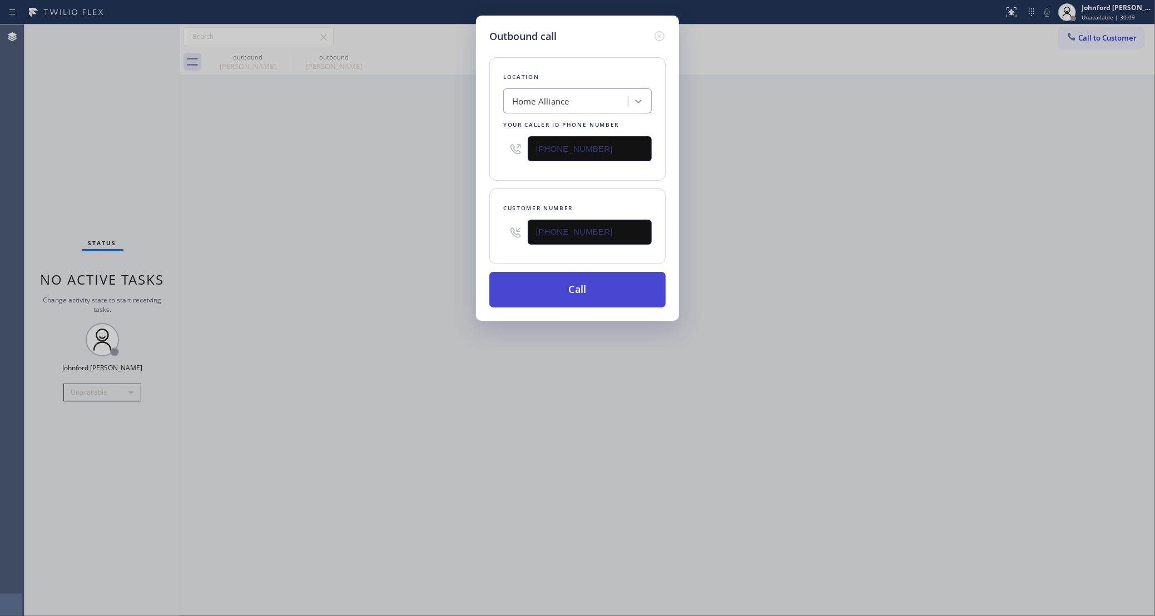
click at [561, 300] on button "Call" at bounding box center [577, 290] width 176 height 36
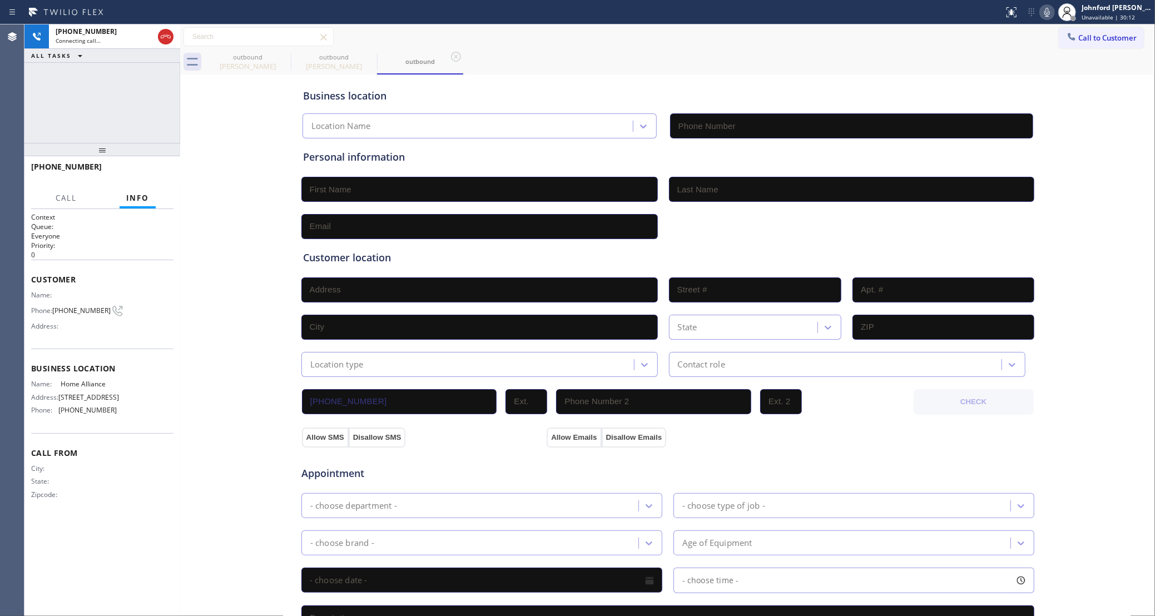
type input "(877) 777-0796"
click at [284, 58] on icon at bounding box center [283, 56] width 13 height 13
type input "(857) 355-0854"
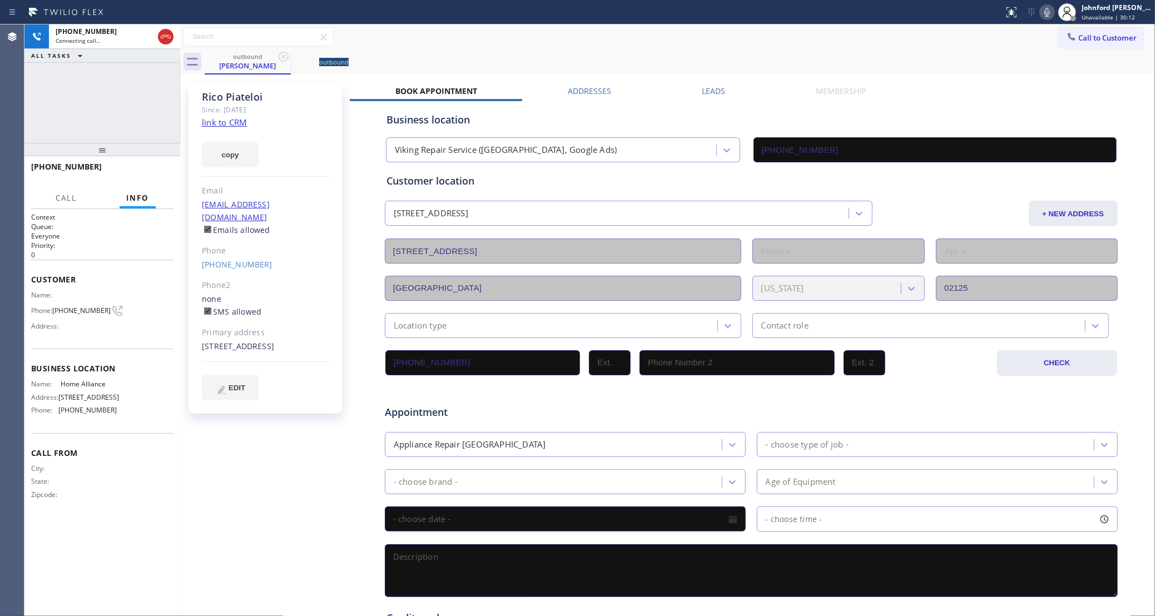
click at [284, 58] on icon at bounding box center [283, 56] width 13 height 13
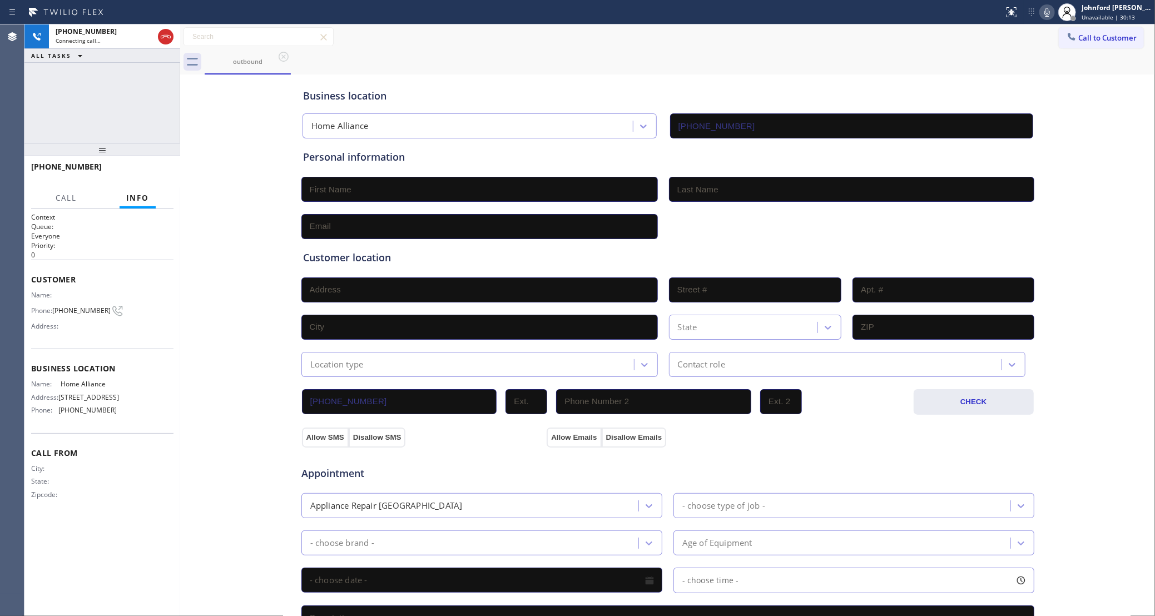
click at [116, 96] on div "+15596136612 Connecting call… ALL TASKS ALL TASKS ACTIVE TASKS TASKS IN WRAP UP" at bounding box center [102, 83] width 156 height 118
click at [926, 70] on div "outbound" at bounding box center [680, 62] width 951 height 25
click at [1041, 18] on icon at bounding box center [1047, 12] width 13 height 13
click at [1048, 14] on icon at bounding box center [1047, 12] width 13 height 13
click at [96, 123] on div "+15596136612 Live | 00:35 ALL TASKS ALL TASKS ACTIVE TASKS TASKS IN WRAP UP" at bounding box center [102, 83] width 156 height 118
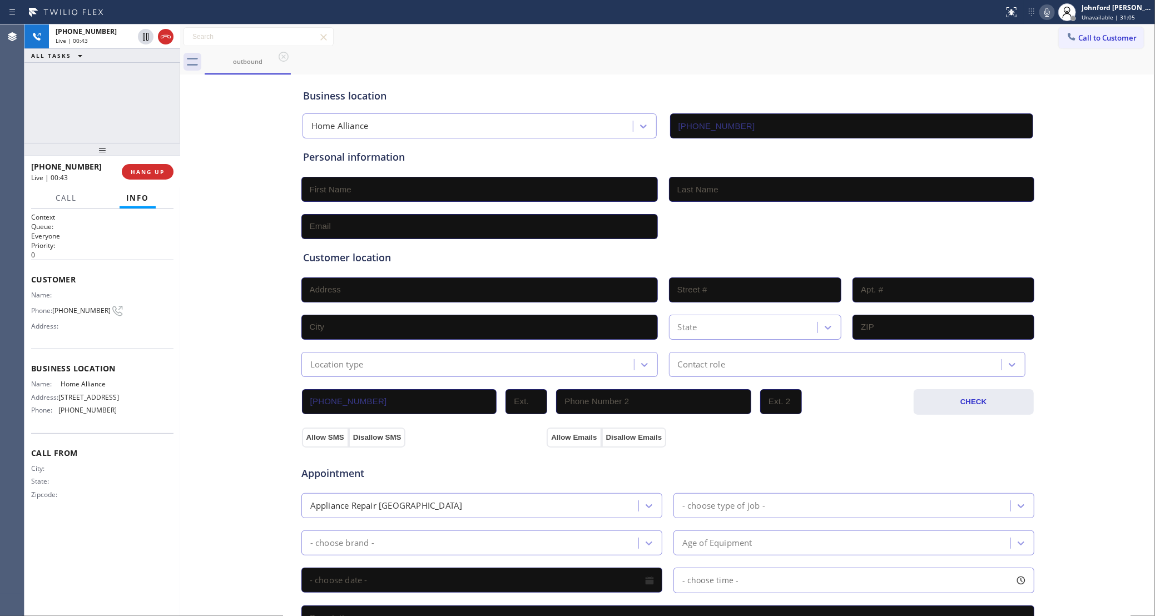
drag, startPoint x: 112, startPoint y: 150, endPoint x: 107, endPoint y: 103, distance: 47.5
click at [107, 103] on div "+15596136612 Live | 00:43 ALL TASKS ALL TASKS ACTIVE TASKS TASKS IN WRAP UP +15…" at bounding box center [102, 320] width 156 height 592
click at [1048, 12] on icon at bounding box center [1048, 12] width 6 height 9
click at [40, 96] on div "+15596136612 Live | 01:08 ALL TASKS ALL TASKS ACTIVE TASKS TASKS IN WRAP UP" at bounding box center [102, 83] width 156 height 118
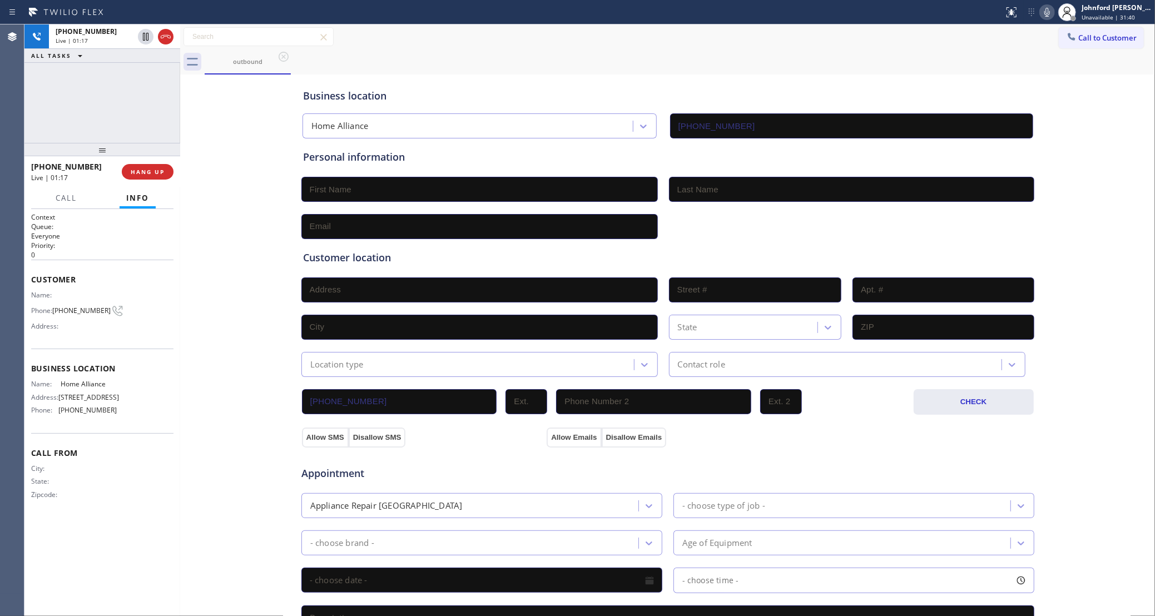
drag, startPoint x: 147, startPoint y: 165, endPoint x: 263, endPoint y: 17, distance: 188.2
click at [147, 165] on button "HANG UP" at bounding box center [148, 172] width 52 height 16
click at [796, 70] on div "outbound" at bounding box center [680, 62] width 951 height 25
click at [171, 172] on button "COMPLETE" at bounding box center [145, 172] width 56 height 16
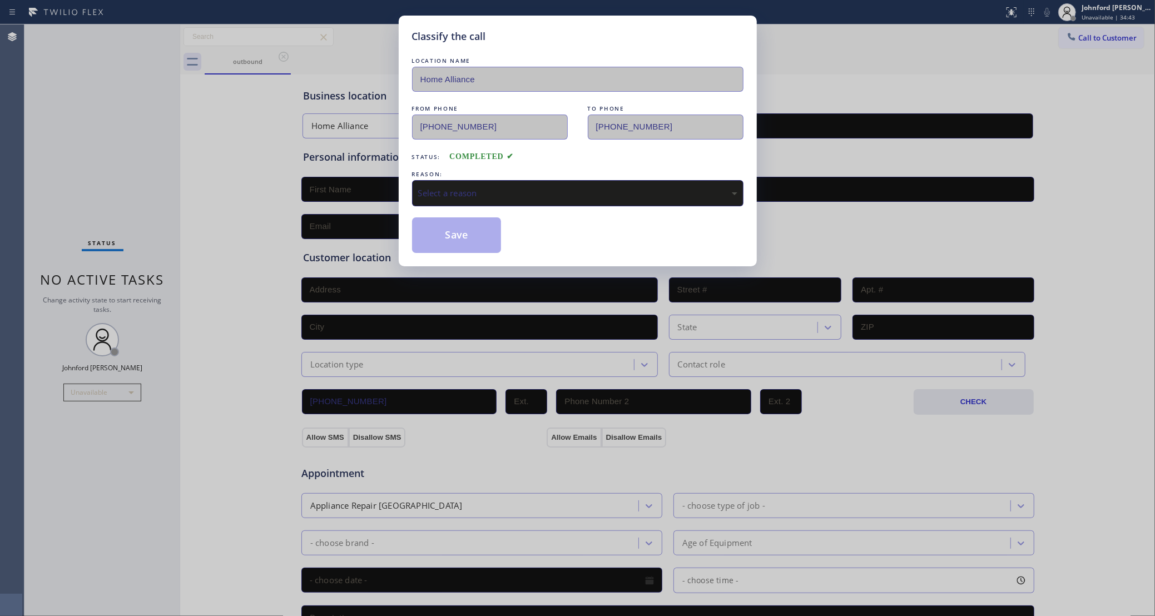
click at [454, 181] on div "Select a reason" at bounding box center [577, 193] width 331 height 26
drag, startPoint x: 472, startPoint y: 234, endPoint x: 615, endPoint y: 123, distance: 180.8
click at [471, 232] on button "Save" at bounding box center [457, 235] width 90 height 36
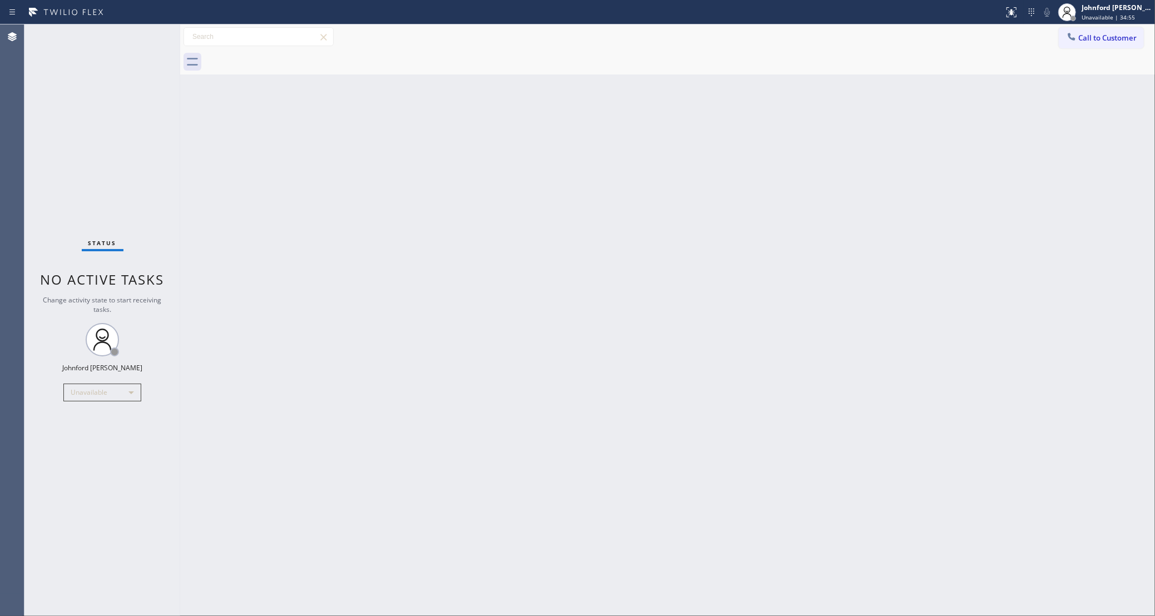
click at [14, 156] on div "Agent Desktop" at bounding box center [12, 320] width 24 height 592
click at [973, 288] on div "Back to Dashboard Change Sender ID Customers Technicians Select a contact Outbo…" at bounding box center [667, 320] width 975 height 592
click at [850, 277] on div "Back to Dashboard Change Sender ID Customers Technicians Select a contact Outbo…" at bounding box center [667, 320] width 975 height 592
click at [1071, 38] on icon at bounding box center [1071, 36] width 7 height 7
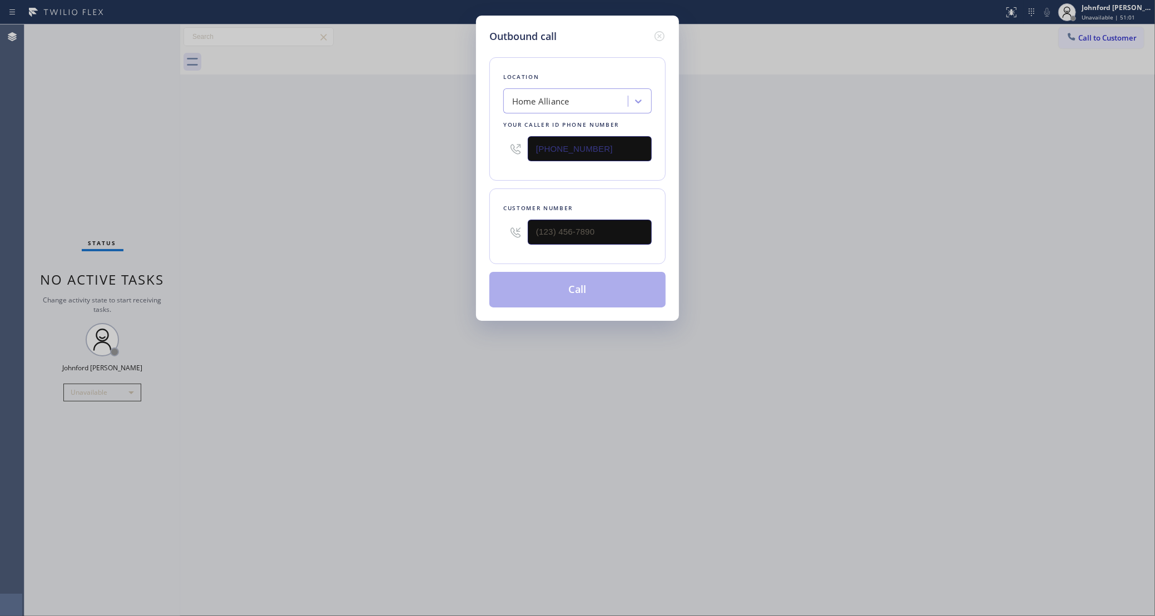
drag, startPoint x: 616, startPoint y: 154, endPoint x: 492, endPoint y: 163, distance: 124.9
click at [514, 159] on div "(877) 777-0796" at bounding box center [577, 149] width 149 height 36
paste input "909) 231-1290"
type input "(909) 231-1290"
click at [579, 230] on input "(___) ___-____" at bounding box center [590, 232] width 124 height 25
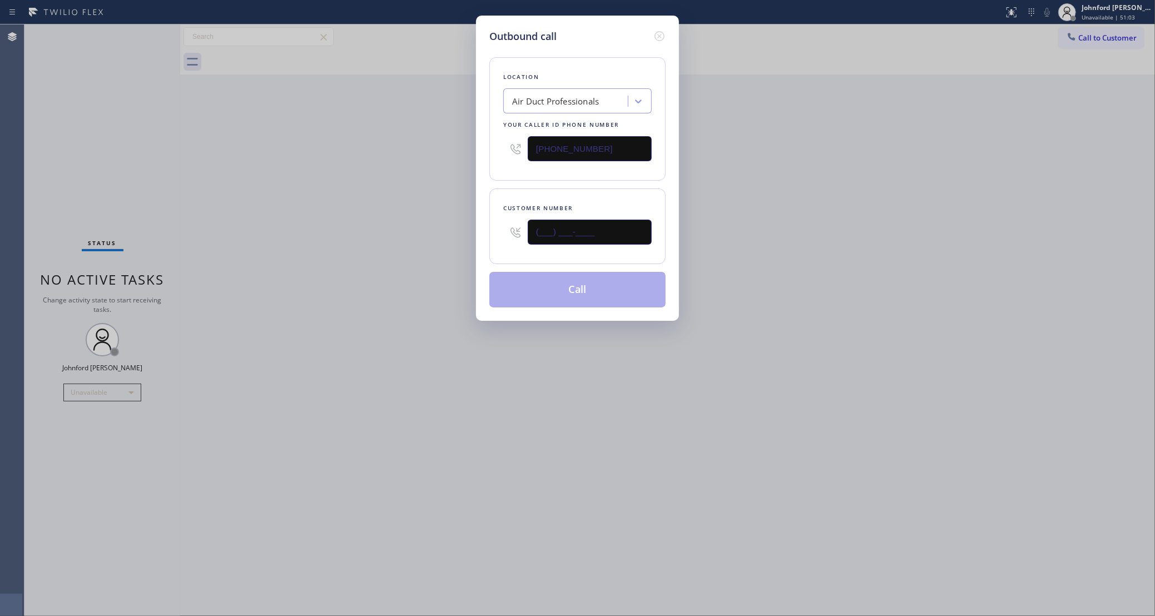
paste input "909) 366-8646"
type input "(909) 366-8646"
click at [415, 228] on div "Outbound call Location Air Duct Professionals Your caller id phone number (909)…" at bounding box center [577, 308] width 1155 height 616
click at [565, 292] on button "Call" at bounding box center [577, 290] width 176 height 36
click at [583, 300] on button "Call" at bounding box center [577, 290] width 176 height 36
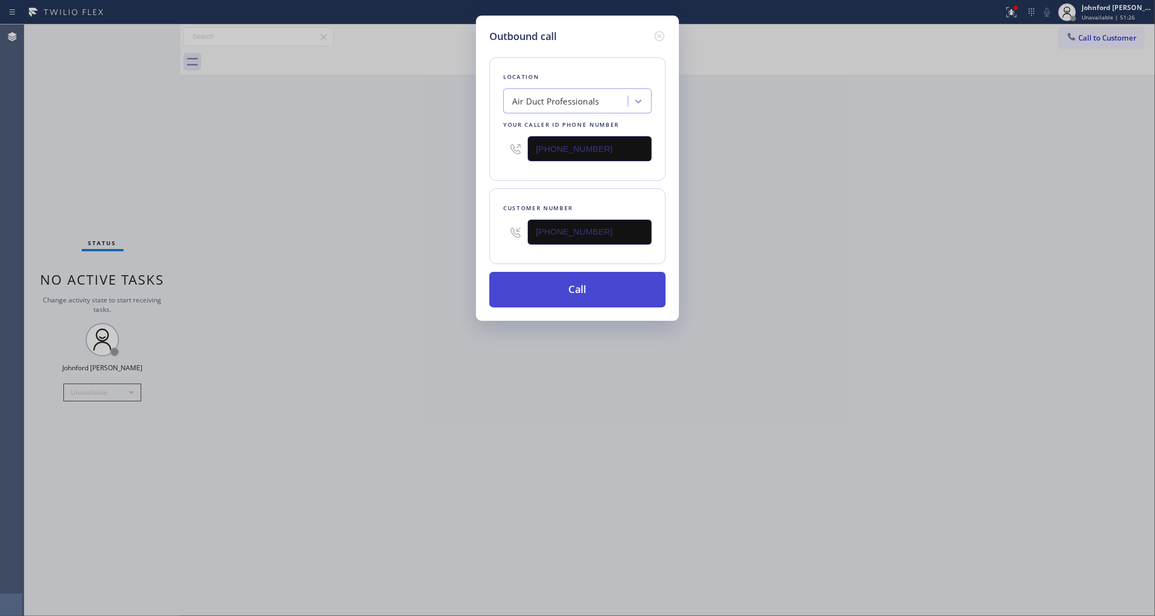
click at [600, 301] on button "Call" at bounding box center [577, 290] width 176 height 36
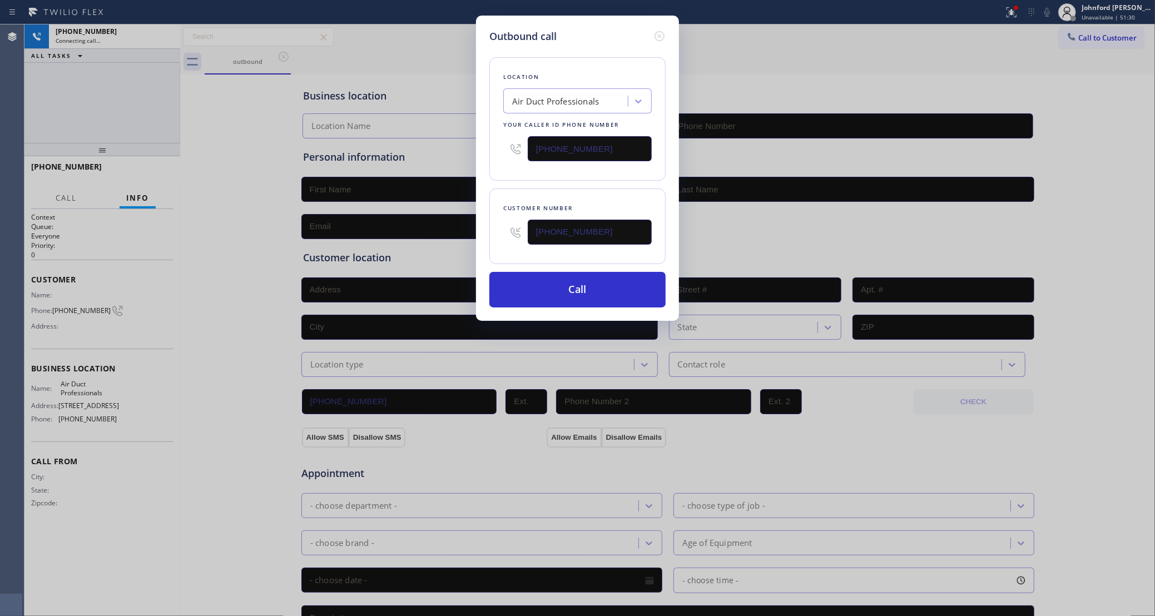
click at [666, 36] on div "Outbound call Location Air Duct Professionals Your caller id phone number (909)…" at bounding box center [577, 168] width 203 height 305
click at [666, 38] on div "Outbound call Location Air Duct Professionals Your caller id phone number (909)…" at bounding box center [577, 168] width 203 height 305
click at [657, 40] on icon at bounding box center [659, 35] width 13 height 13
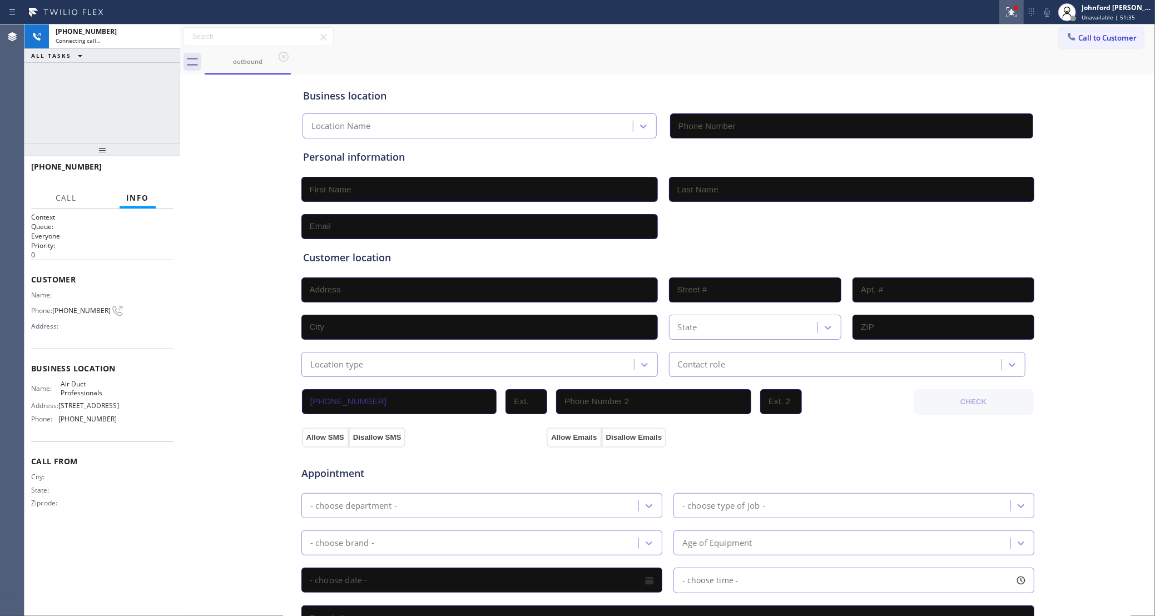
click at [1011, 19] on button at bounding box center [1011, 12] width 24 height 24
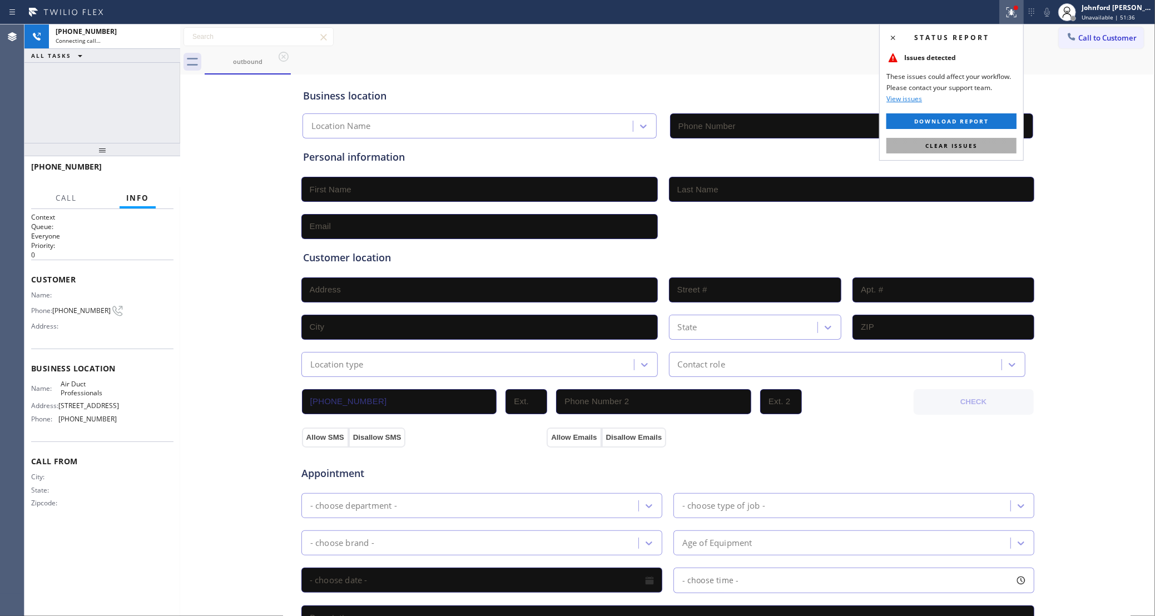
click at [933, 150] on button "Clear issues" at bounding box center [952, 146] width 130 height 16
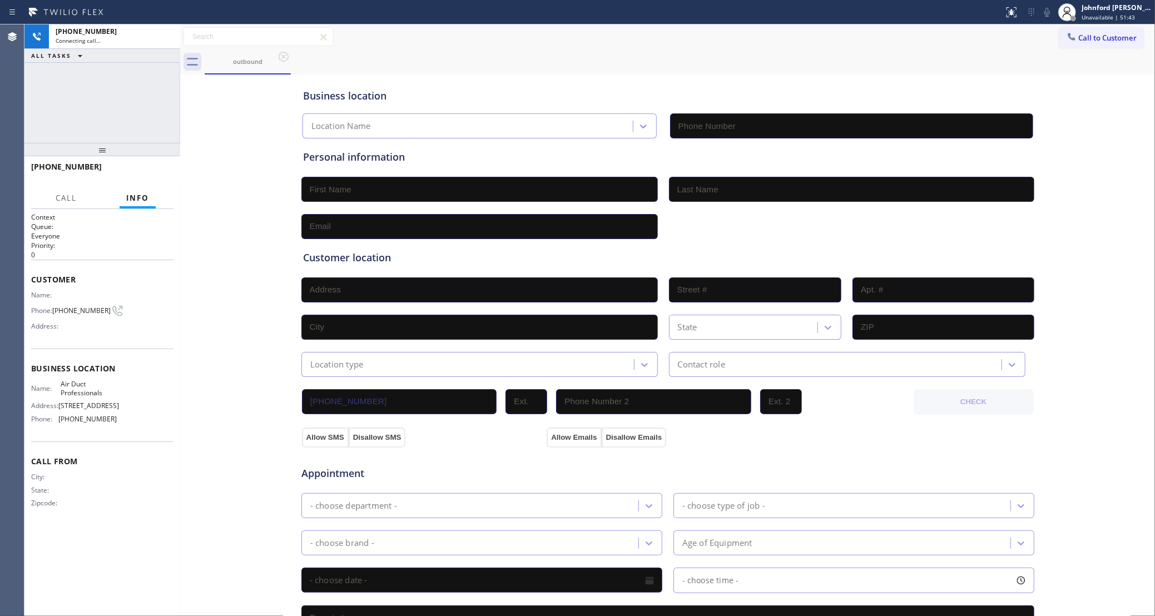
click at [56, 315] on span "(909) 366-8646" at bounding box center [81, 310] width 58 height 8
click at [76, 310] on span "(909) 366-8646" at bounding box center [81, 310] width 58 height 8
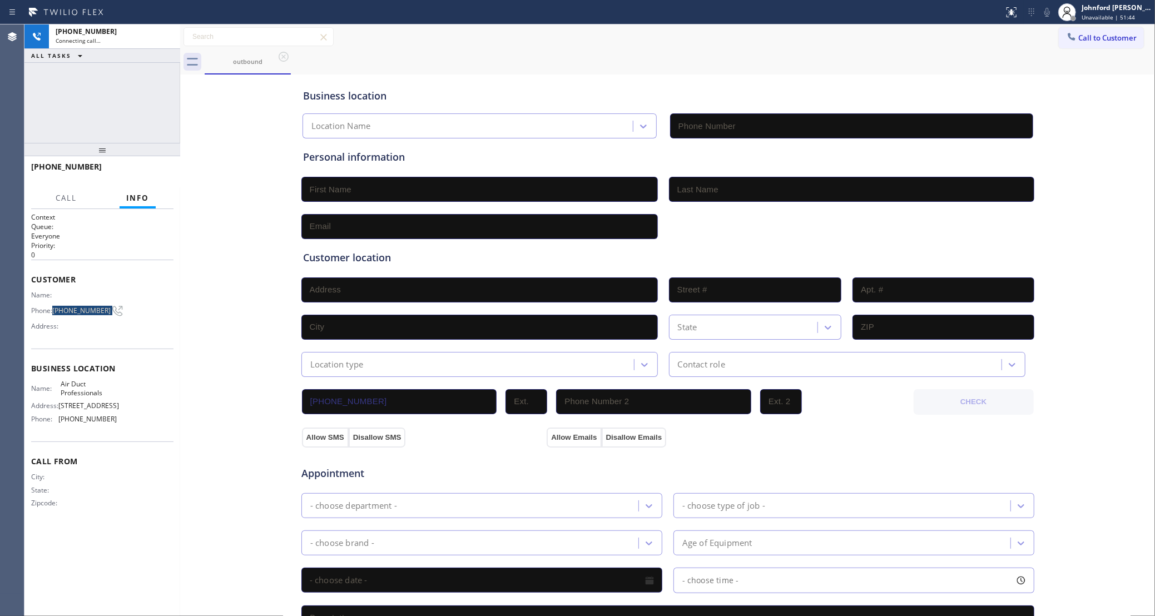
click at [76, 310] on span "(909) 366-8646" at bounding box center [81, 310] width 58 height 8
type input "(909) 231-1290"
click at [132, 33] on div "+19093668646" at bounding box center [115, 31] width 118 height 9
click at [1075, 16] on div at bounding box center [1074, 19] width 6 height 6
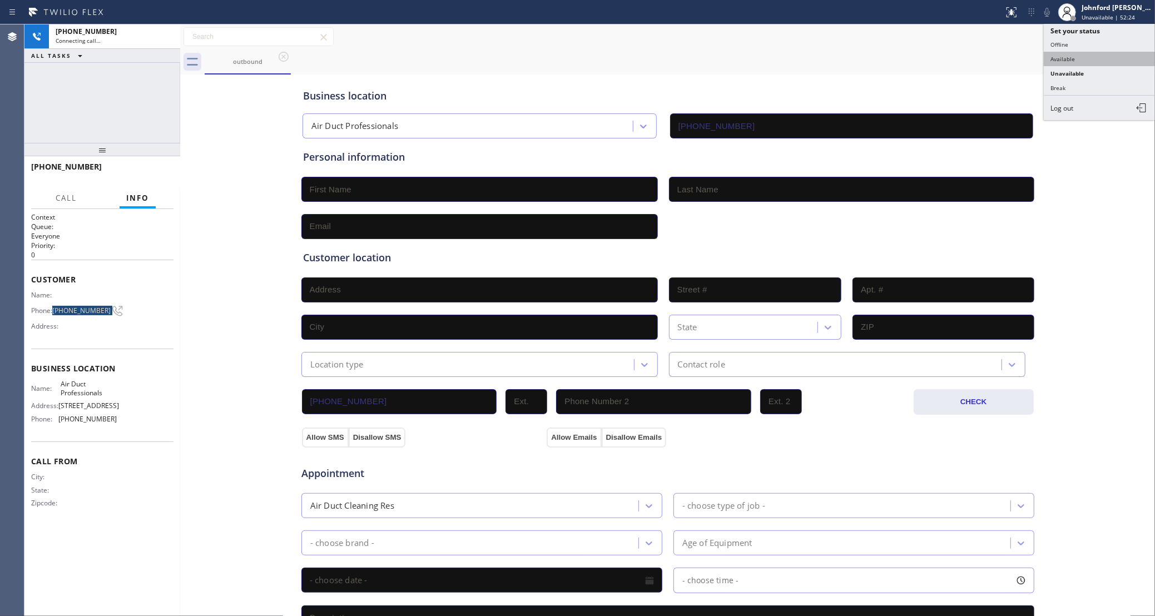
click at [1058, 57] on button "Available" at bounding box center [1099, 59] width 111 height 14
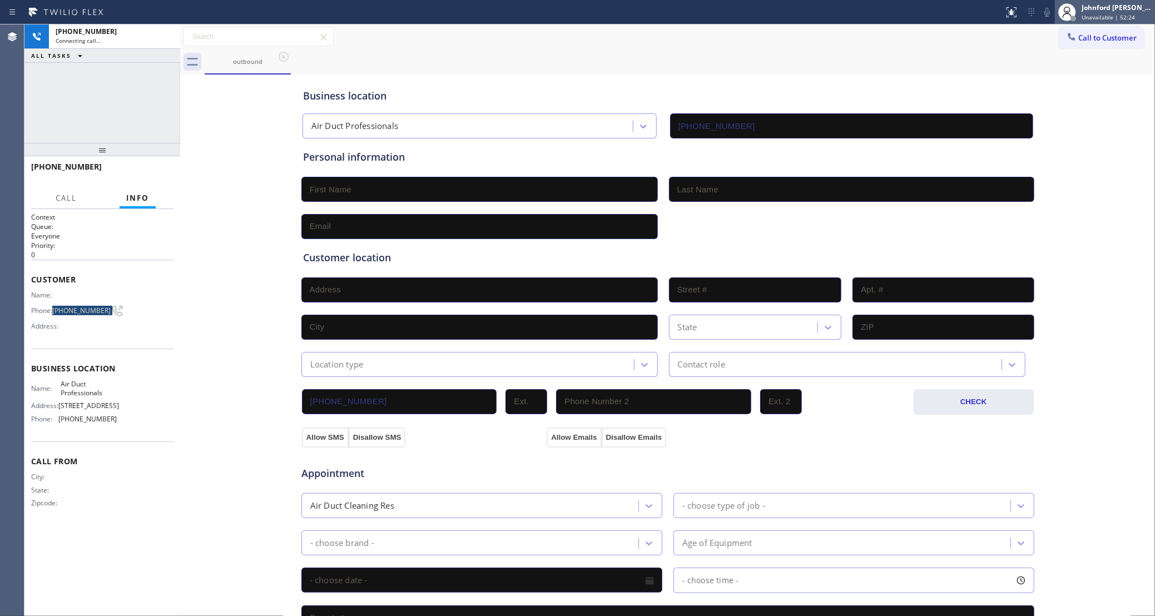
click at [1093, 11] on div "Johnford [PERSON_NAME]" at bounding box center [1117, 7] width 70 height 9
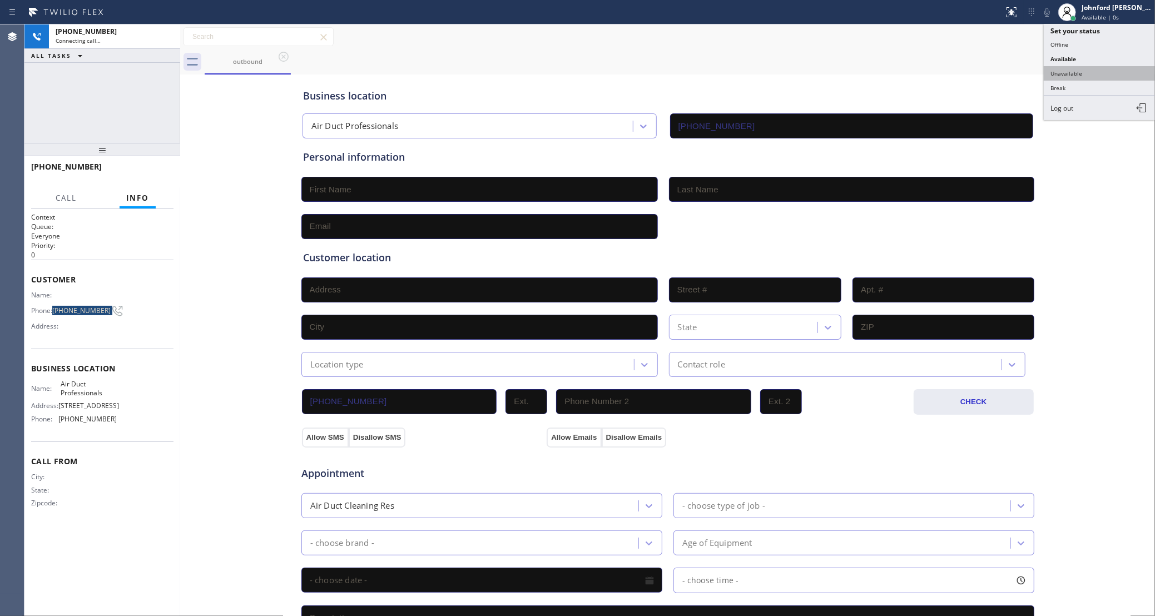
click at [1062, 74] on button "Unavailable" at bounding box center [1099, 73] width 111 height 14
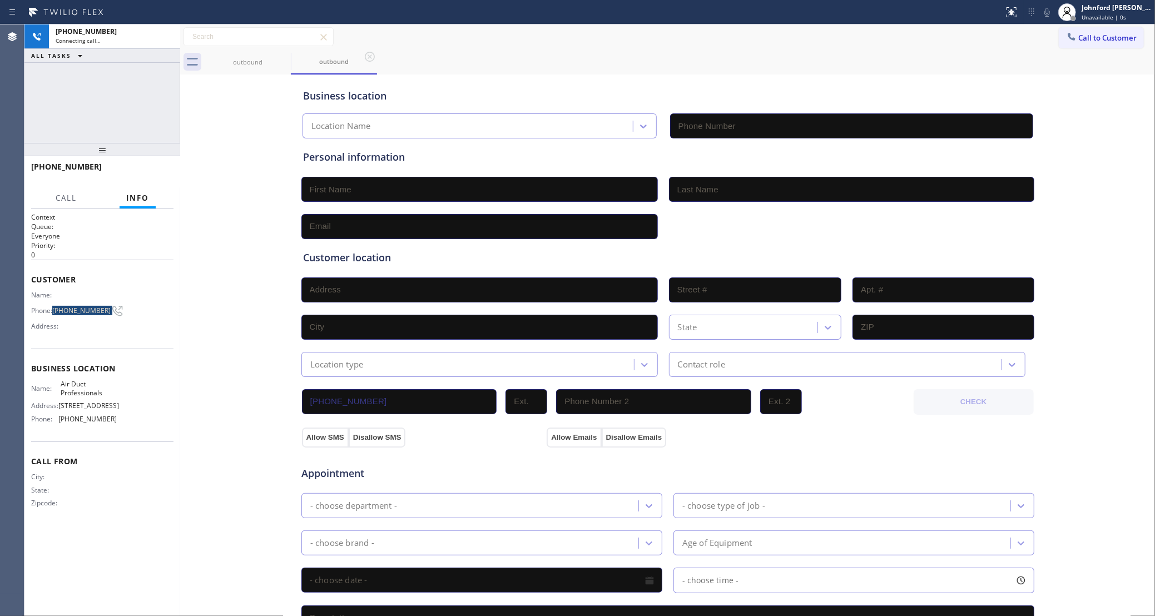
type input "(909) 231-1290"
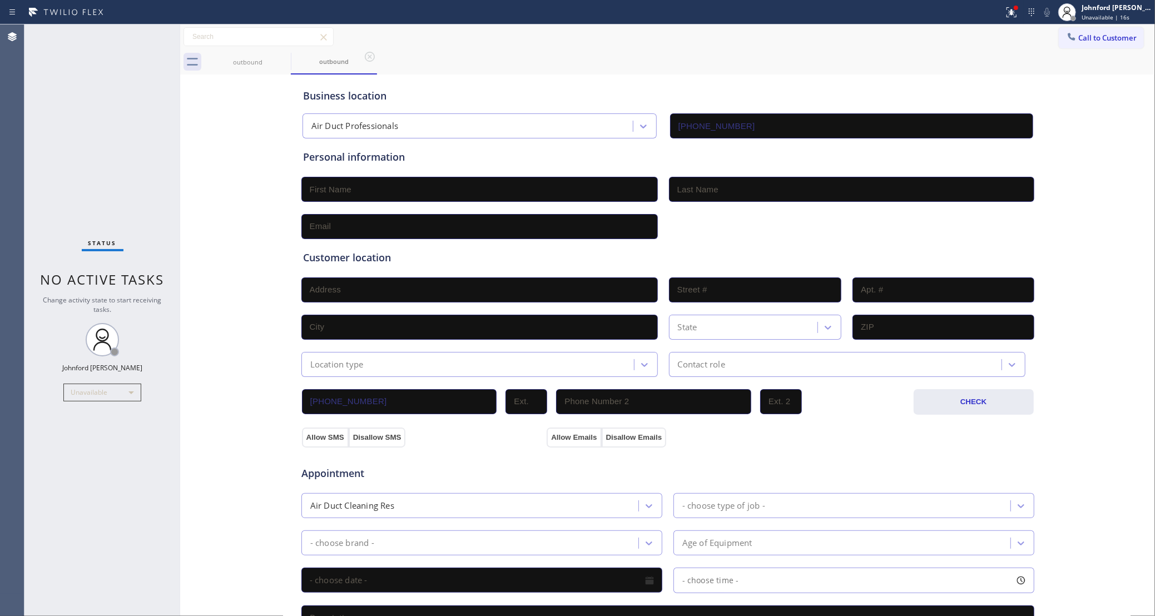
click at [660, 239] on div "Customer location >> ADD NEW ADDRESS << + NEW ADDRESS State Location type Conta…" at bounding box center [668, 306] width 734 height 142
click at [26, 369] on div "Status No active tasks Change activity state to start receiving tasks. [PERSON_…" at bounding box center [102, 320] width 156 height 592
drag, startPoint x: 806, startPoint y: 94, endPoint x: 831, endPoint y: 1, distance: 96.6
click at [806, 94] on div "Business location" at bounding box center [668, 95] width 730 height 15
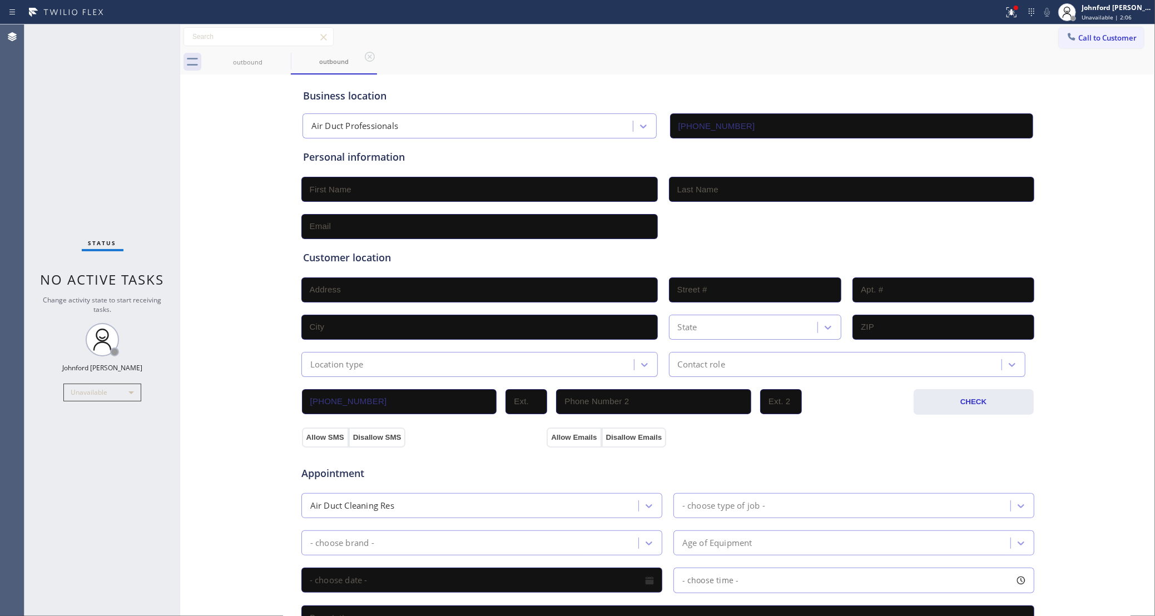
click at [626, 48] on div "Call to Customer Outbound call Location Air Duct Professionals Your caller id p…" at bounding box center [667, 36] width 975 height 25
click at [601, 67] on div "outbound outbound" at bounding box center [680, 62] width 951 height 25
click at [837, 108] on div "Business location Air Duct Professionals (909) 231-1290" at bounding box center [668, 107] width 734 height 61
click at [1006, 8] on icon at bounding box center [1011, 12] width 13 height 13
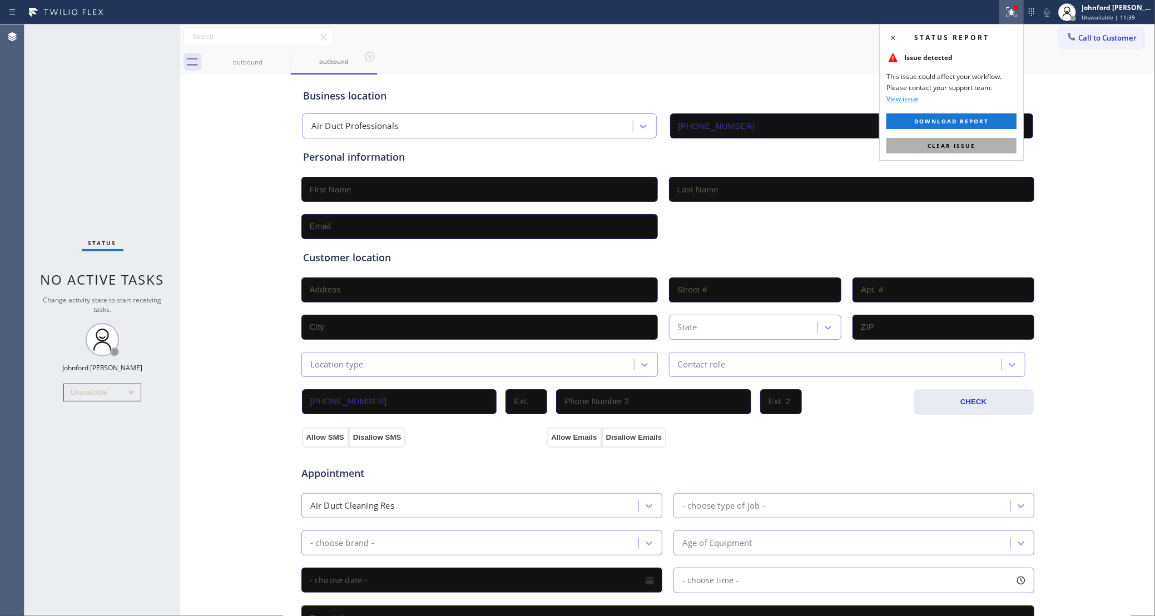
click at [950, 143] on span "Clear issue" at bounding box center [952, 146] width 48 height 8
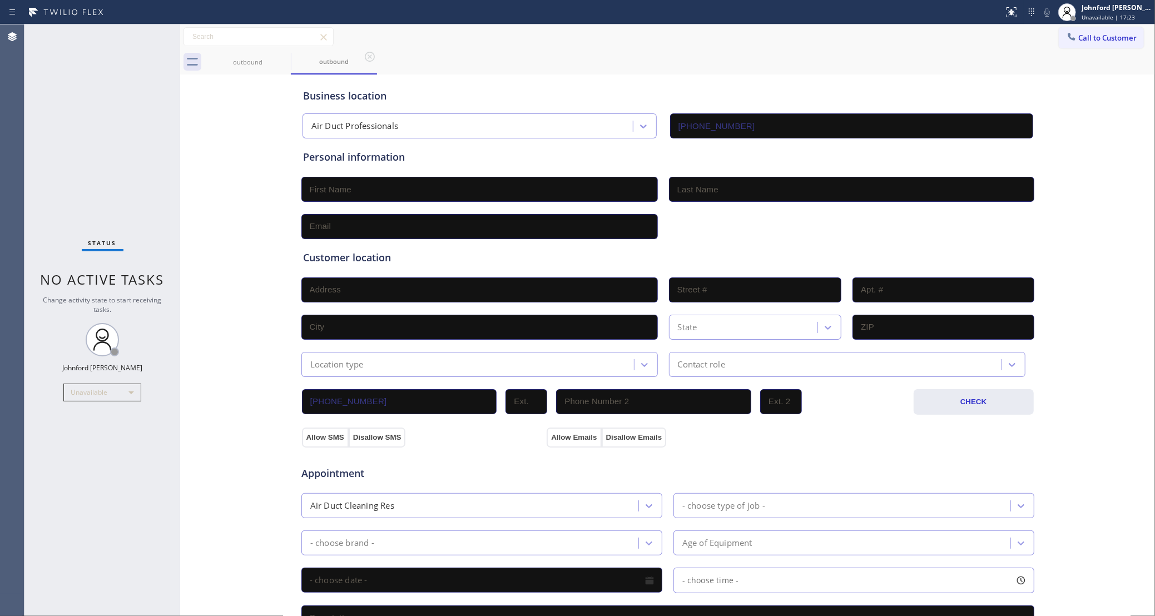
click at [780, 54] on div "outbound outbound" at bounding box center [680, 62] width 951 height 25
click at [566, 43] on div "Call to Customer Outbound call Location Air Duct Professionals Your caller id p…" at bounding box center [667, 36] width 975 height 19
click at [903, 201] on input "text" at bounding box center [851, 189] width 365 height 25
drag, startPoint x: 902, startPoint y: 105, endPoint x: 775, endPoint y: 60, distance: 134.1
click at [902, 105] on div "Business location Air Duct Professionals (909) 231-1290" at bounding box center [668, 107] width 734 height 61
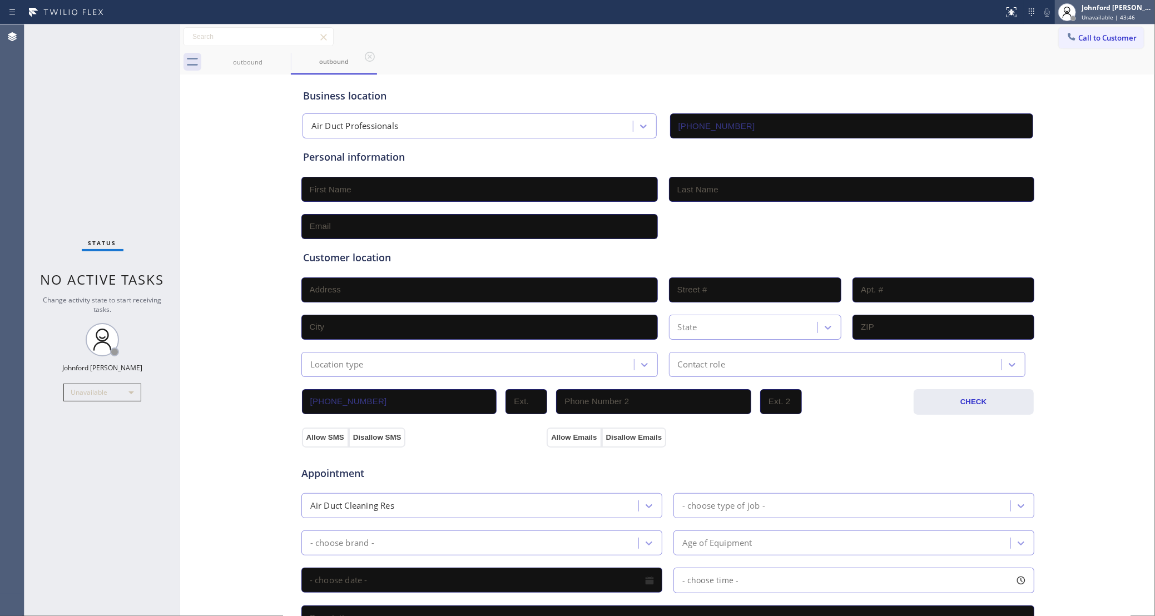
click at [1085, 11] on div "Johnford [PERSON_NAME]" at bounding box center [1117, 7] width 70 height 9
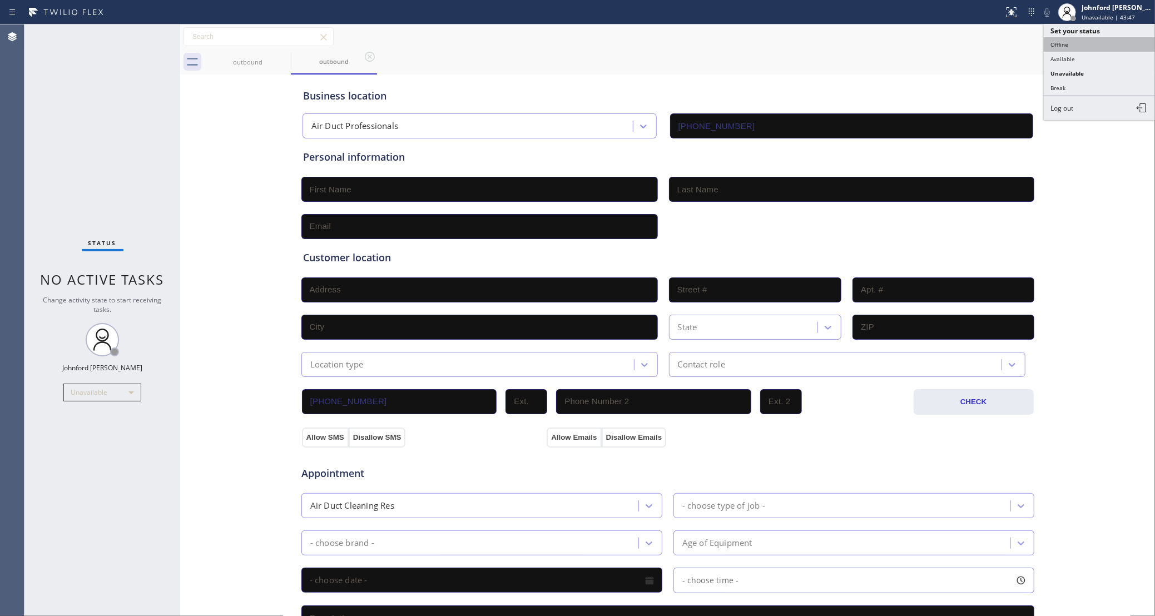
click at [1082, 37] on button "Offline" at bounding box center [1099, 44] width 111 height 14
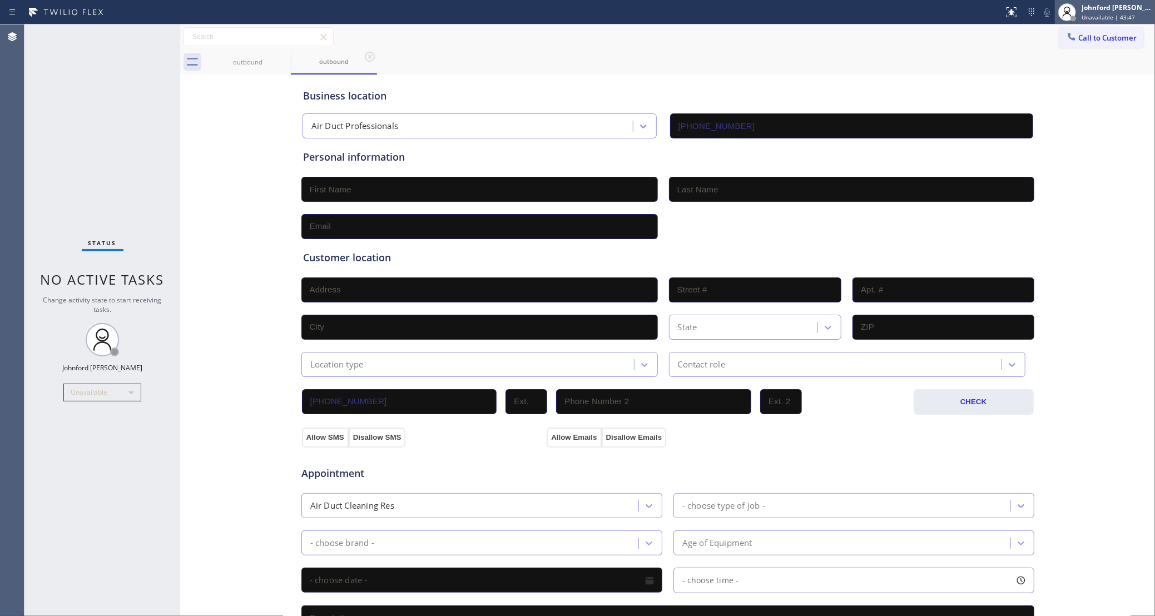
click at [1105, 16] on span "Unavailable | 43:47" at bounding box center [1108, 17] width 53 height 8
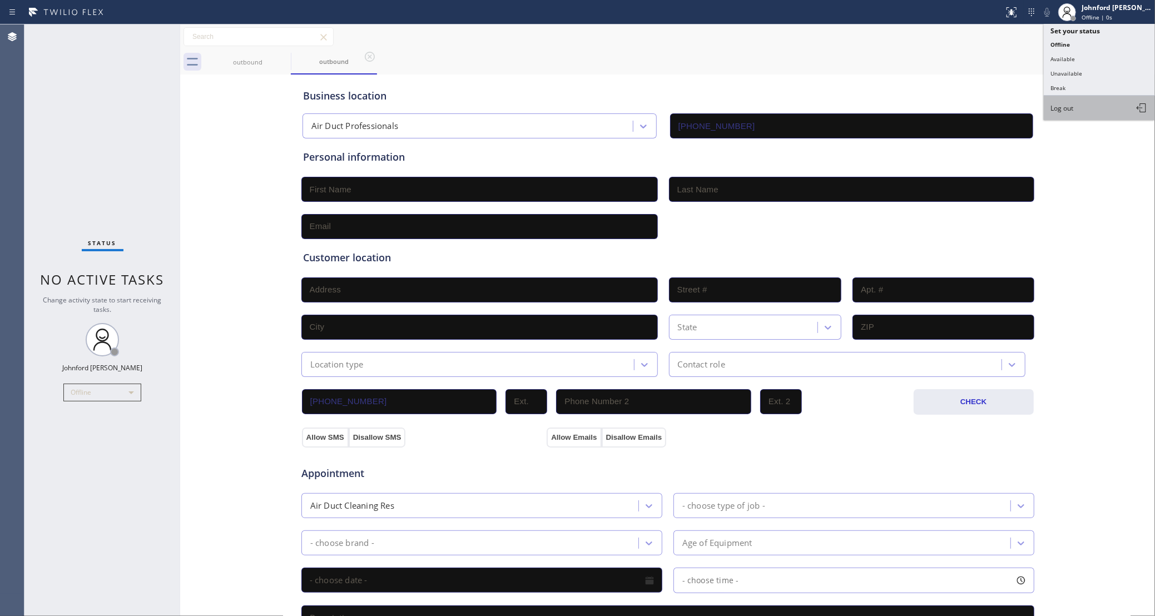
click at [1071, 105] on span "Log out" at bounding box center [1062, 107] width 23 height 9
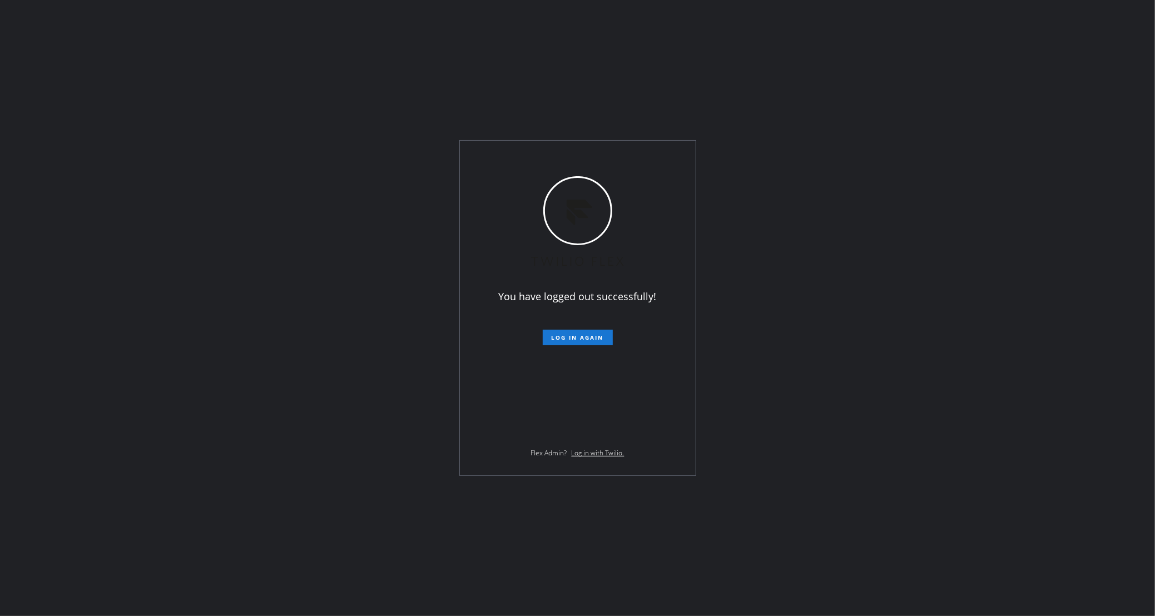
click at [964, 341] on div "You have logged out successfully! Log in again Flex Admin? Log in with Twilio." at bounding box center [577, 308] width 1155 height 616
